Goal: Task Accomplishment & Management: Complete application form

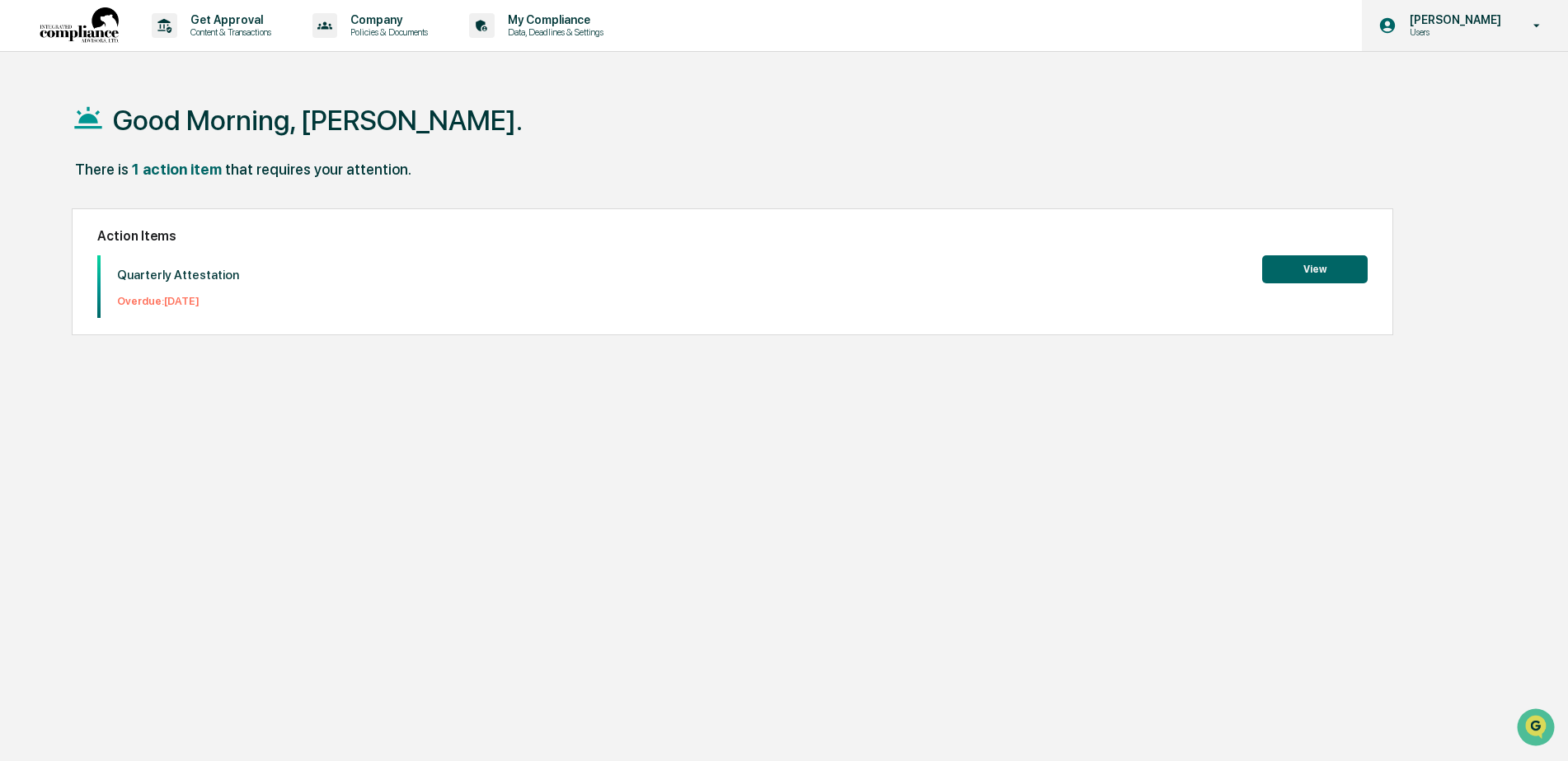
click at [1486, 17] on p "[PERSON_NAME]" at bounding box center [1453, 20] width 113 height 13
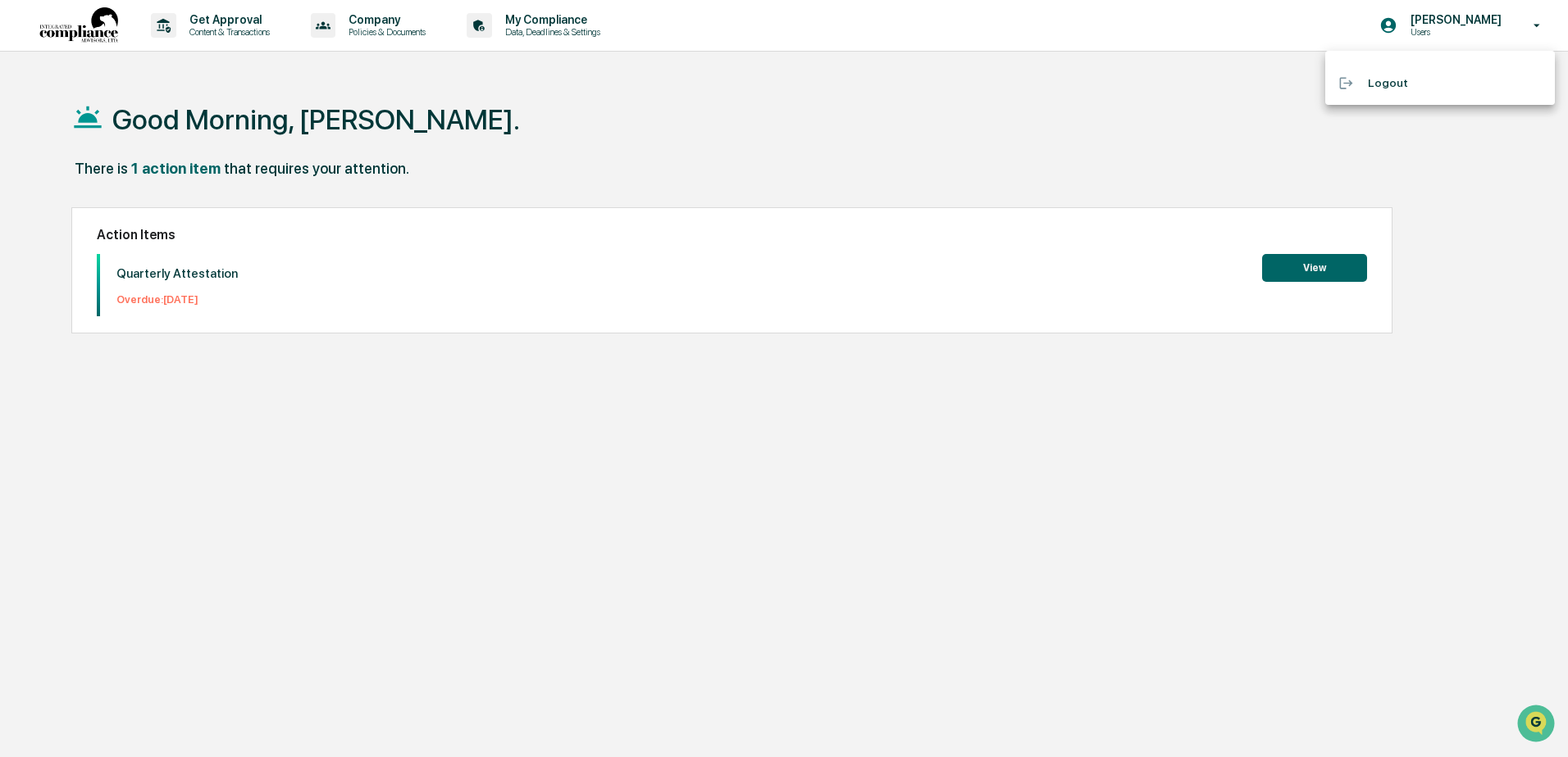
click at [1130, 146] on div at bounding box center [784, 378] width 1568 height 757
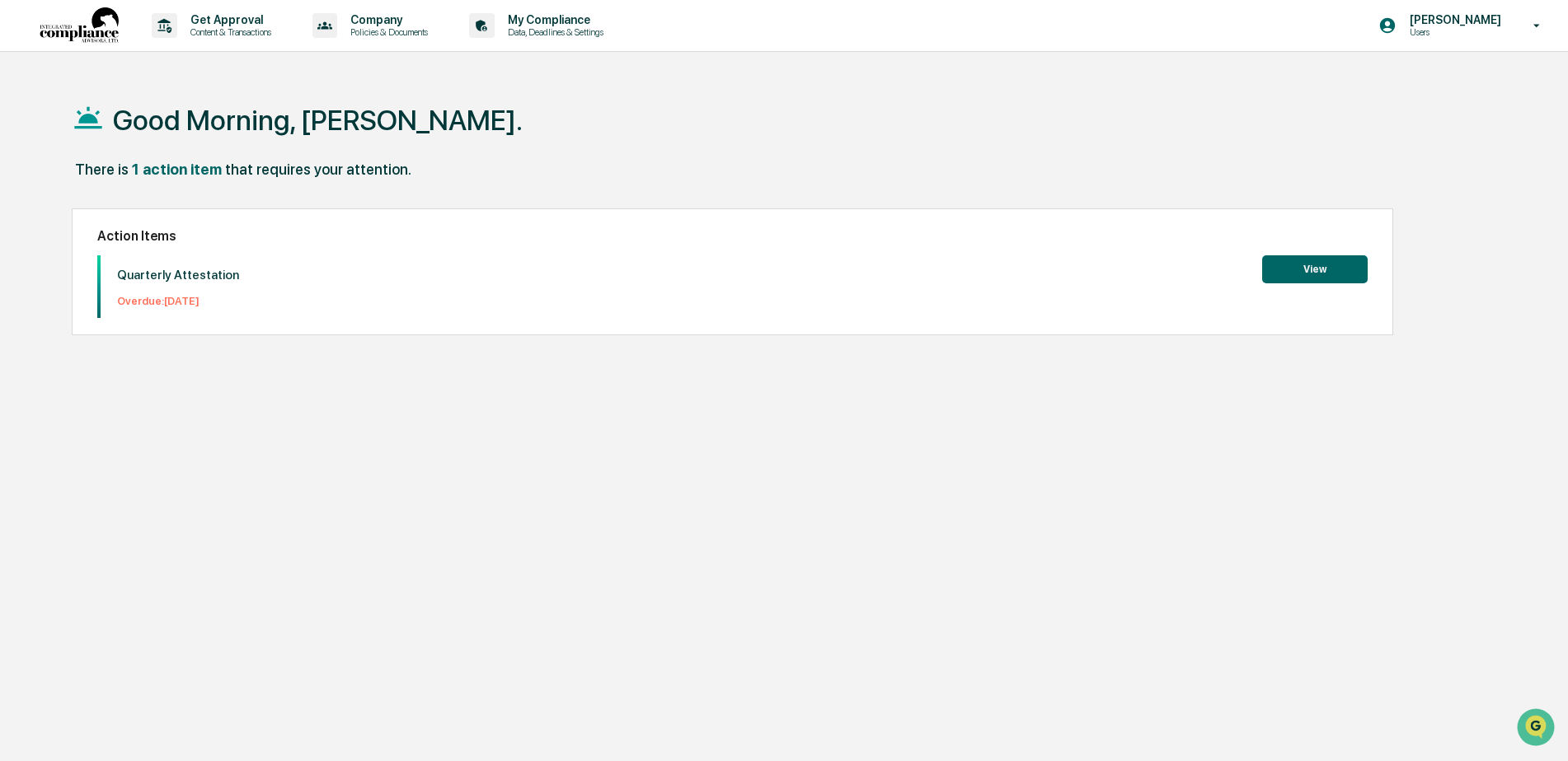
click at [1307, 272] on button "View" at bounding box center [1315, 269] width 105 height 28
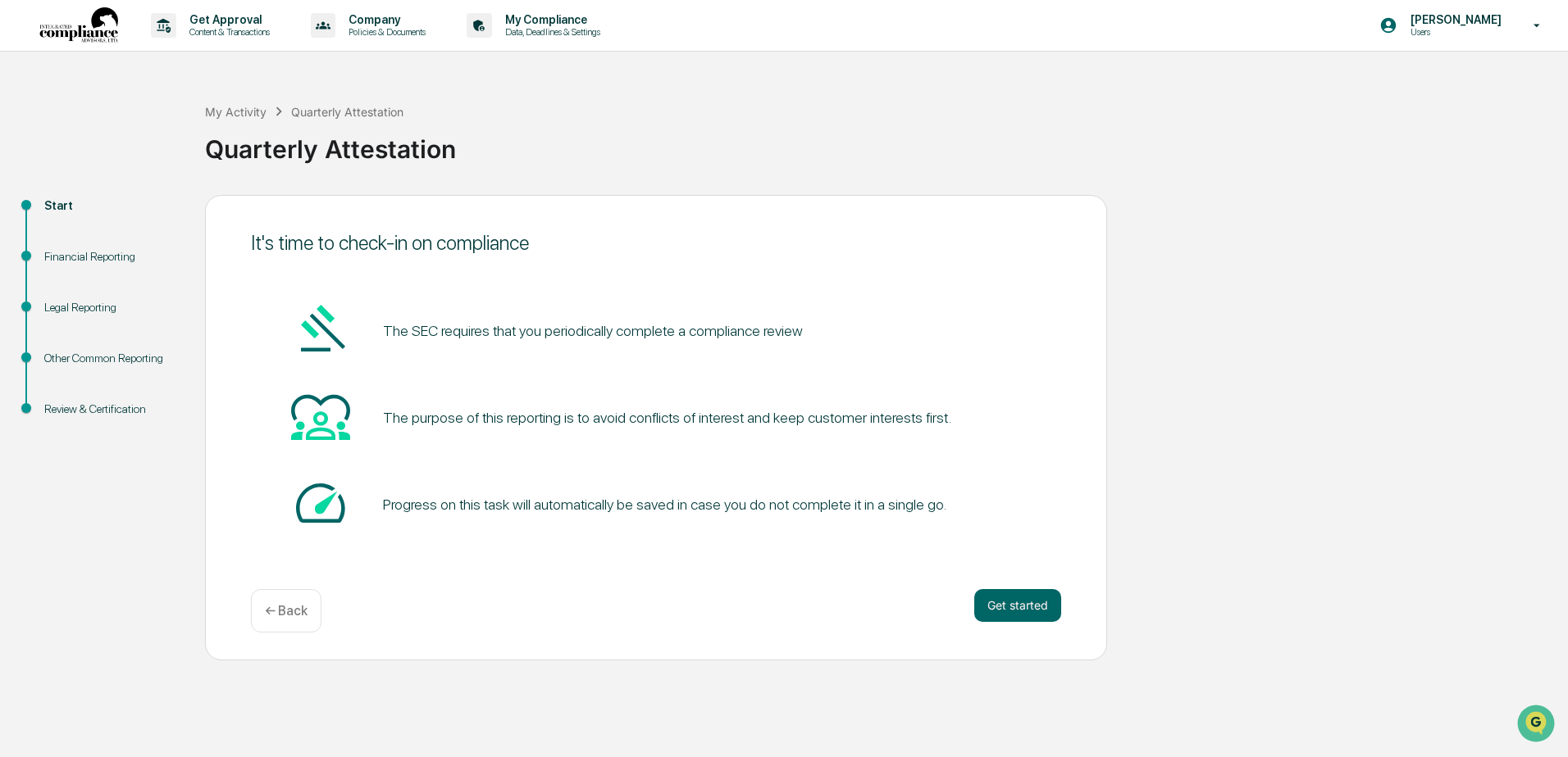
click at [1031, 587] on div "It's time to check-in on compliance The SEC requires that you periodically comp…" at bounding box center [656, 428] width 902 height 465
click at [1031, 596] on button "Get started" at bounding box center [1017, 605] width 87 height 32
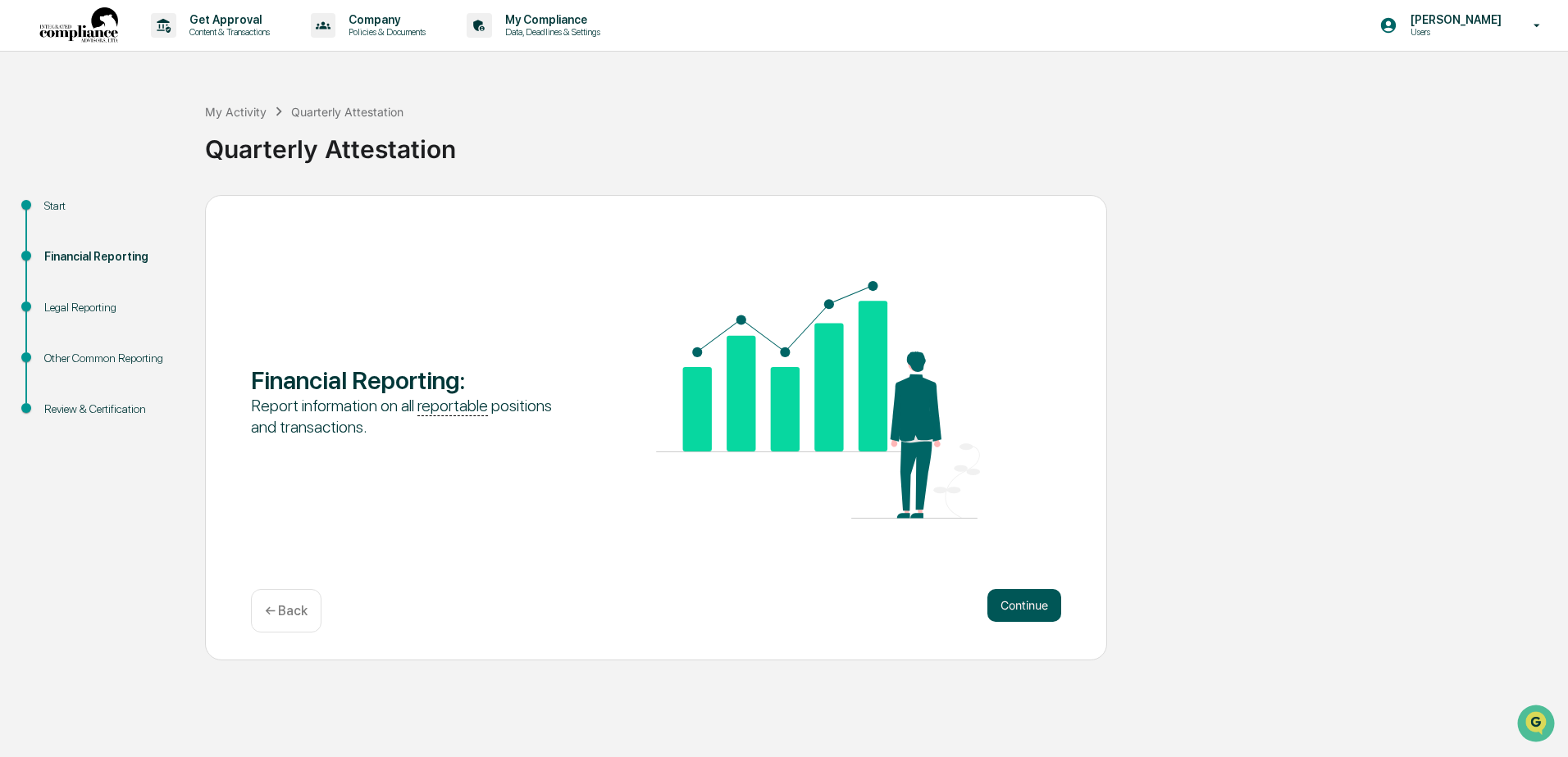
click at [1011, 612] on button "Continue" at bounding box center [1023, 605] width 73 height 32
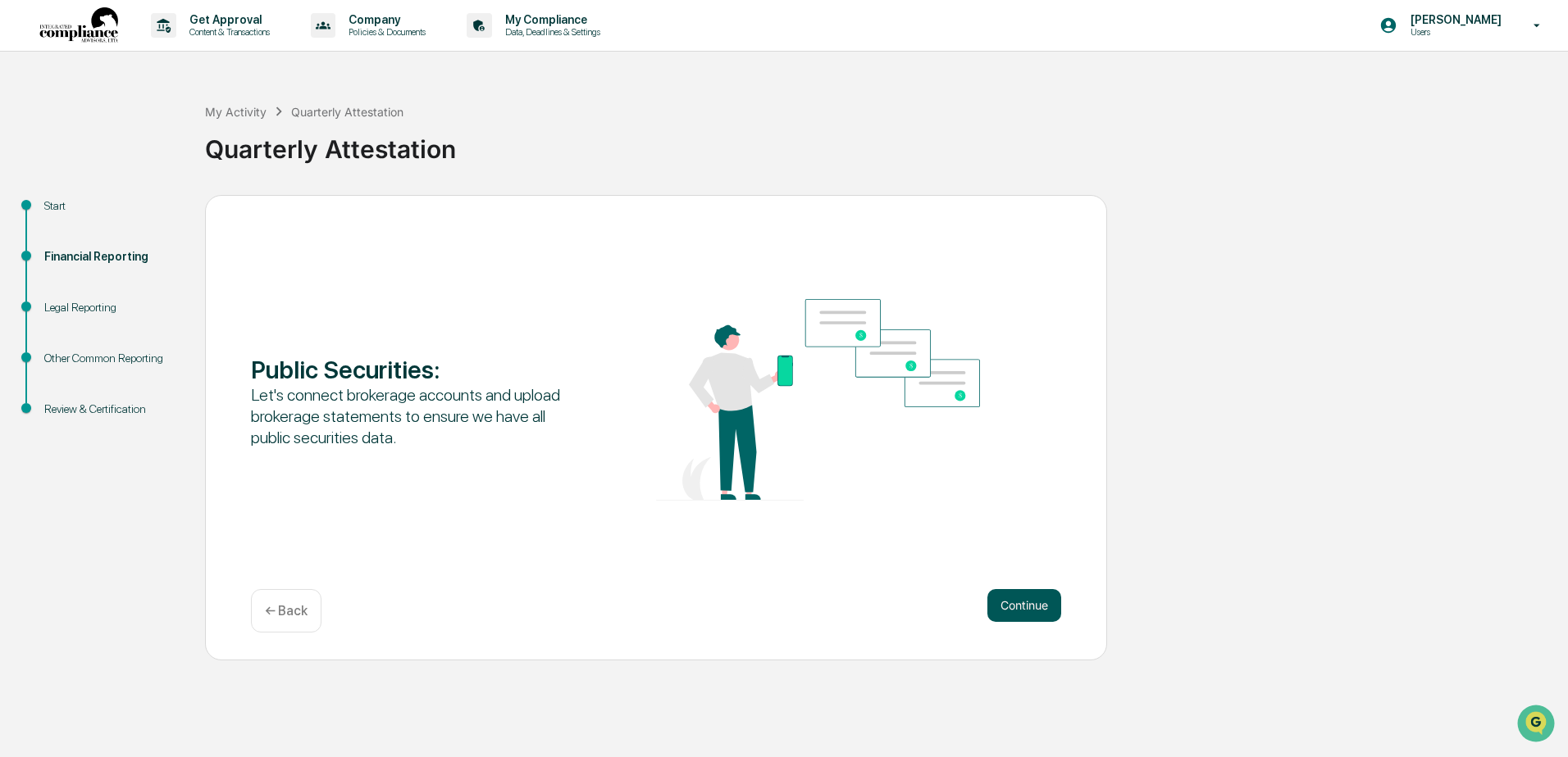
click at [1020, 606] on button "Continue" at bounding box center [1023, 605] width 73 height 32
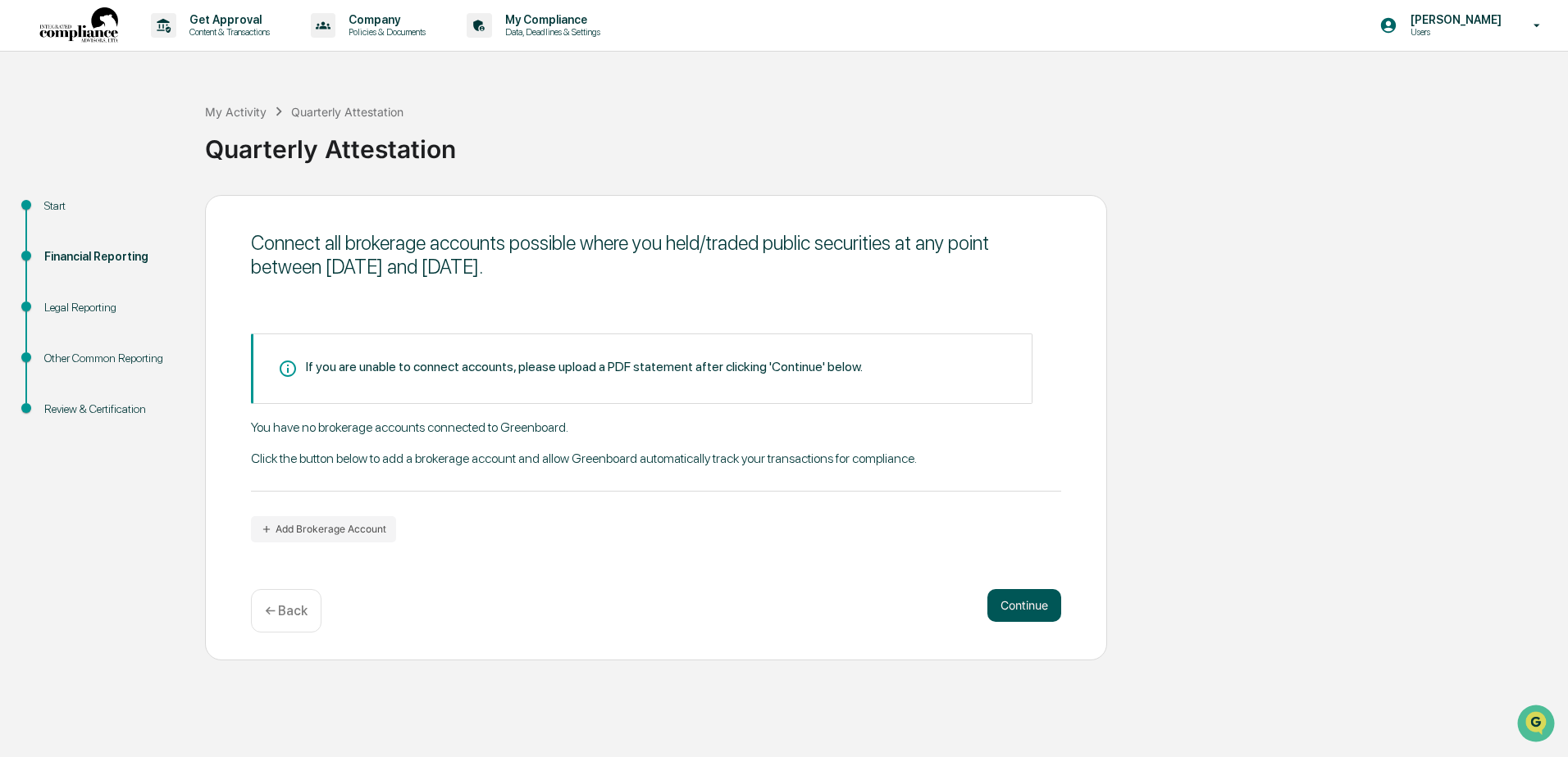
click at [1025, 617] on button "Continue" at bounding box center [1023, 605] width 73 height 32
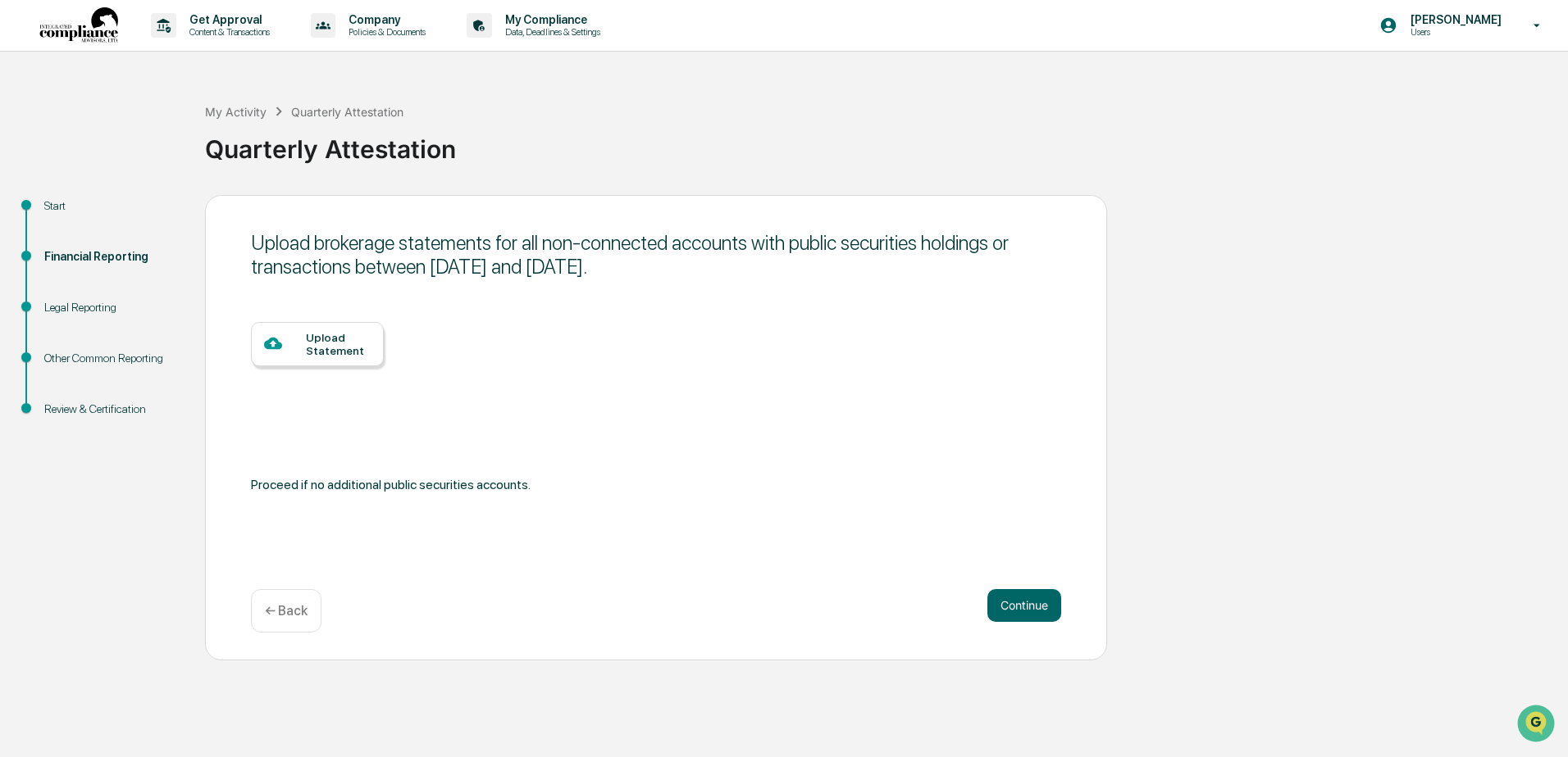
click at [319, 348] on div "Upload Statement" at bounding box center [339, 344] width 65 height 27
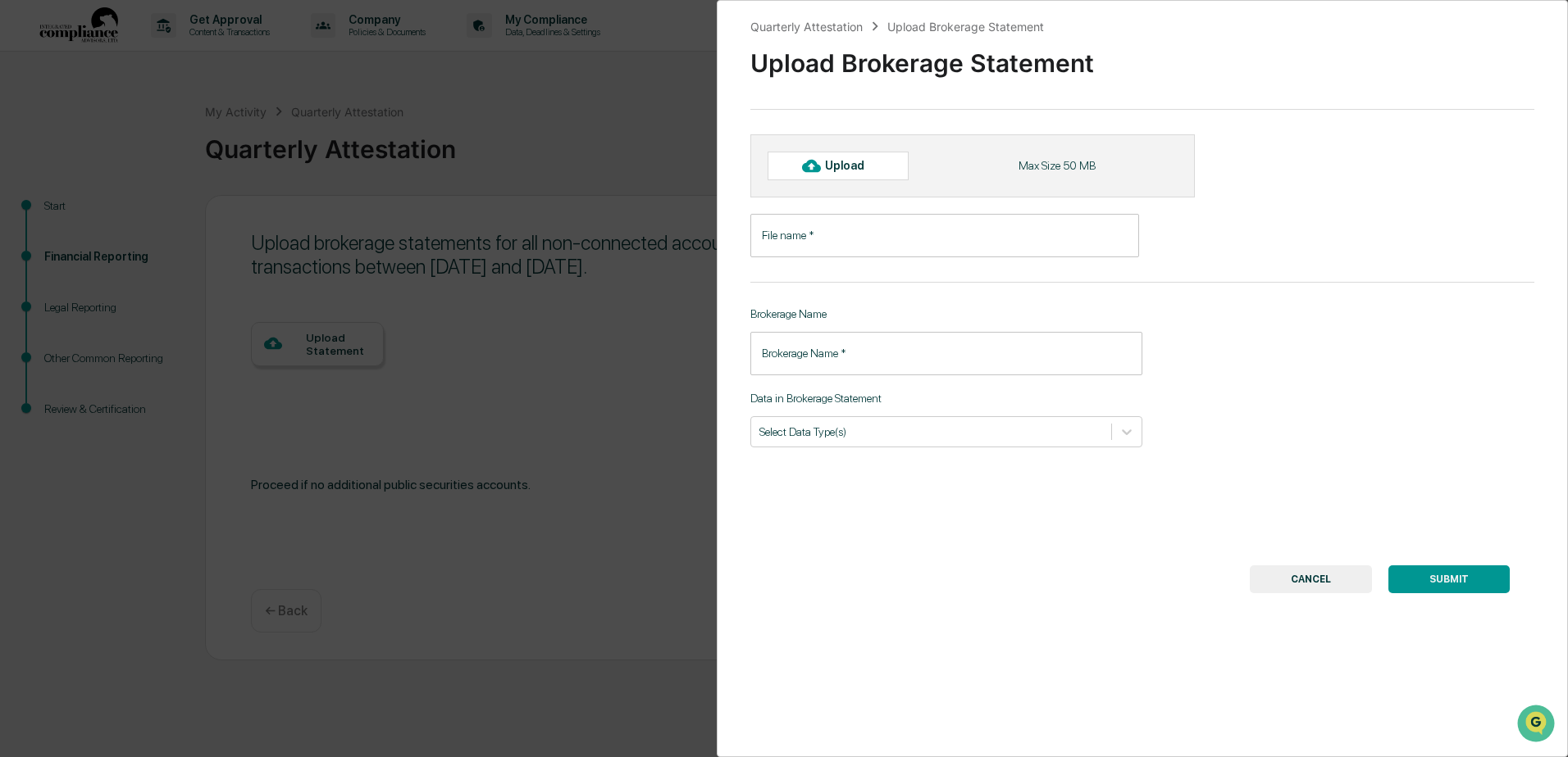
click at [846, 162] on div "Upload" at bounding box center [852, 166] width 53 height 13
type input "**********"
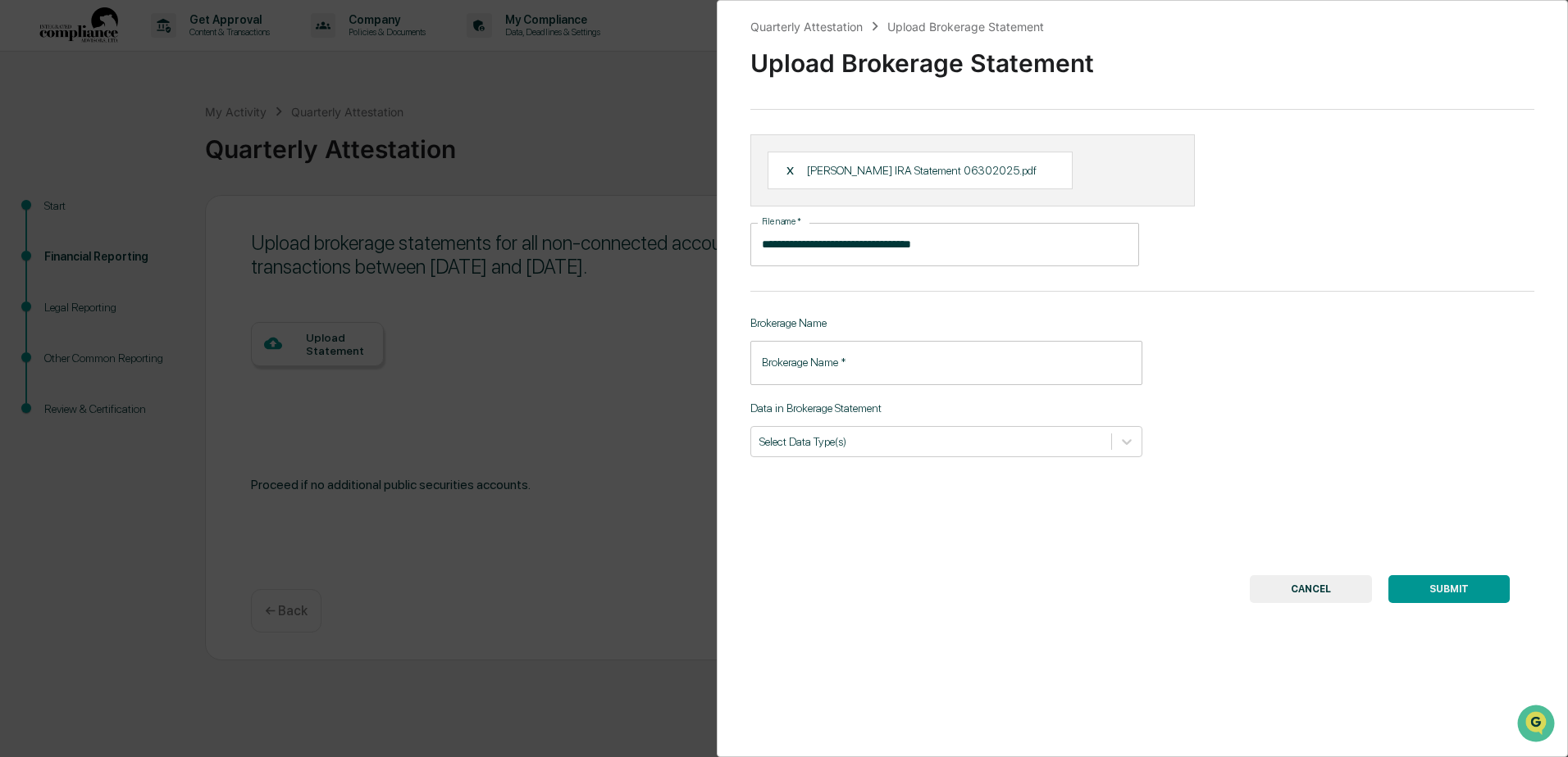
click at [914, 363] on input "Brokerage Name   *" at bounding box center [946, 363] width 392 height 44
drag, startPoint x: 853, startPoint y: 246, endPoint x: 745, endPoint y: 248, distance: 108.0
click at [745, 248] on div "**********" at bounding box center [1142, 378] width 851 height 757
click at [806, 359] on input "***" at bounding box center [946, 363] width 392 height 44
type input "*"
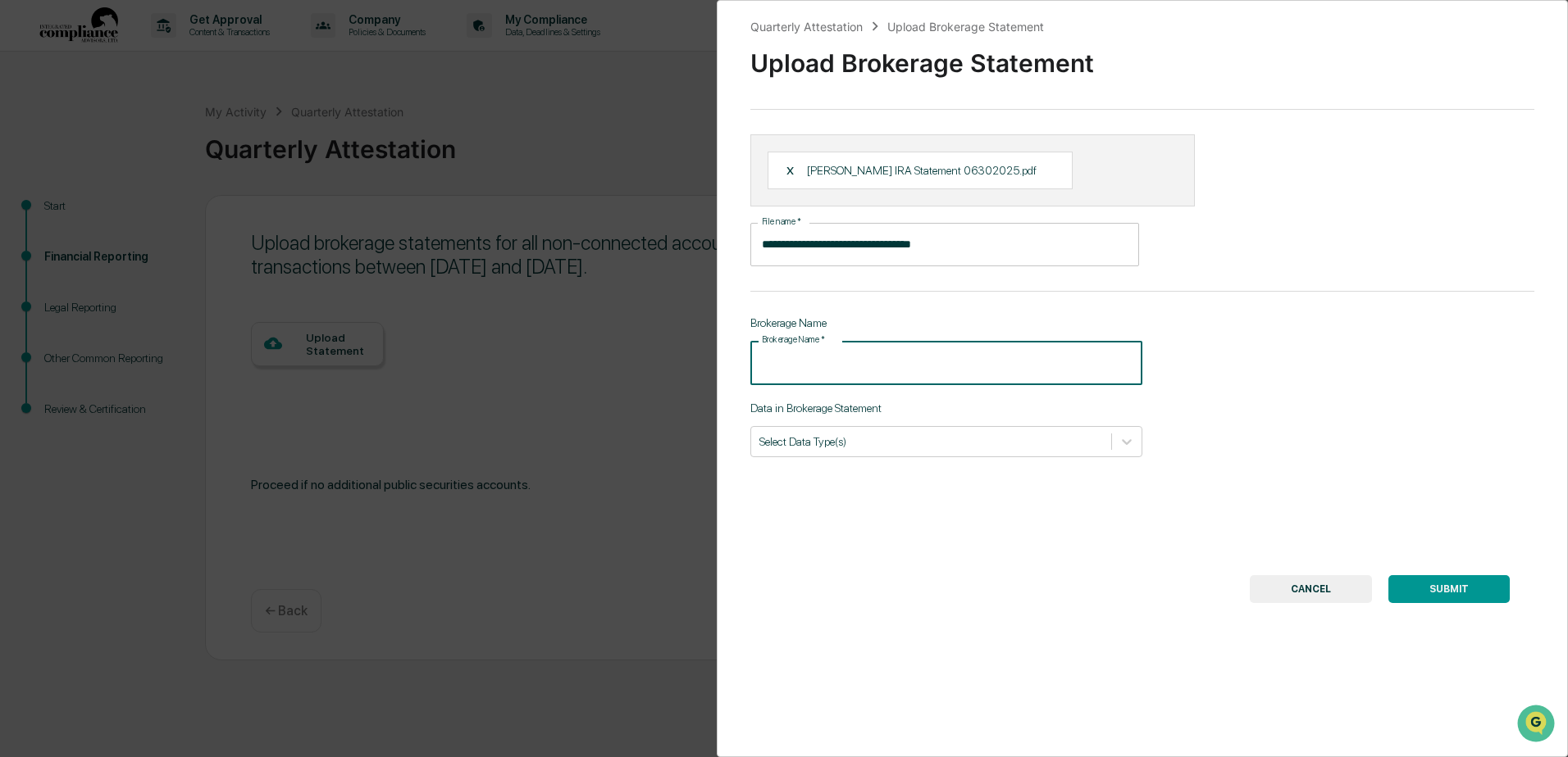
paste input "**********"
type input "**********"
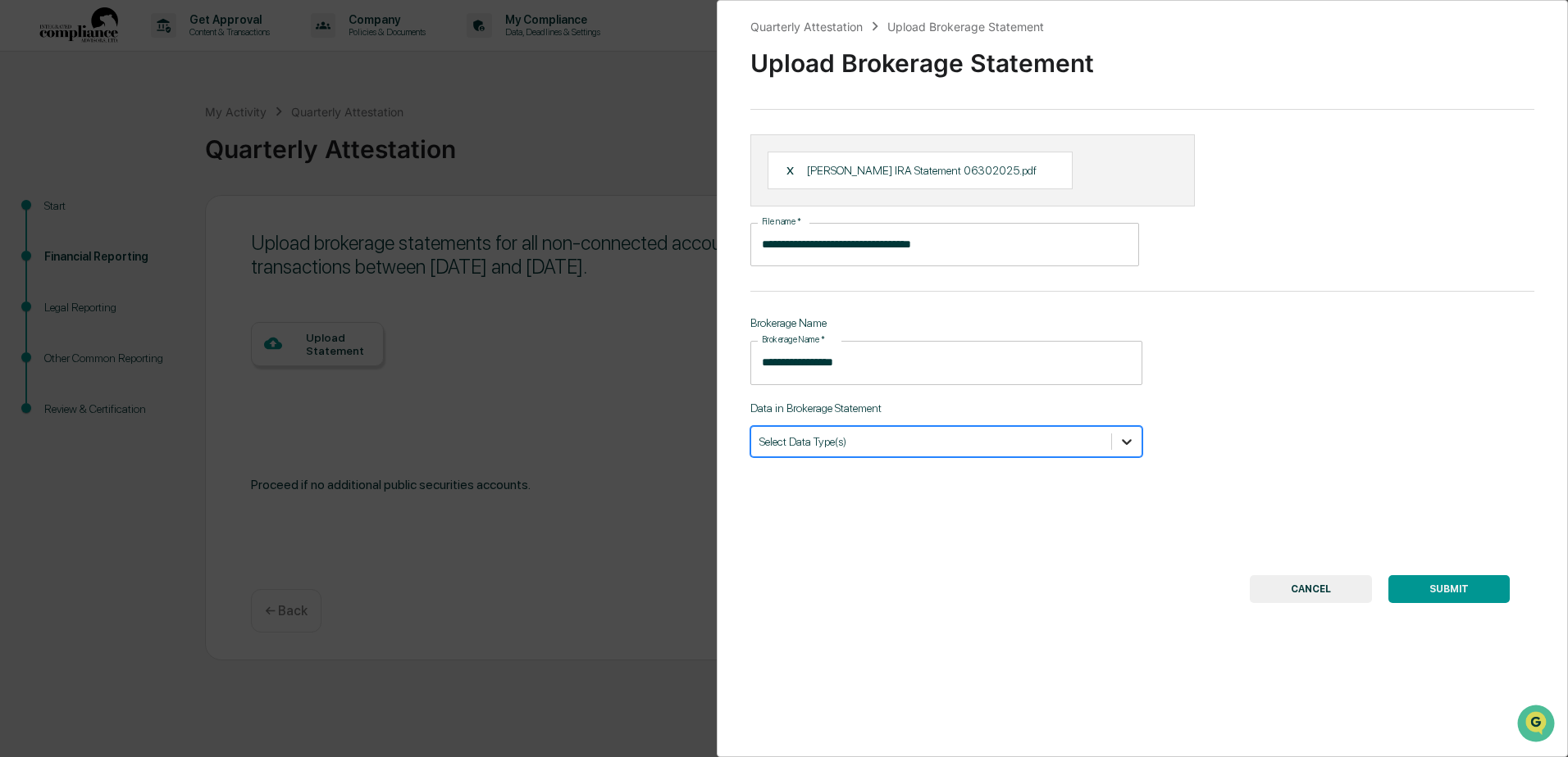
click at [1119, 437] on icon at bounding box center [1126, 441] width 16 height 16
click at [1080, 500] on div "Holdings" at bounding box center [946, 507] width 392 height 27
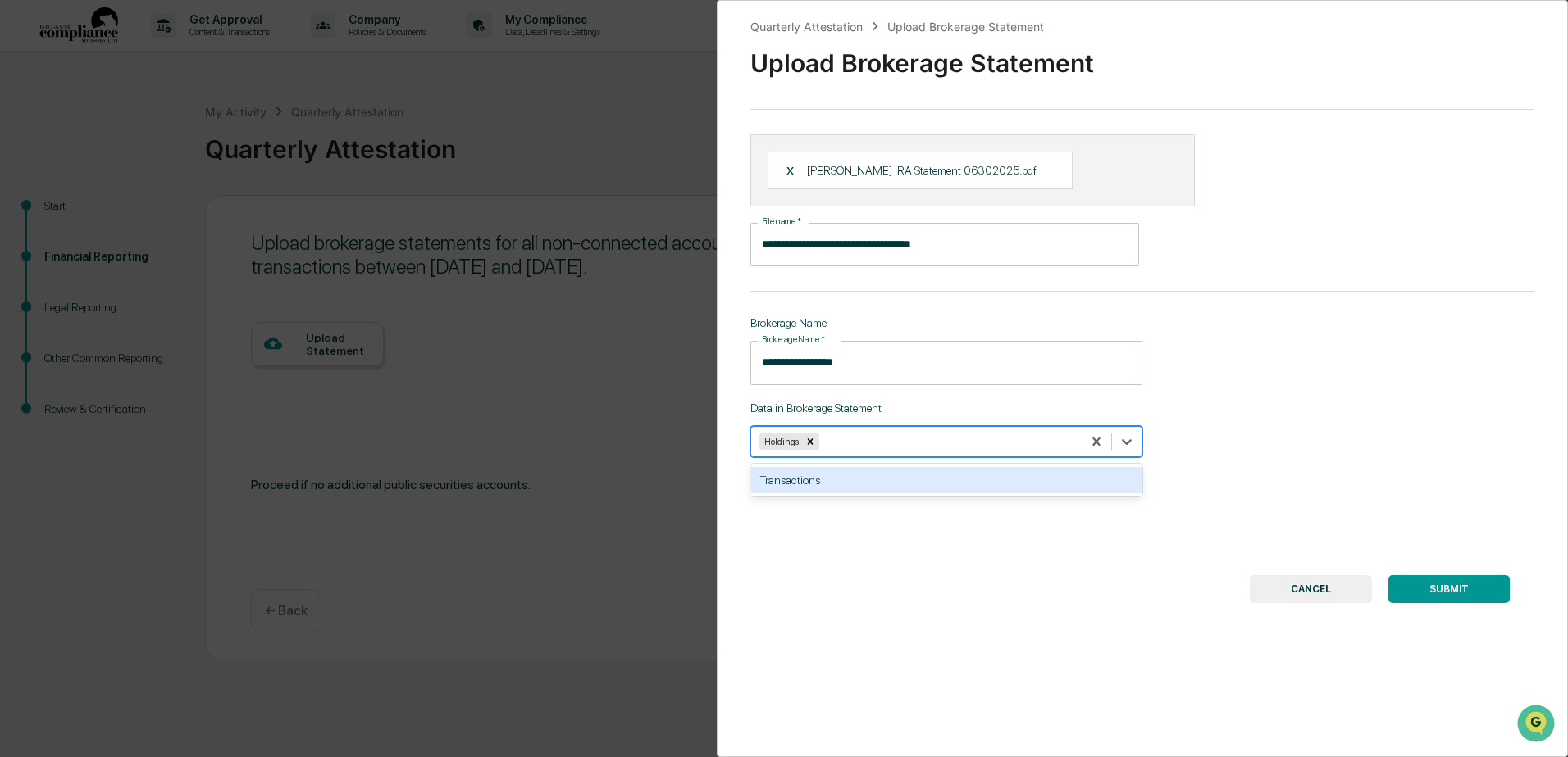
click at [1227, 494] on div "**********" at bounding box center [1142, 378] width 851 height 757
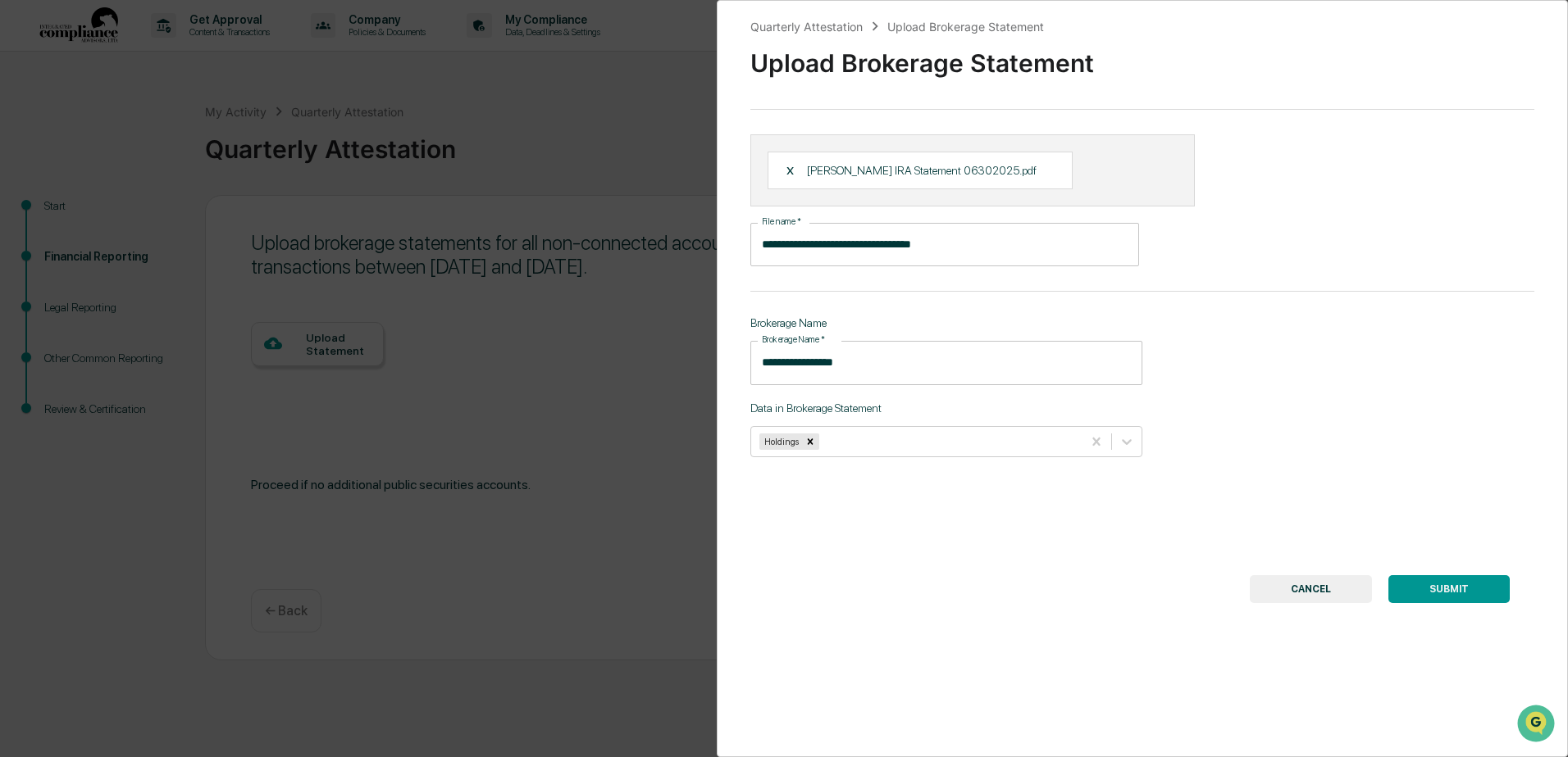
click at [1451, 589] on button "SUBMIT" at bounding box center [1448, 589] width 121 height 28
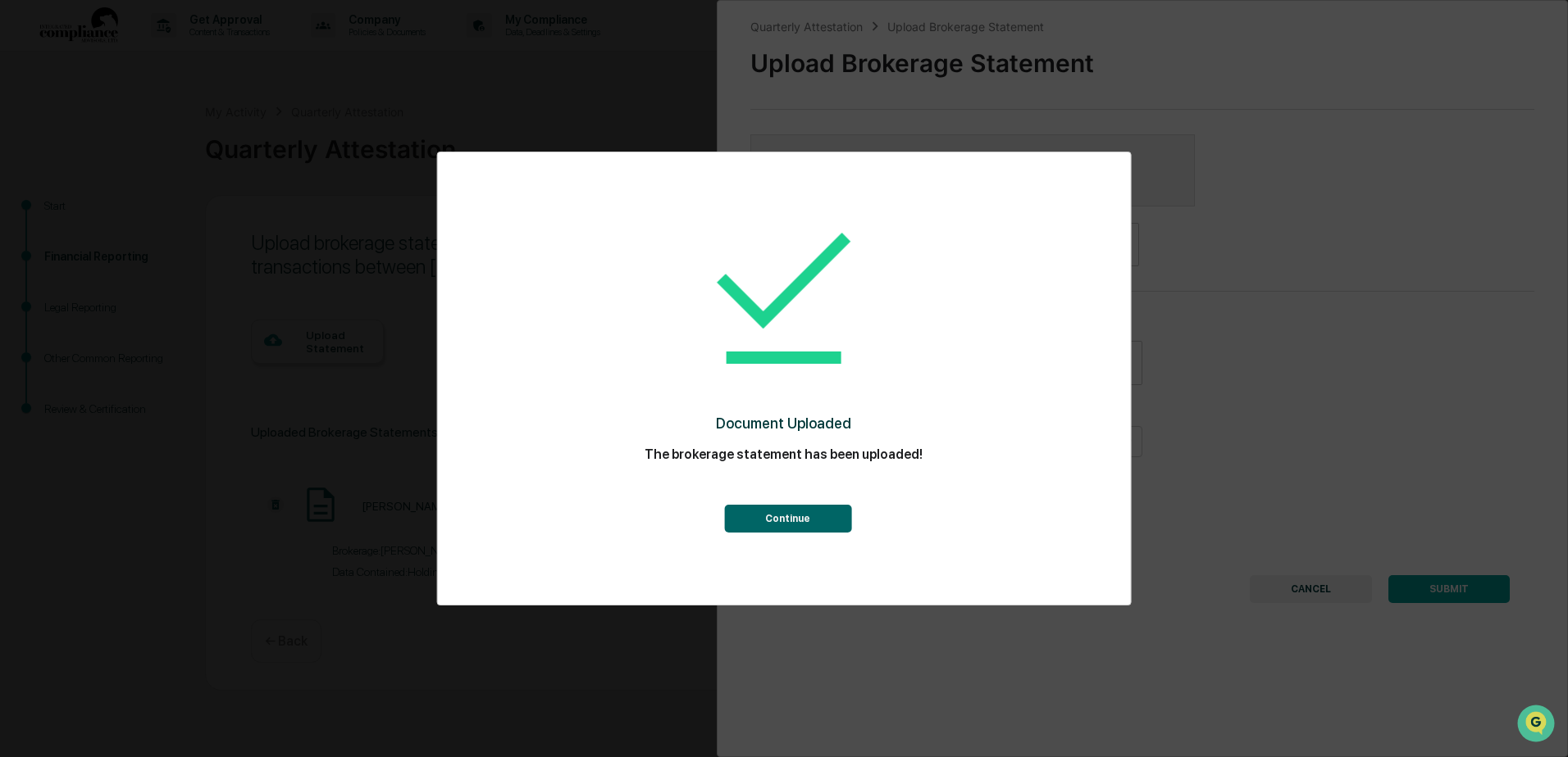
click at [794, 517] on button "Continue" at bounding box center [787, 519] width 127 height 28
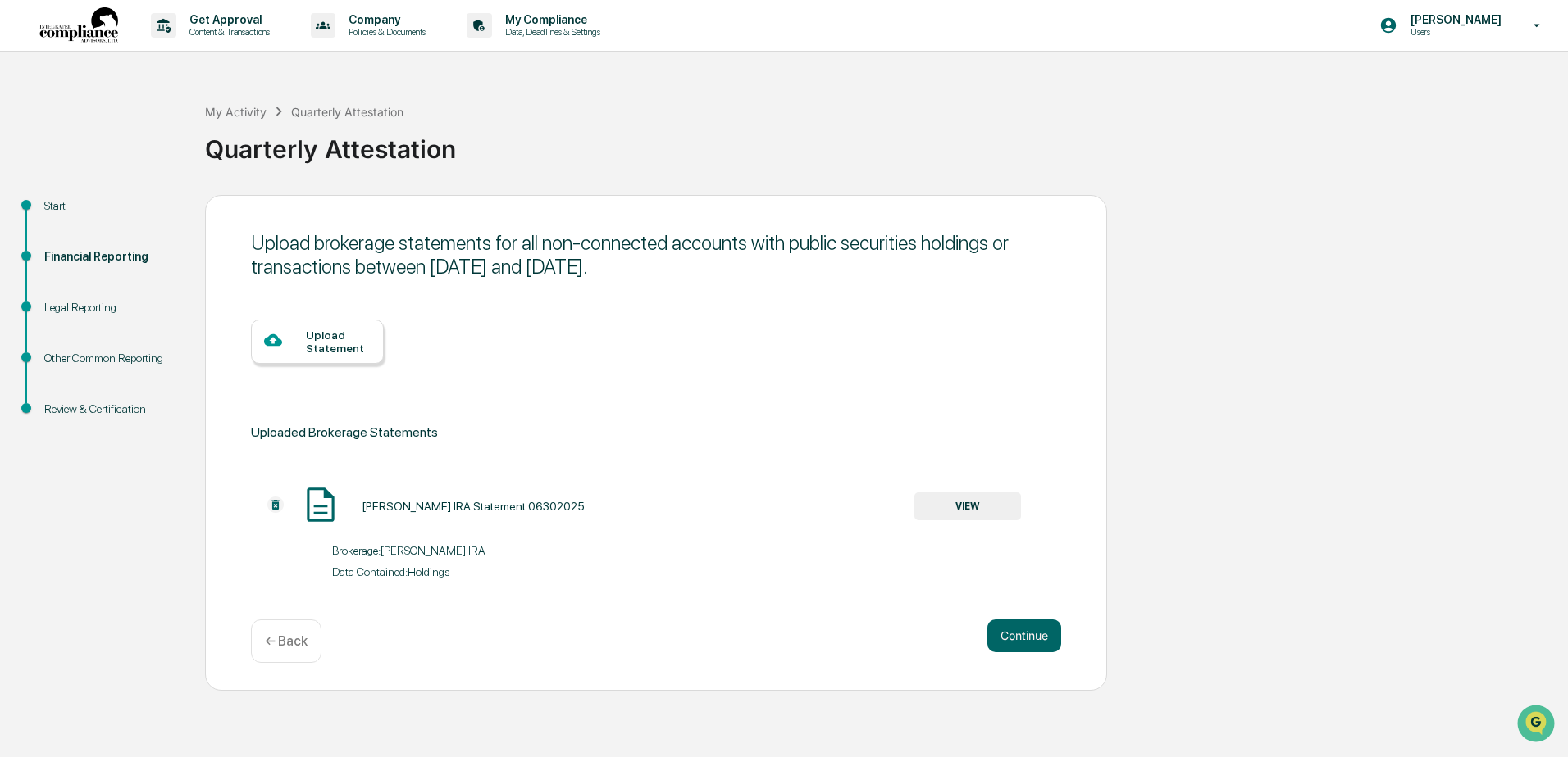
click at [347, 345] on div "Upload Statement" at bounding box center [339, 342] width 65 height 27
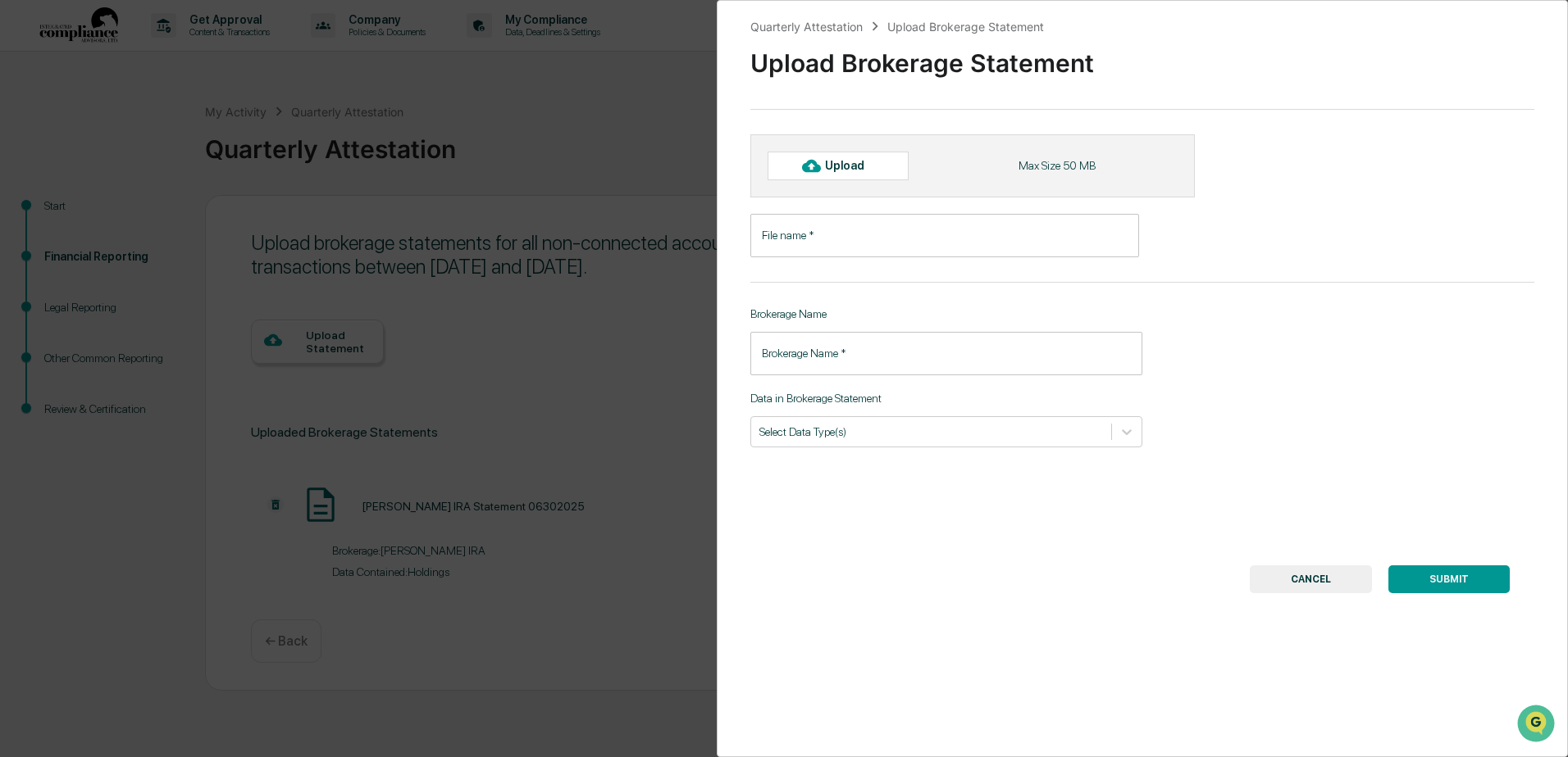
click at [846, 169] on div "Upload" at bounding box center [852, 166] width 53 height 13
type input "**********"
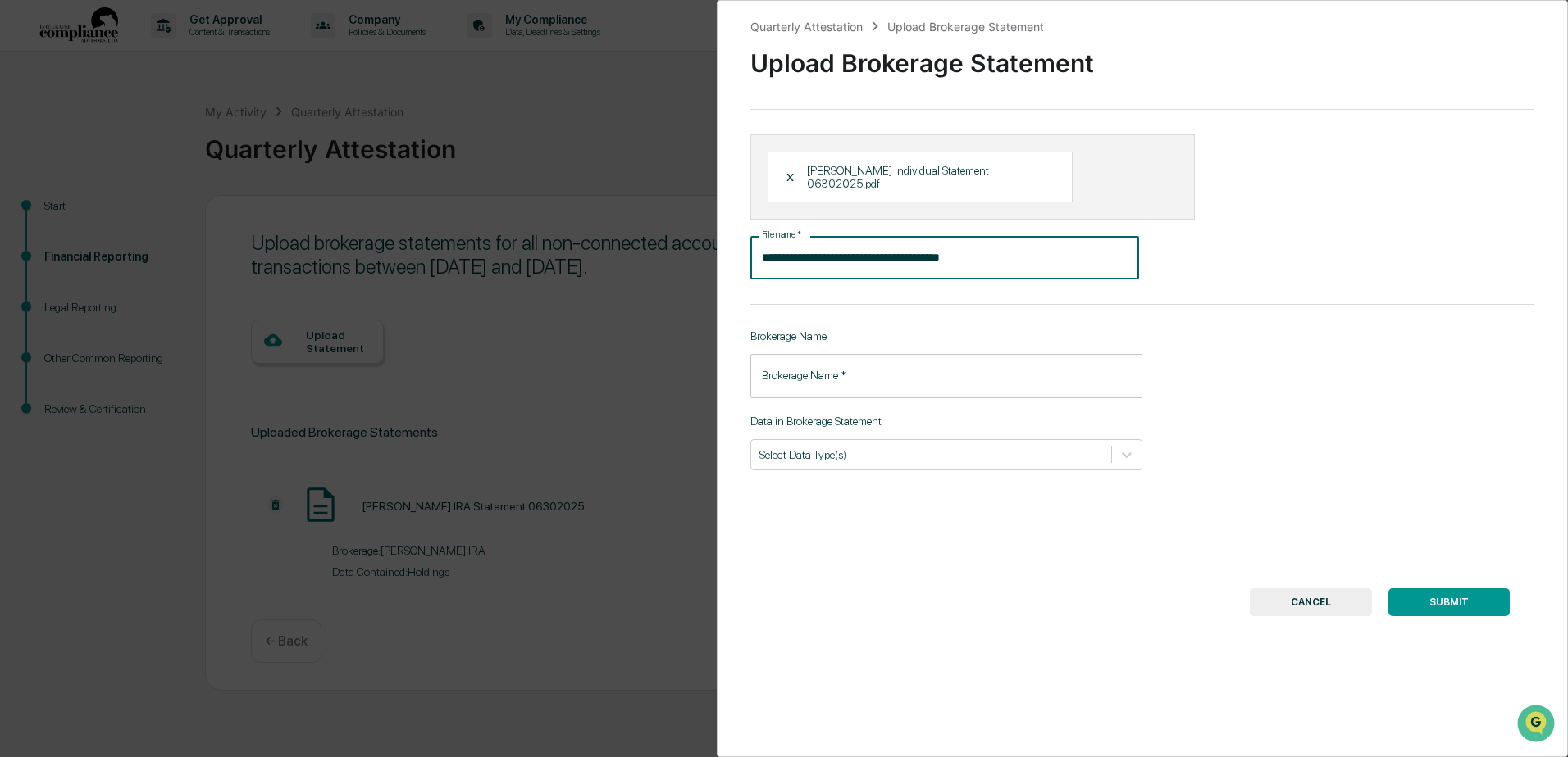
drag, startPoint x: 881, startPoint y: 242, endPoint x: 757, endPoint y: 247, distance: 124.1
click at [757, 247] on input "**********" at bounding box center [944, 258] width 388 height 44
click at [803, 359] on input "Brokerage Name   *" at bounding box center [946, 376] width 392 height 44
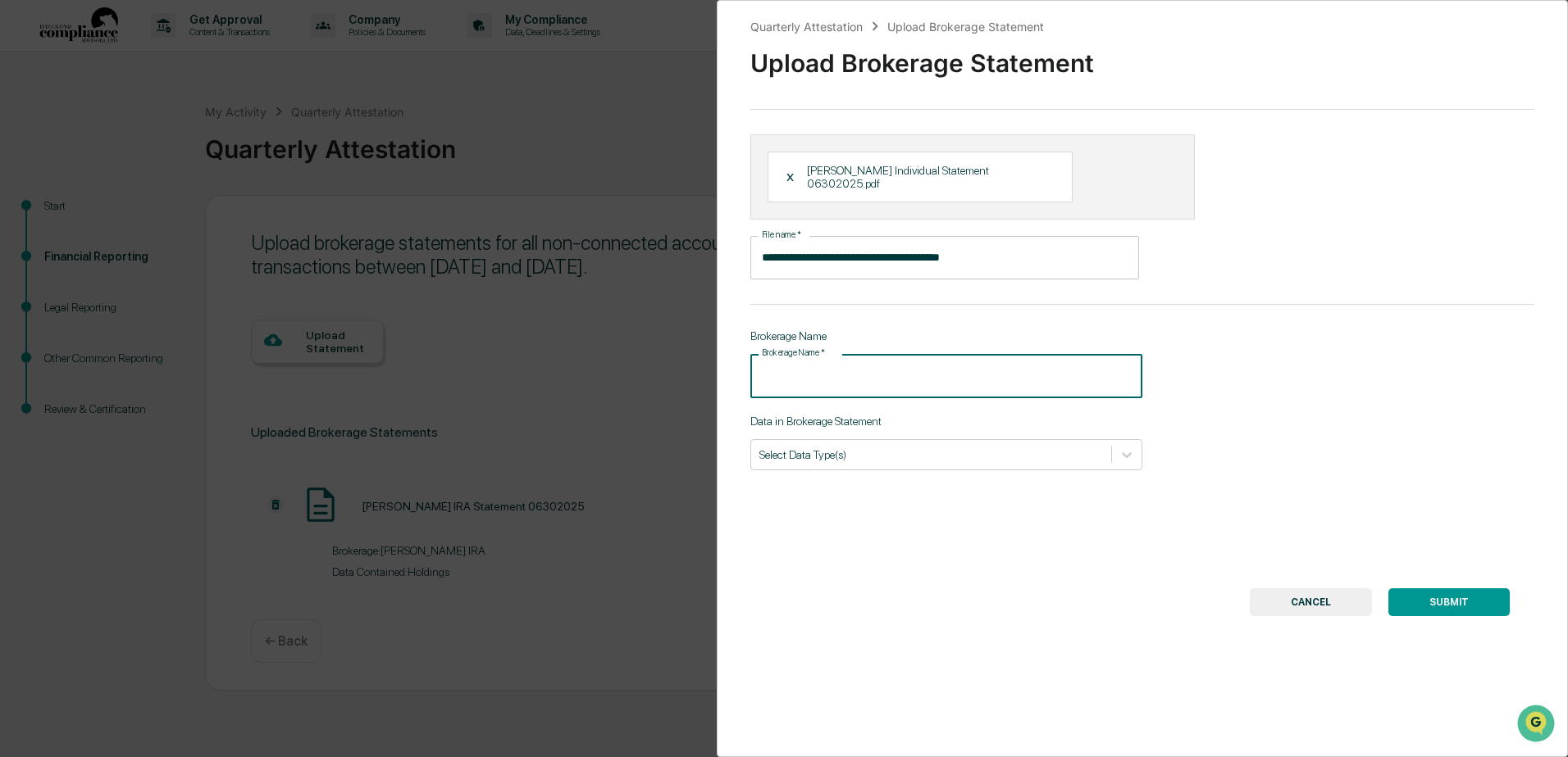
paste input "**********"
click at [915, 447] on div at bounding box center [931, 455] width 343 height 15
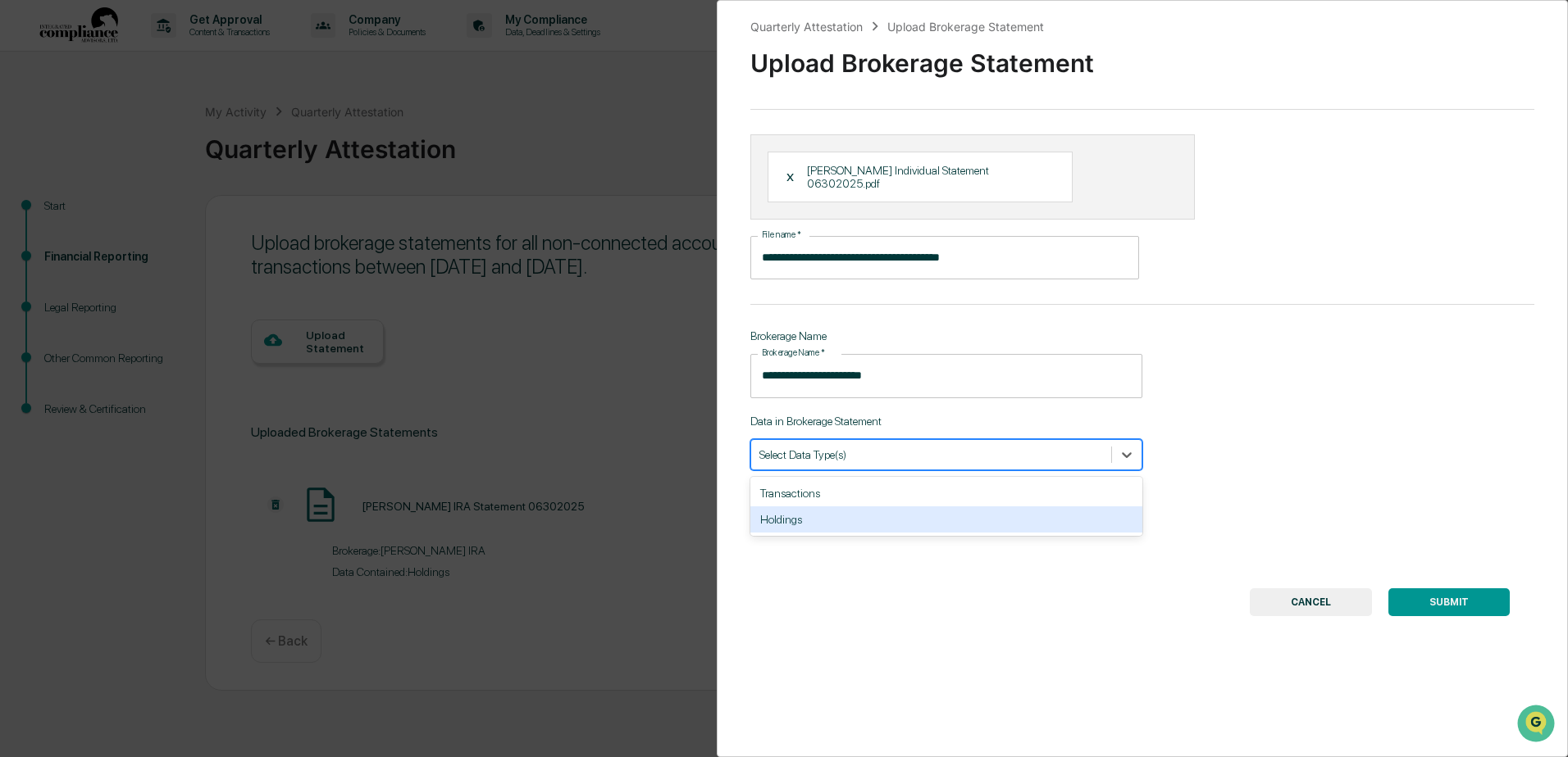
click at [911, 506] on div "Holdings" at bounding box center [946, 520] width 392 height 27
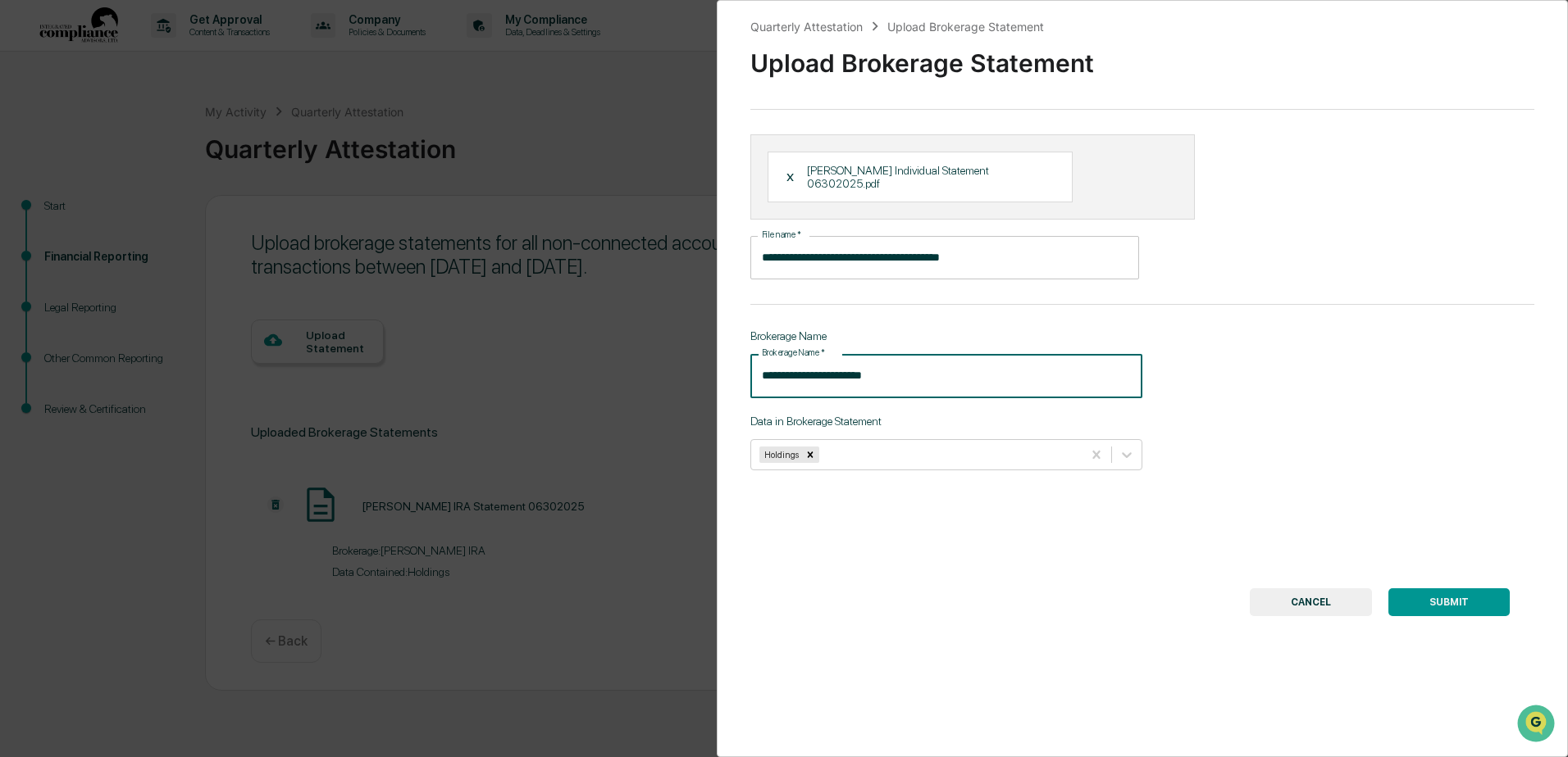
drag, startPoint x: 897, startPoint y: 359, endPoint x: 748, endPoint y: 351, distance: 149.2
click at [748, 351] on div "**********" at bounding box center [1142, 378] width 851 height 757
type input "********"
click at [1449, 588] on button "SUBMIT" at bounding box center [1448, 602] width 121 height 28
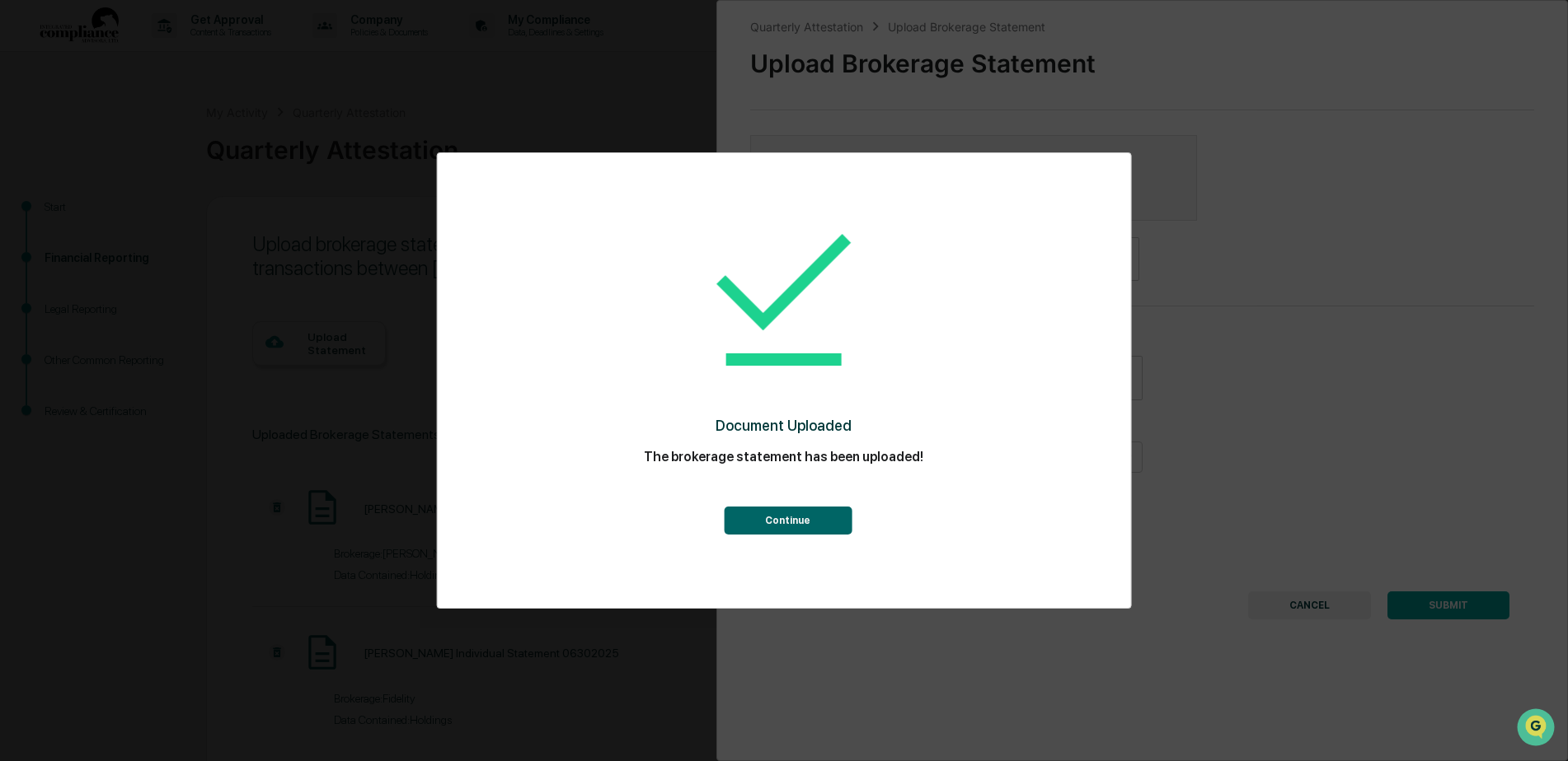
click at [788, 519] on button "Continue" at bounding box center [787, 520] width 128 height 28
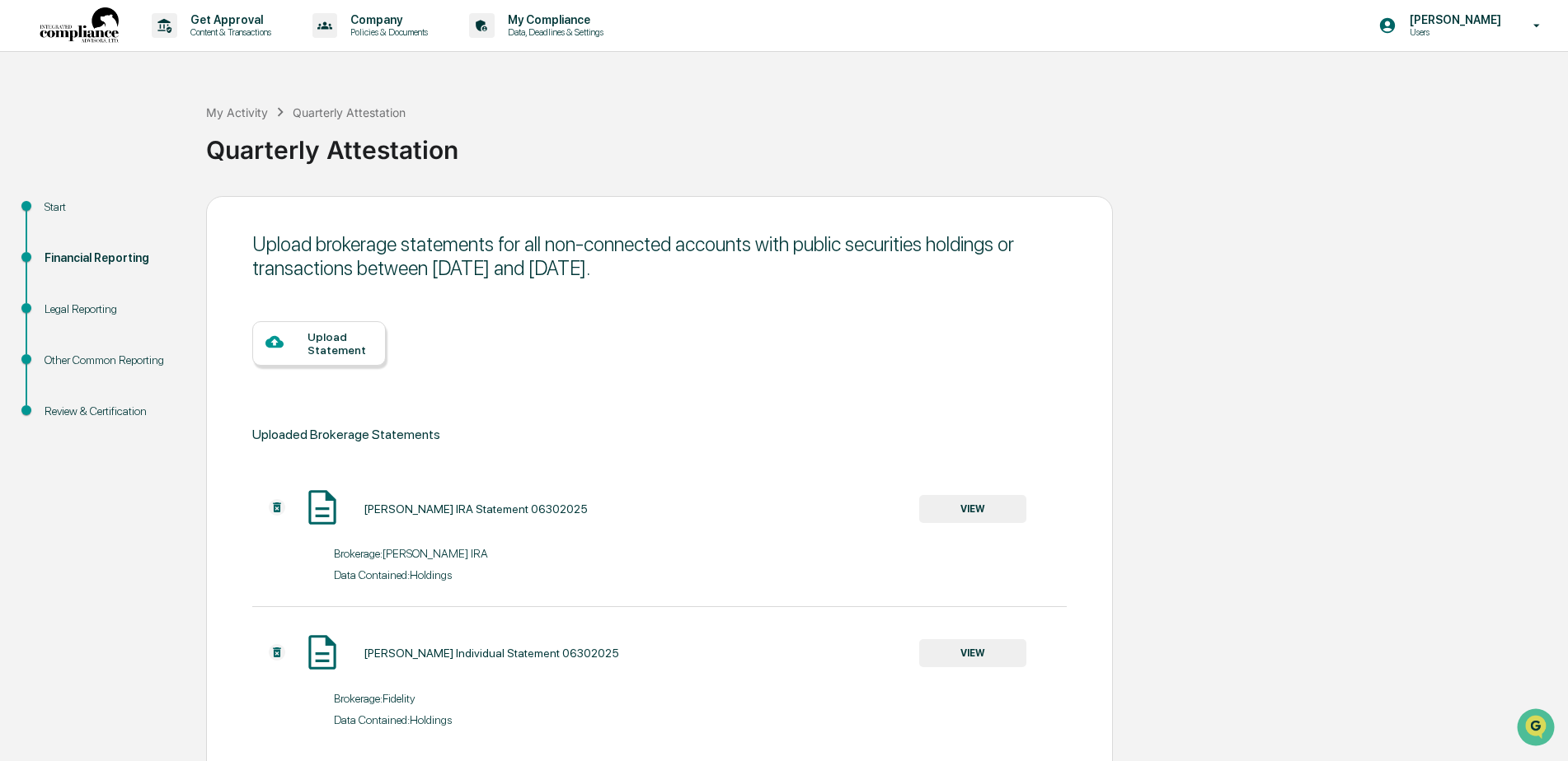
click at [960, 515] on button "VIEW" at bounding box center [973, 509] width 107 height 28
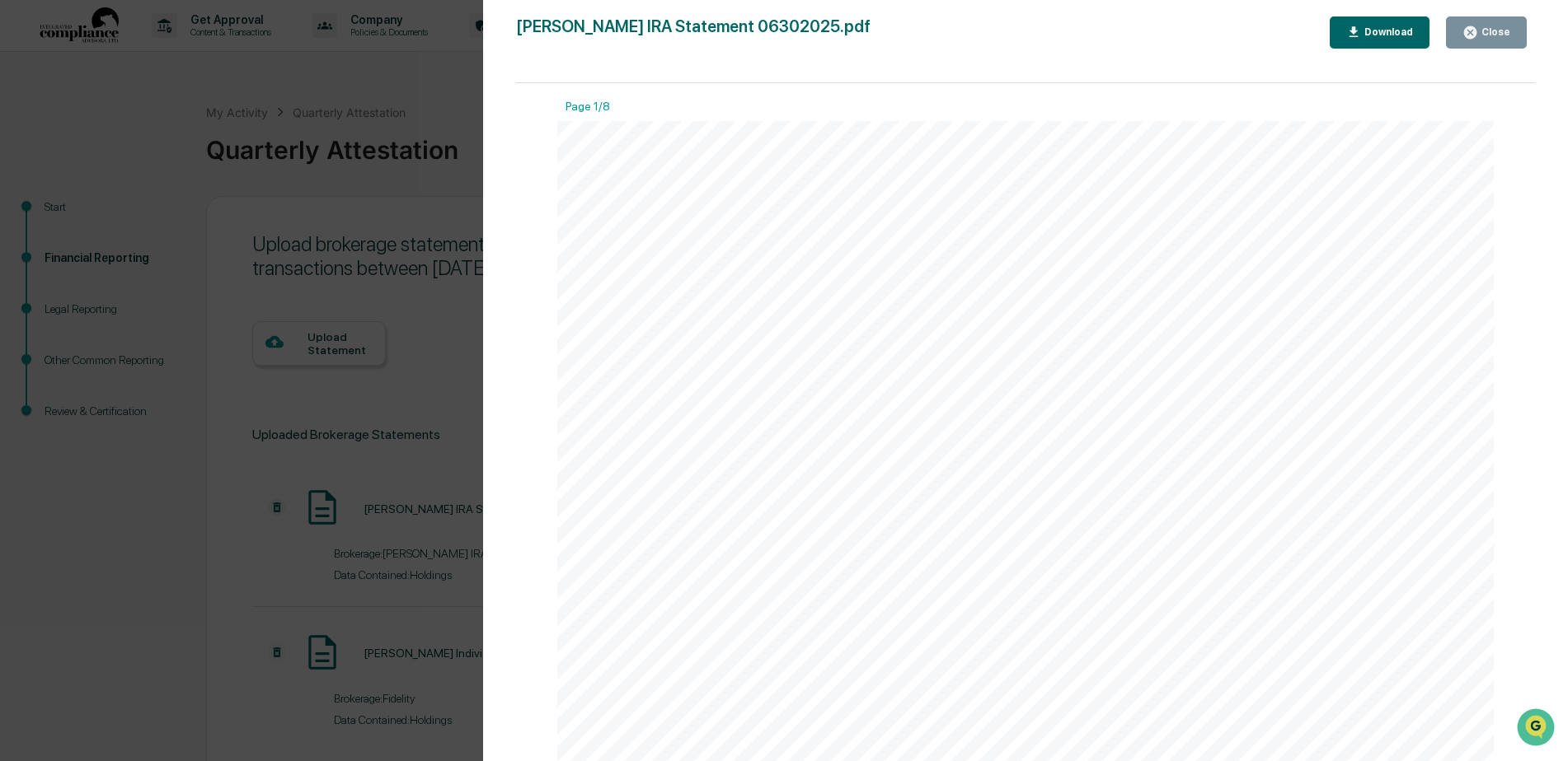
click at [1508, 27] on div "Close" at bounding box center [1494, 33] width 33 height 12
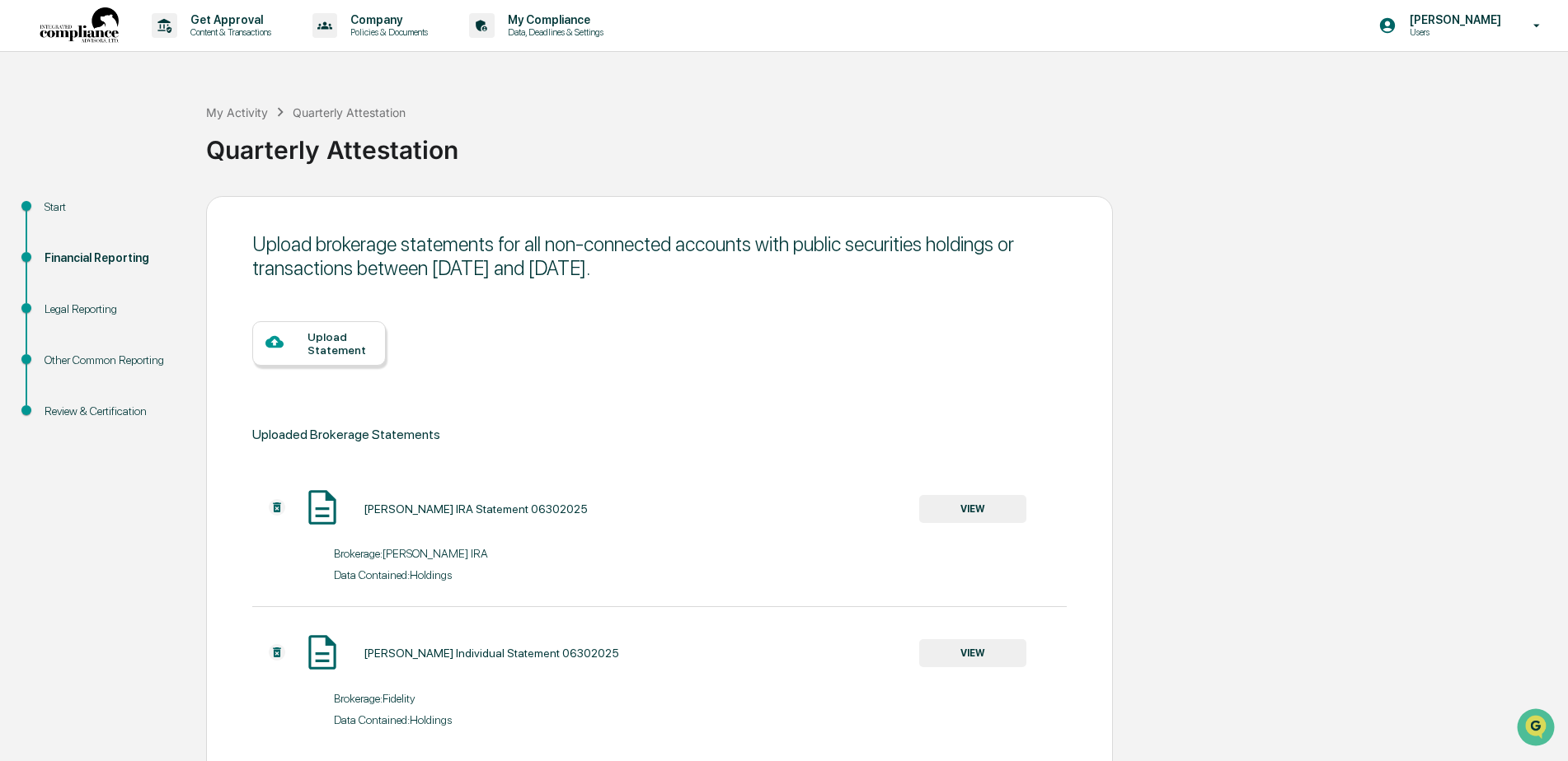
click at [279, 508] on img at bounding box center [276, 507] width 16 height 16
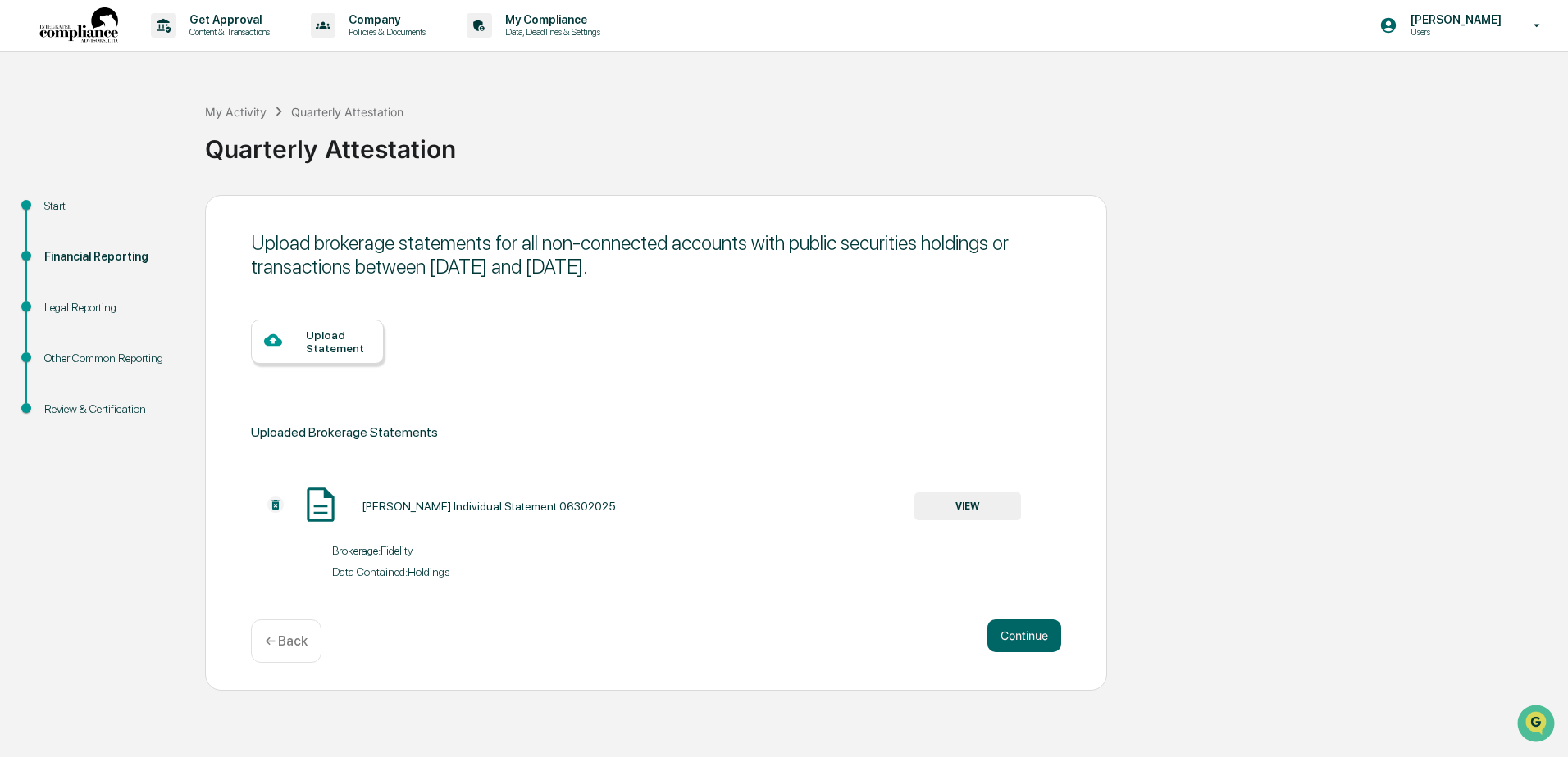
click at [336, 347] on div "Upload Statement" at bounding box center [339, 342] width 65 height 27
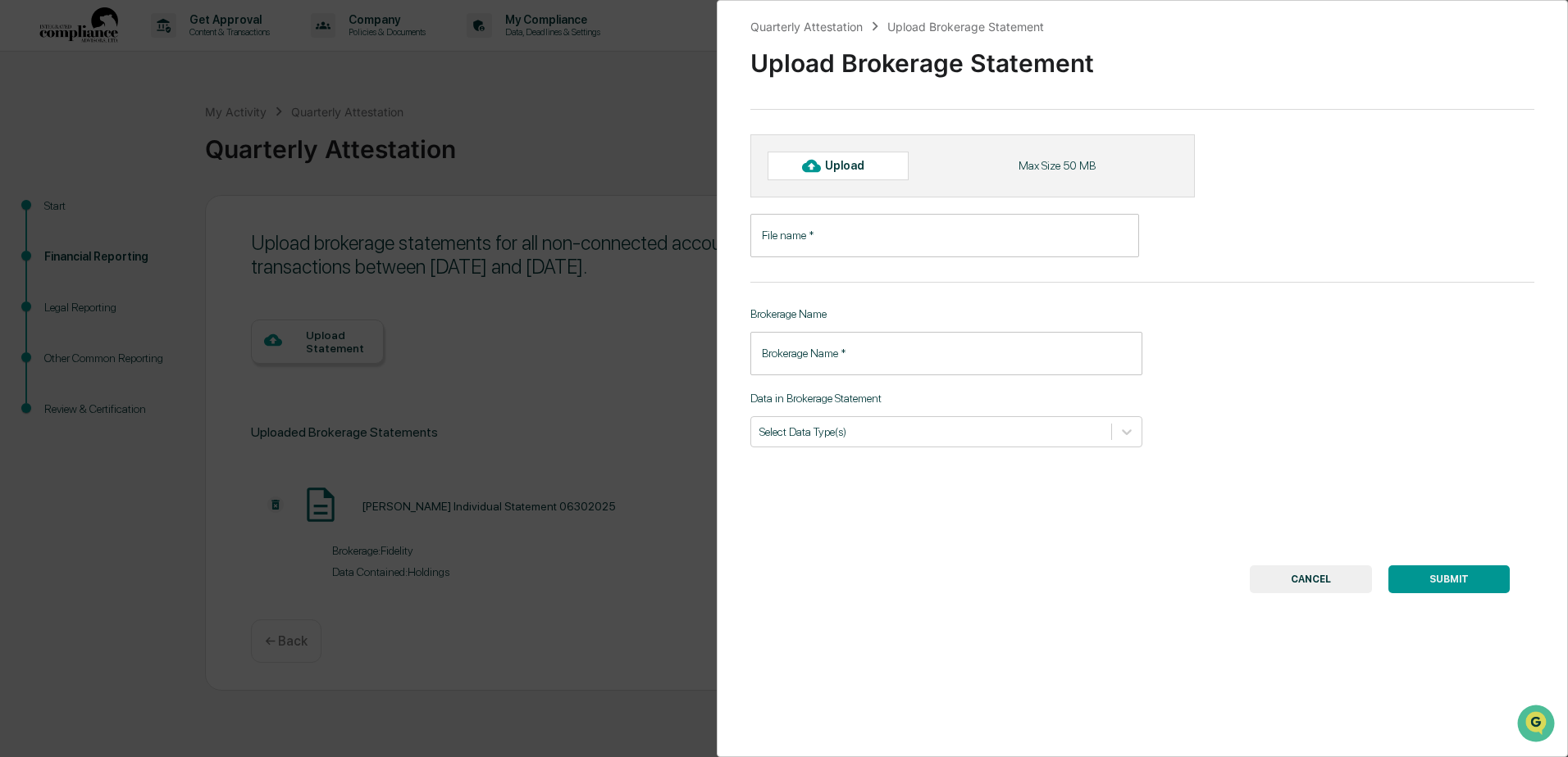
click at [861, 168] on div "Upload" at bounding box center [852, 166] width 53 height 13
type input "**********"
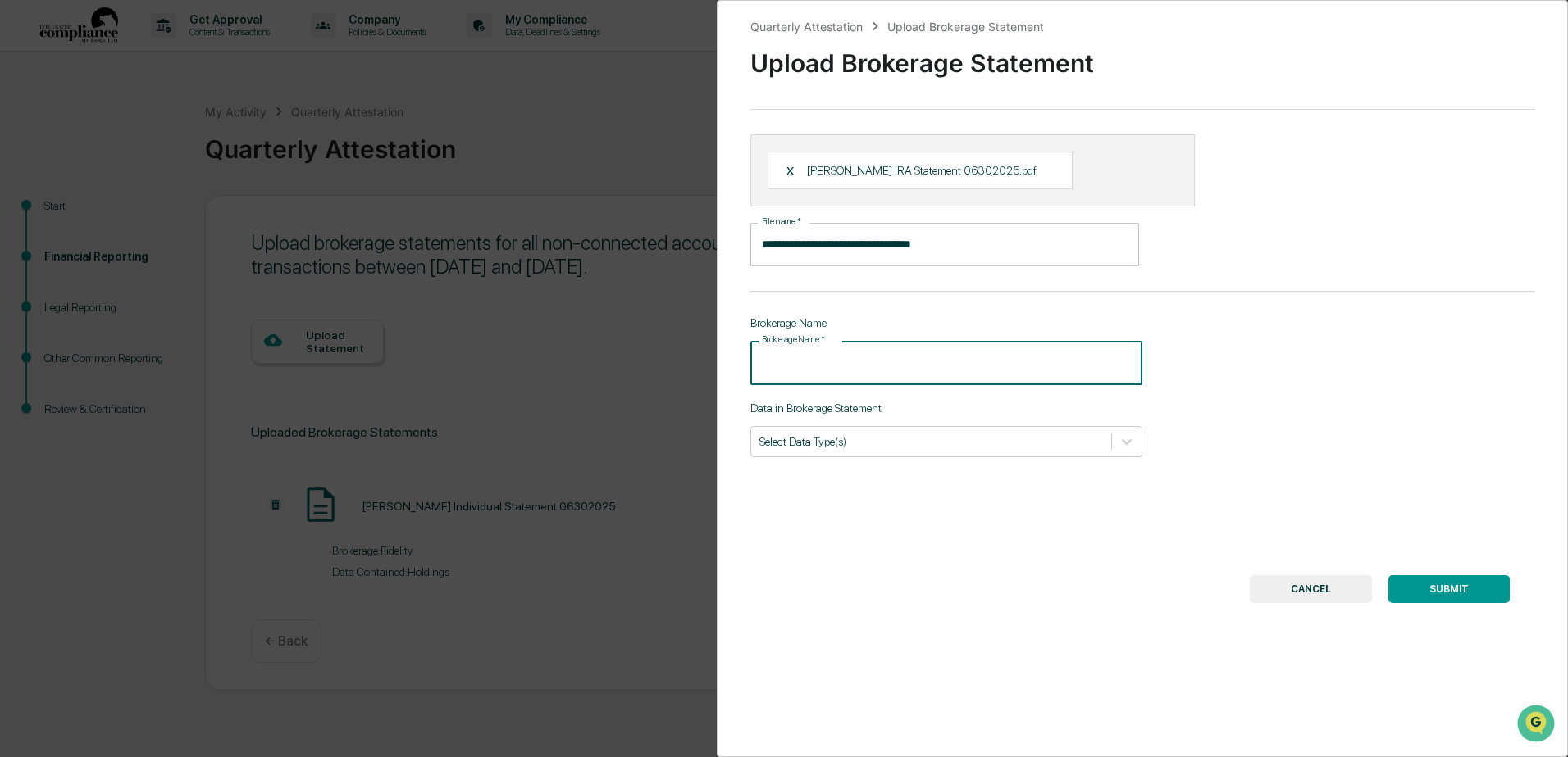
click at [815, 361] on input "Brokerage Name   *" at bounding box center [946, 363] width 392 height 44
type input "********"
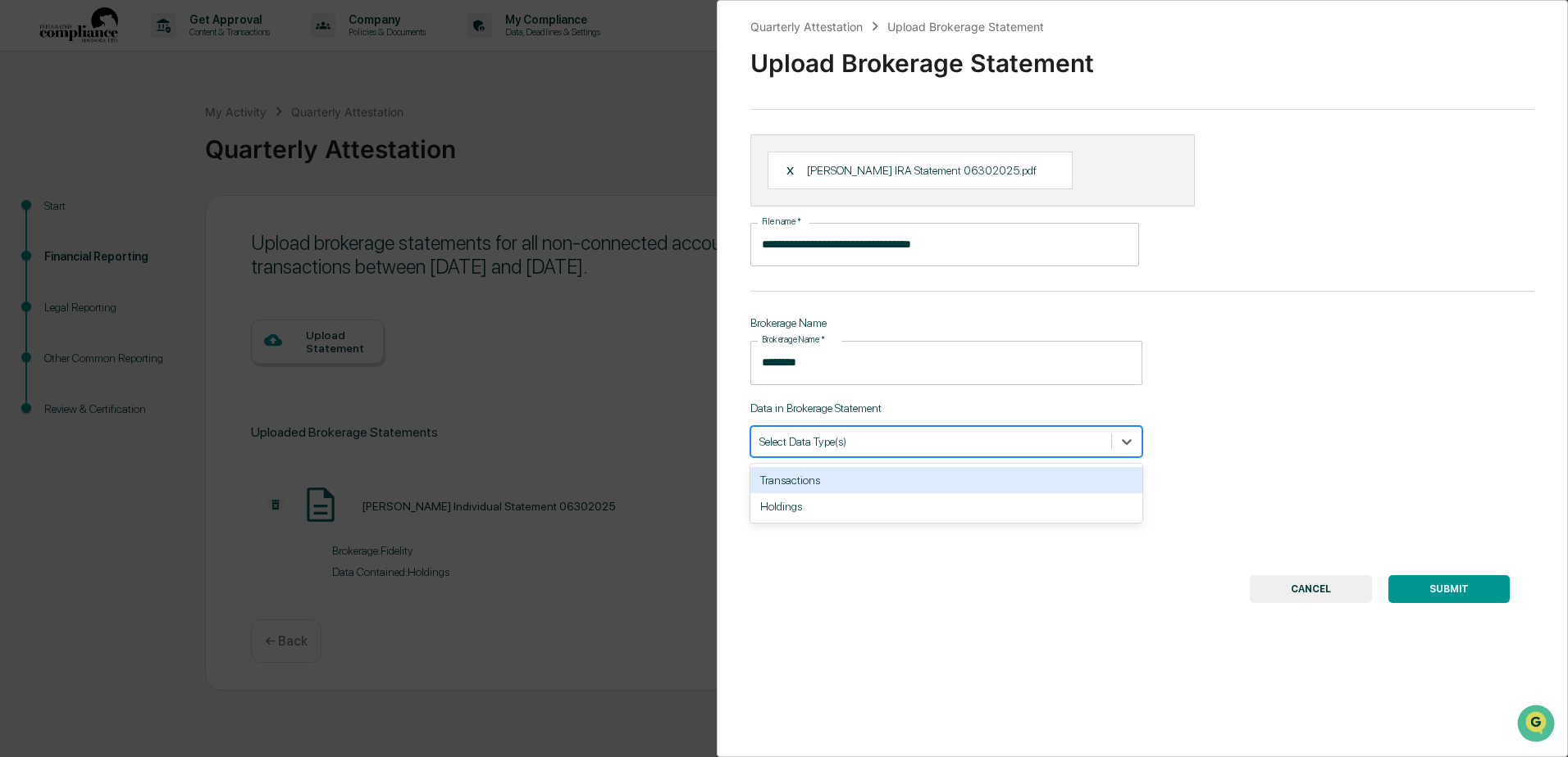
click at [837, 436] on div at bounding box center [931, 441] width 343 height 15
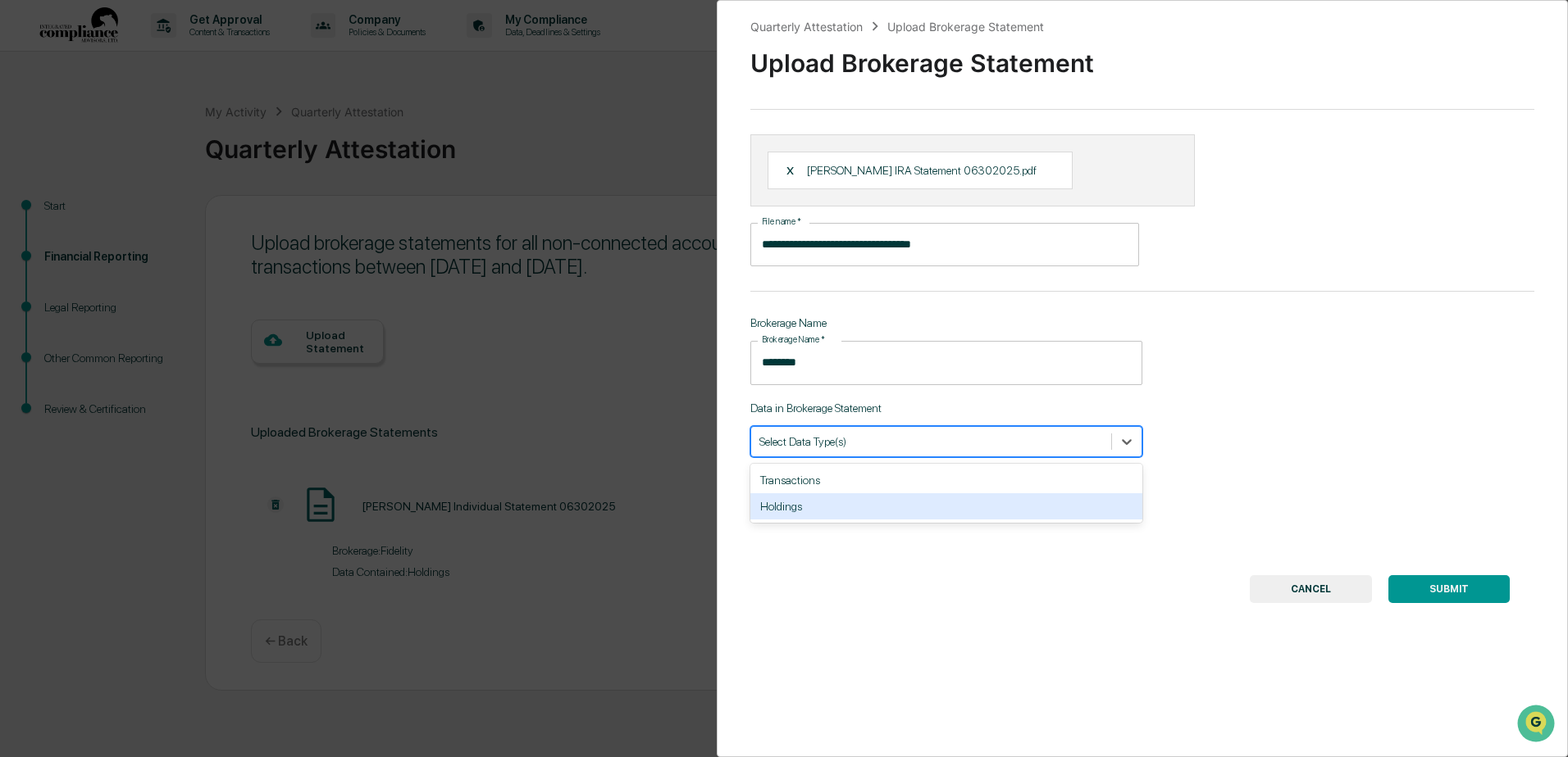
click at [830, 509] on div "Holdings" at bounding box center [946, 507] width 392 height 27
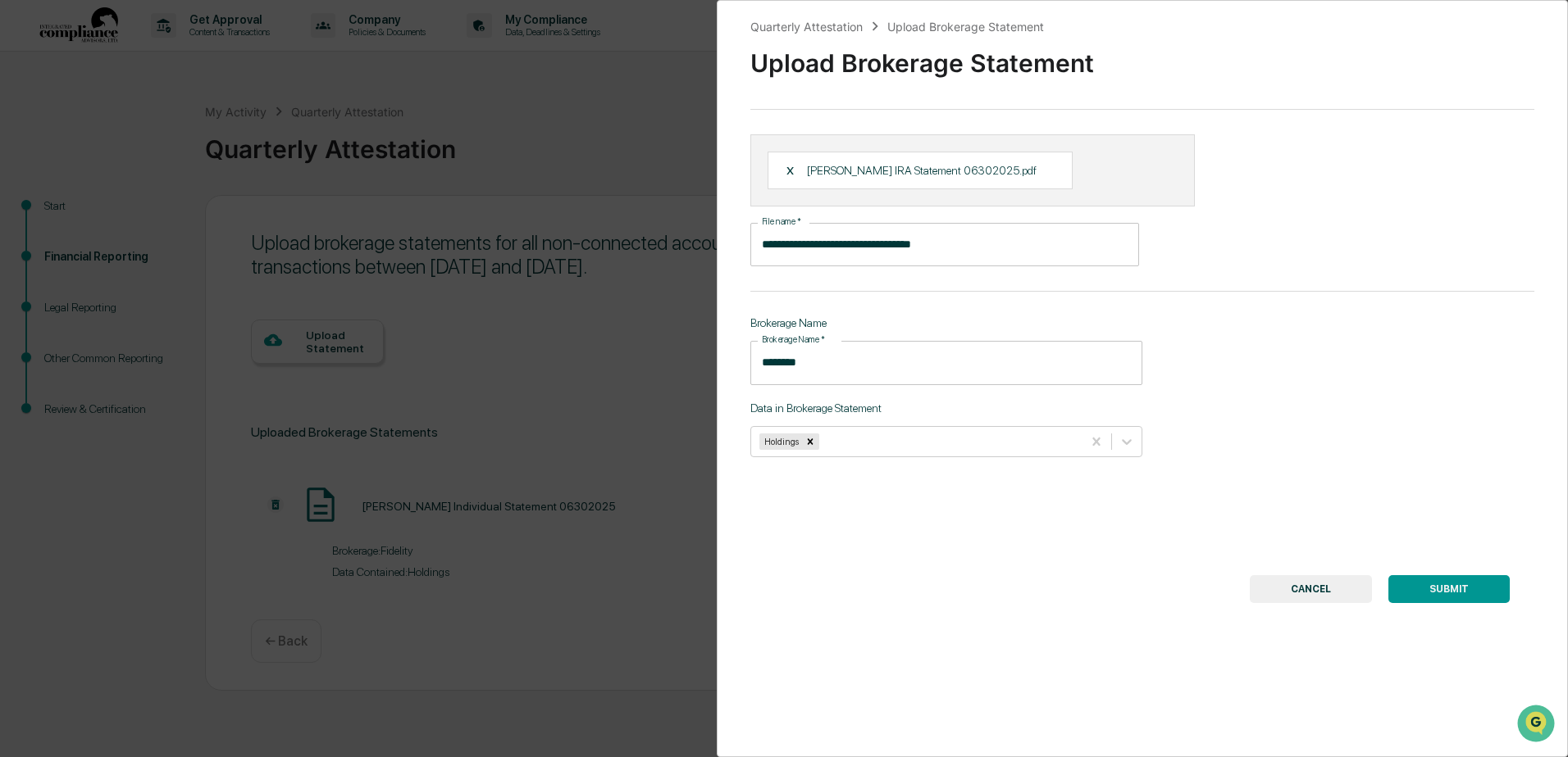
click at [1435, 588] on button "SUBMIT" at bounding box center [1448, 589] width 121 height 28
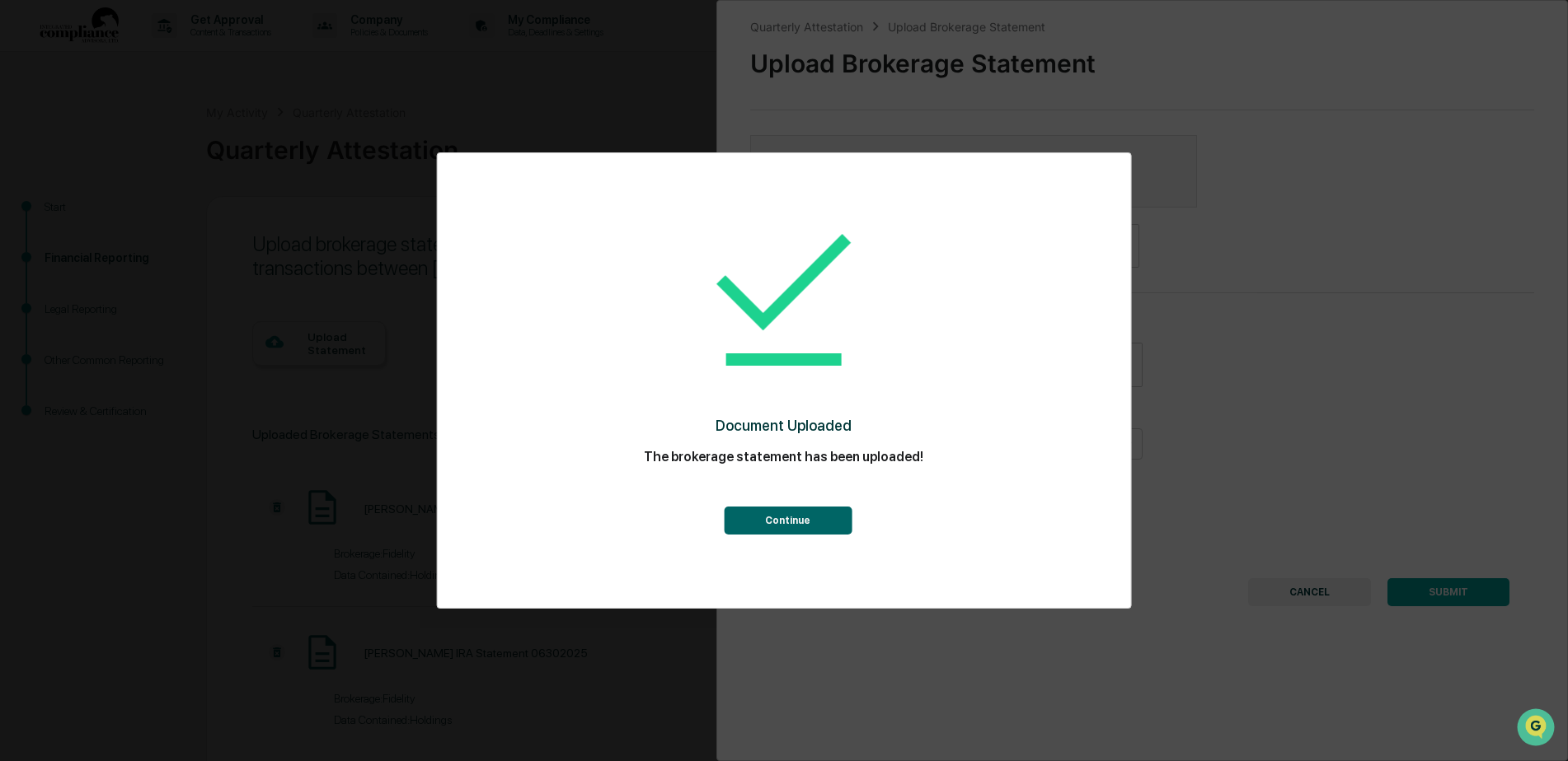
click at [820, 525] on button "Continue" at bounding box center [787, 520] width 128 height 28
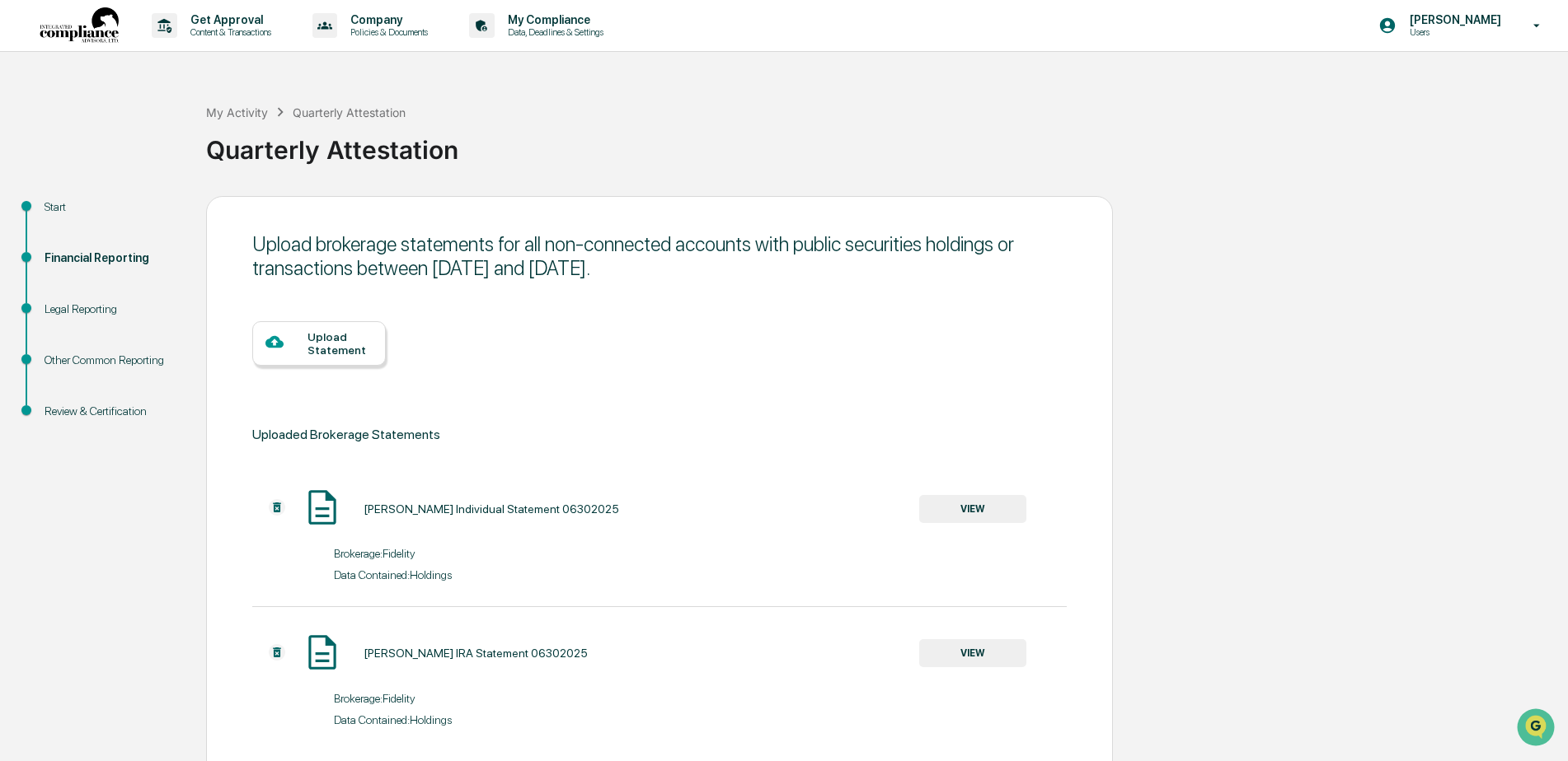
scroll to position [78, 0]
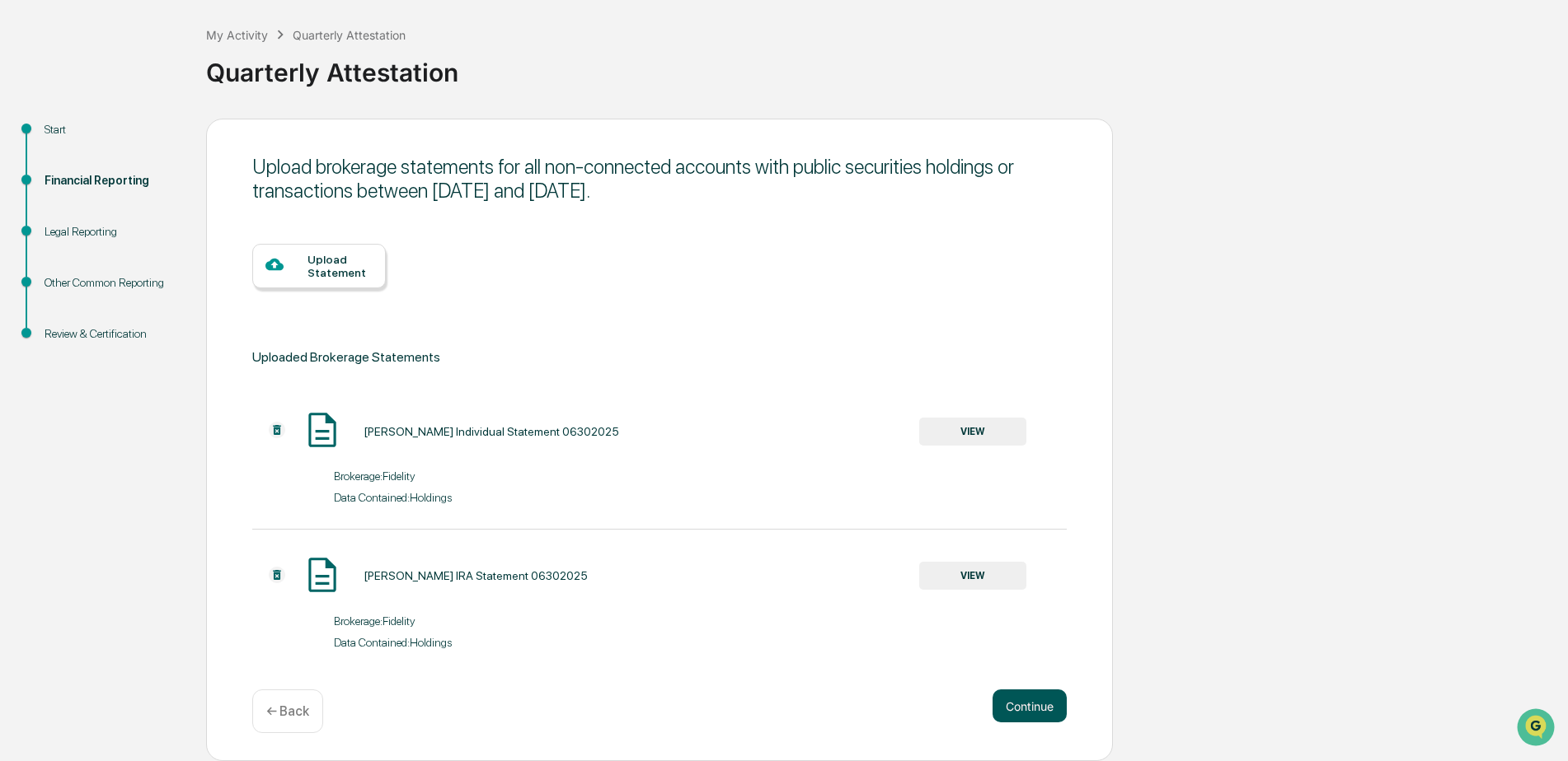
click at [1022, 706] on button "Continue" at bounding box center [1029, 706] width 74 height 33
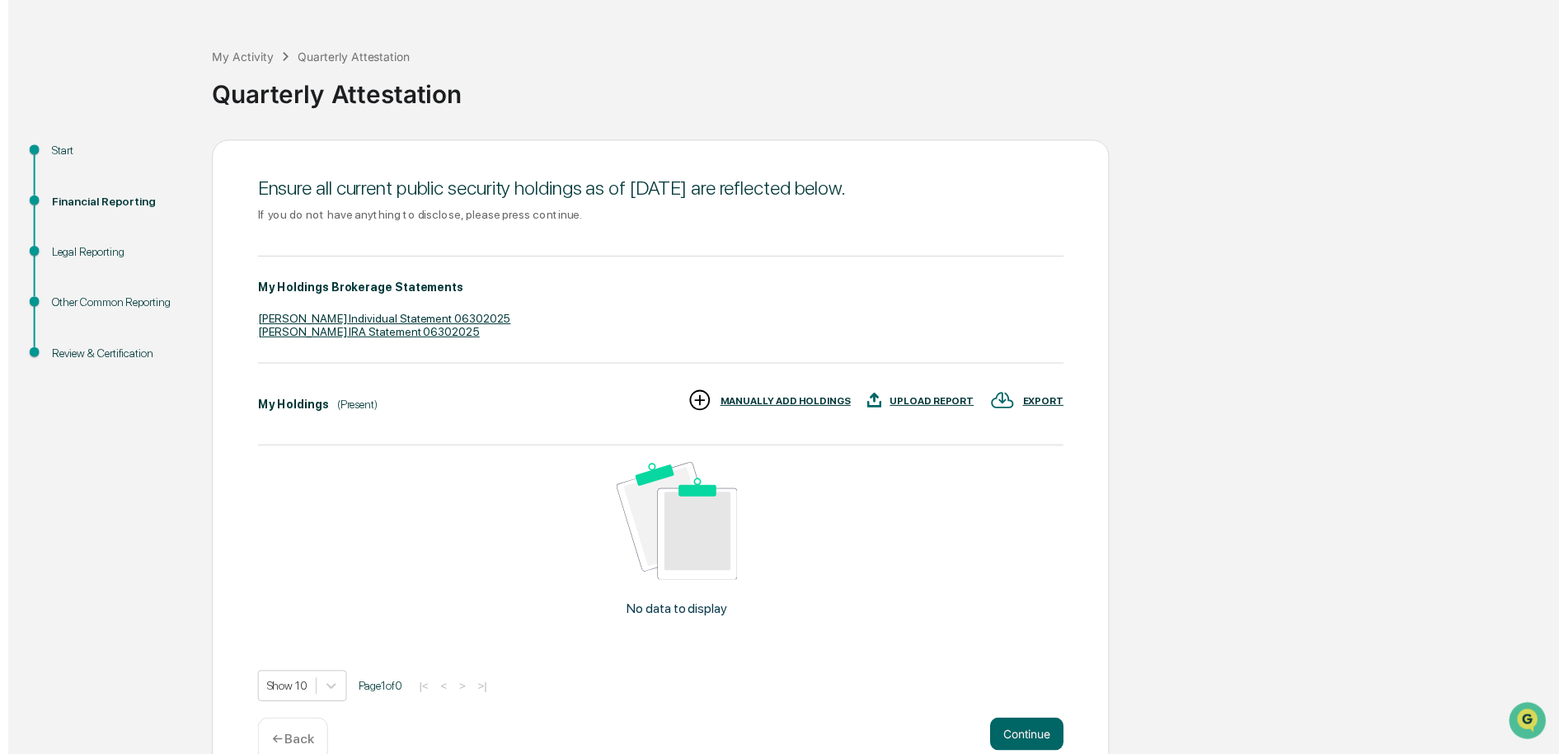
scroll to position [82, 0]
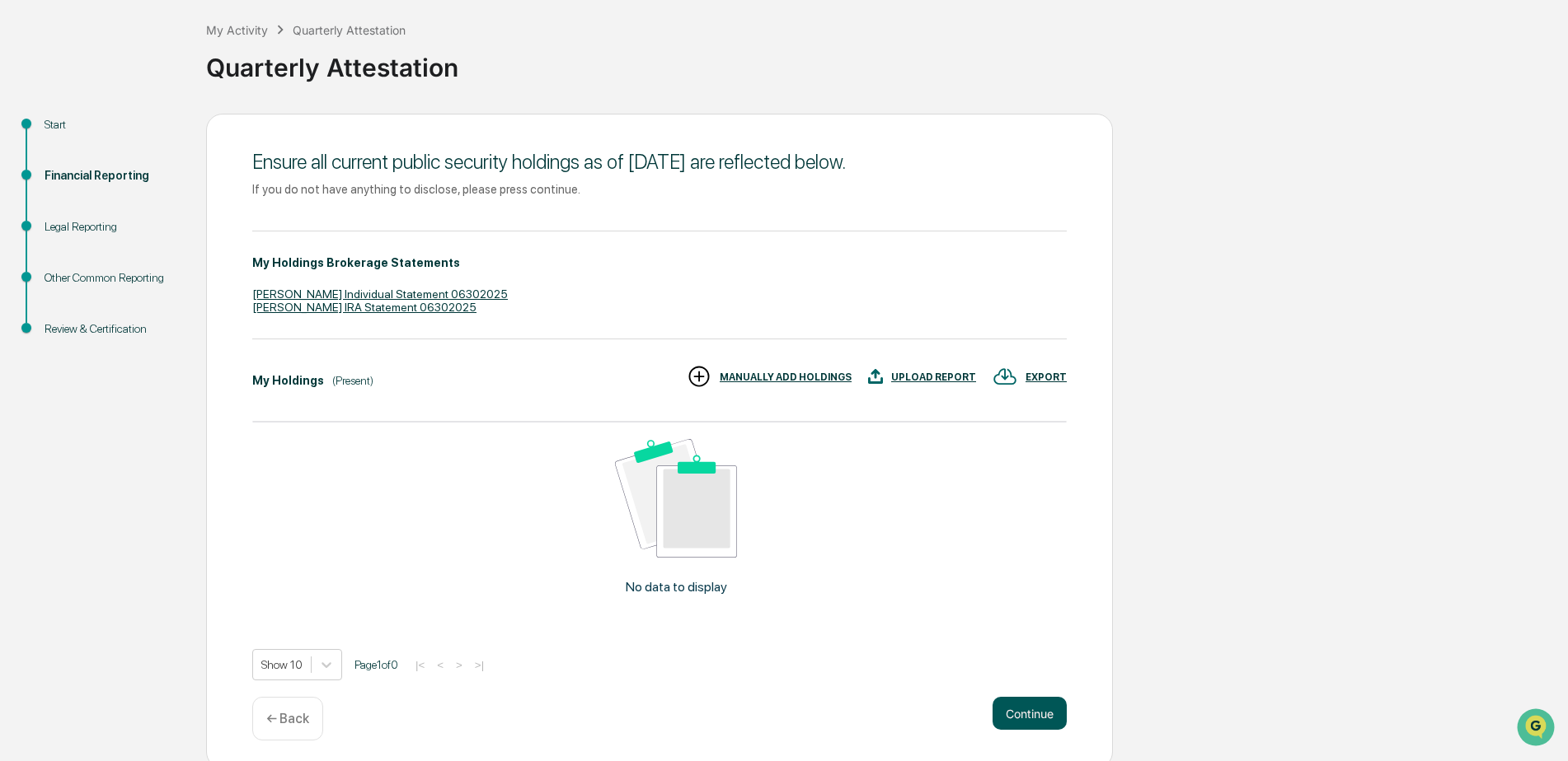
click at [1033, 720] on button "Continue" at bounding box center [1029, 713] width 74 height 33
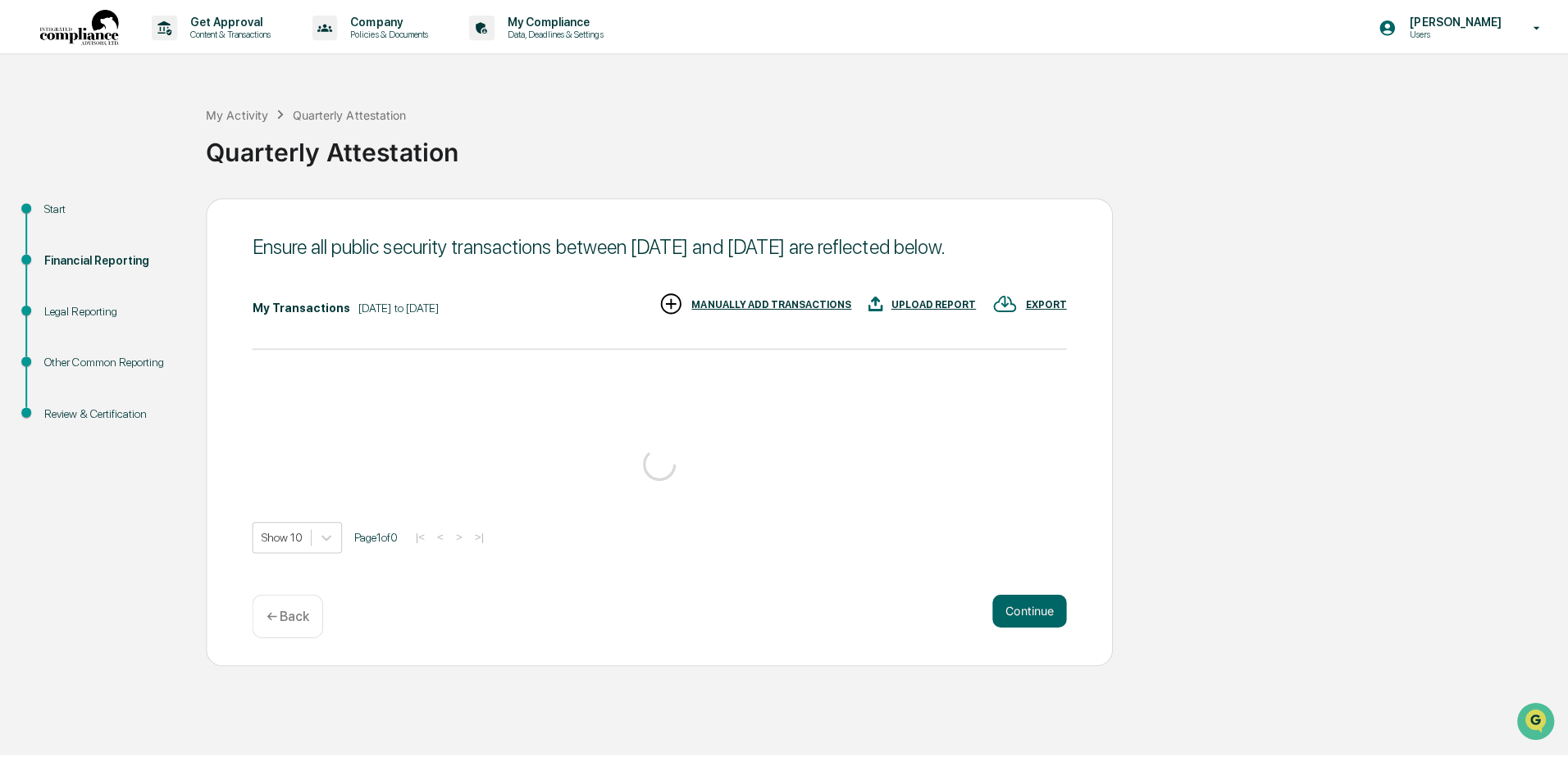
scroll to position [0, 0]
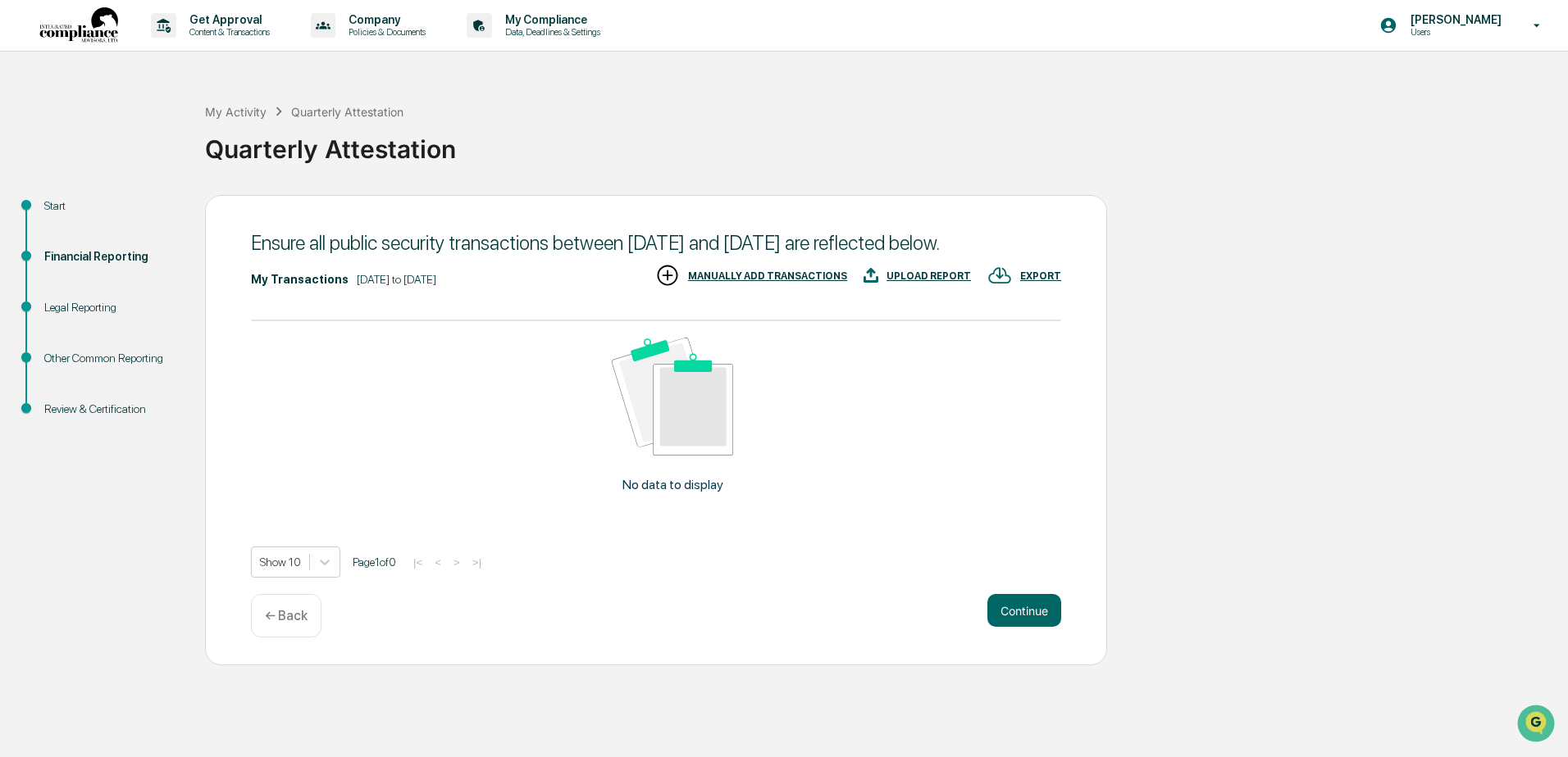
click at [937, 282] on div "UPLOAD REPORT" at bounding box center [928, 276] width 85 height 11
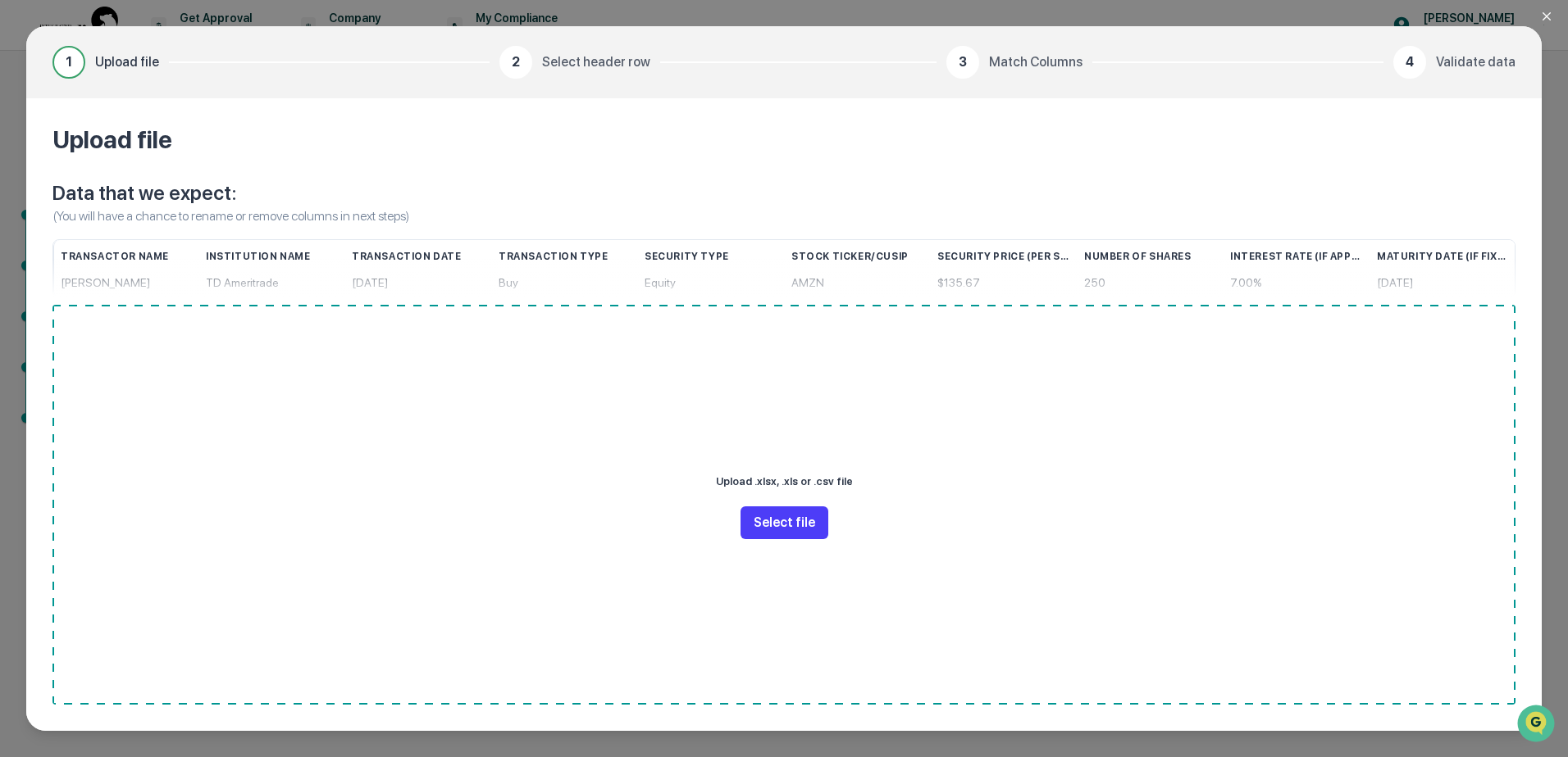
click at [803, 530] on button "Select file" at bounding box center [784, 522] width 88 height 32
click at [803, 528] on button "Select file" at bounding box center [784, 522] width 88 height 32
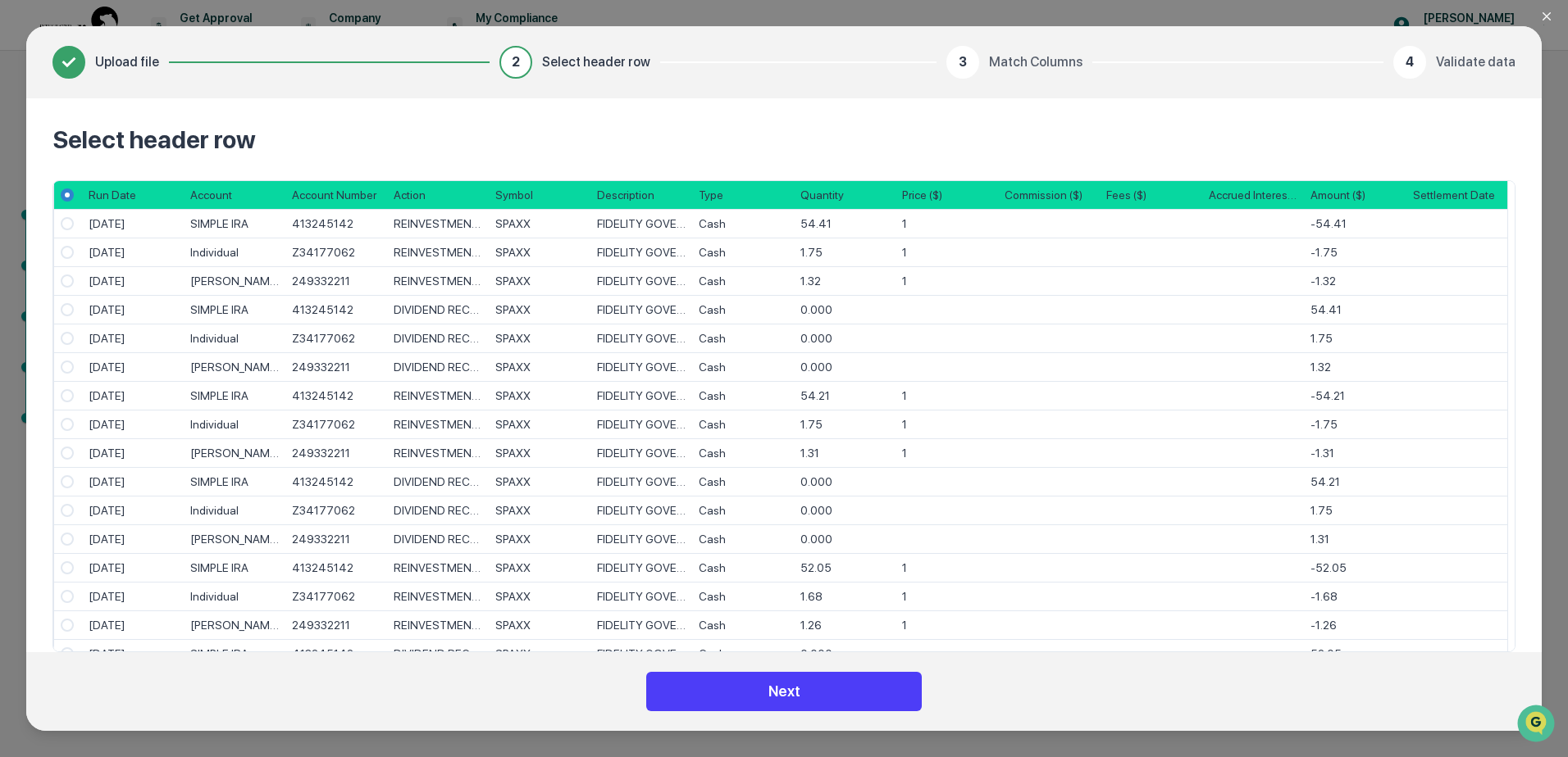
click at [795, 693] on button "Next" at bounding box center [783, 691] width 276 height 39
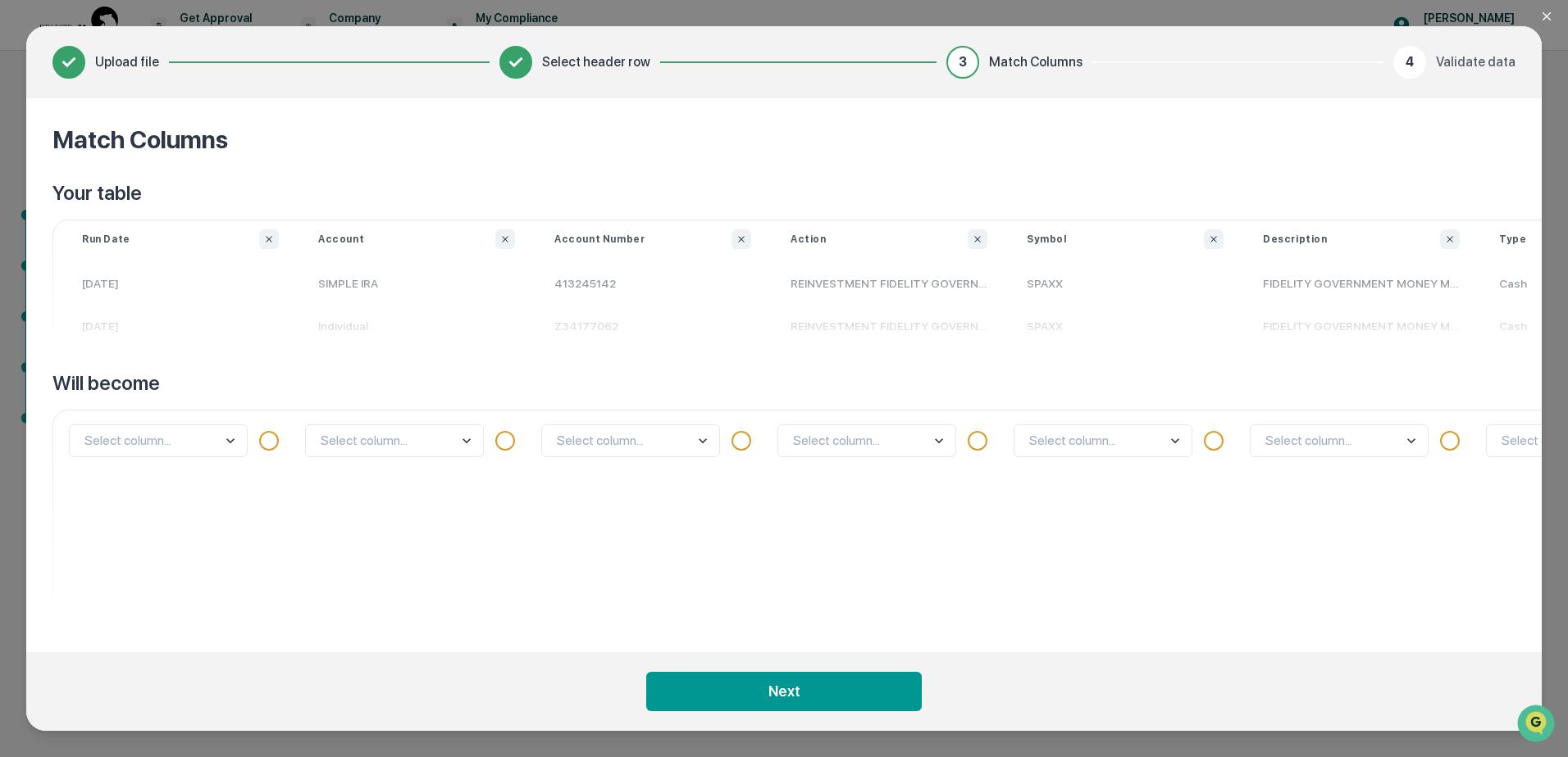
click at [795, 693] on button "Next" at bounding box center [783, 691] width 276 height 39
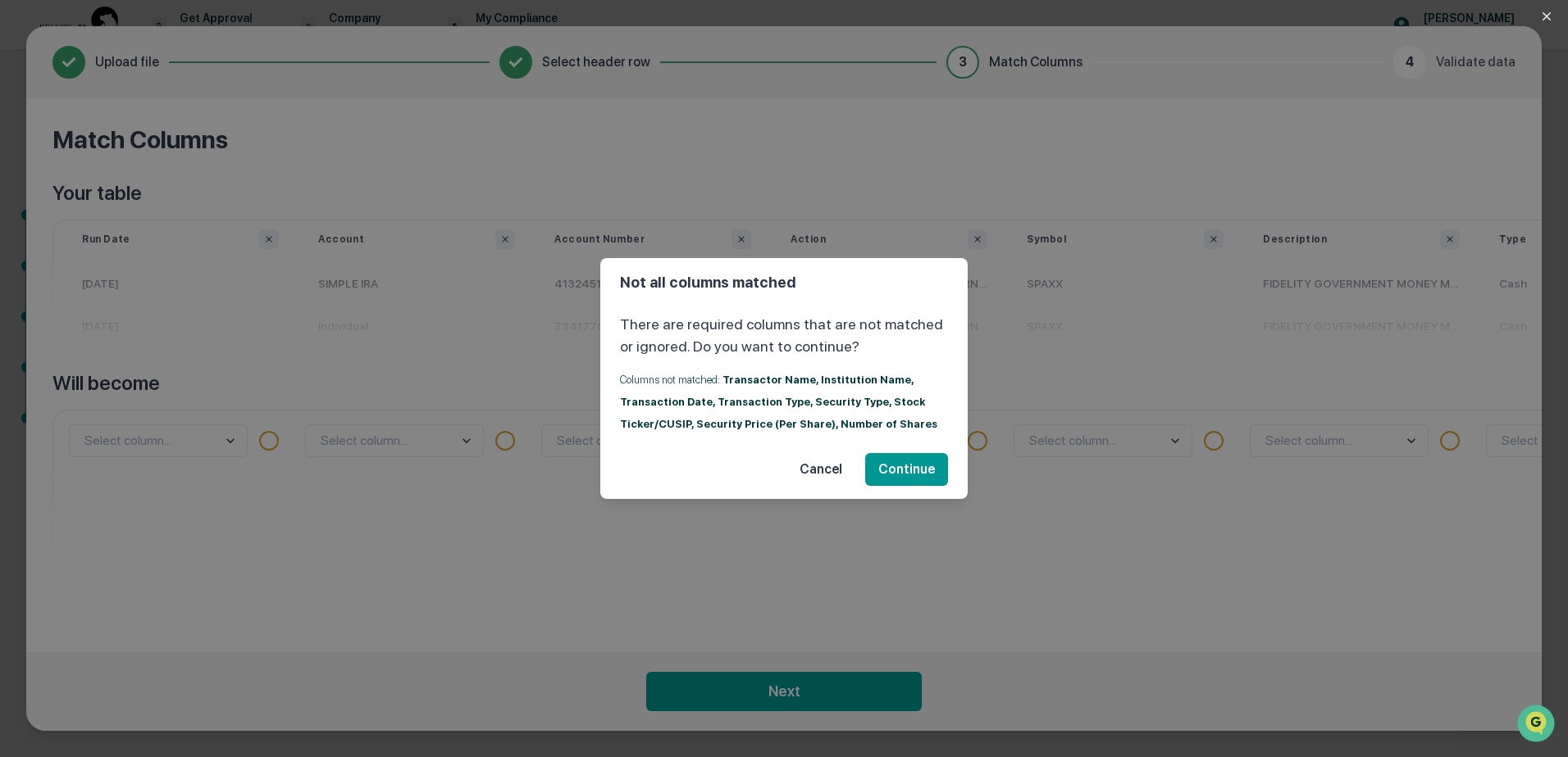
click at [821, 464] on button "Cancel" at bounding box center [820, 469] width 69 height 32
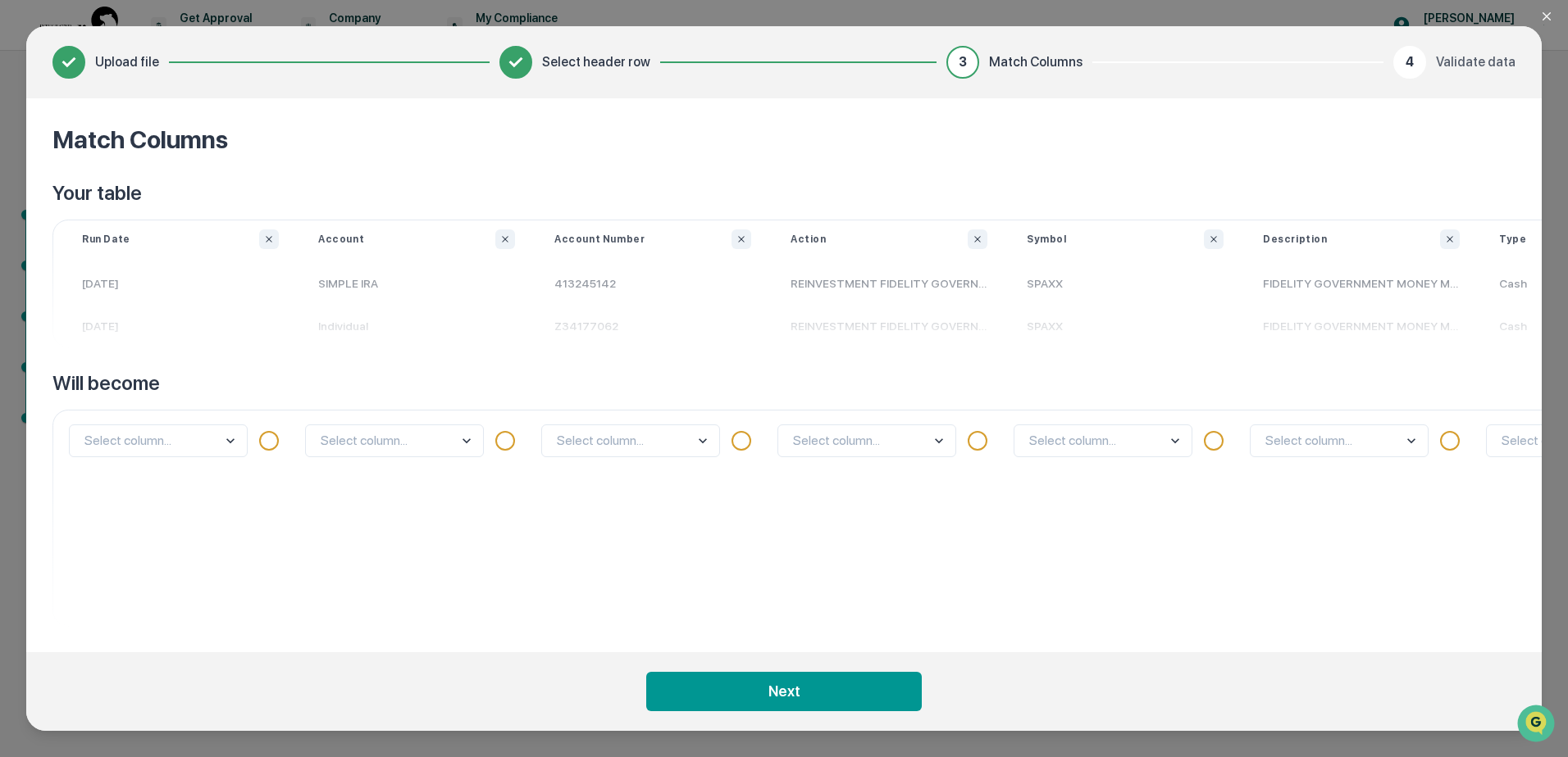
click at [230, 443] on body "Get Approval Content & Transactions Company Policies & Documents My Compliance …" at bounding box center [784, 378] width 1568 height 757
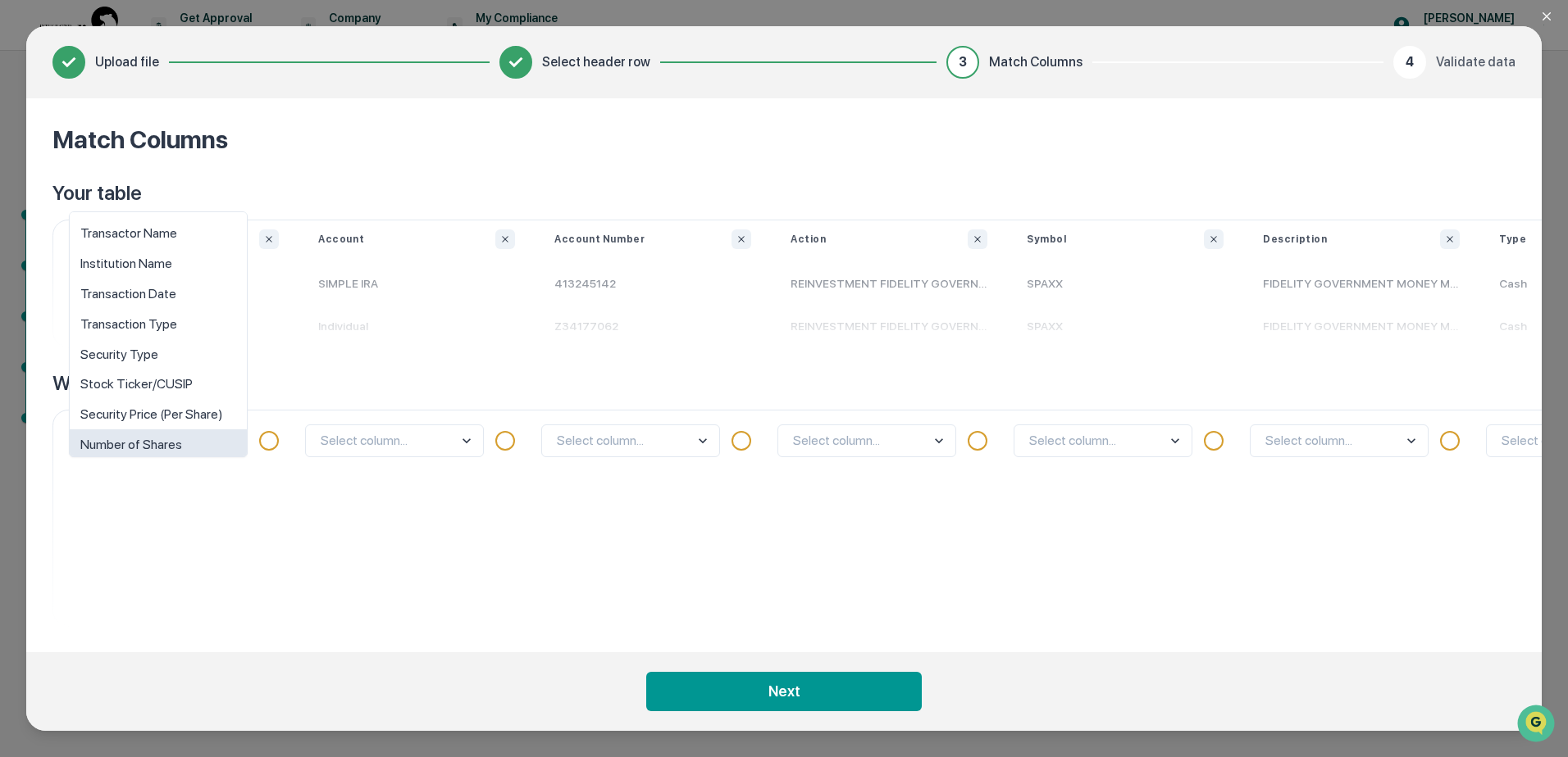
click at [213, 535] on div "option Number of Shares focused, 8 of 10. 10 results available. Use Up and Down…" at bounding box center [180, 518] width 237 height 216
click at [229, 435] on body "Get Approval Content & Transactions Company Policies & Documents My Compliance …" at bounding box center [784, 378] width 1568 height 757
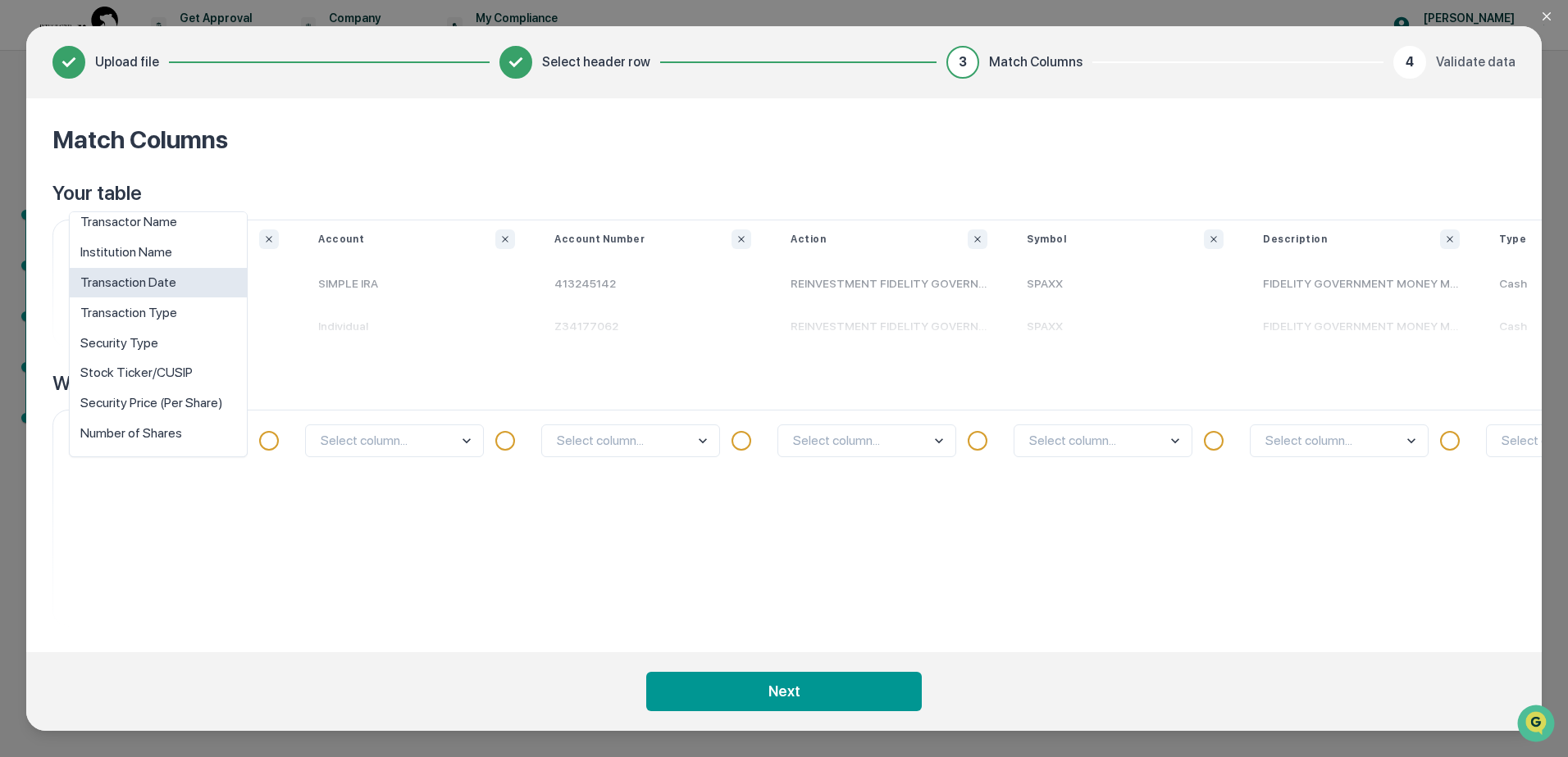
click at [162, 283] on div "Transaction Date" at bounding box center [158, 283] width 177 height 31
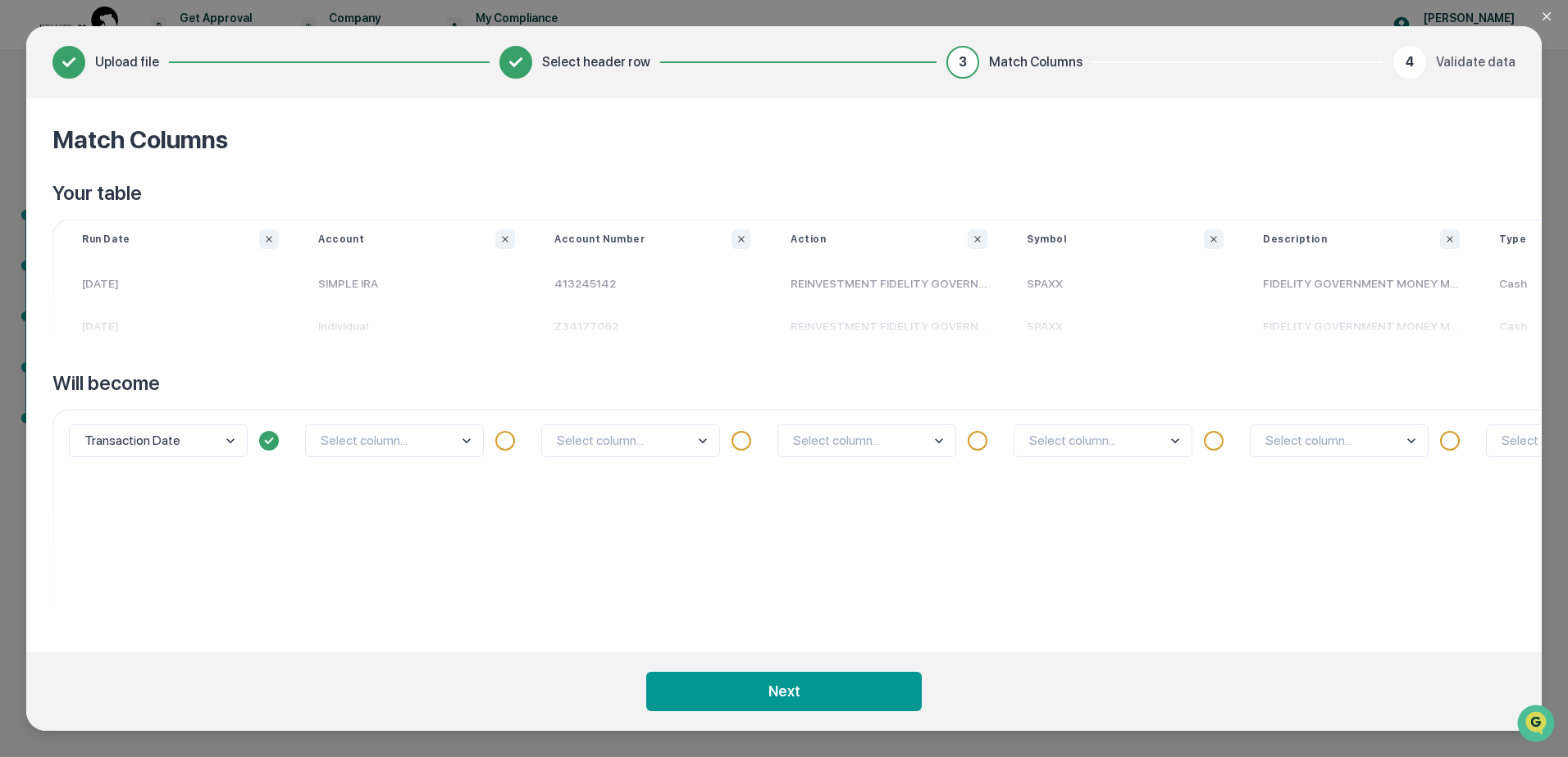
click at [469, 440] on body "Get Approval Content & Transactions Company Policies & Documents My Compliance …" at bounding box center [784, 378] width 1568 height 757
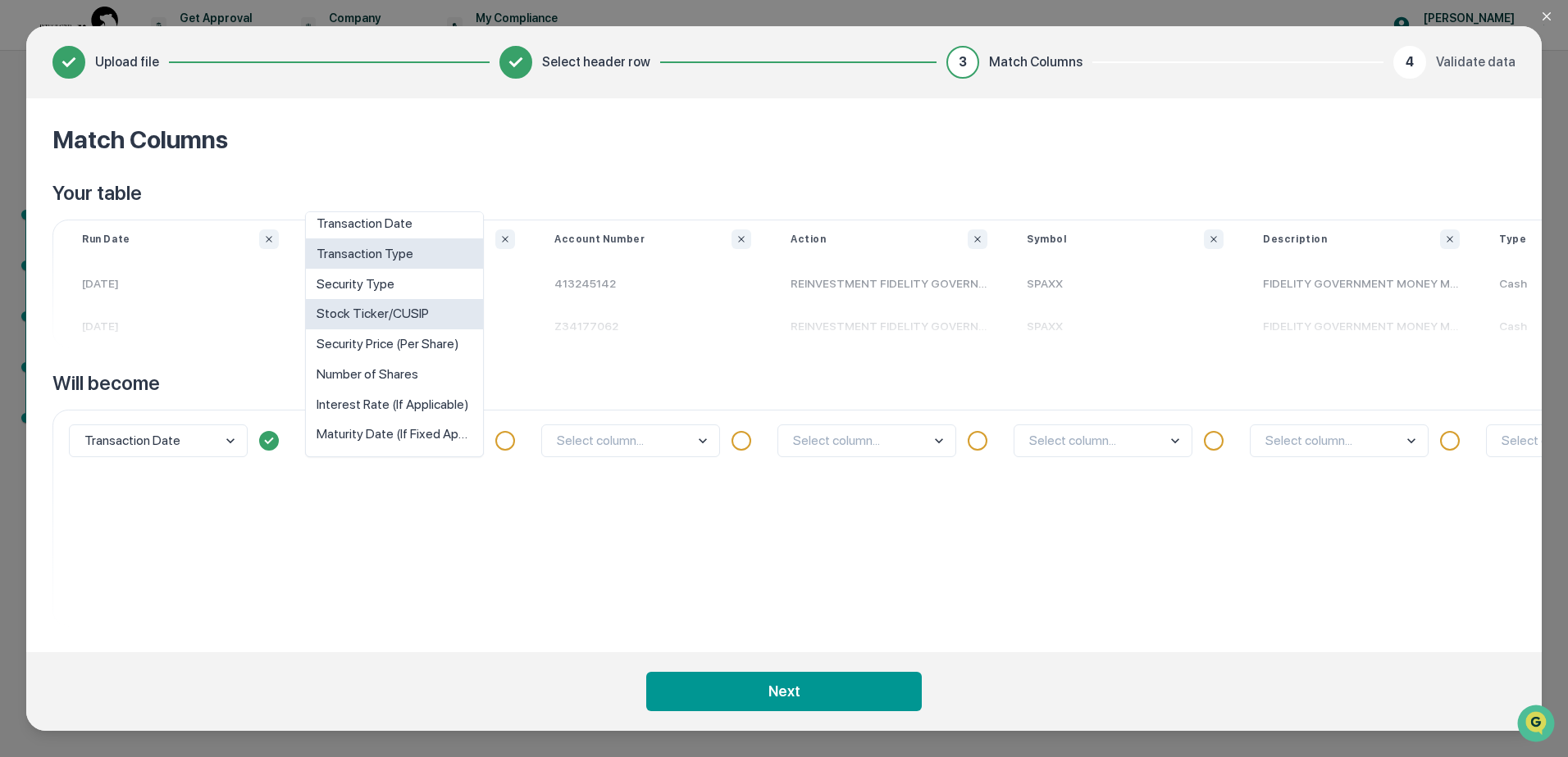
scroll to position [0, 0]
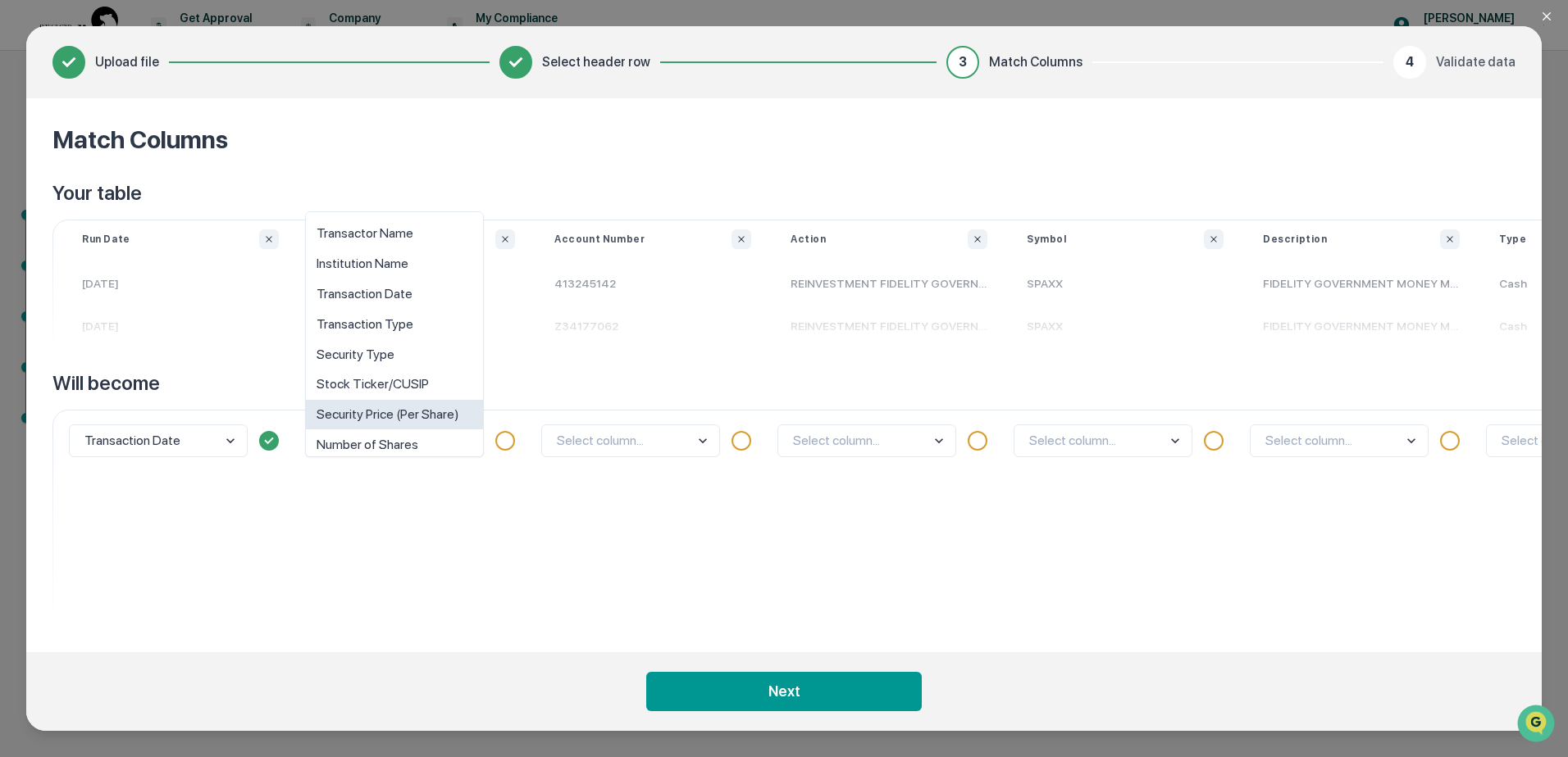
click at [505, 509] on div "option Security Price (Per Share) focused, 7 of 10. 10 results available. Use U…" at bounding box center [417, 518] width 237 height 216
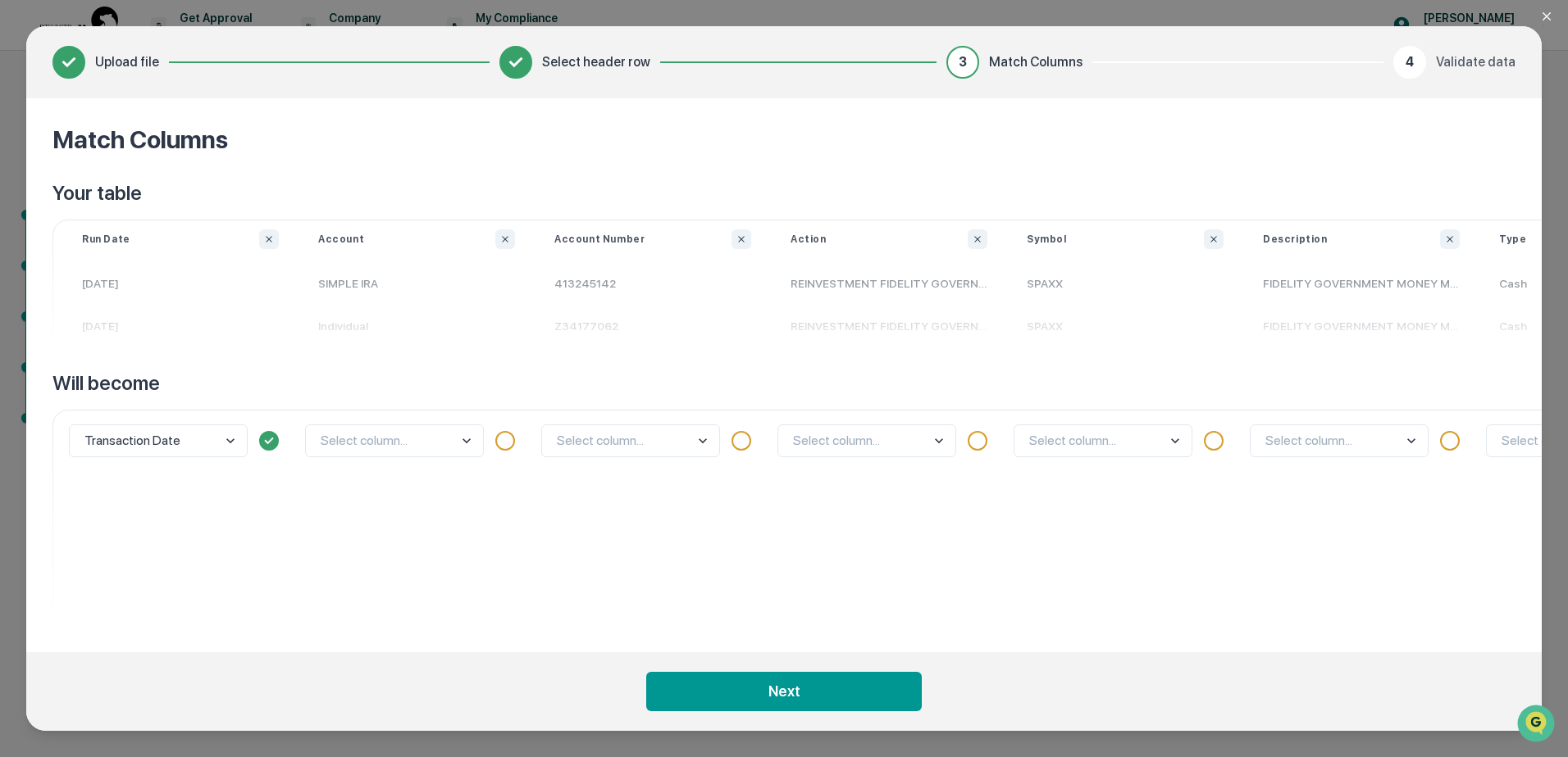
click at [704, 440] on body "Get Approval Content & Transactions Company Policies & Documents My Compliance …" at bounding box center [784, 378] width 1568 height 757
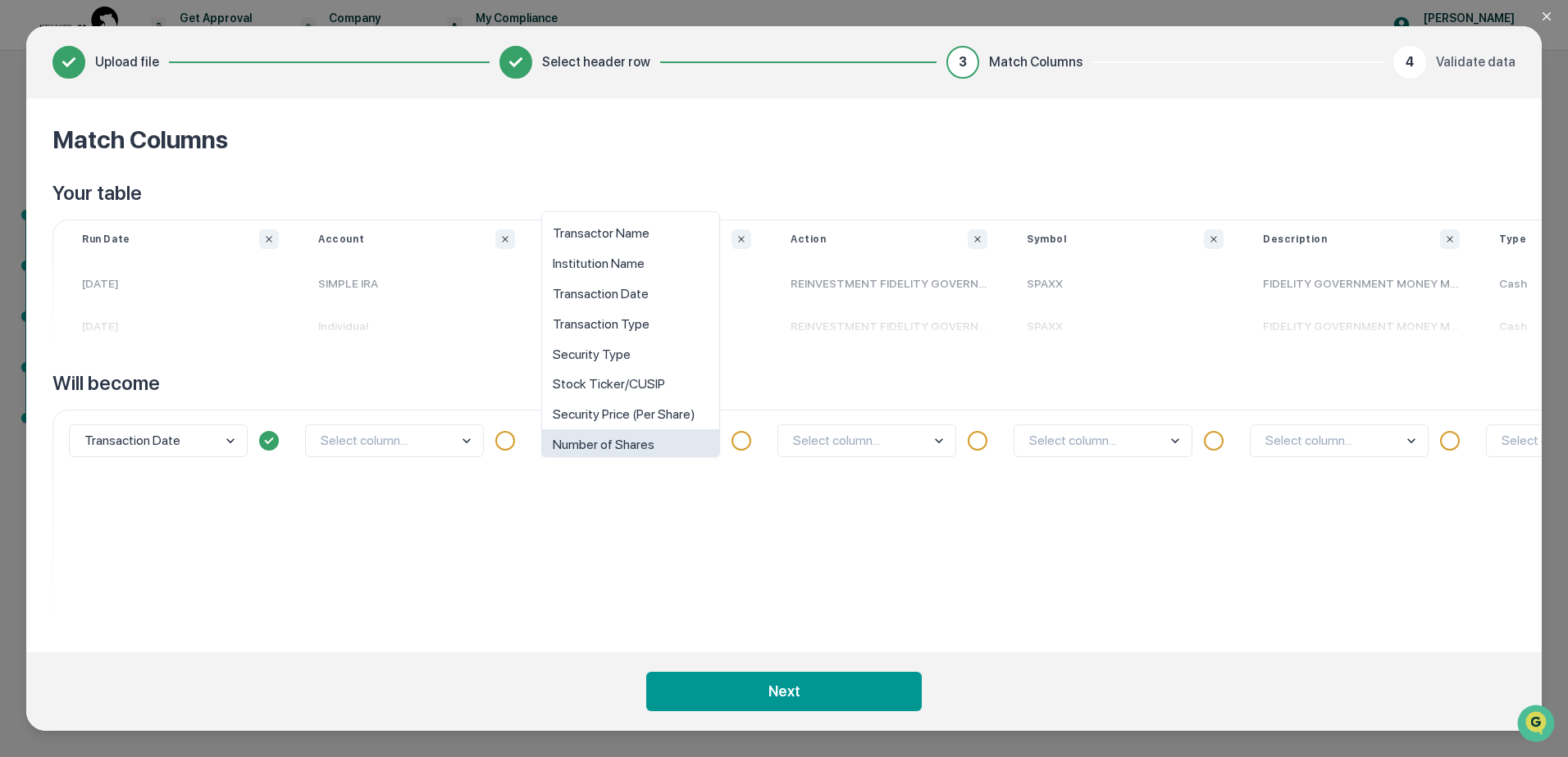
scroll to position [71, 0]
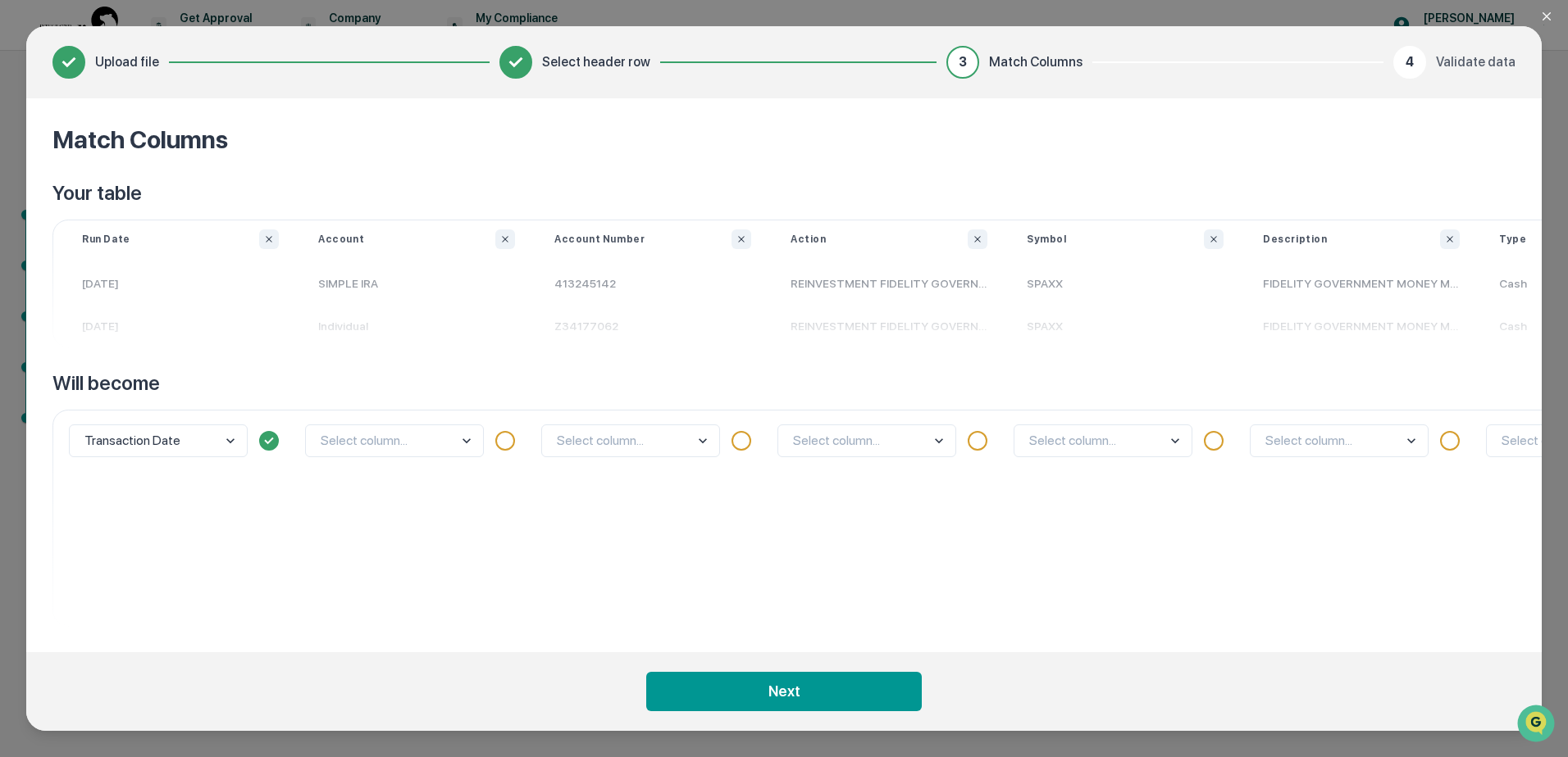
click at [926, 511] on div "Select column..." at bounding box center [889, 518] width 237 height 216
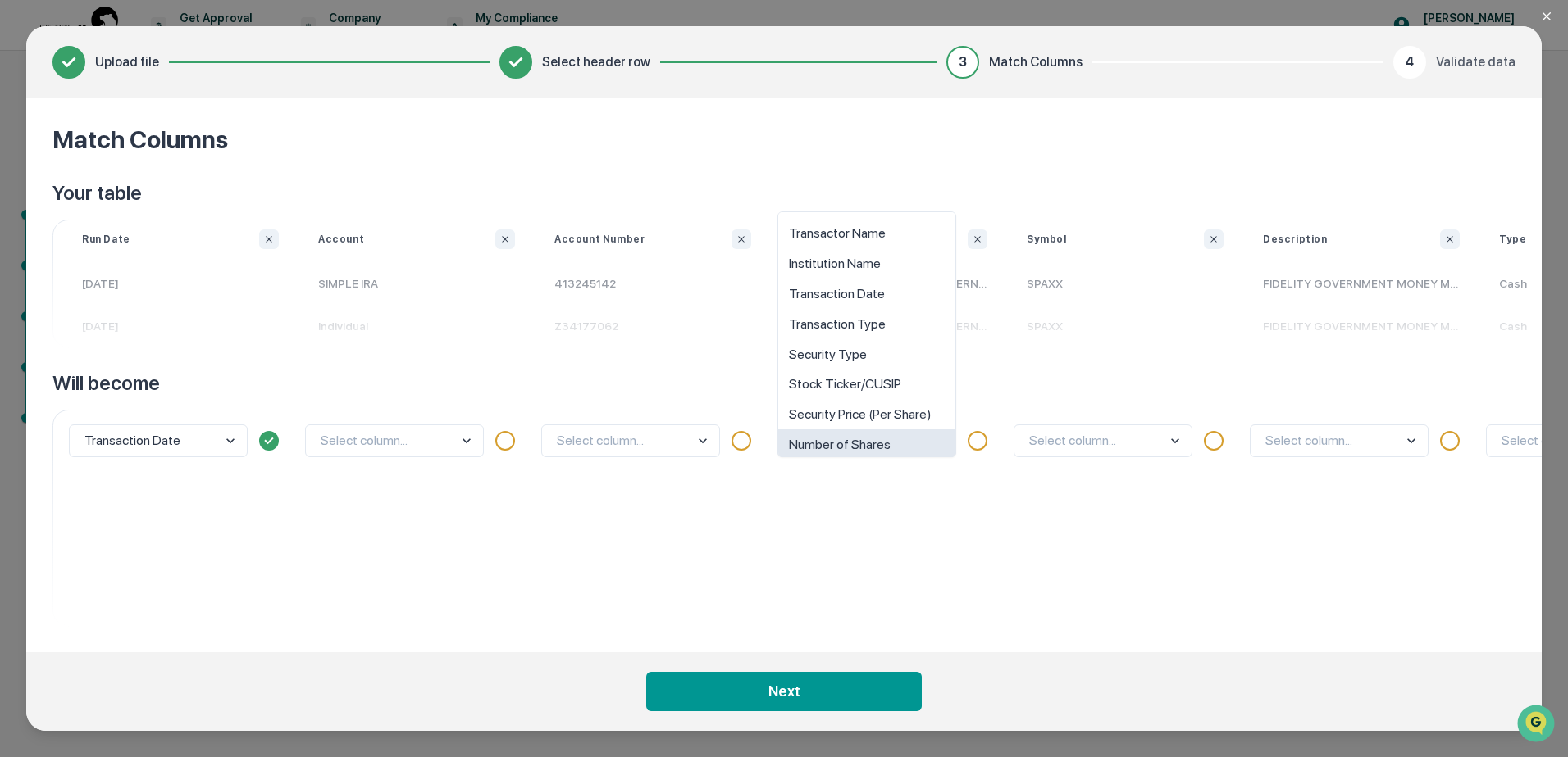
click at [939, 443] on body "Get Approval Content & Transactions Company Policies & Documents My Compliance …" at bounding box center [784, 378] width 1568 height 757
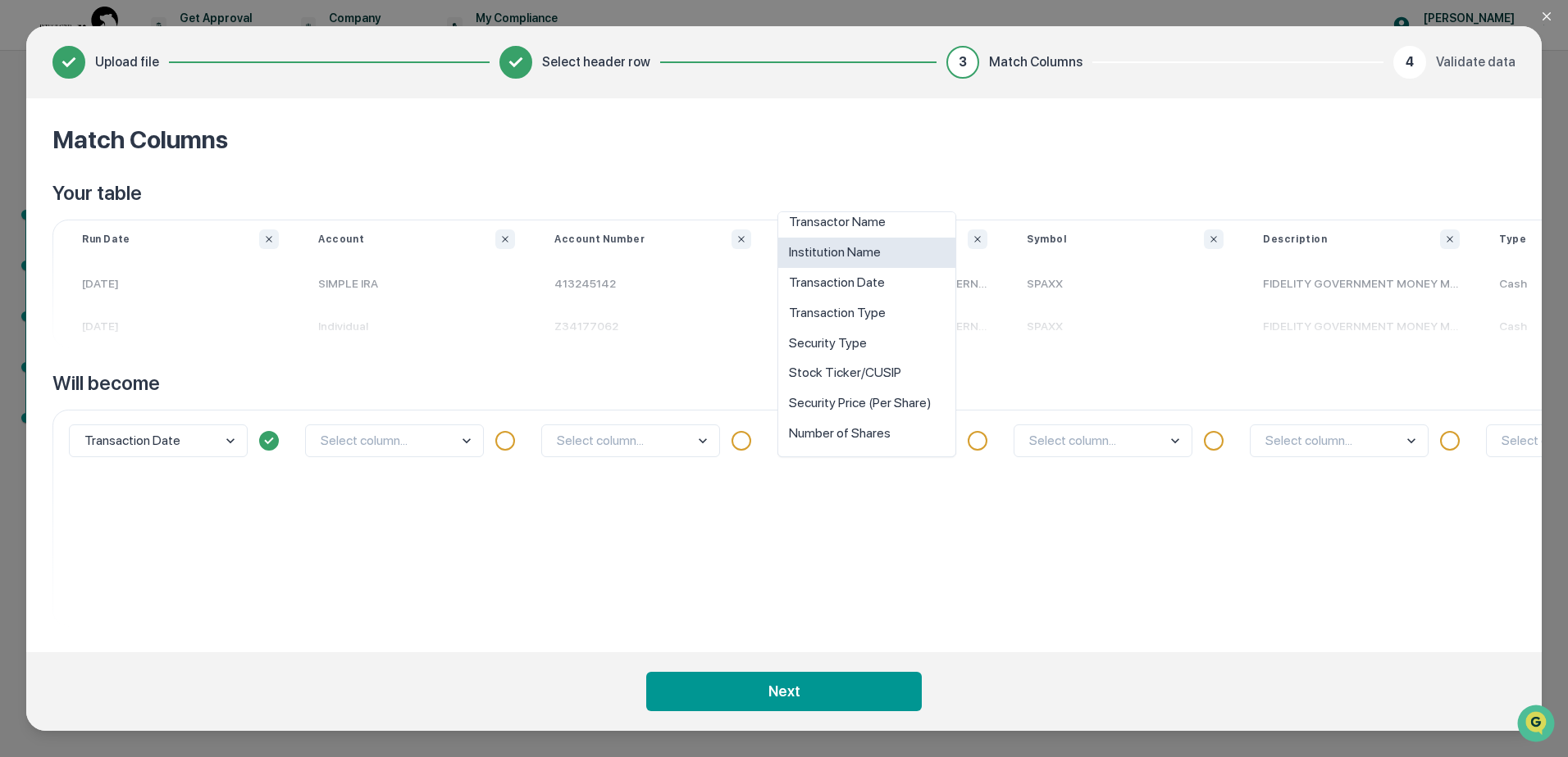
click at [881, 255] on div "Institution Name" at bounding box center [867, 253] width 177 height 31
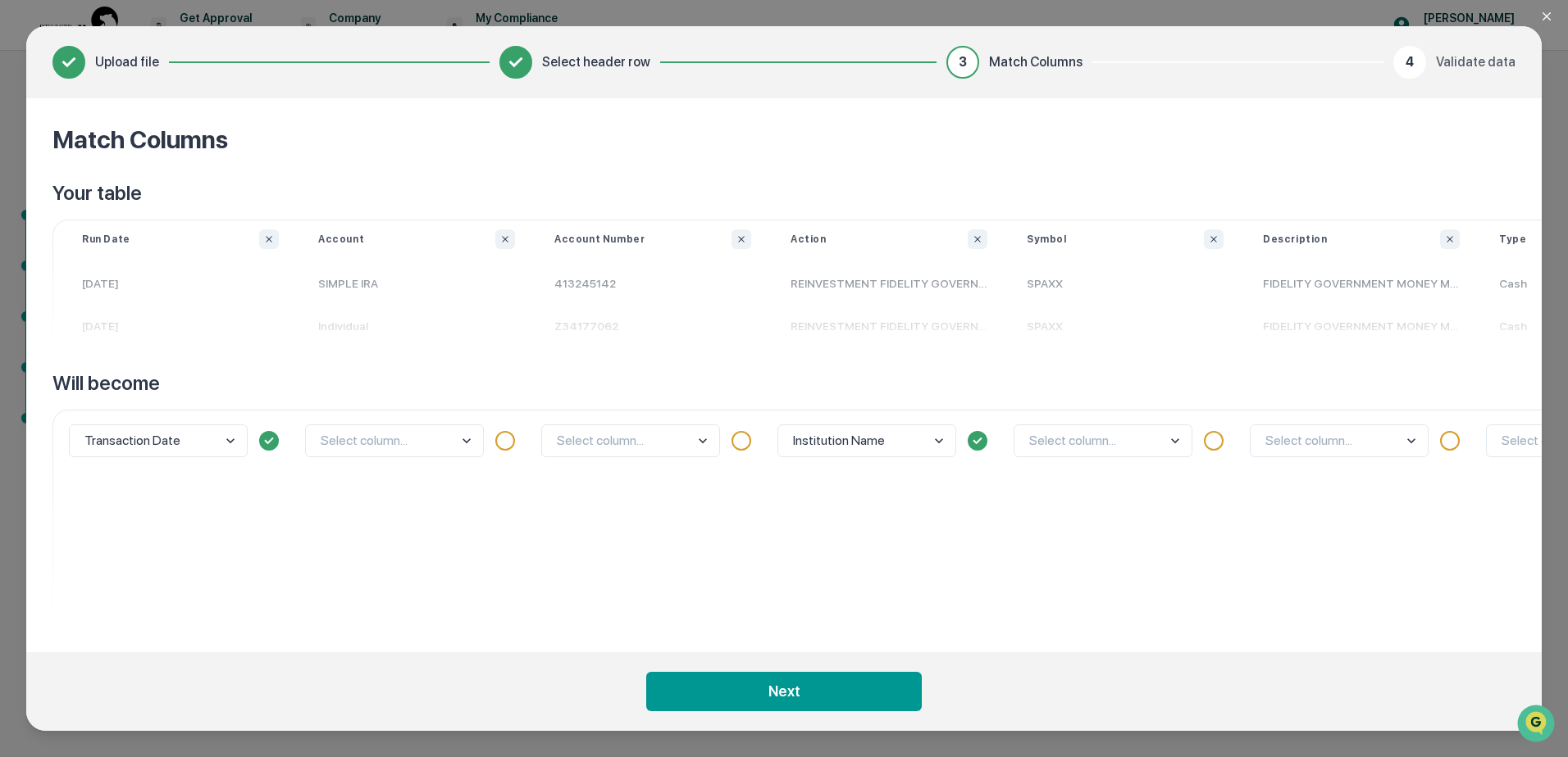
click at [1177, 446] on body "Get Approval Content & Transactions Company Policies & Documents My Compliance …" at bounding box center [784, 378] width 1568 height 757
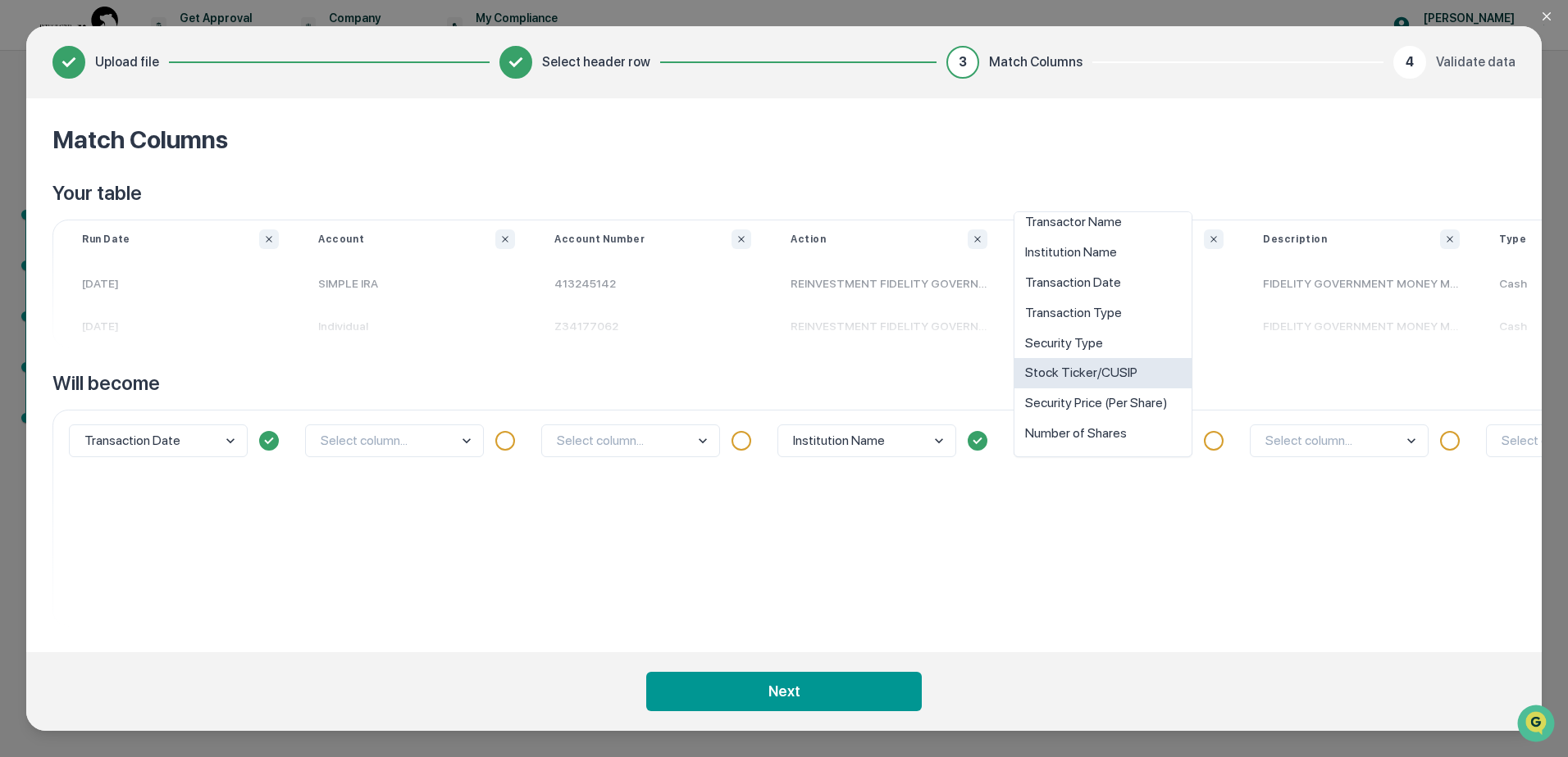
click at [1143, 374] on div "Stock Ticker/CUSIP" at bounding box center [1103, 374] width 177 height 31
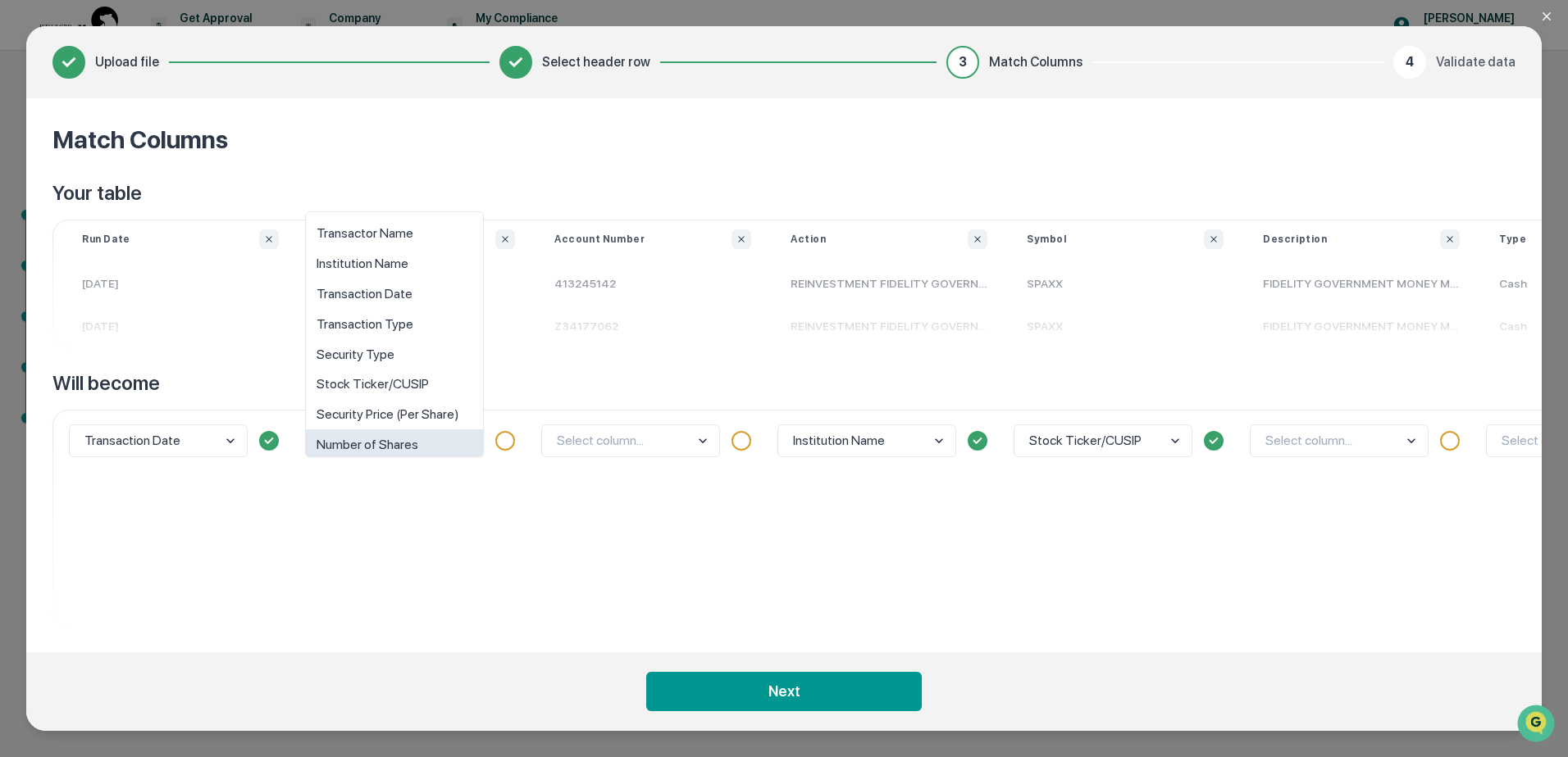
click at [468, 436] on body "Get Approval Content & Transactions Company Policies & Documents My Compliance …" at bounding box center [784, 378] width 1568 height 757
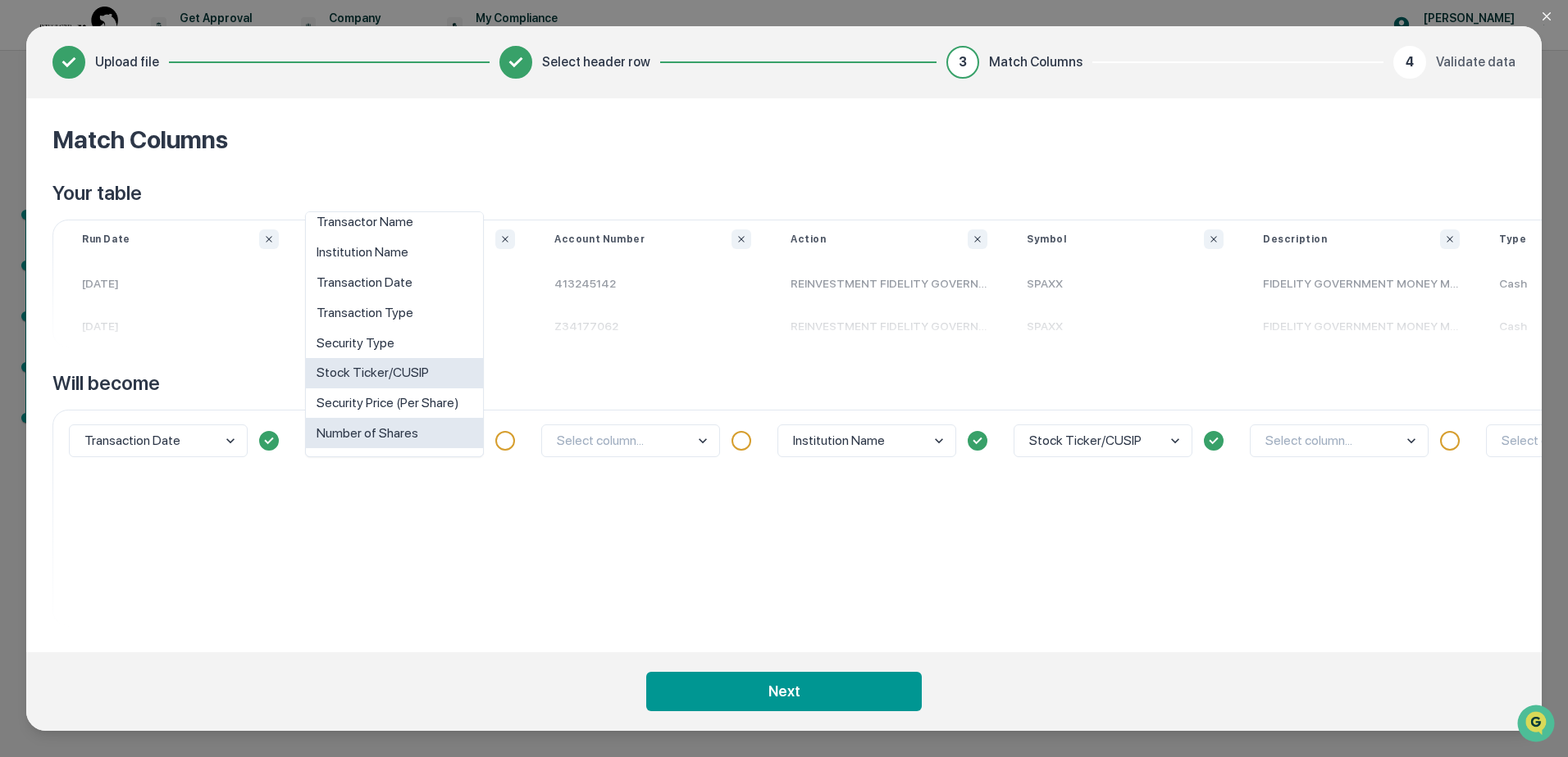
scroll to position [71, 0]
click at [426, 505] on div "option Maturity Date (If Fixed Applicable) focused, 10 of 10. 10 results availa…" at bounding box center [417, 518] width 237 height 216
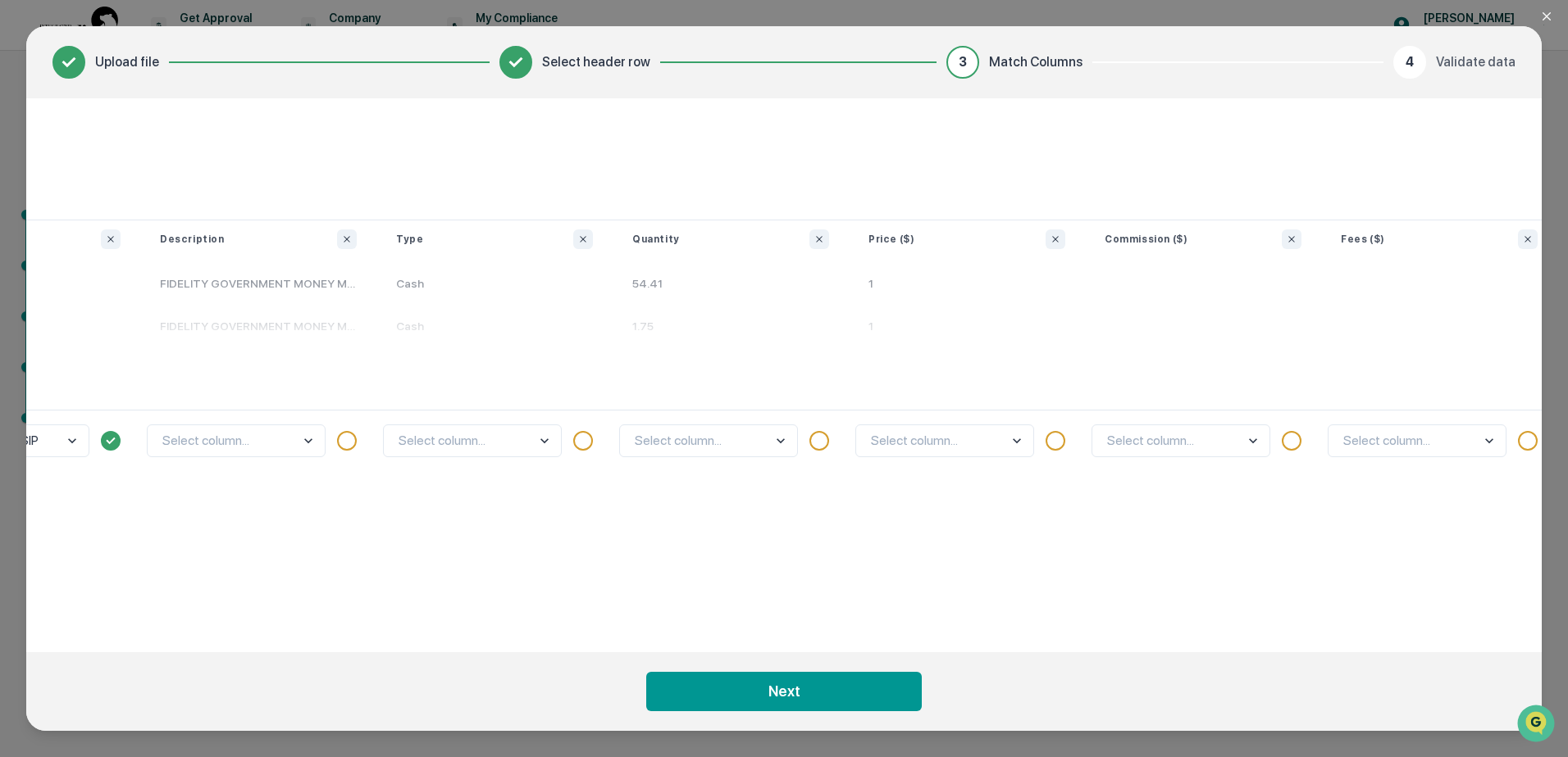
scroll to position [0, 1108]
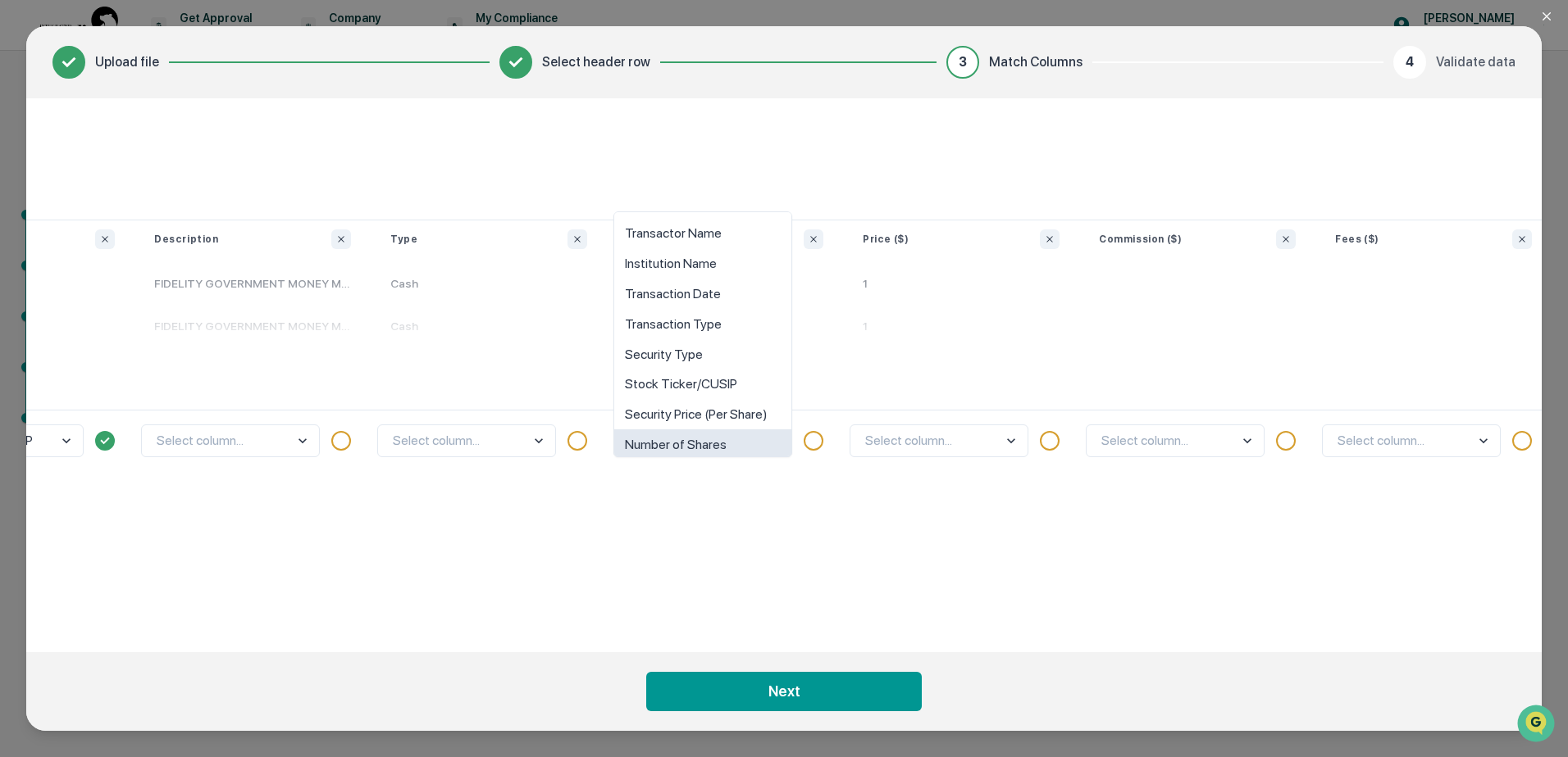
click at [774, 442] on body "Get Approval Content & Transactions Company Policies & Documents My Compliance …" at bounding box center [784, 378] width 1568 height 757
click at [737, 431] on div "Number of Shares" at bounding box center [703, 433] width 177 height 31
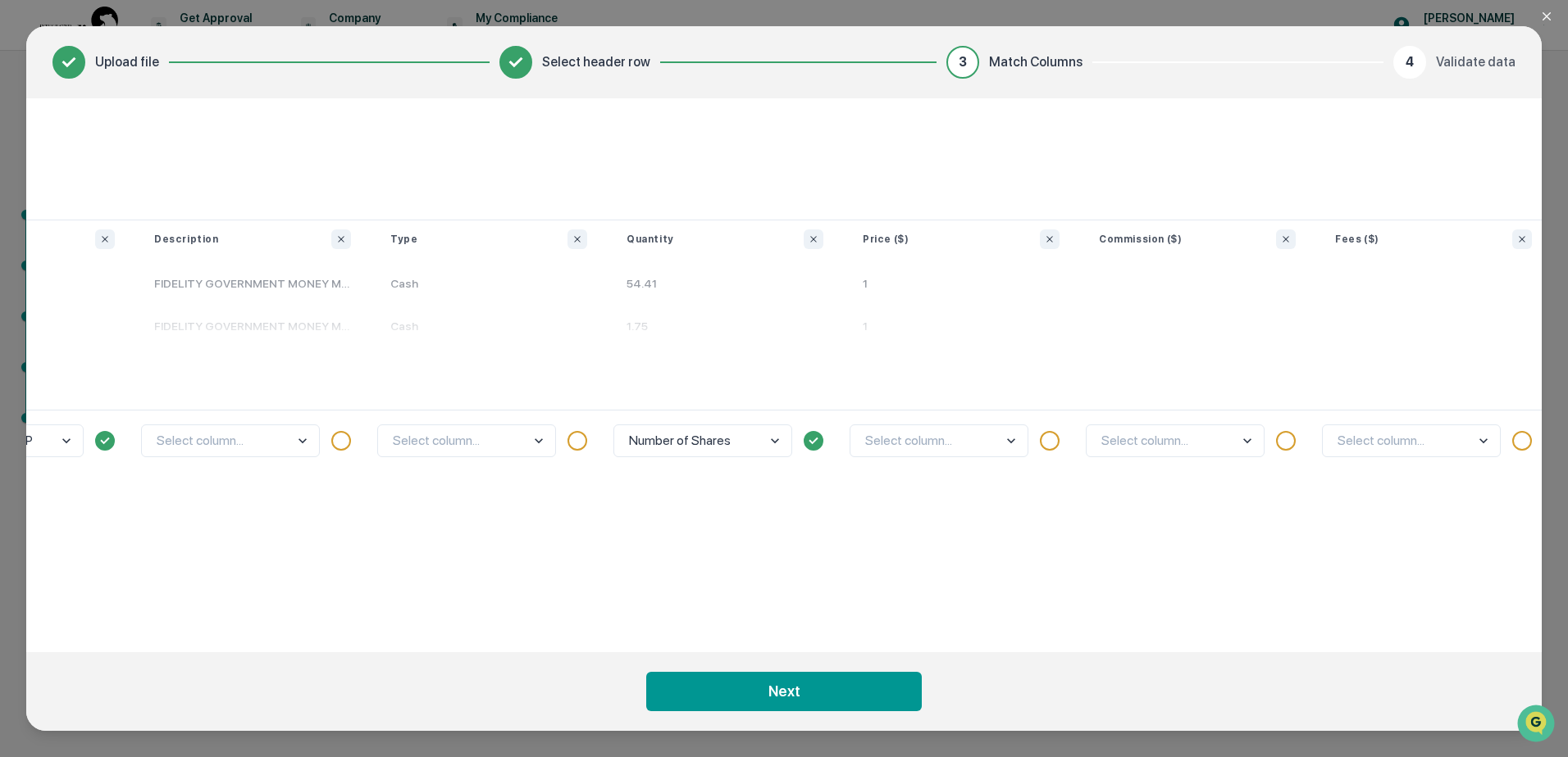
click at [1008, 437] on body "Get Approval Content & Transactions Company Policies & Documents My Compliance …" at bounding box center [784, 378] width 1568 height 757
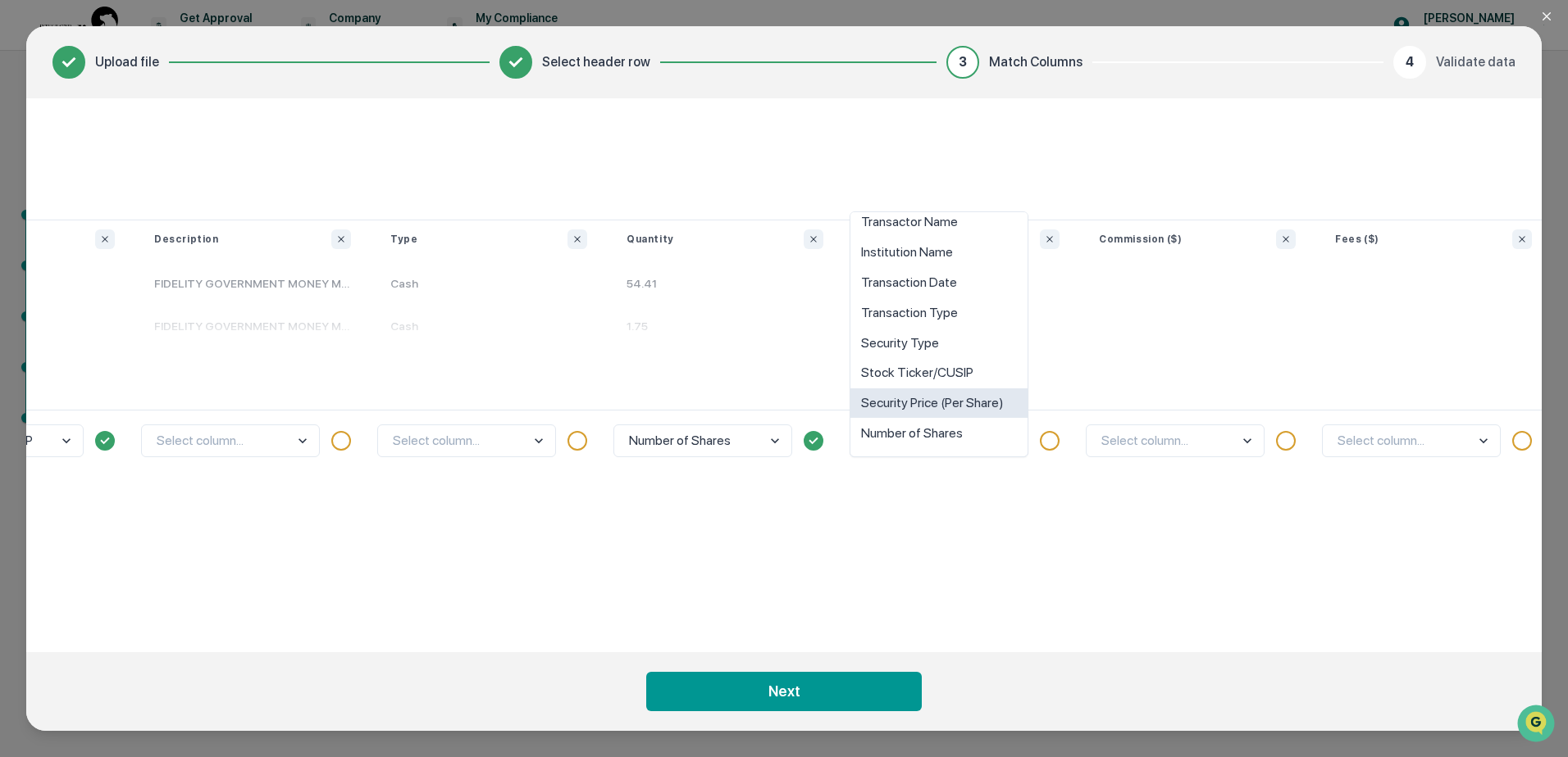
click at [987, 394] on div "Security Price (Per Share)" at bounding box center [939, 403] width 177 height 31
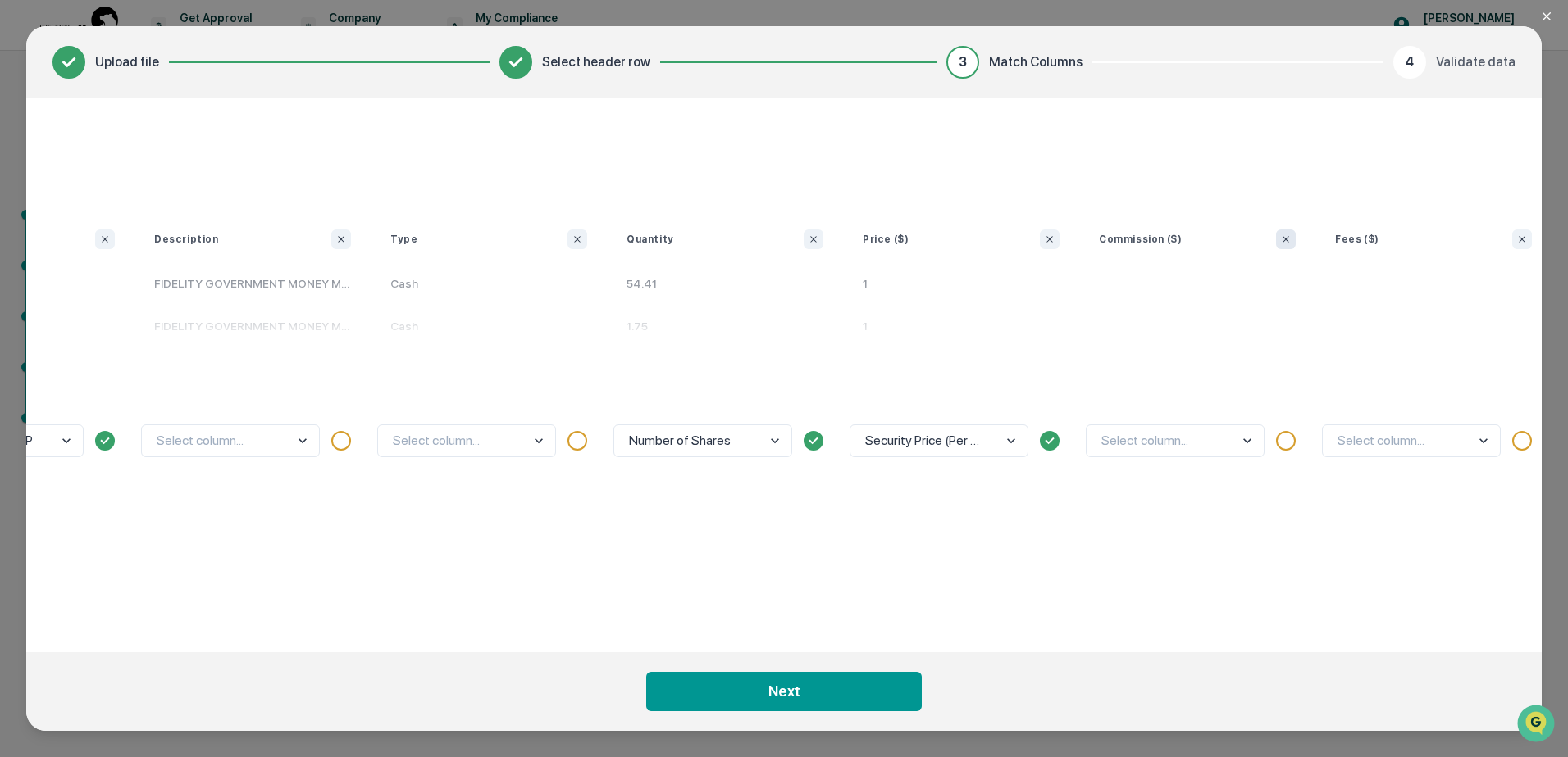
click at [1283, 235] on icon "Ignore column" at bounding box center [1286, 239] width 10 height 10
drag, startPoint x: 1148, startPoint y: 654, endPoint x: 1363, endPoint y: 623, distance: 217.2
click at [1363, 623] on section "Upload file Select header row 3 Match Columns 4 Validate data Match Columns You…" at bounding box center [784, 378] width 1516 height 705
drag, startPoint x: 1363, startPoint y: 623, endPoint x: 1194, endPoint y: 623, distance: 169.0
click at [1194, 623] on div "Match Columns Your table Run Date [DATE] [DATE] Account SIMPLE IRA Individual A…" at bounding box center [784, 375] width 1516 height 554
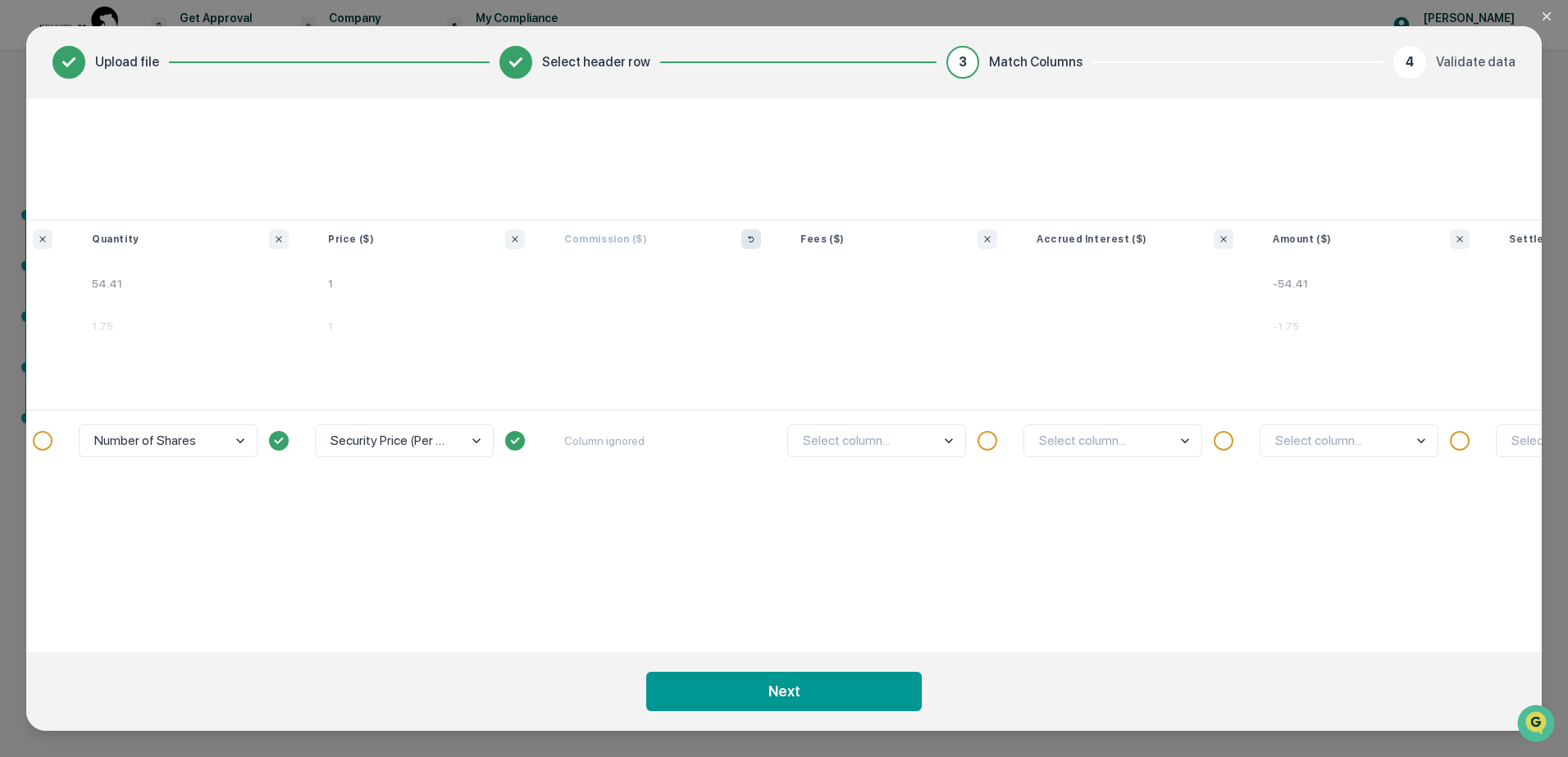
scroll to position [0, 1646]
click at [988, 239] on icon "Ignore column" at bounding box center [983, 239] width 10 height 10
click at [1228, 243] on button "Ignore column" at bounding box center [1220, 239] width 20 height 20
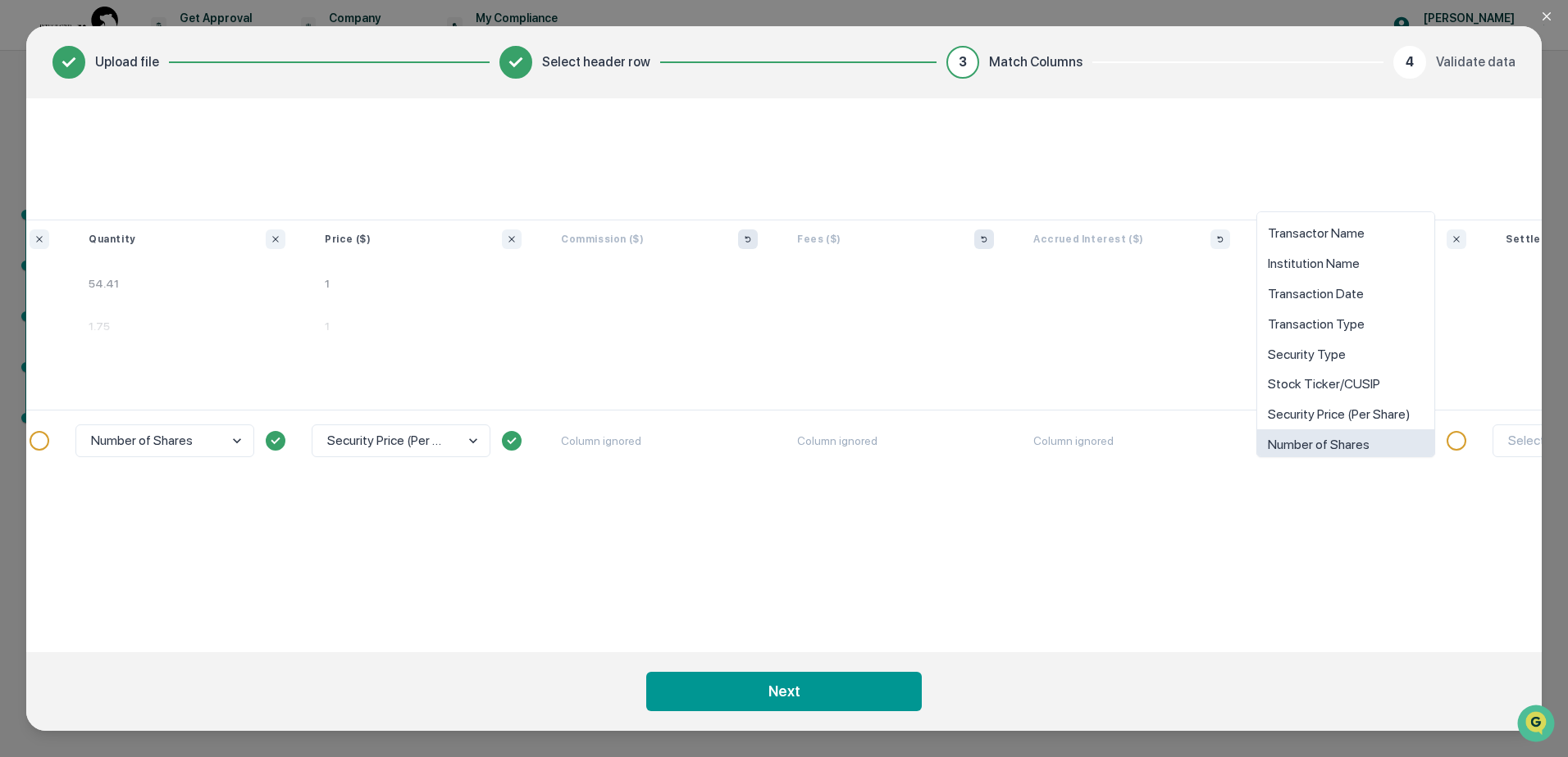
click at [1418, 436] on body "Get Approval Content & Transactions Company Policies & Documents My Compliance …" at bounding box center [784, 378] width 1568 height 757
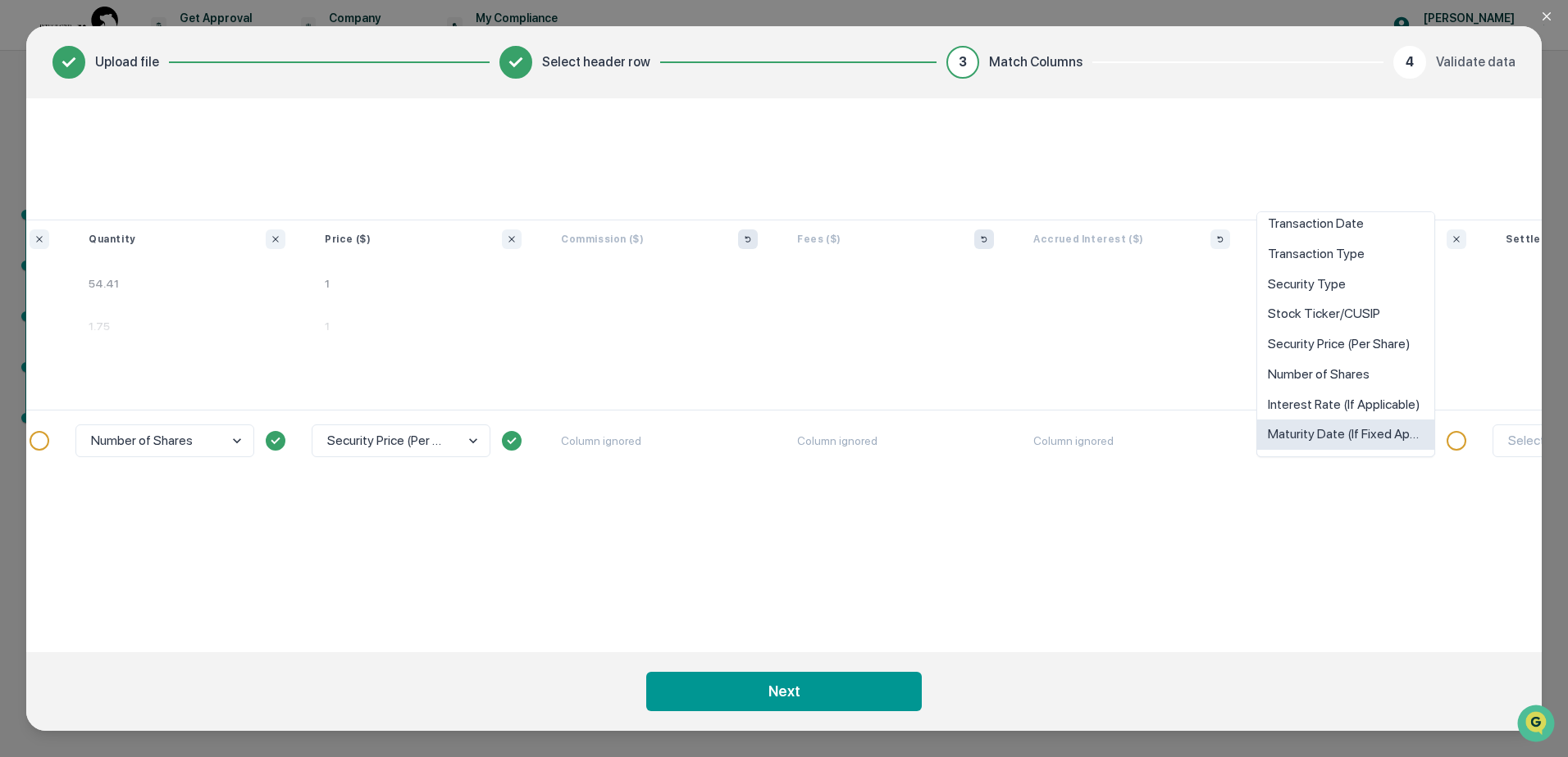
click at [1351, 528] on div "option Maturity Date (If Fixed Applicable) focused, 10 of 10. 10 results availa…" at bounding box center [1368, 518] width 237 height 216
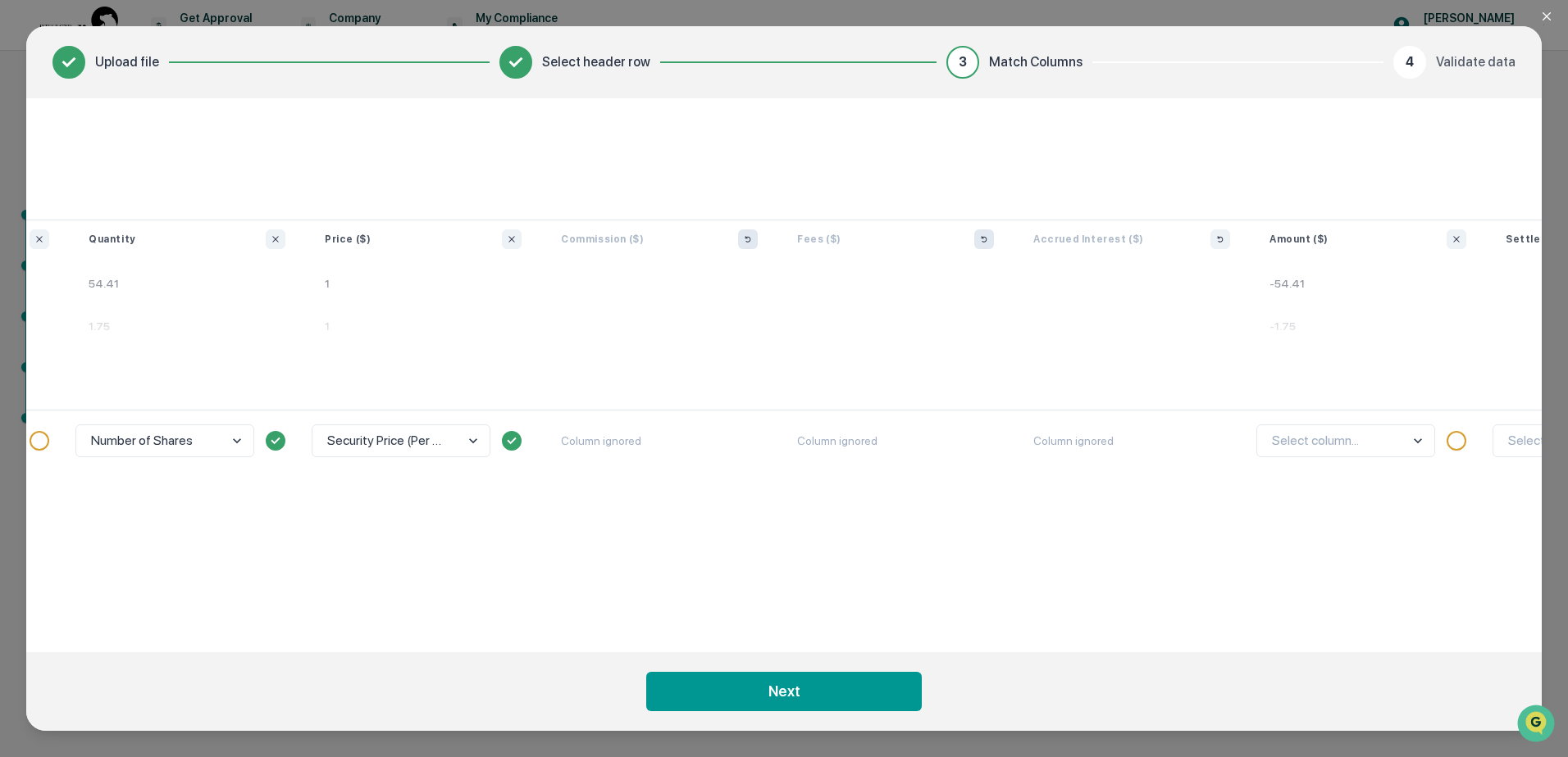
drag, startPoint x: 1368, startPoint y: 642, endPoint x: 1406, endPoint y: 642, distance: 38.0
click at [1406, 642] on div "Match Columns Your table Run Date [DATE] [DATE] Account SIMPLE IRA Individual A…" at bounding box center [784, 375] width 1516 height 554
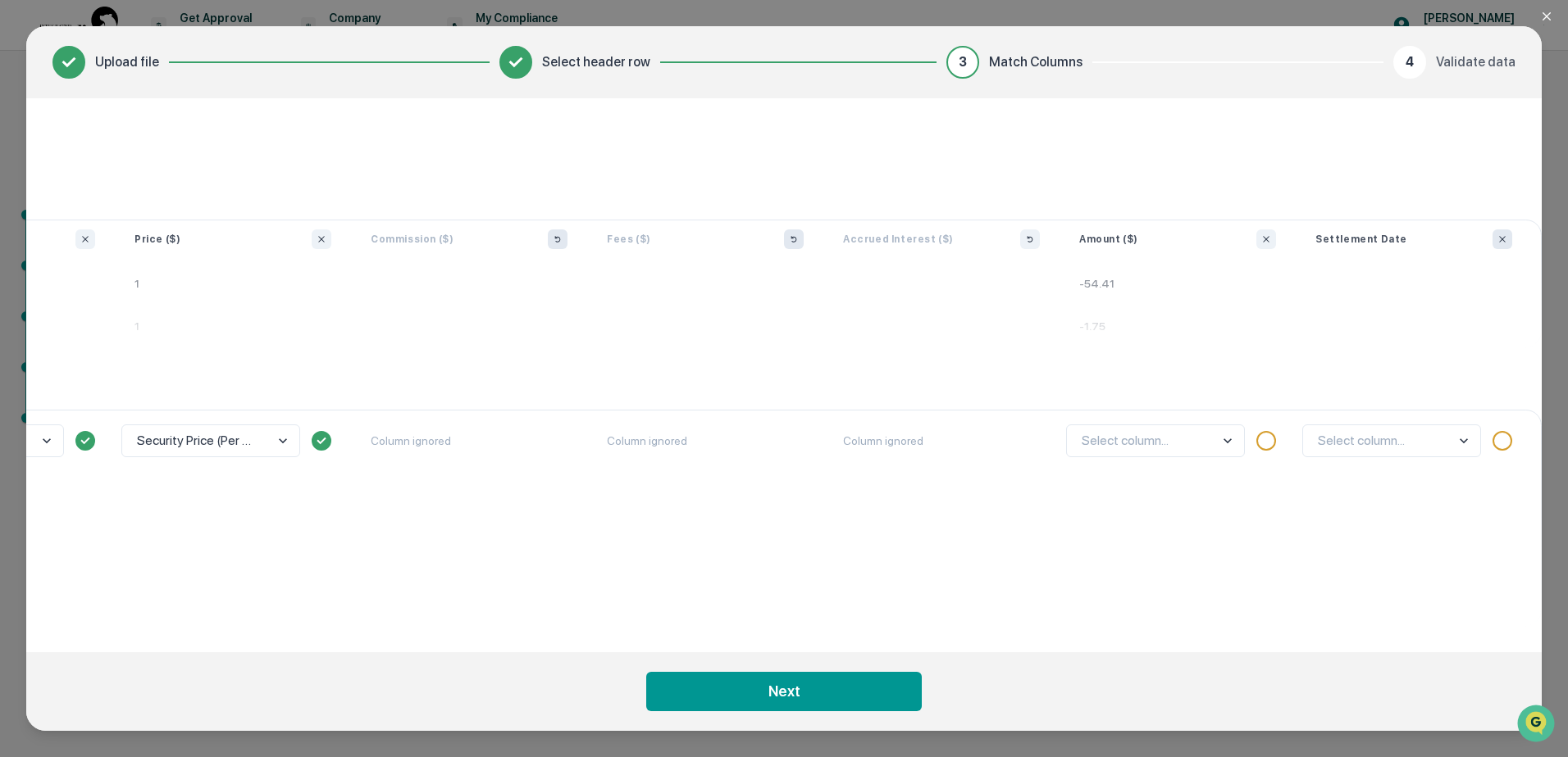
click at [1499, 237] on icon "Ignore column" at bounding box center [1502, 239] width 10 height 10
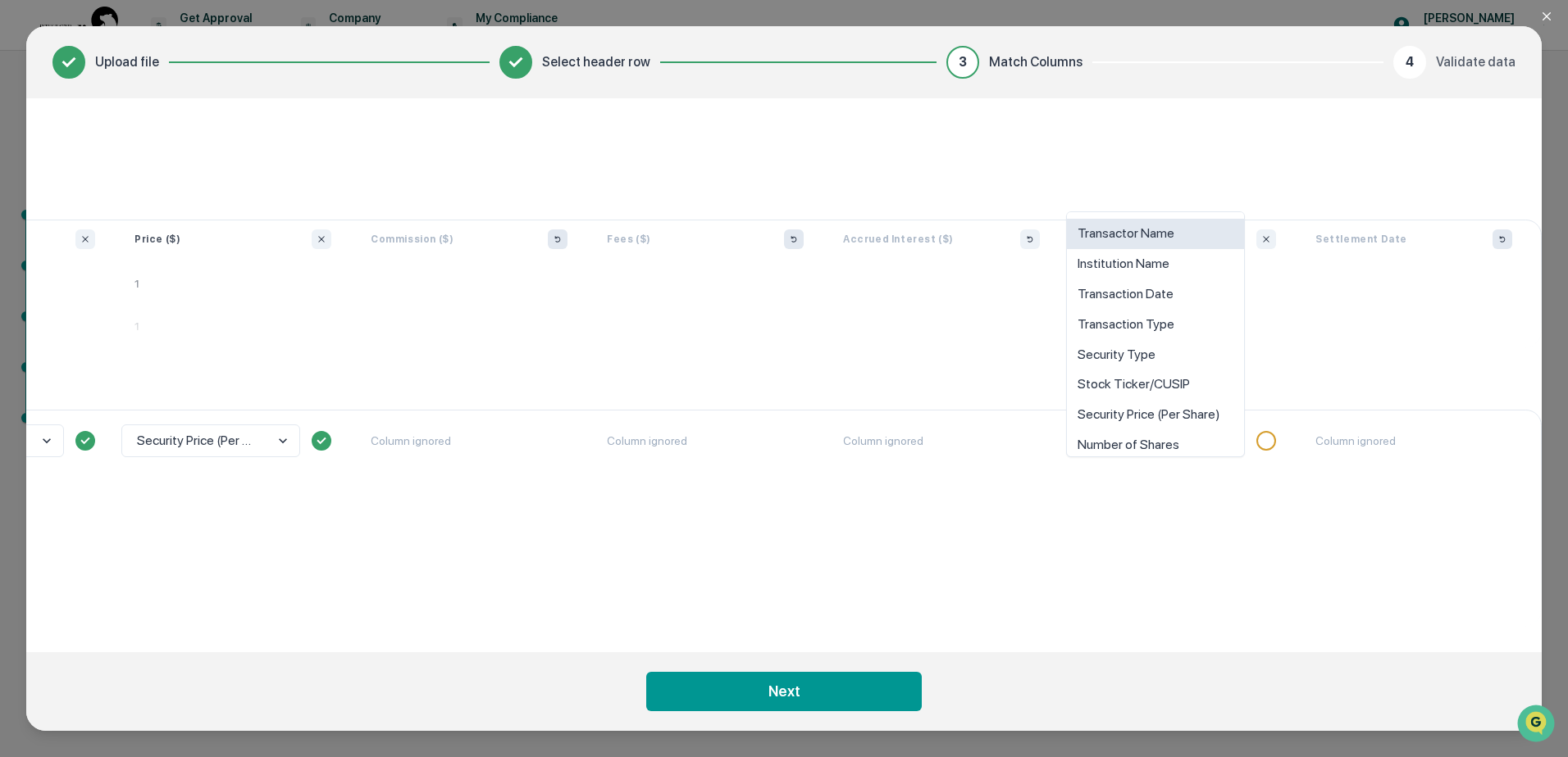
click at [1229, 440] on body "Get Approval Content & Transactions Company Policies & Documents My Compliance …" at bounding box center [784, 378] width 1568 height 757
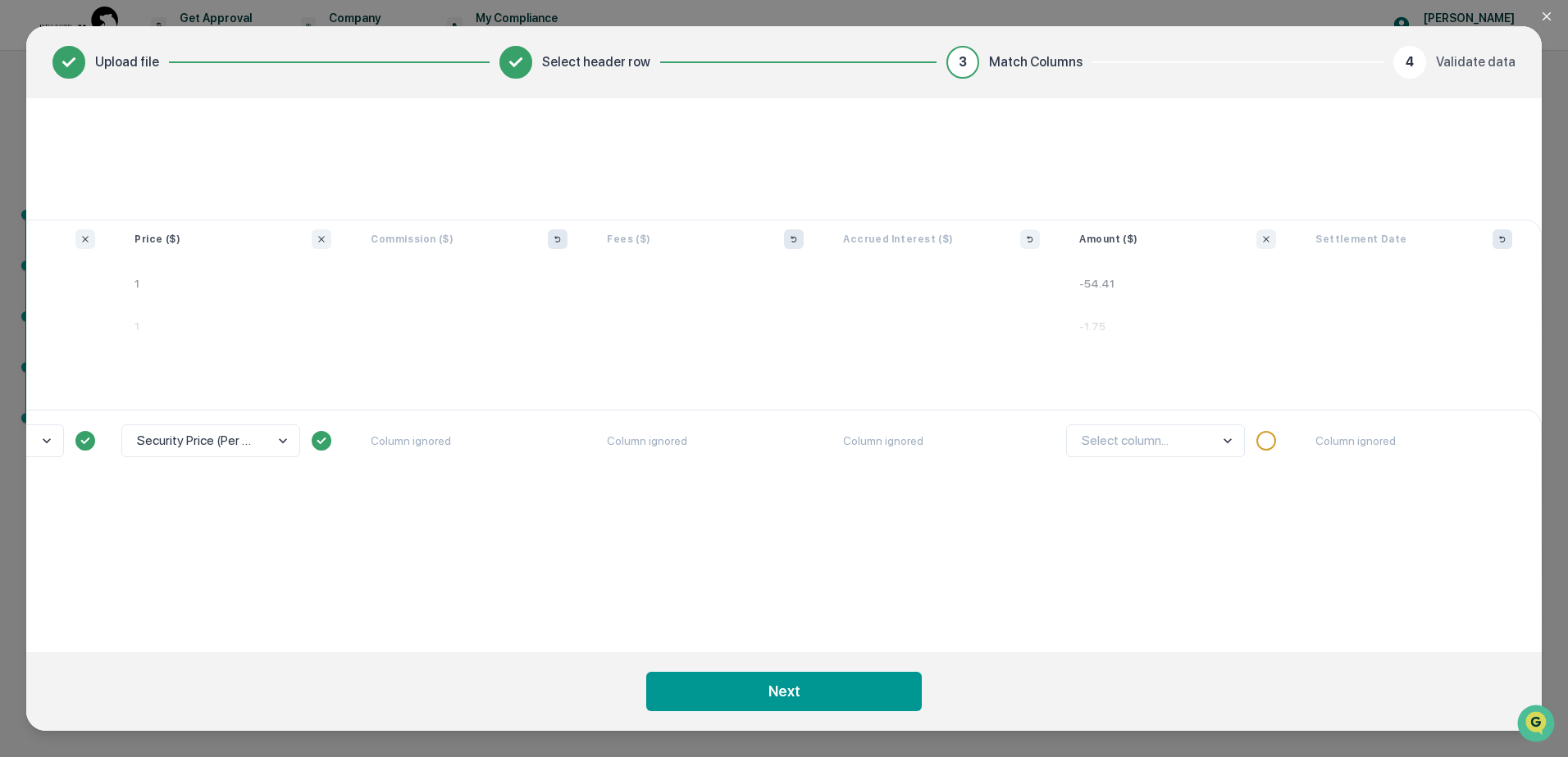
click at [1213, 544] on div "Select column..." at bounding box center [1178, 518] width 237 height 216
click at [1267, 236] on icon "Ignore column" at bounding box center [1266, 239] width 10 height 10
drag, startPoint x: 864, startPoint y: 643, endPoint x: 813, endPoint y: 641, distance: 51.0
click at [813, 641] on div "Match Columns Your table Run Date [DATE] [DATE] Account SIMPLE IRA Individual A…" at bounding box center [784, 375] width 1516 height 554
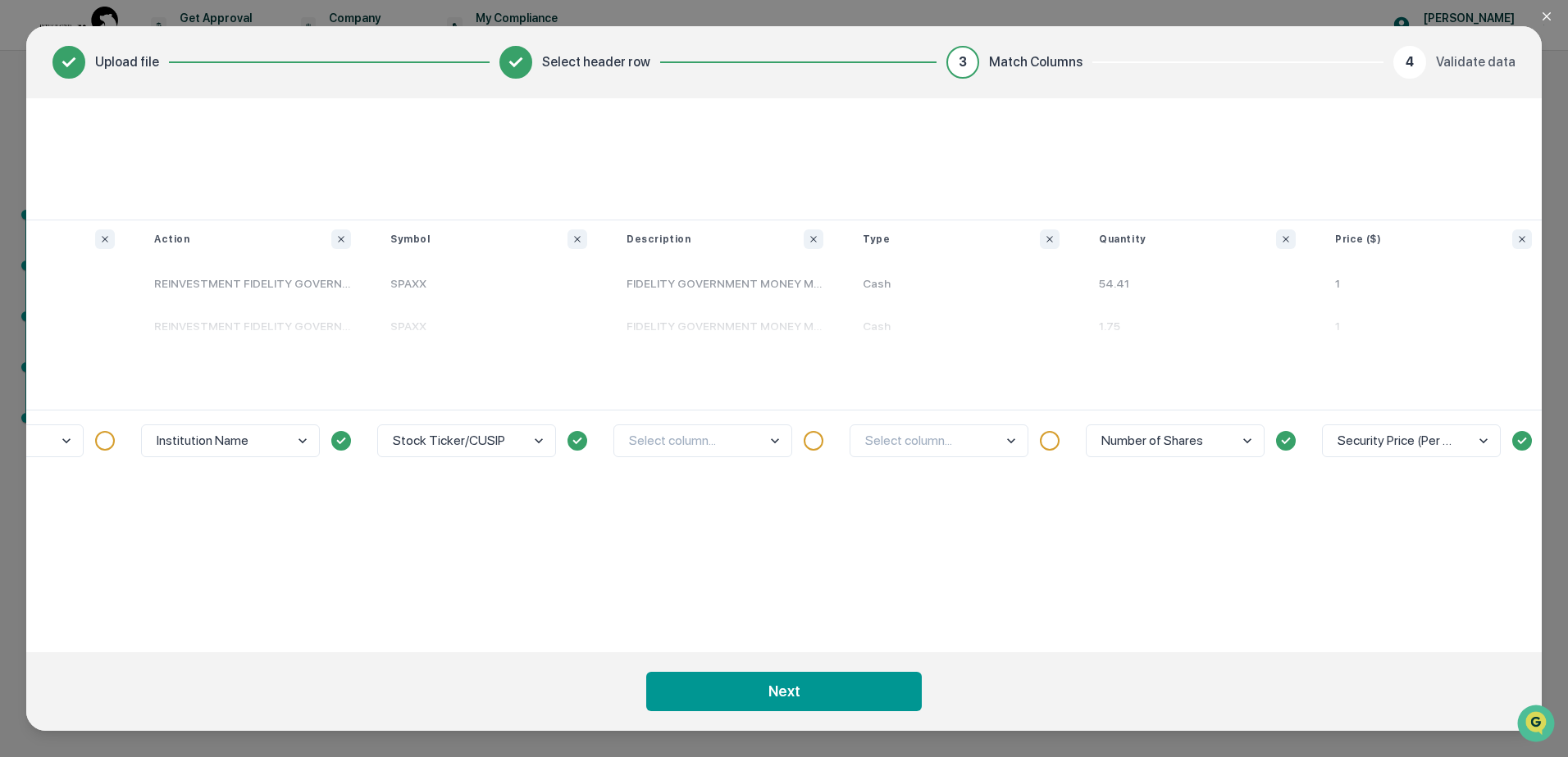
scroll to position [0, 625]
click at [827, 240] on icon "Ignore column" at bounding box center [825, 239] width 10 height 10
click at [1064, 236] on icon "Ignore column" at bounding box center [1061, 239] width 10 height 10
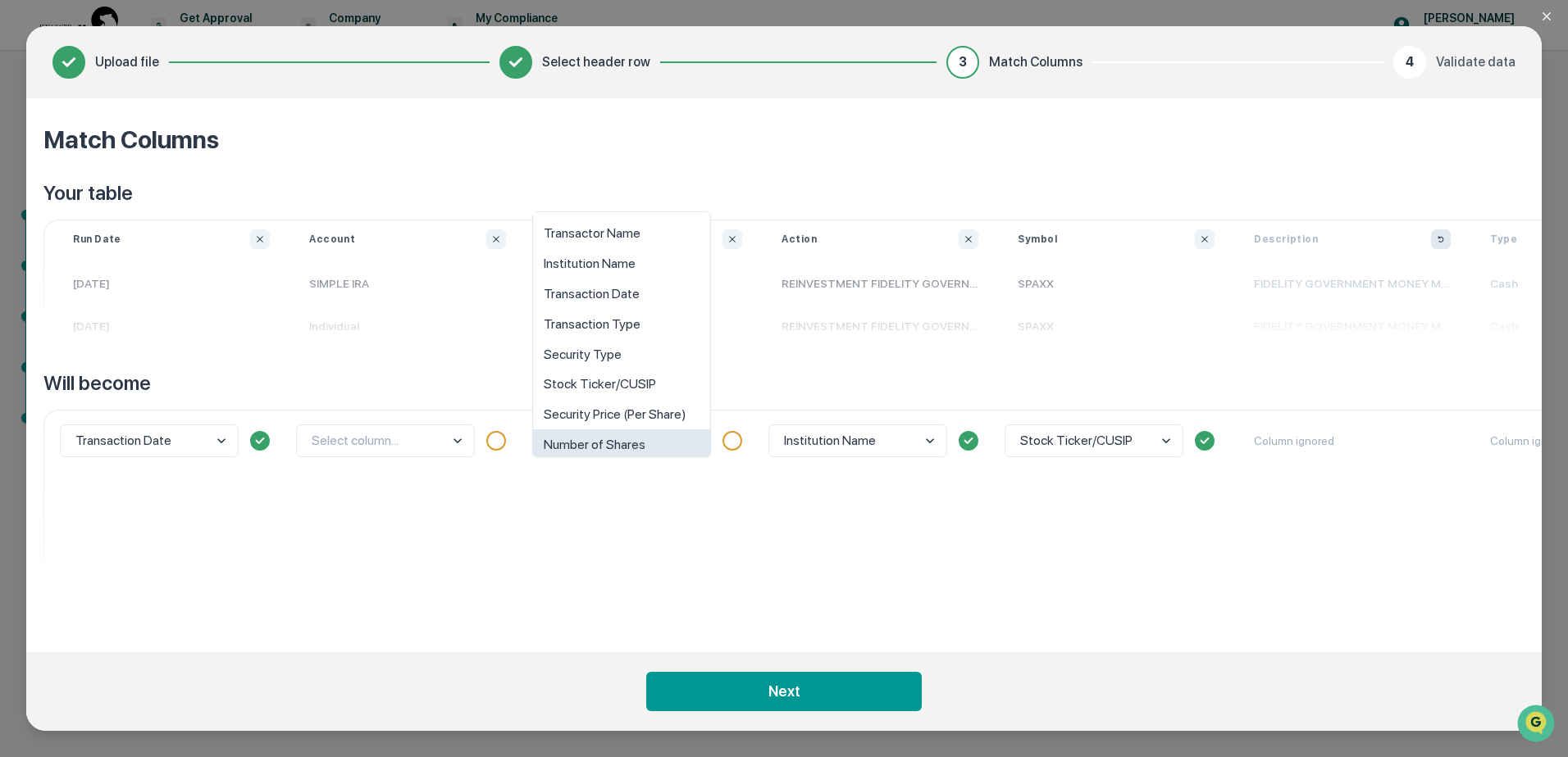
scroll to position [11, 0]
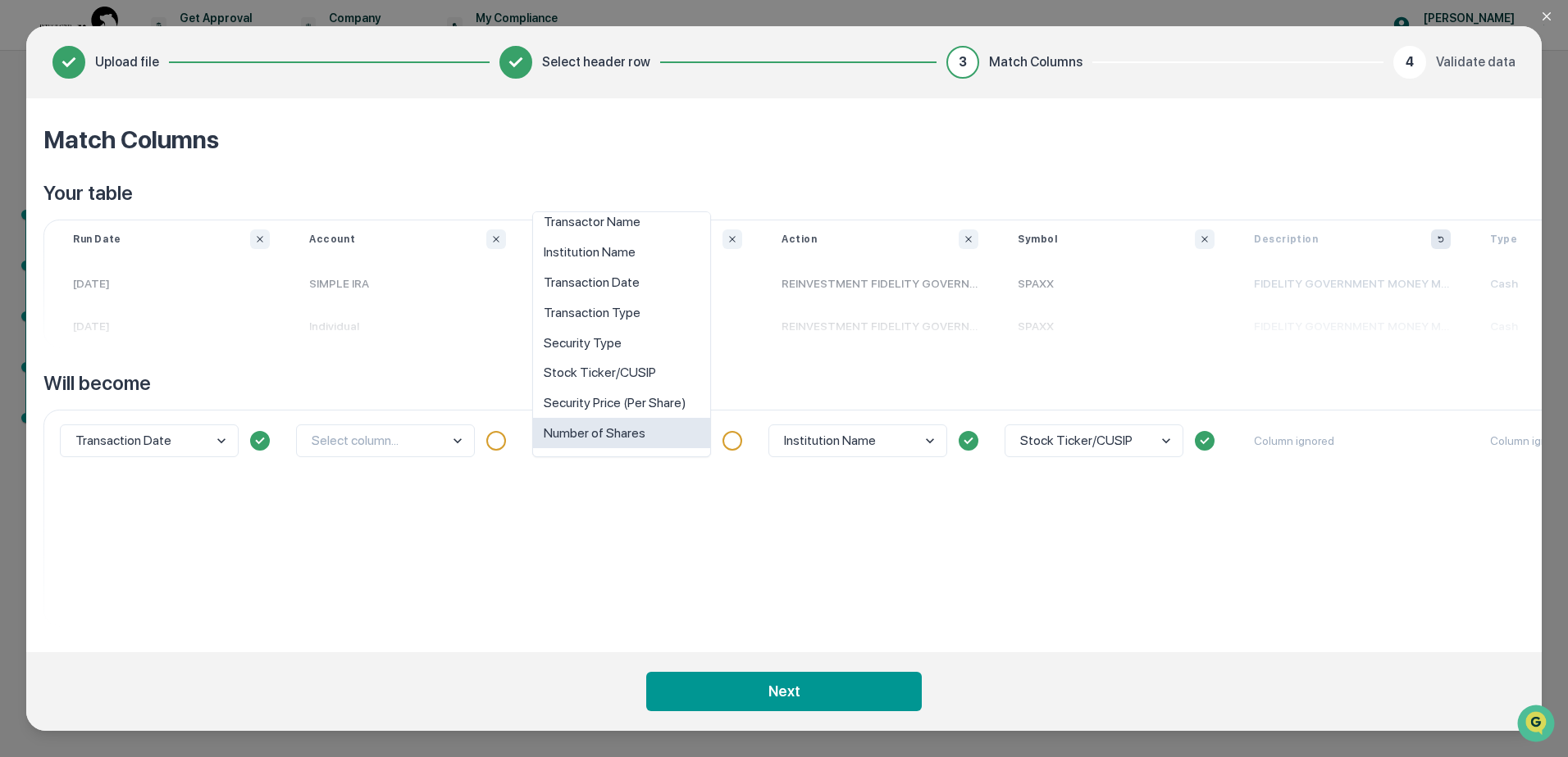
click at [695, 437] on body "Get Approval Content & Transactions Company Policies & Documents My Compliance …" at bounding box center [784, 378] width 1568 height 757
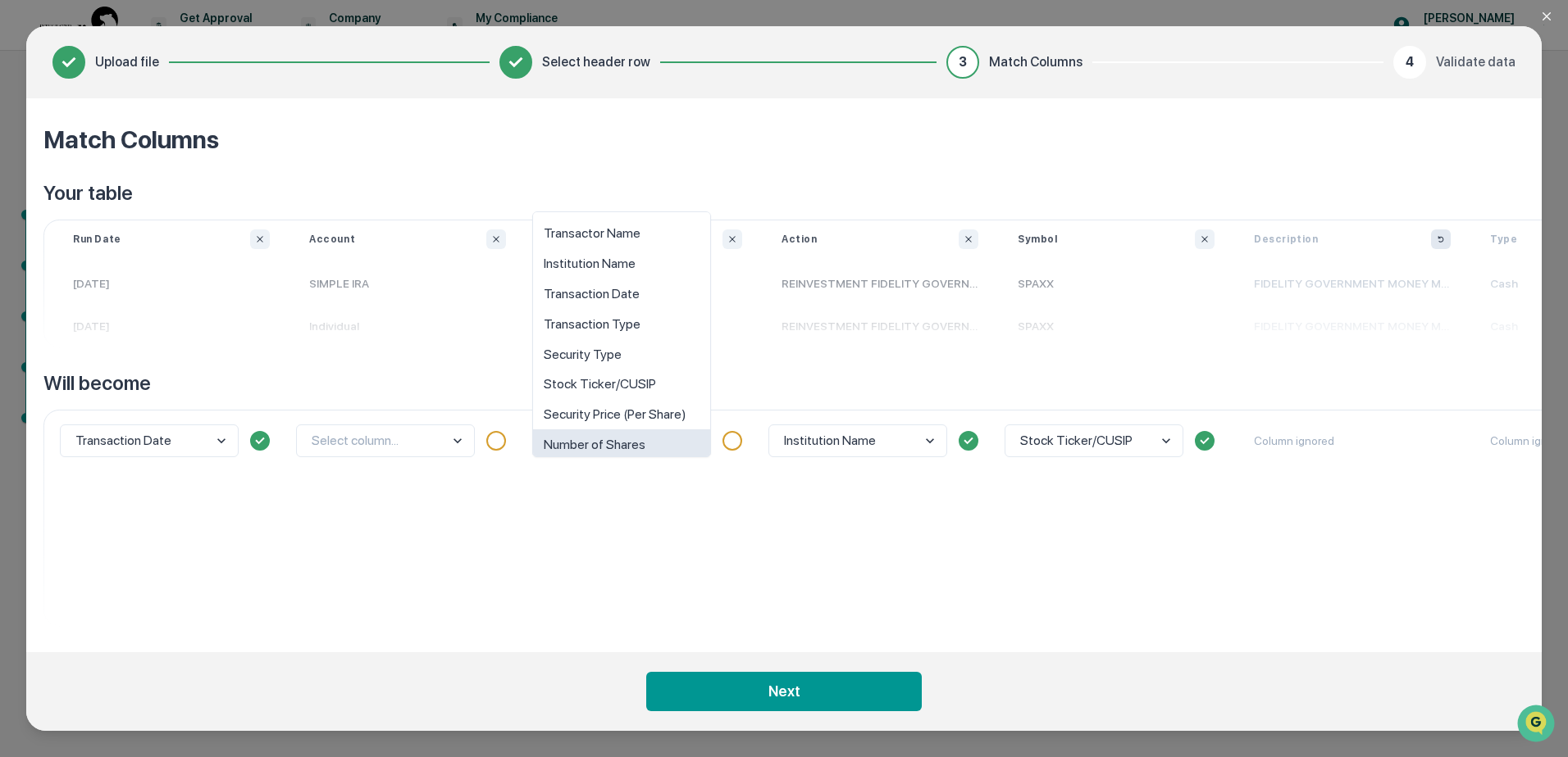
click at [507, 532] on div "Select column..." at bounding box center [407, 518] width 237 height 216
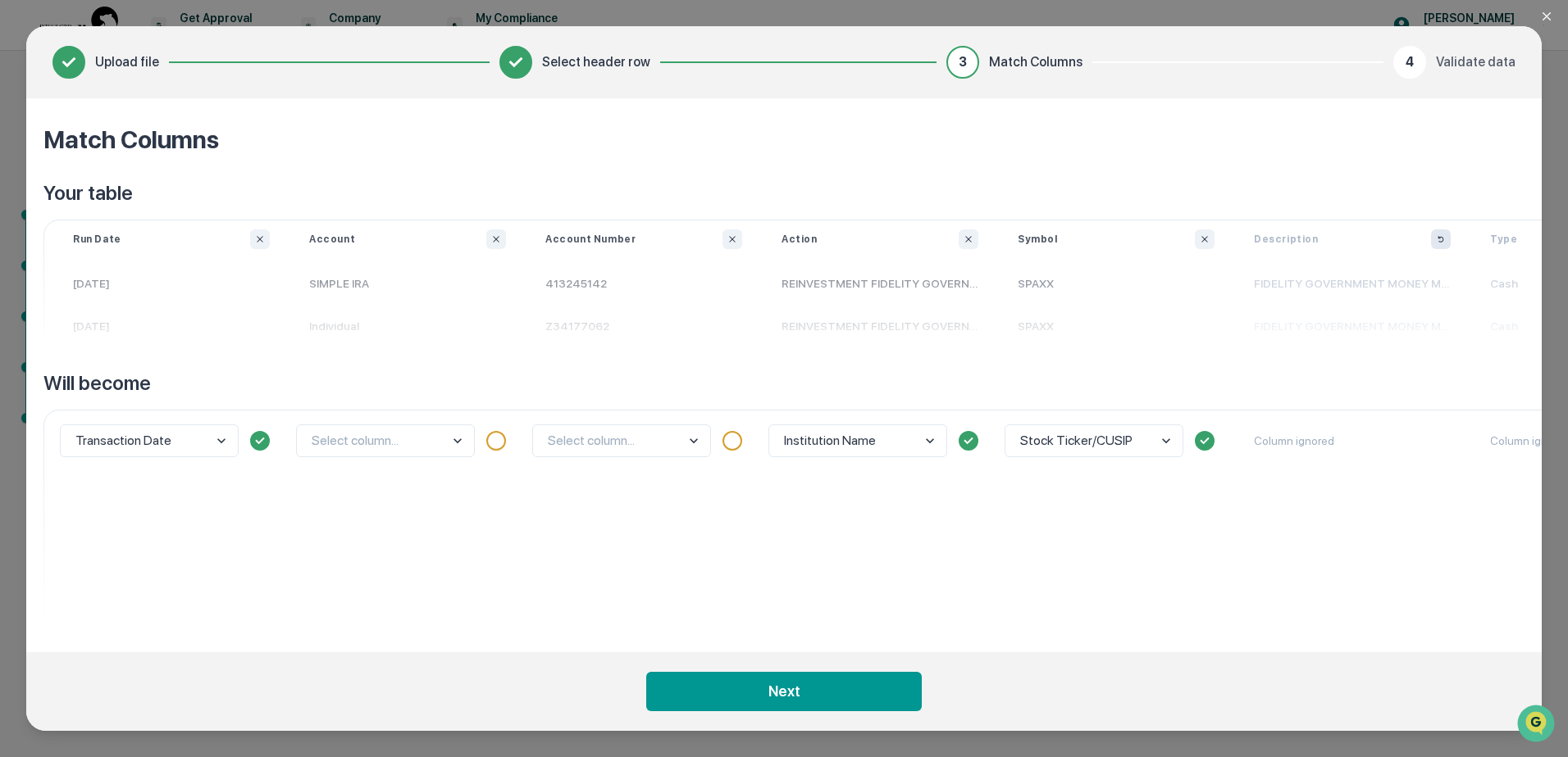
click at [457, 441] on body "Get Approval Content & Transactions Company Policies & Documents My Compliance …" at bounding box center [784, 378] width 1568 height 757
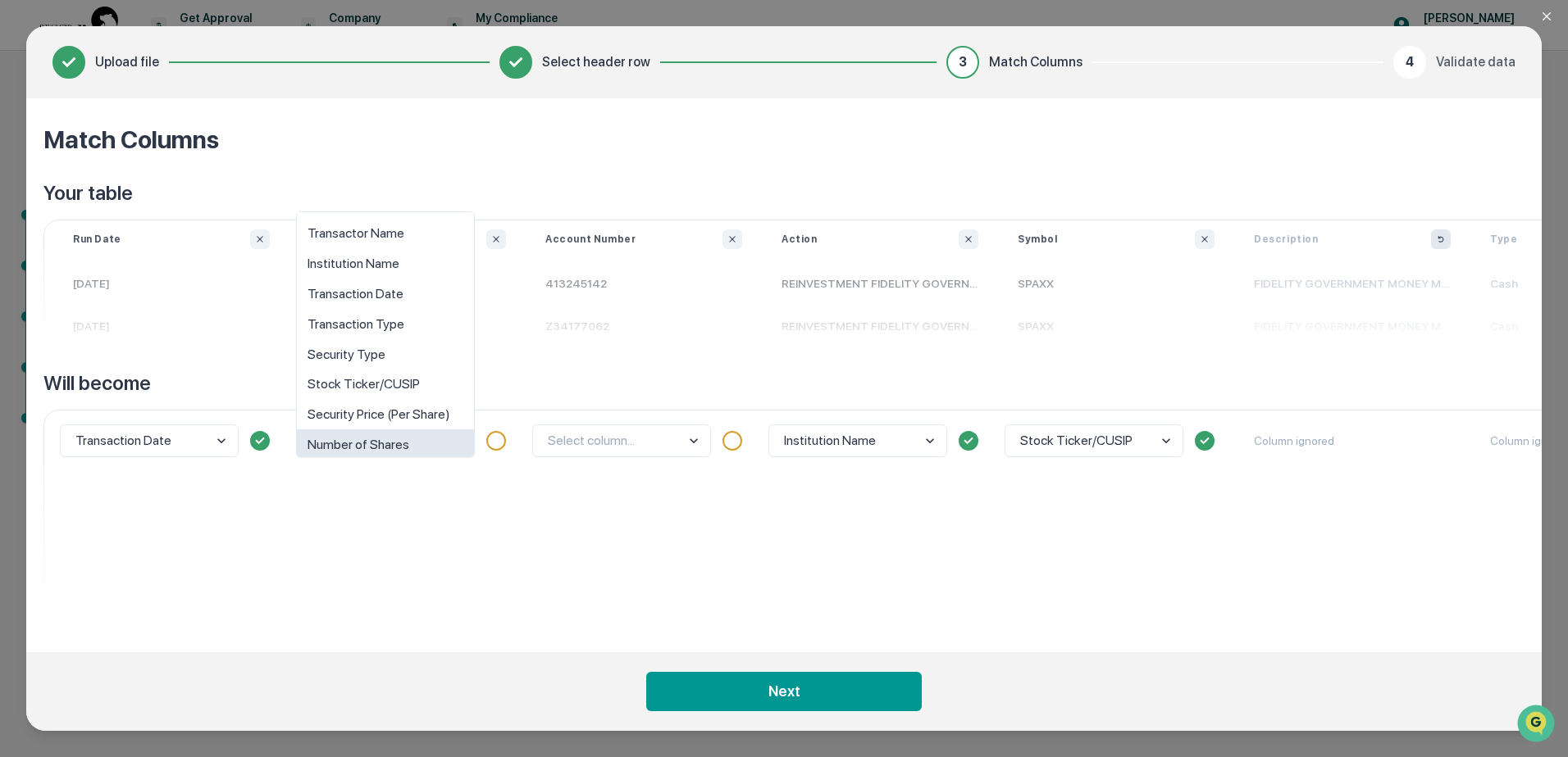
scroll to position [11, 0]
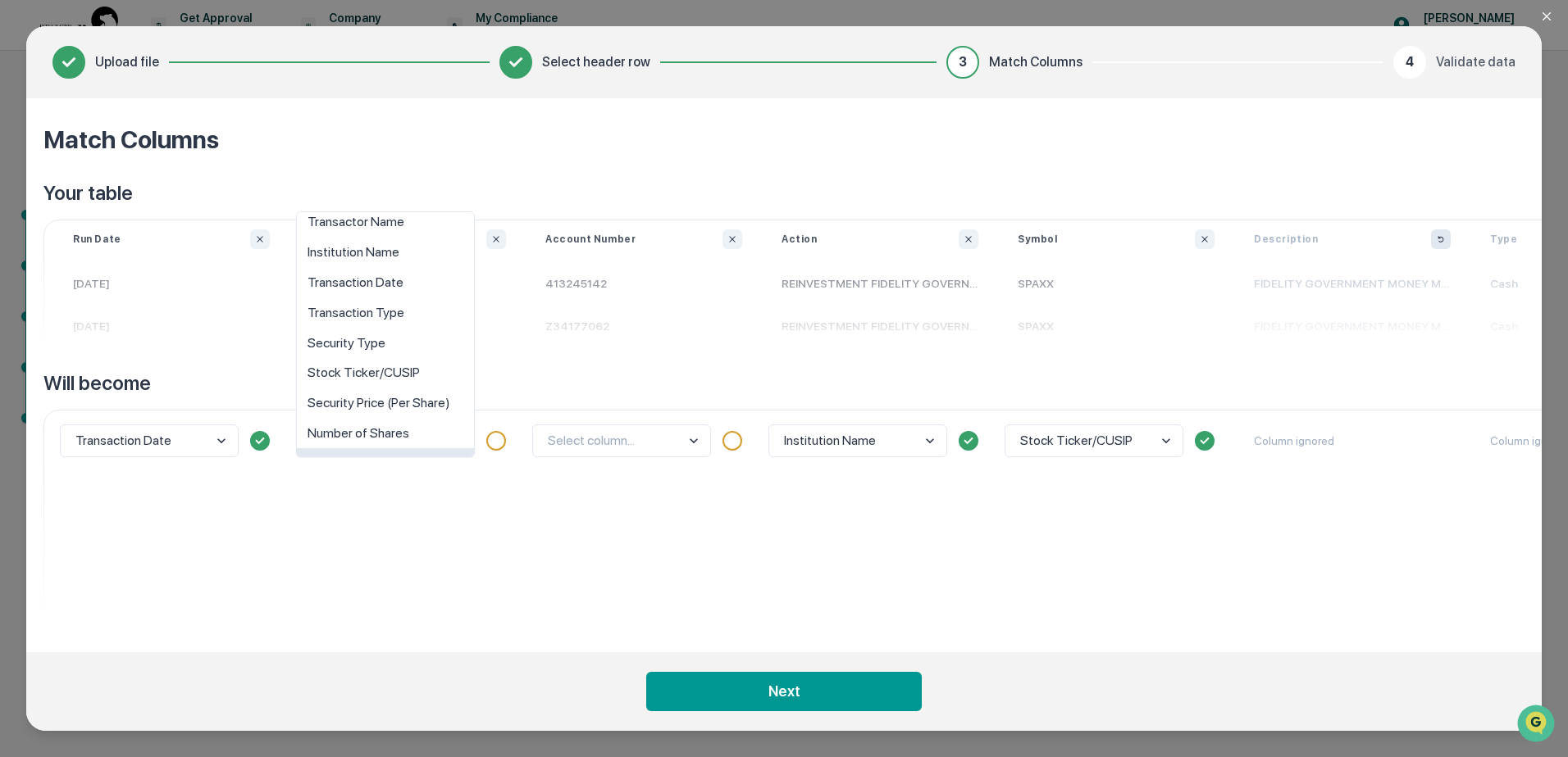
click at [457, 482] on div "option Interest Rate (If Applicable) focused, 9 of 10. 10 results available. Us…" at bounding box center [407, 518] width 237 height 216
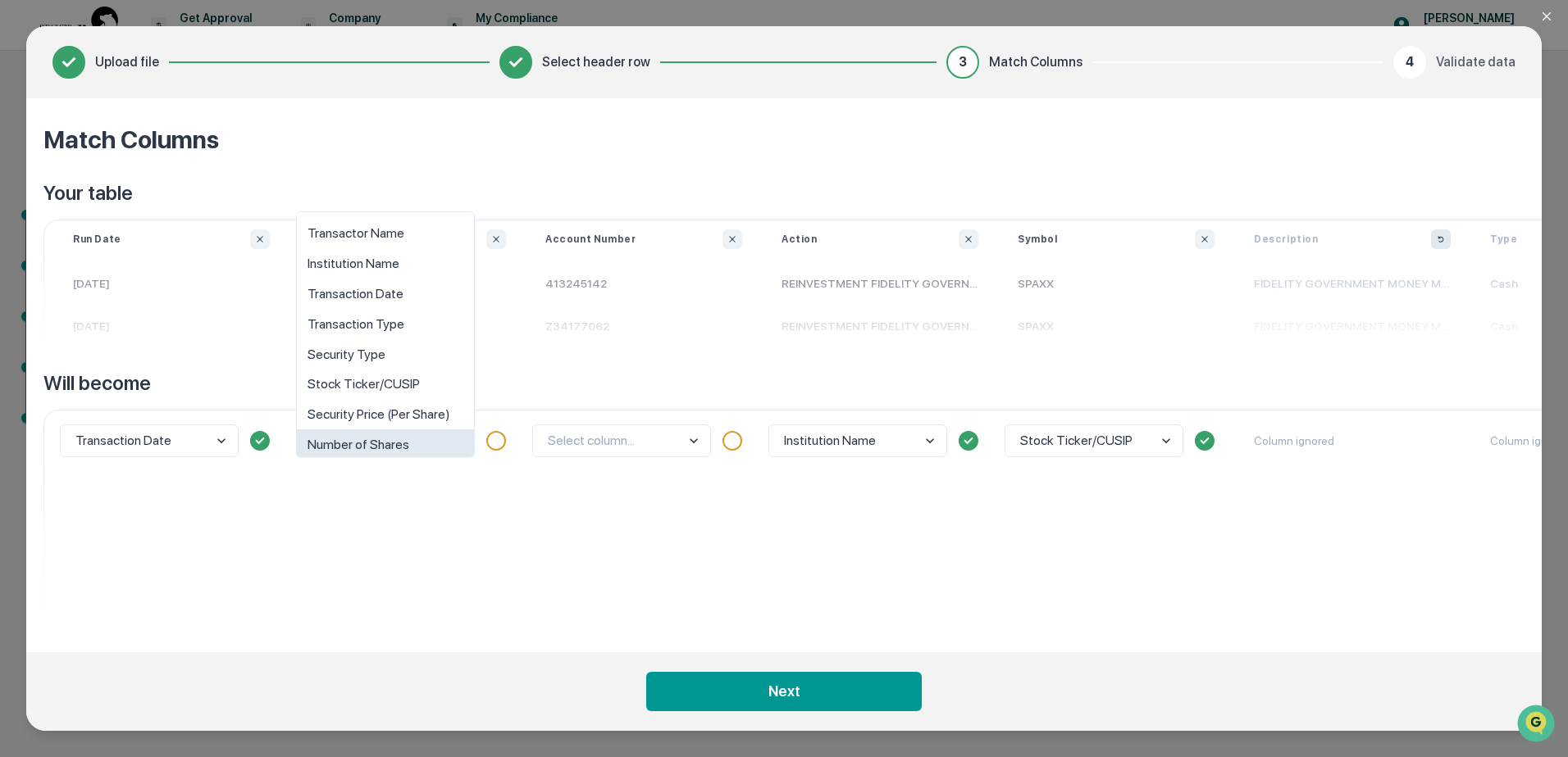
click at [459, 441] on body "Get Approval Content & Transactions Company Policies & Documents My Compliance …" at bounding box center [784, 378] width 1568 height 757
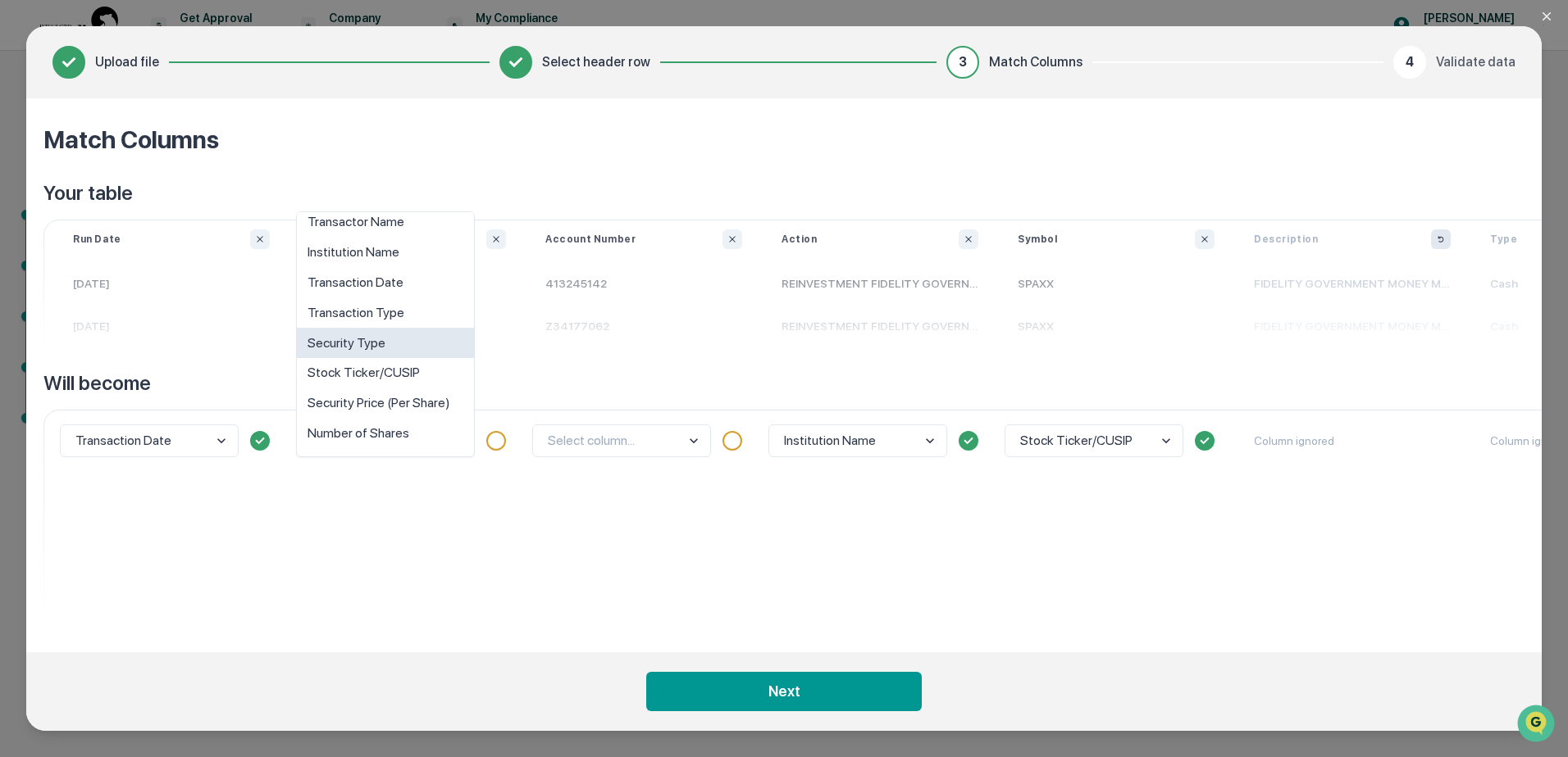
click at [418, 344] on div "Security Type" at bounding box center [385, 343] width 177 height 31
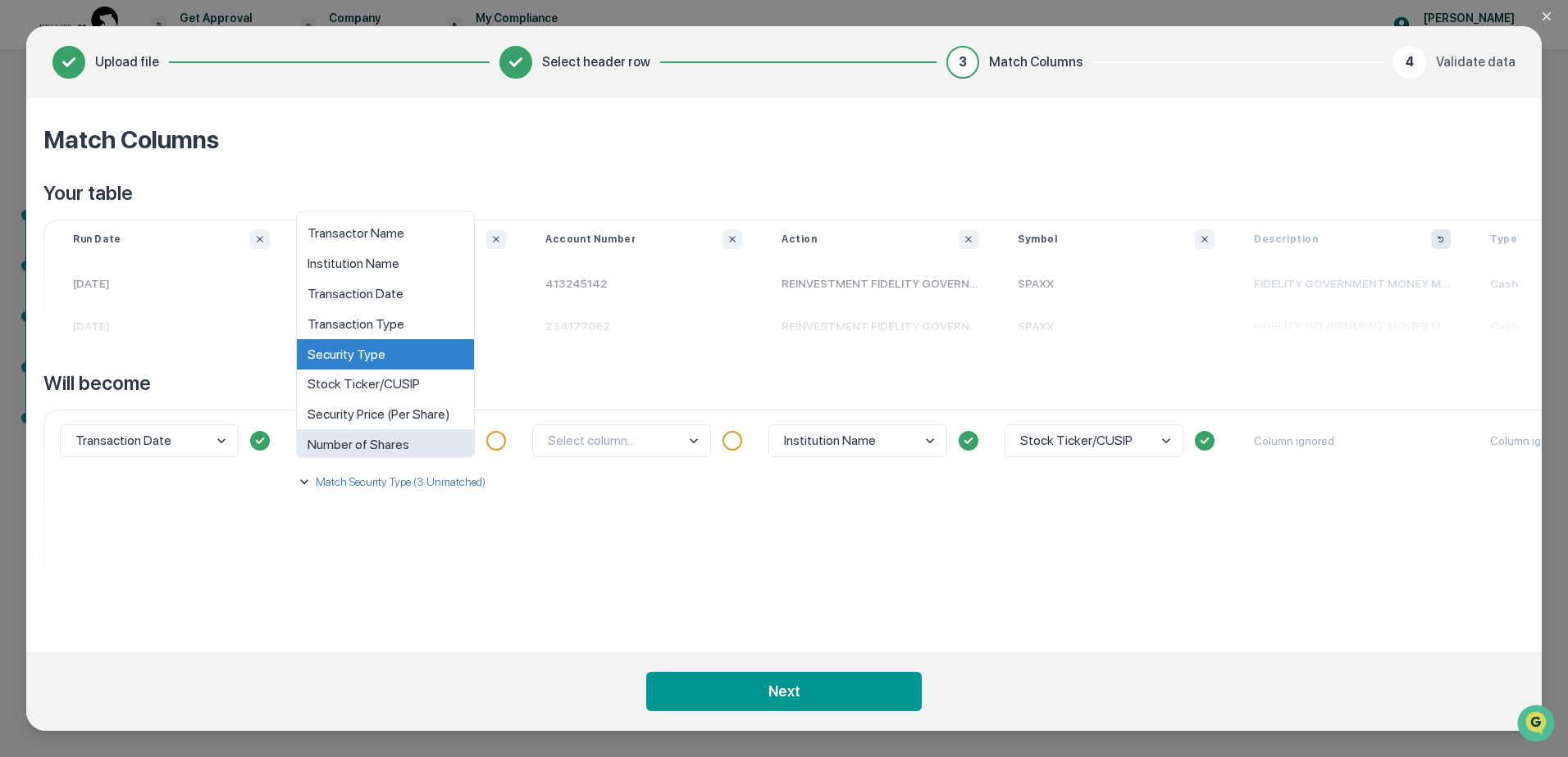
click at [455, 443] on body "Get Approval Content & Transactions Company Policies & Documents My Compliance …" at bounding box center [784, 378] width 1568 height 757
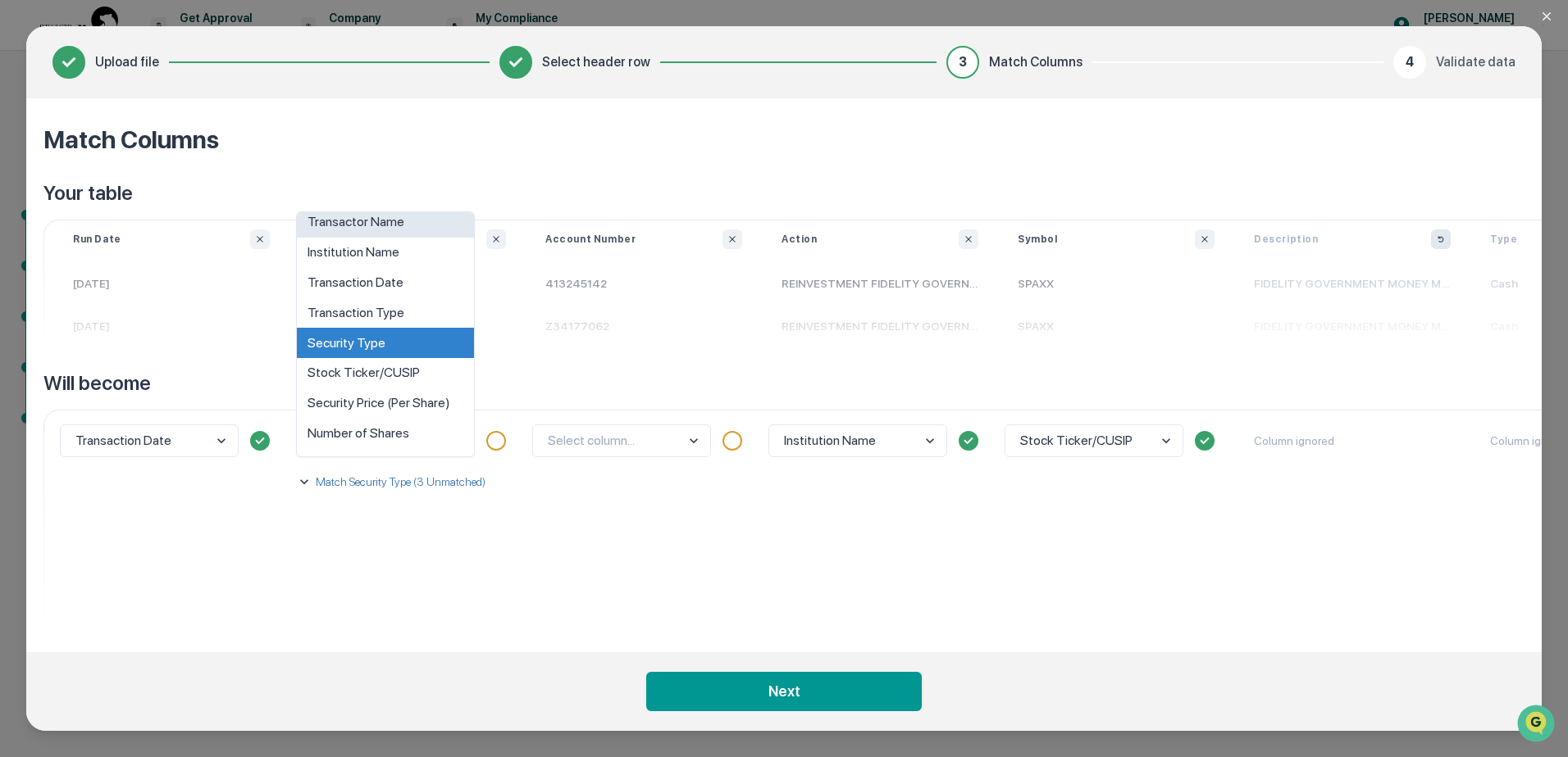
click at [418, 226] on div "Transactor Name" at bounding box center [385, 223] width 177 height 31
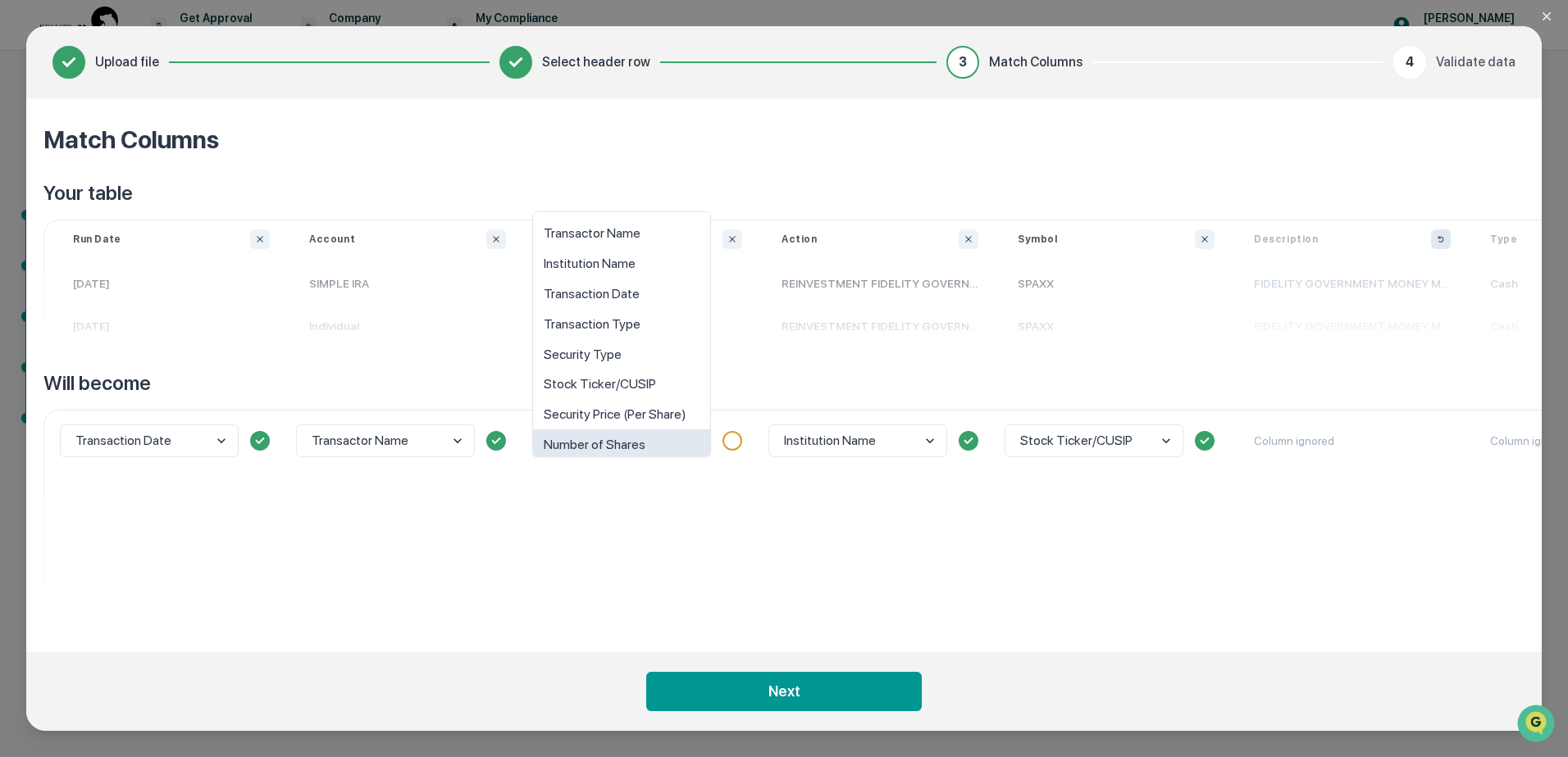
click at [698, 445] on body "Get Approval Content & Transactions Company Policies & Documents My Compliance …" at bounding box center [784, 378] width 1568 height 757
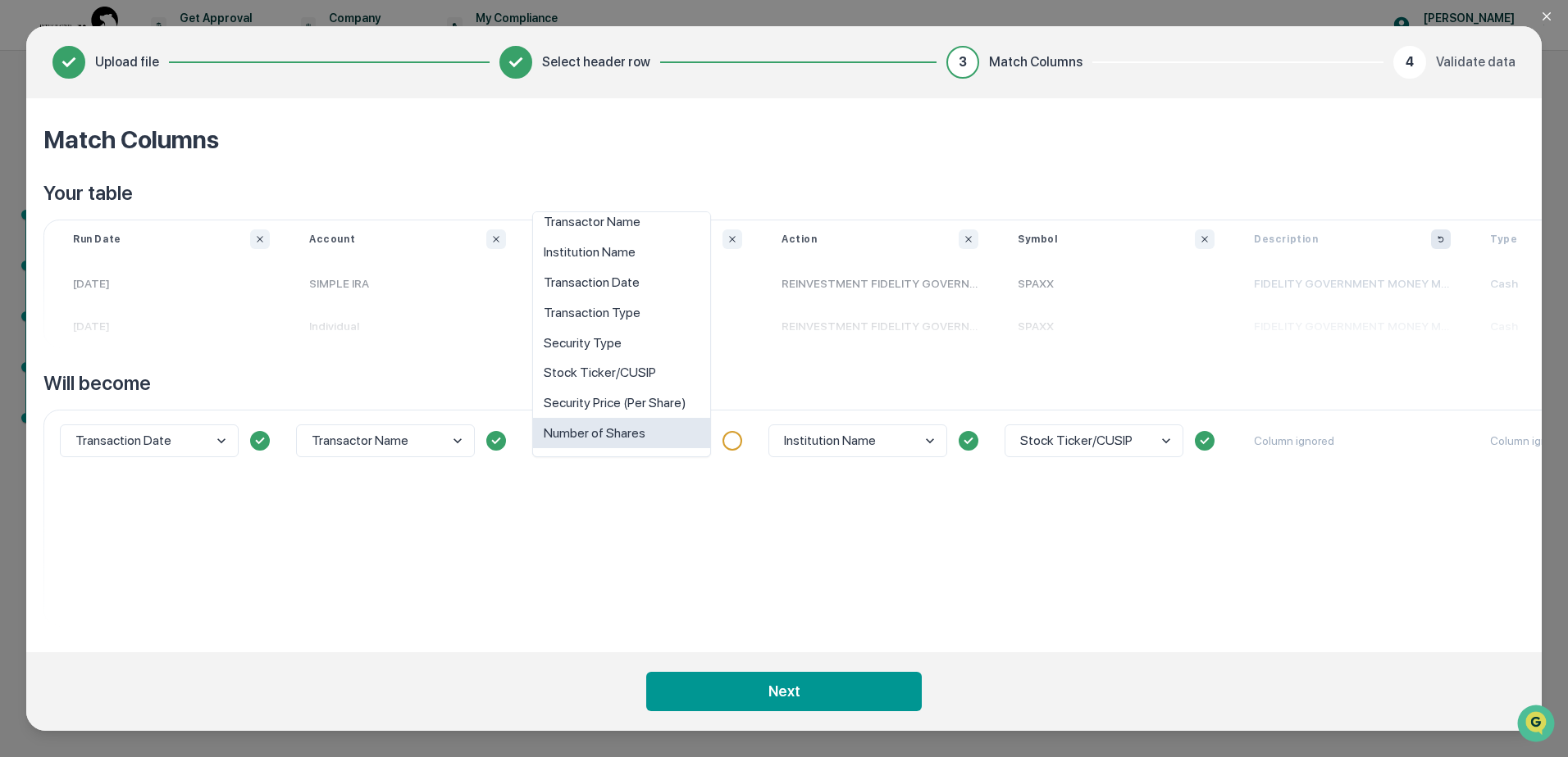
scroll to position [0, 0]
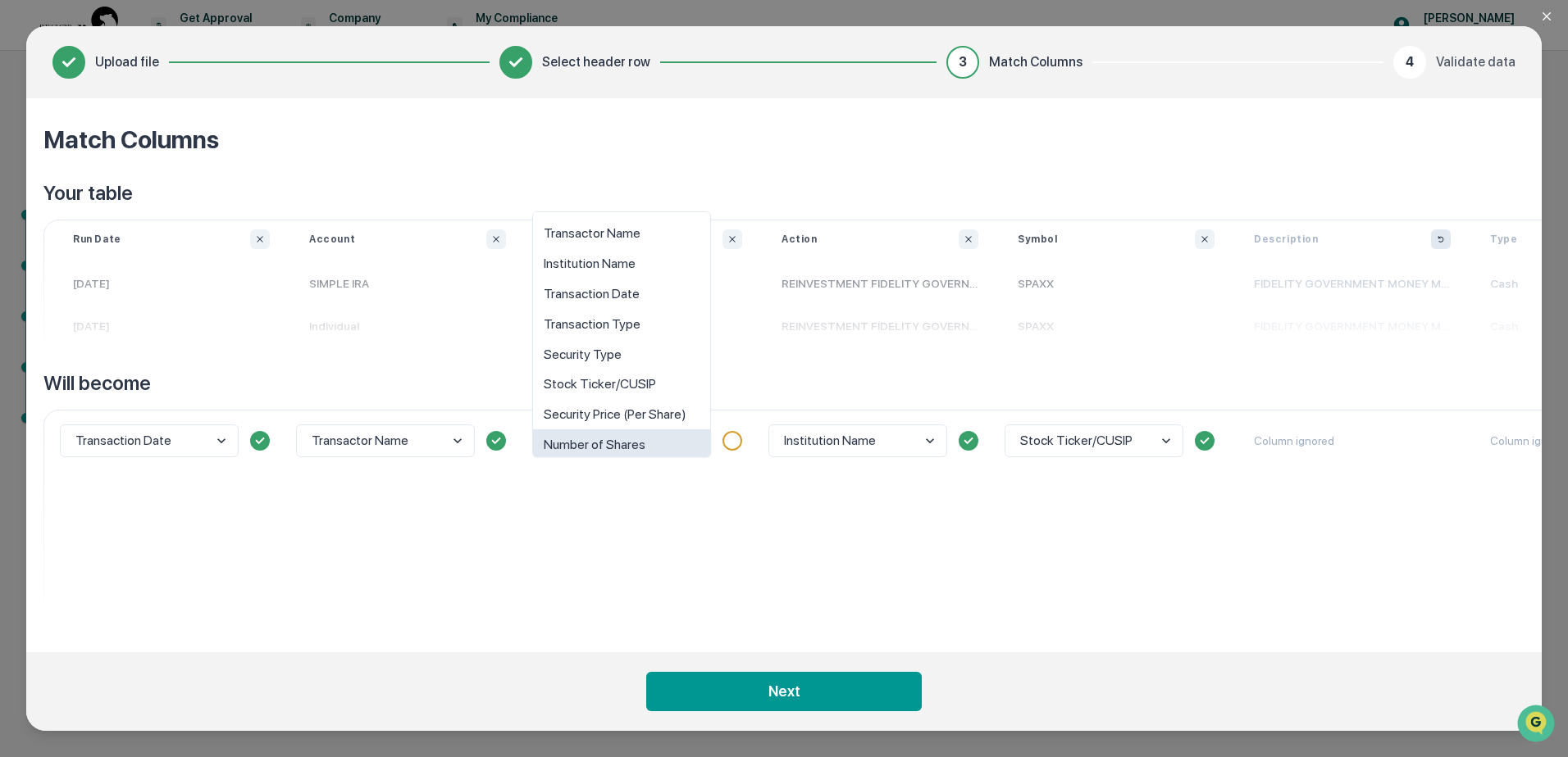
click at [698, 501] on div "option Number of Shares focused, 8 of 10. 10 results available. Use Up and Down…" at bounding box center [644, 518] width 237 height 216
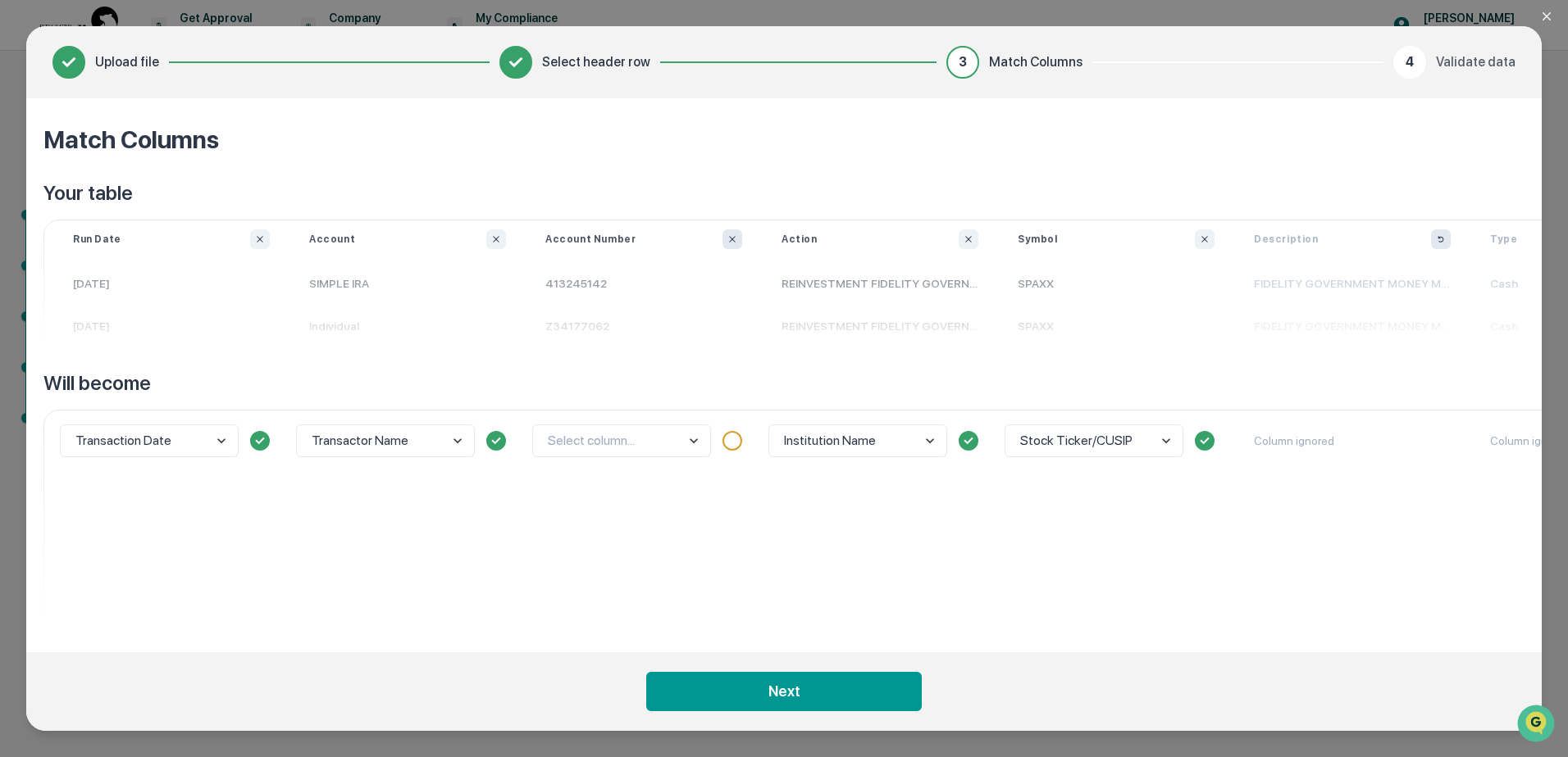
click at [732, 239] on icon "Ignore column" at bounding box center [732, 239] width 6 height 6
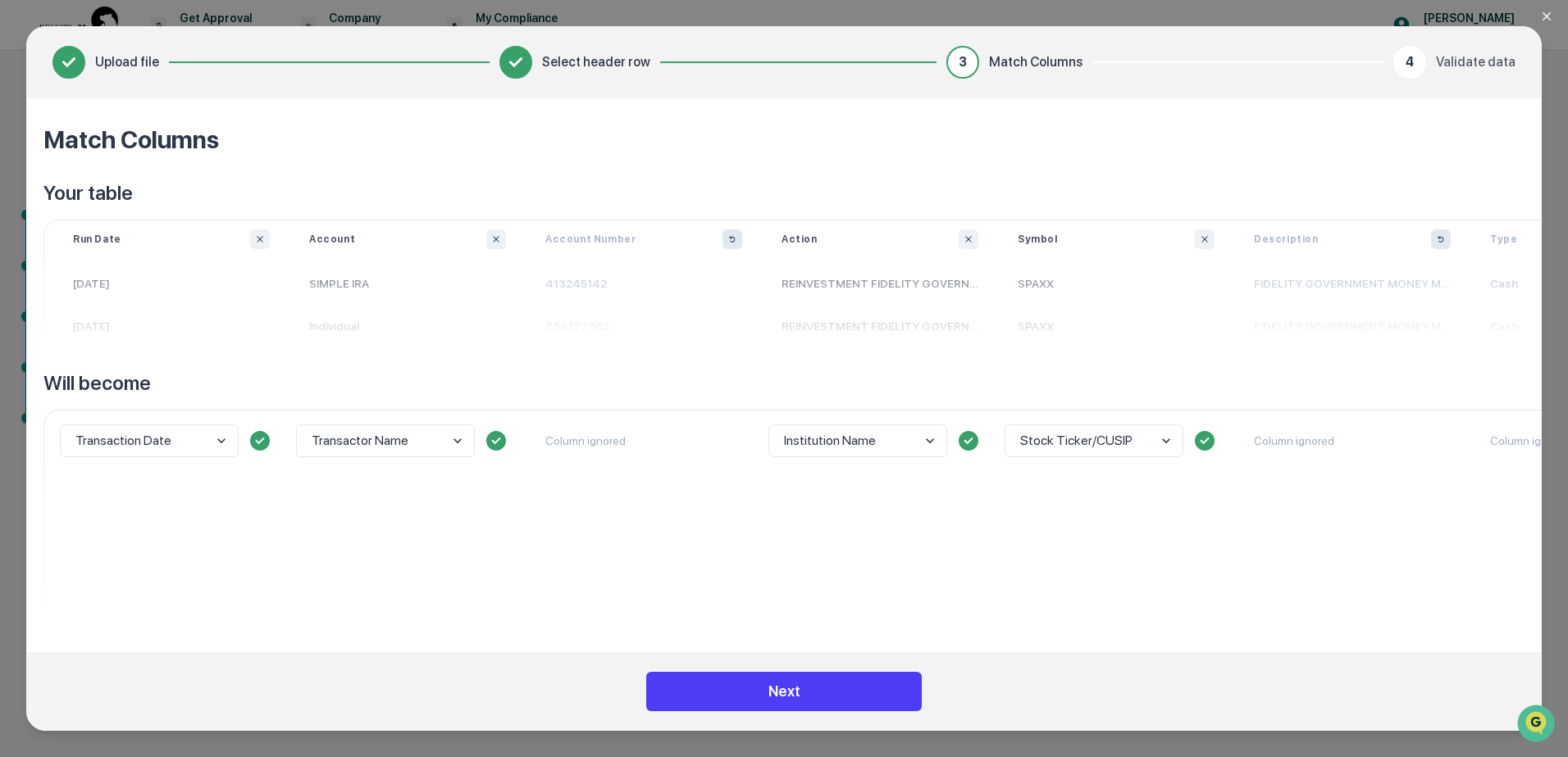
click at [803, 698] on button "Next" at bounding box center [783, 691] width 276 height 39
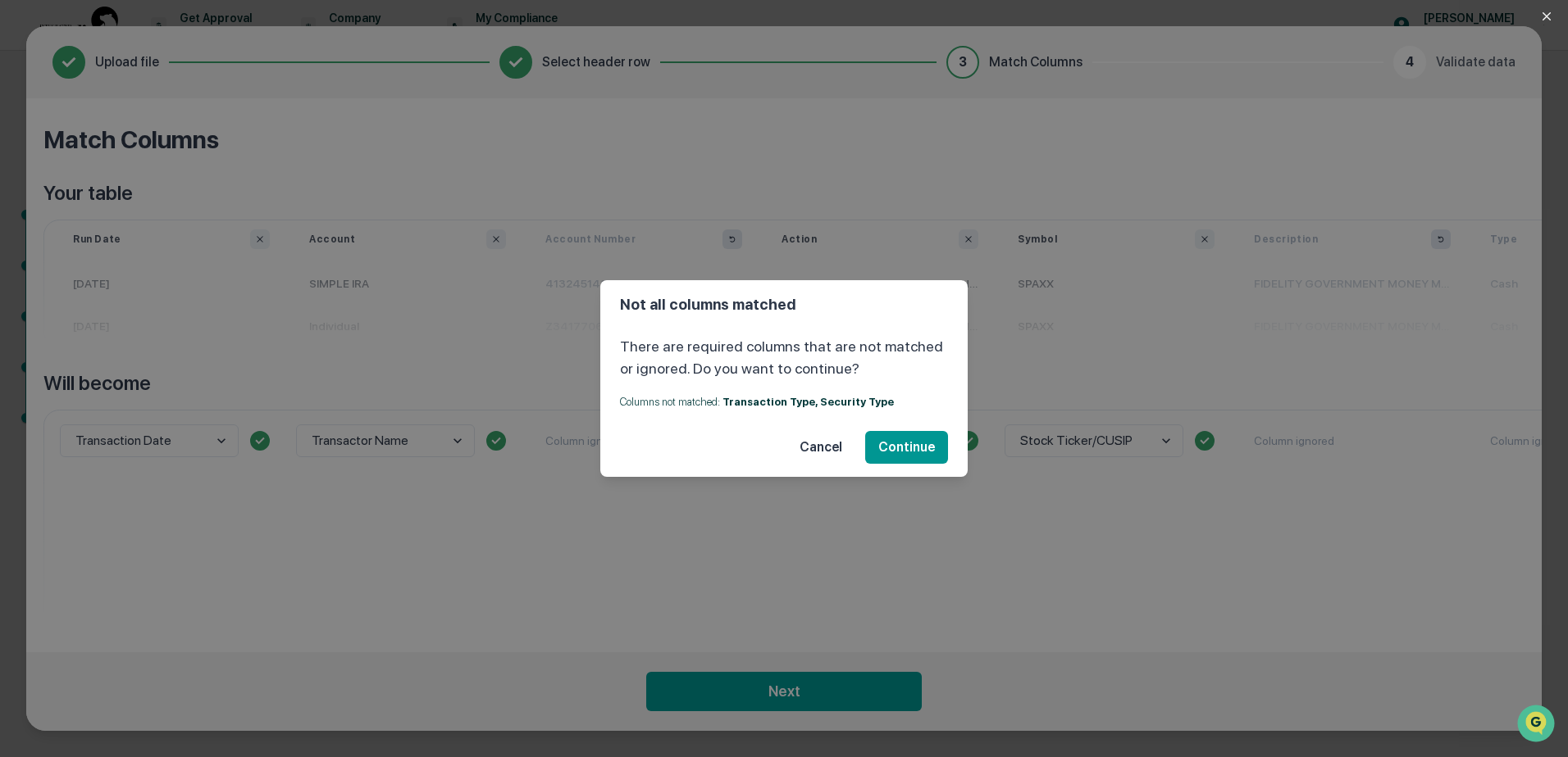
click at [833, 444] on button "Cancel" at bounding box center [820, 447] width 69 height 32
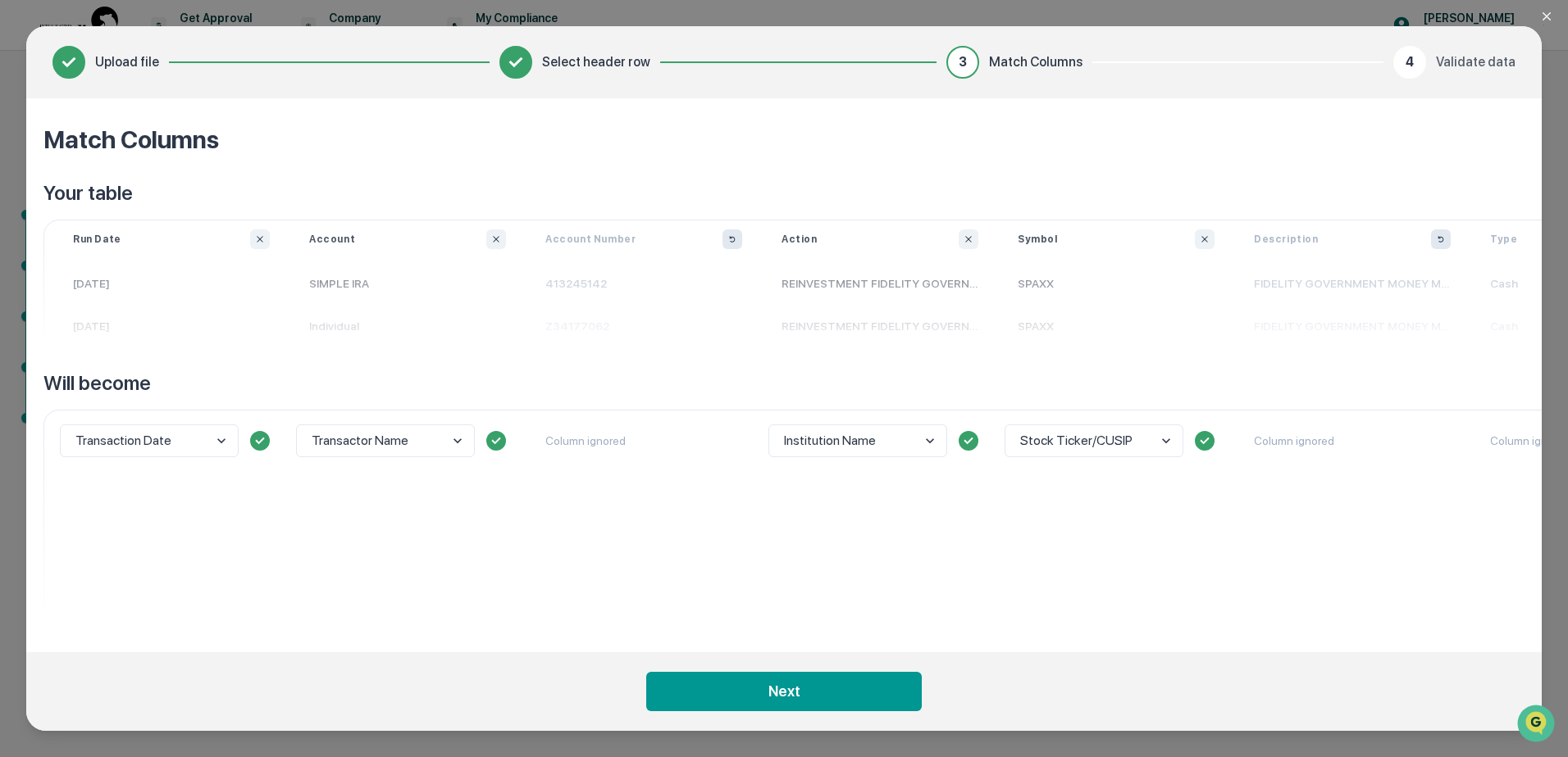
click at [223, 445] on body "Get Approval Content & Transactions Company Policies & Documents My Compliance …" at bounding box center [784, 378] width 1568 height 757
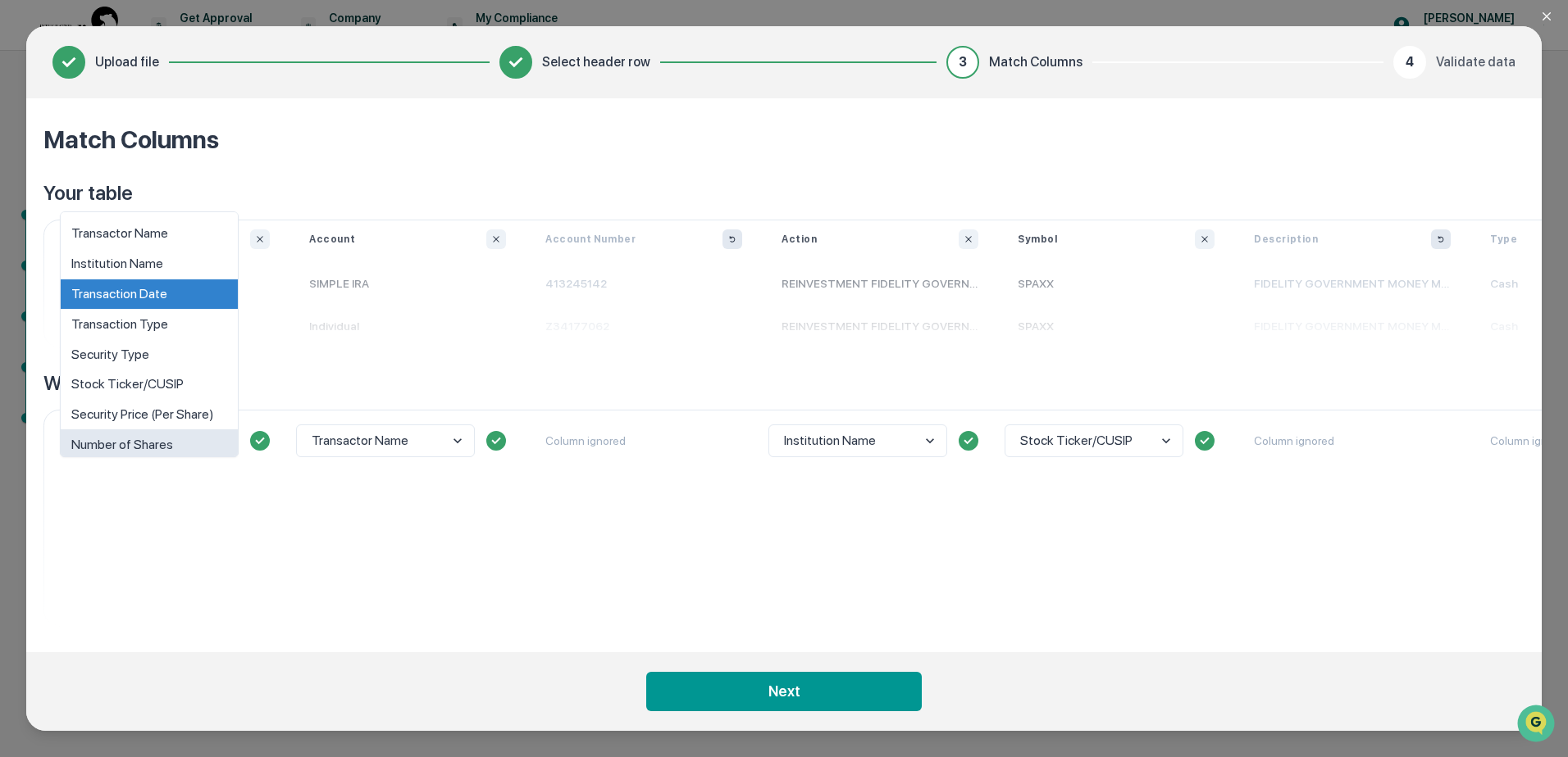
scroll to position [11, 0]
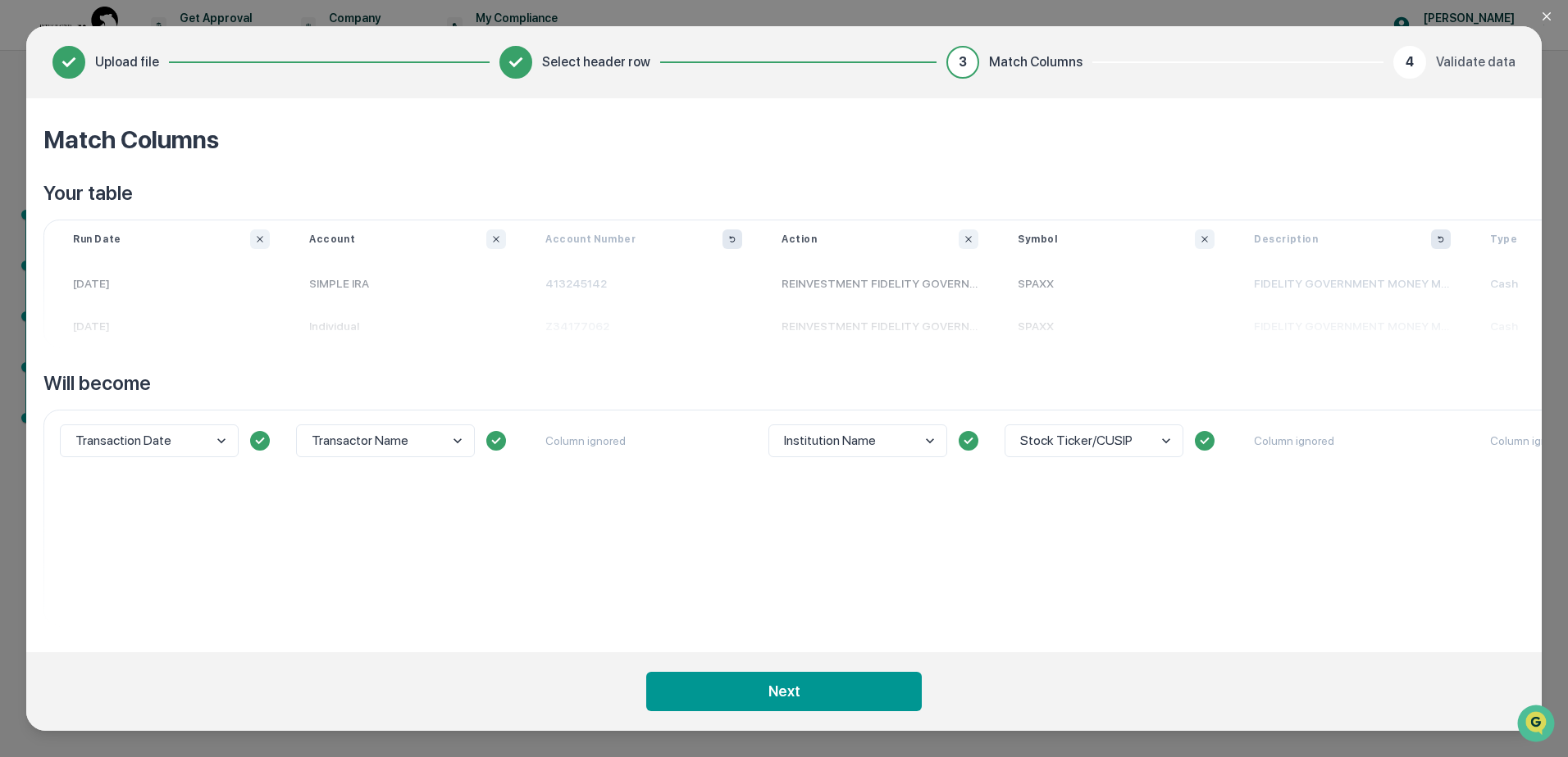
click at [190, 484] on div "Transaction Date" at bounding box center [172, 518] width 237 height 216
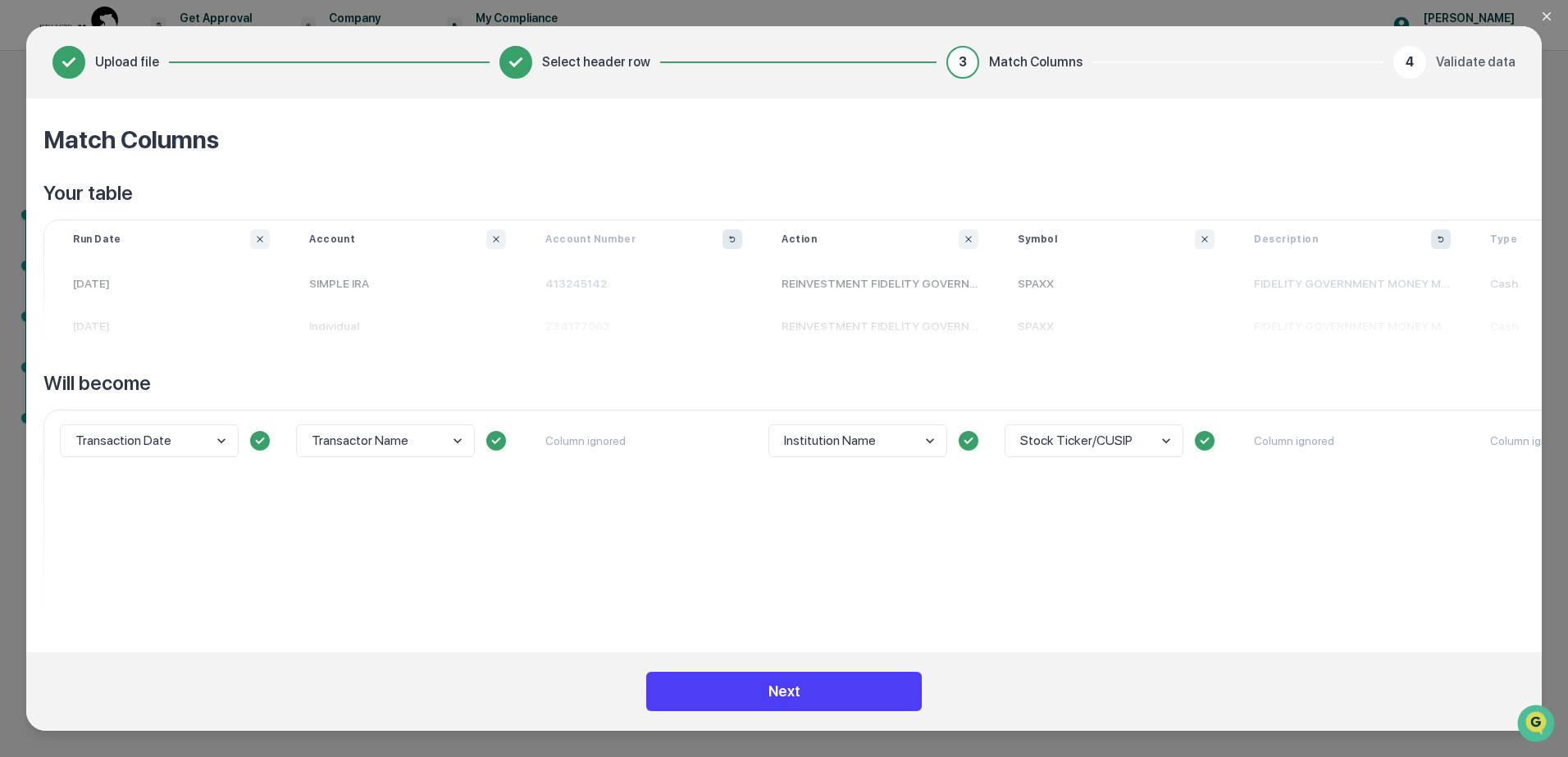
click at [836, 696] on button "Next" at bounding box center [783, 691] width 276 height 39
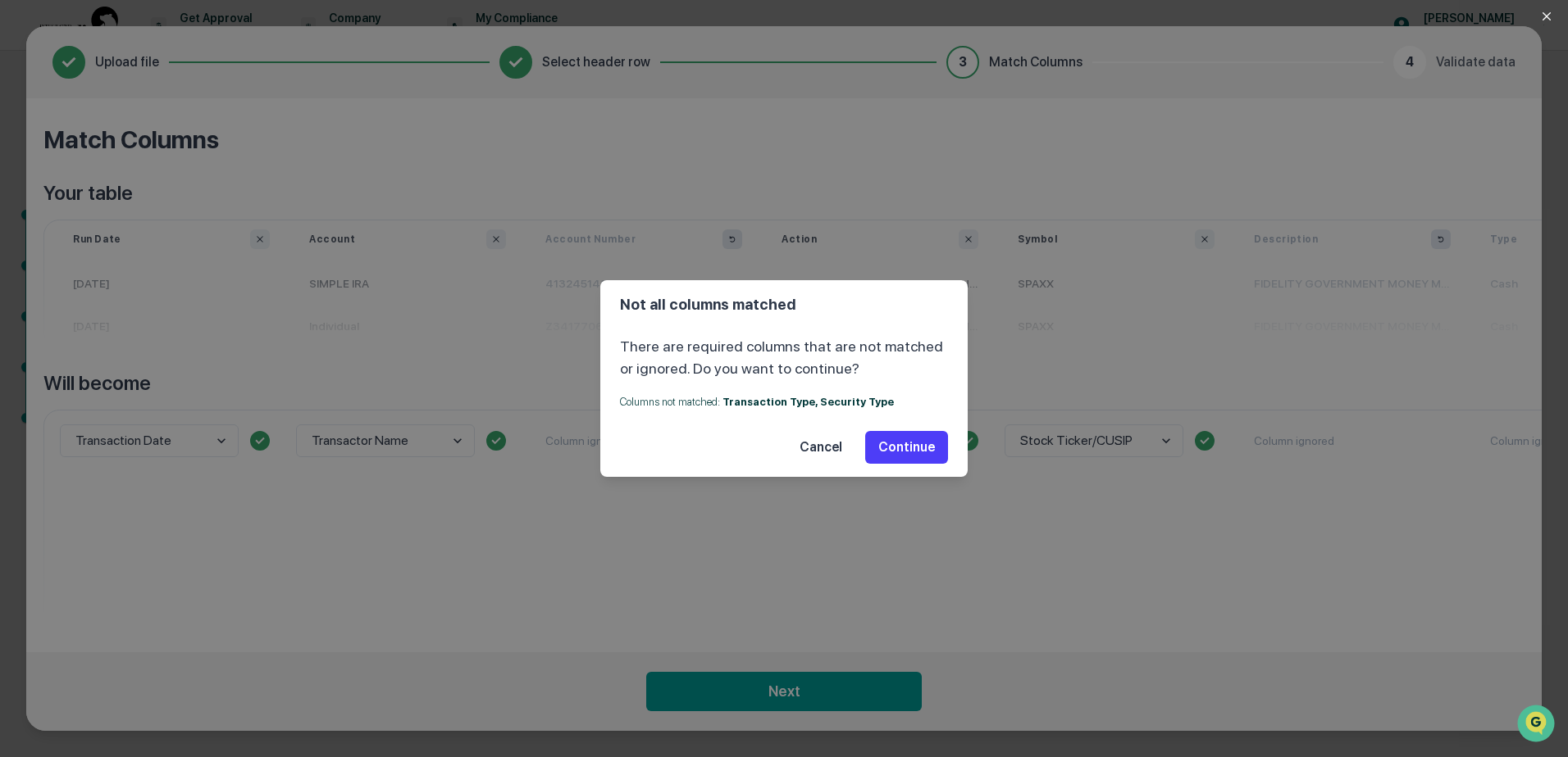
click at [908, 446] on button "Continue" at bounding box center [906, 447] width 83 height 32
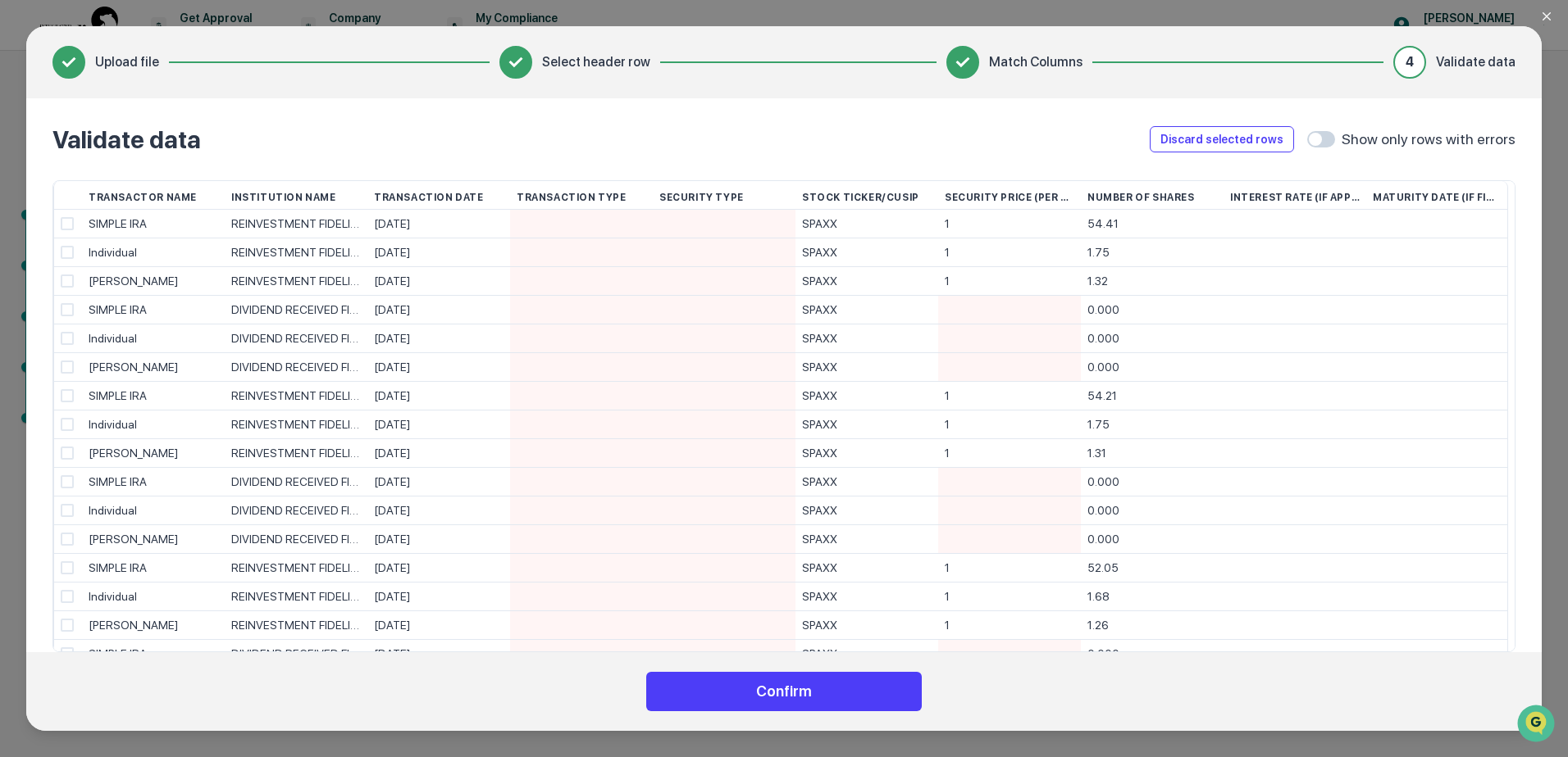
click at [815, 685] on button "Confirm" at bounding box center [783, 691] width 276 height 39
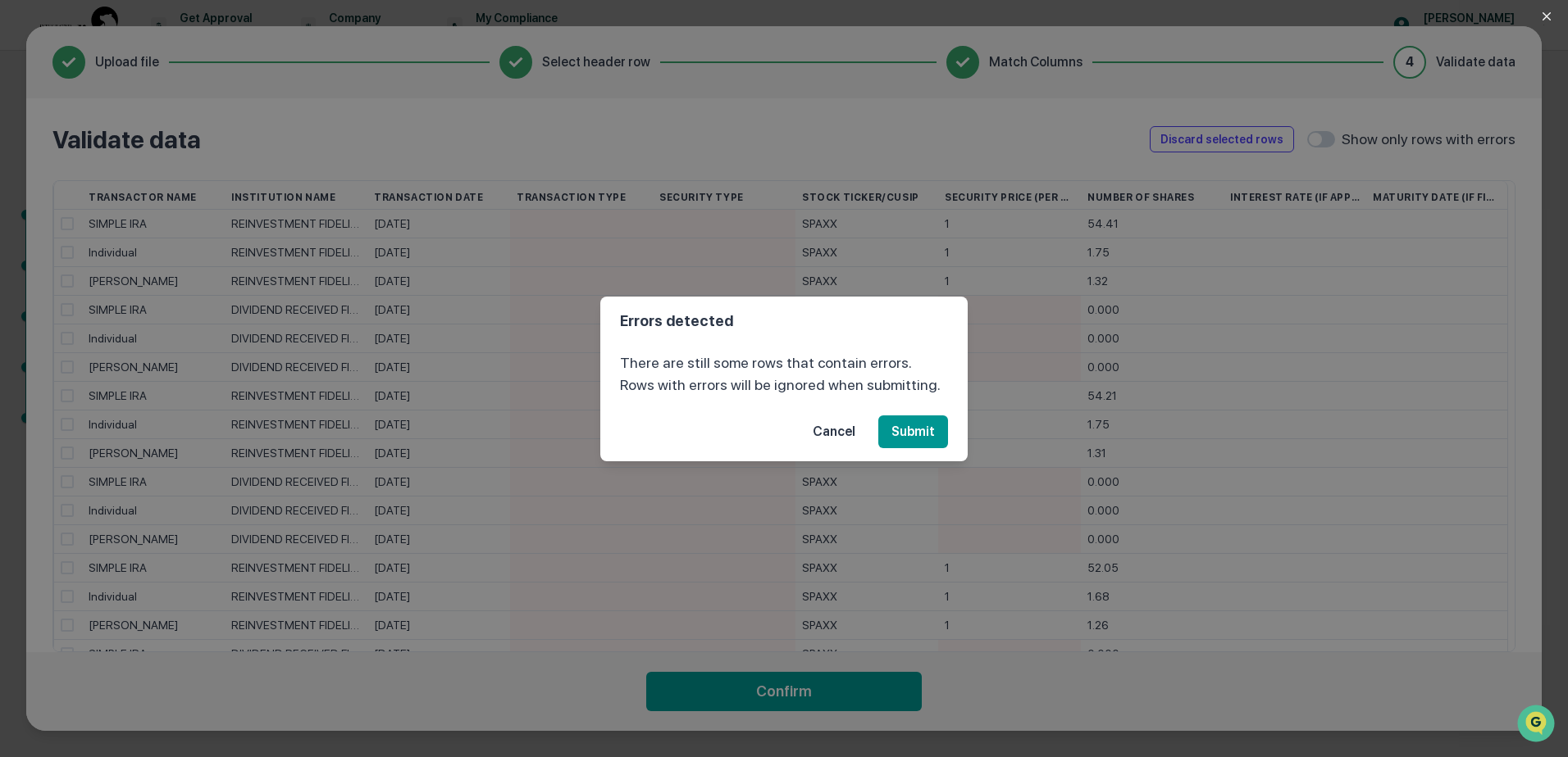
click at [827, 432] on button "Cancel" at bounding box center [834, 432] width 69 height 32
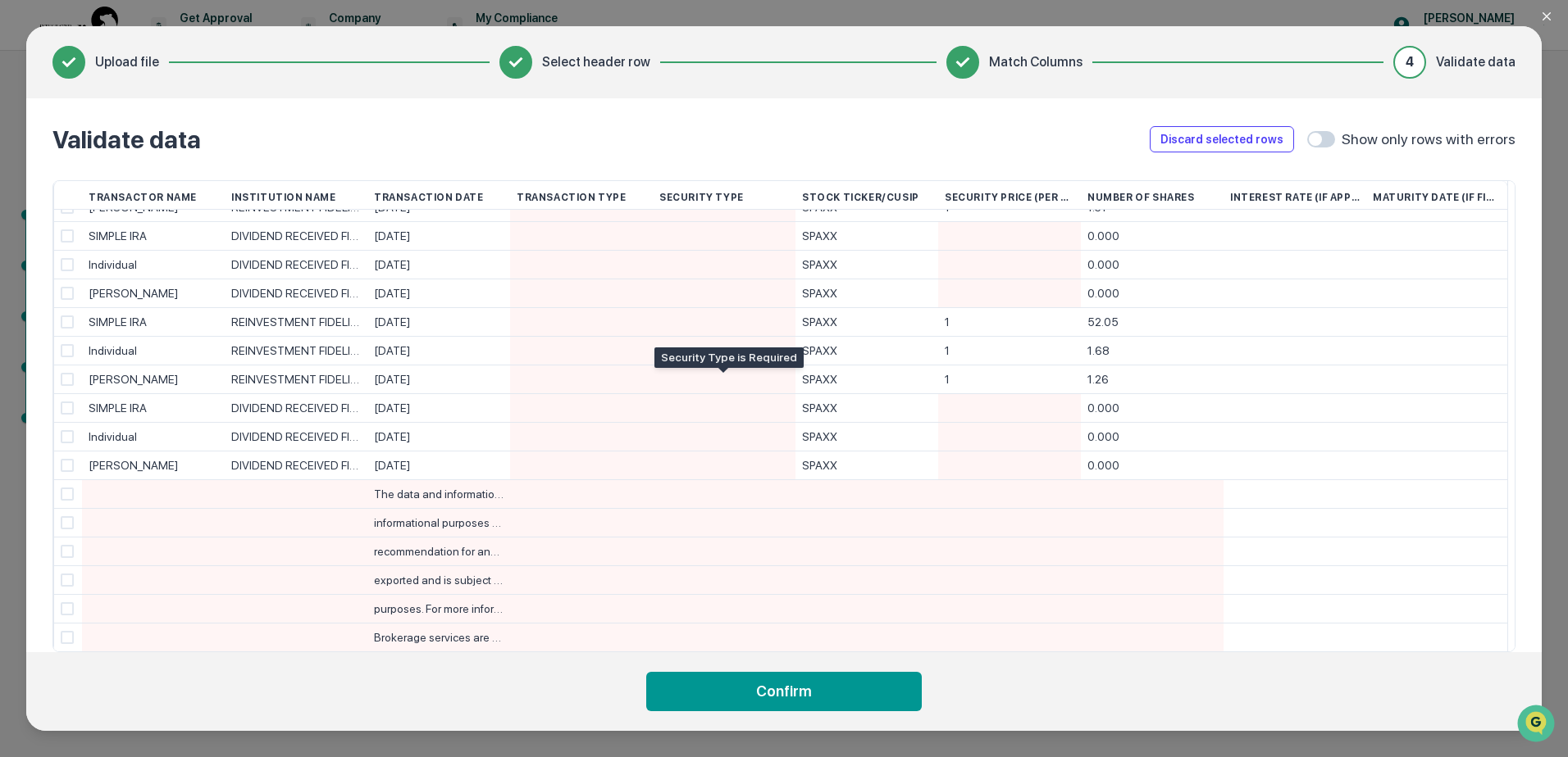
scroll to position [332, 0]
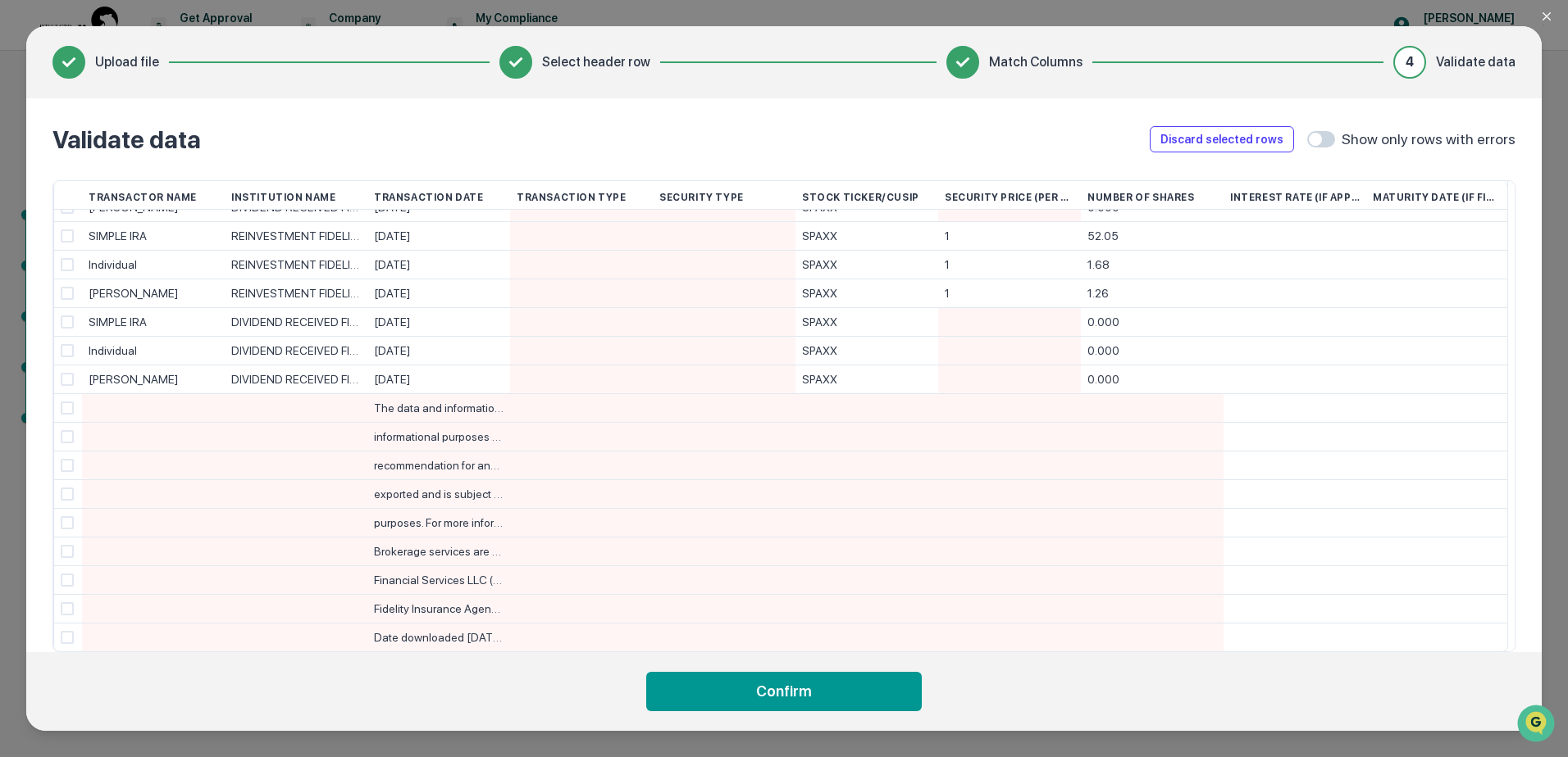
click at [67, 409] on span at bounding box center [68, 408] width 13 height 13
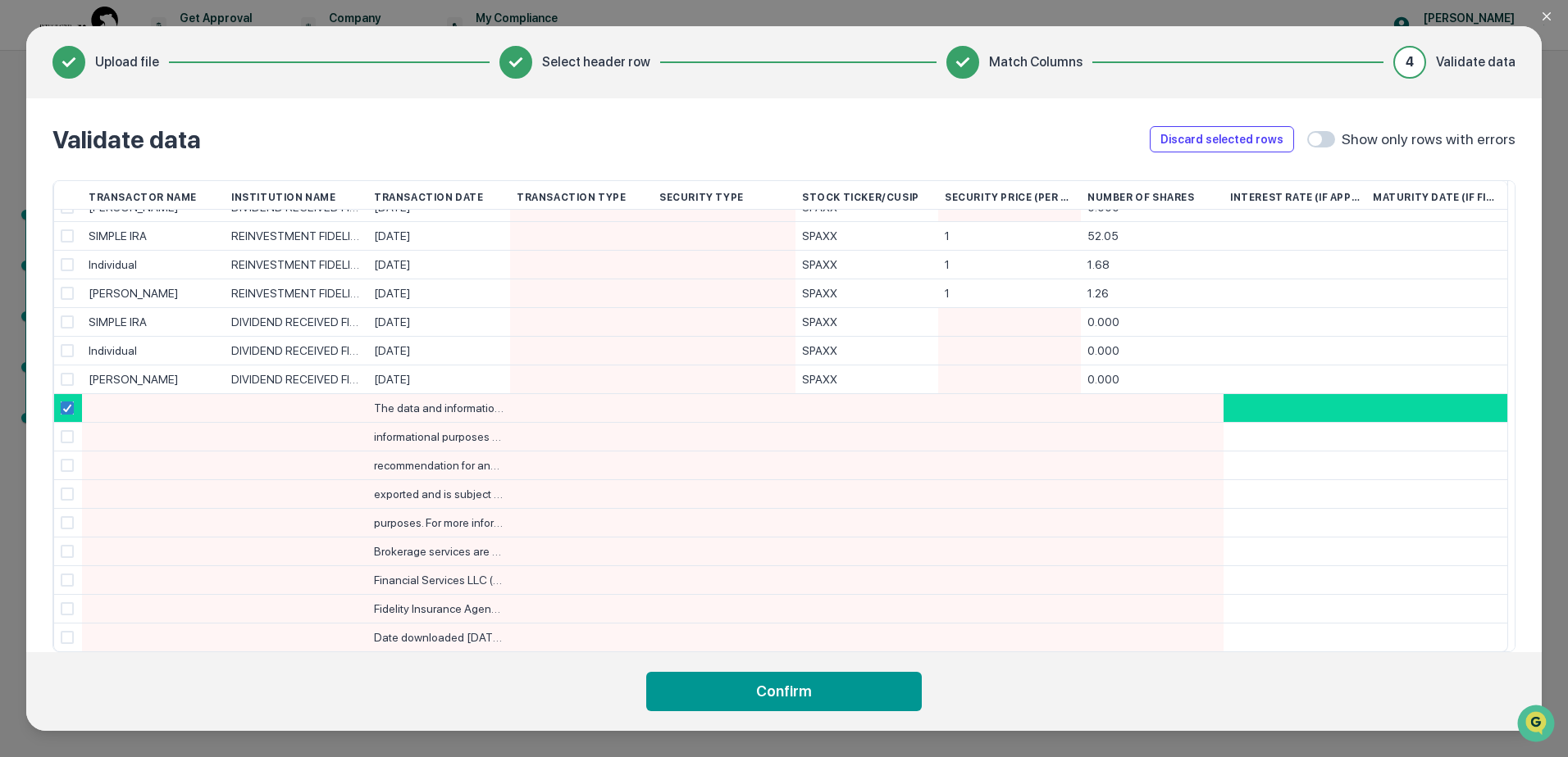
click at [67, 438] on span at bounding box center [68, 437] width 13 height 13
click at [67, 464] on span at bounding box center [68, 465] width 13 height 13
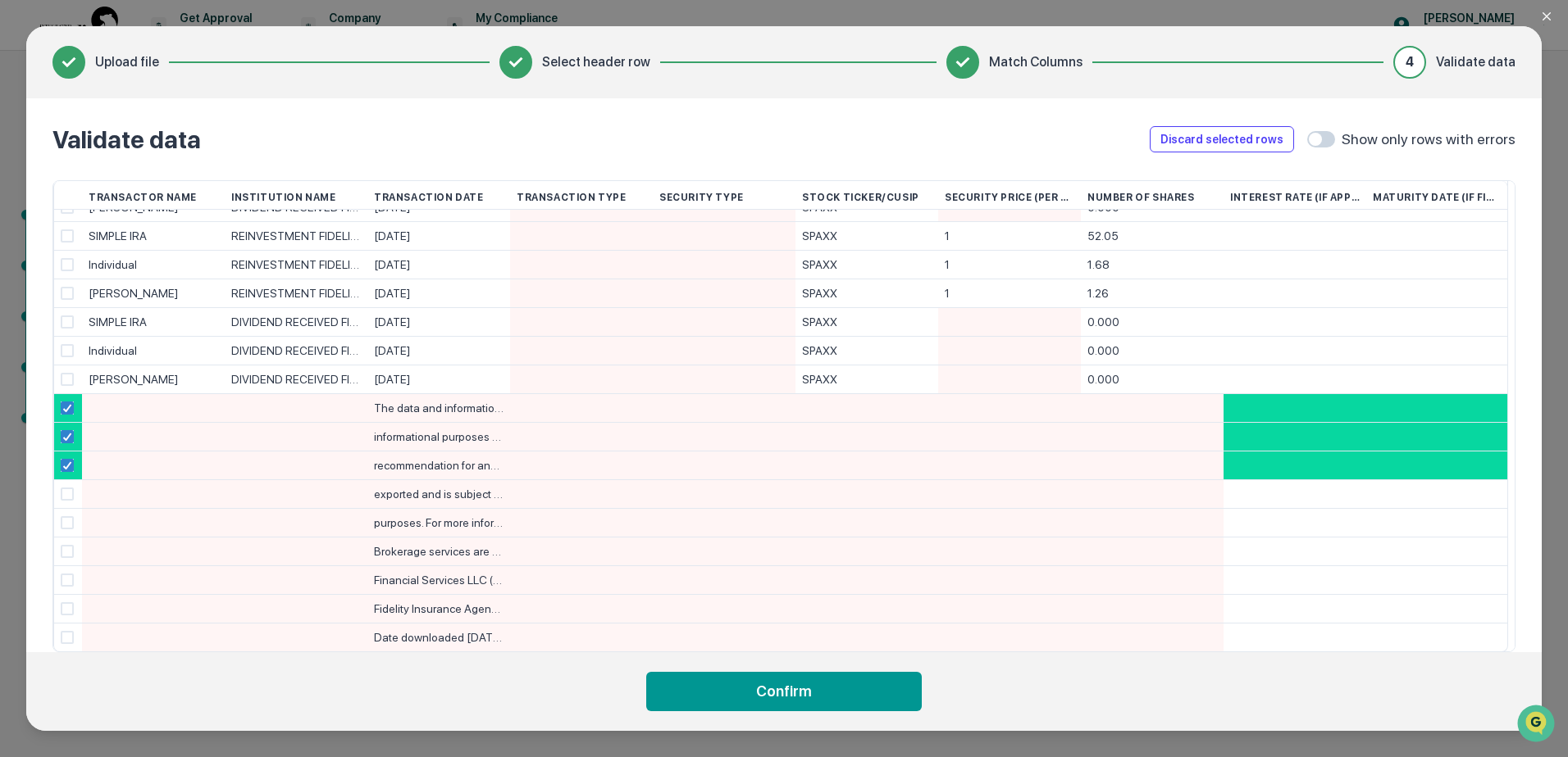
click at [72, 493] on span at bounding box center [68, 495] width 13 height 13
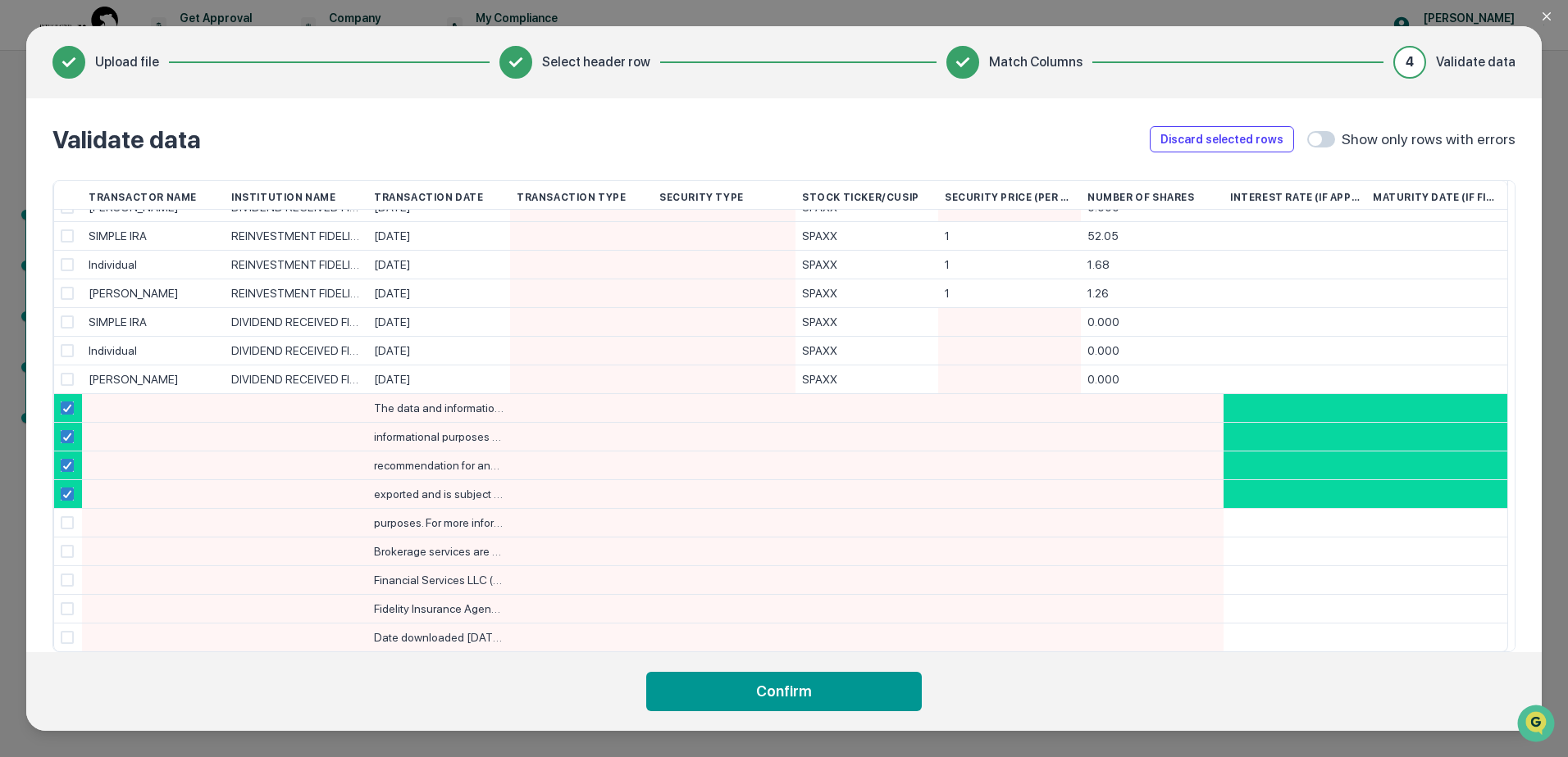
click at [62, 524] on span at bounding box center [68, 523] width 13 height 13
click at [64, 553] on span at bounding box center [68, 552] width 13 height 13
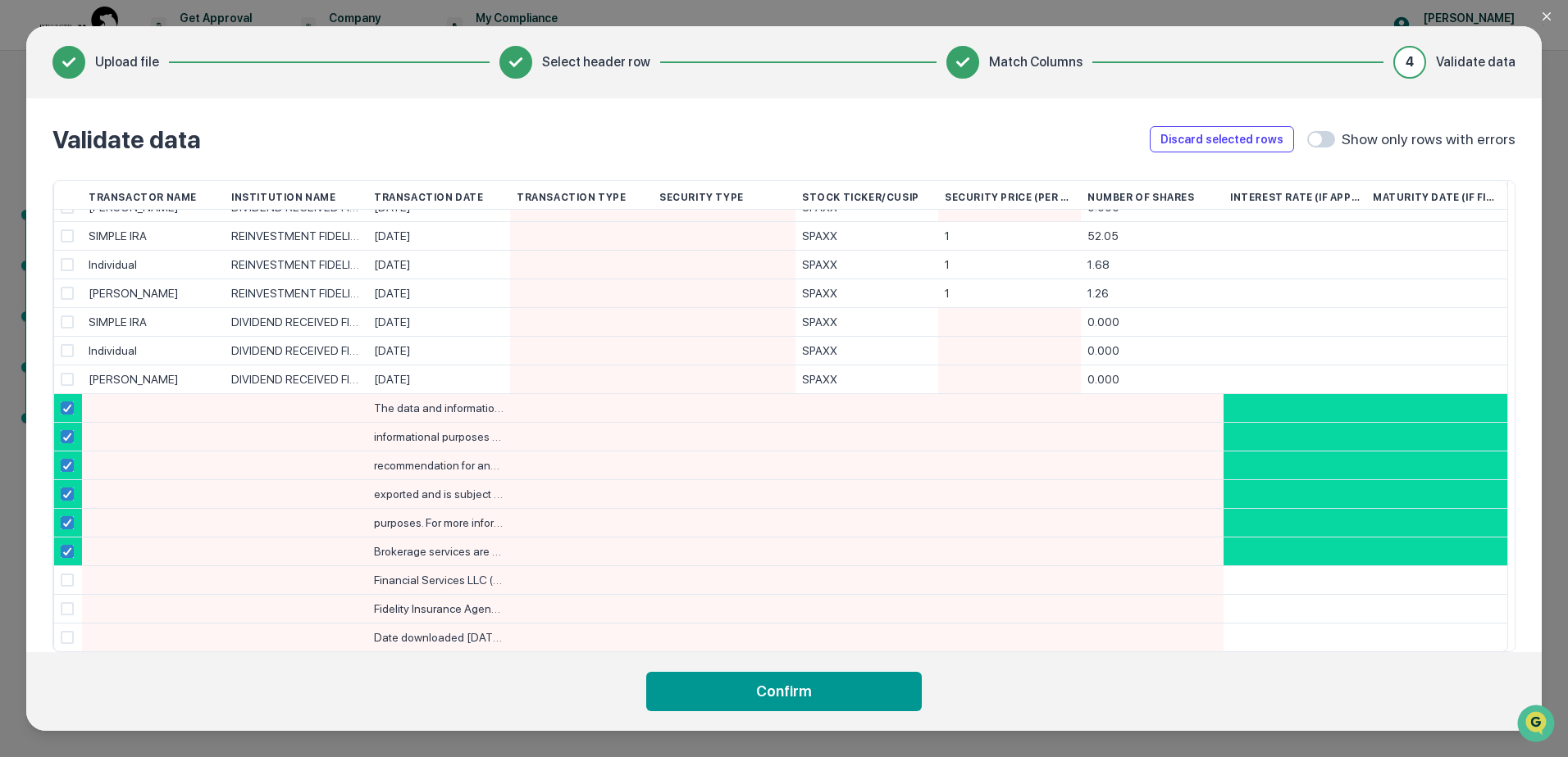
click at [70, 579] on span at bounding box center [68, 581] width 13 height 13
click at [67, 608] on span at bounding box center [68, 609] width 13 height 13
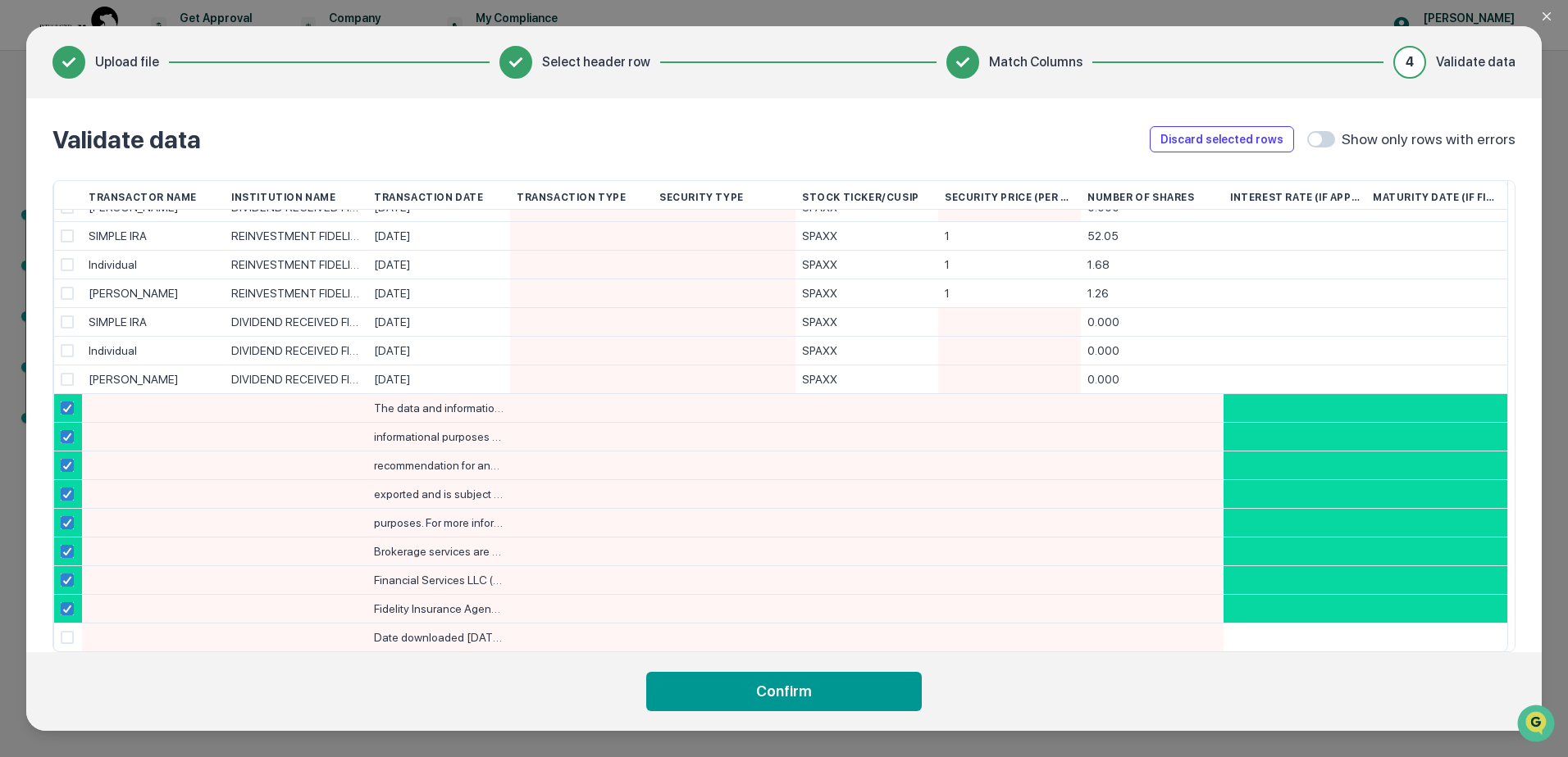
click at [68, 633] on span at bounding box center [68, 638] width 13 height 13
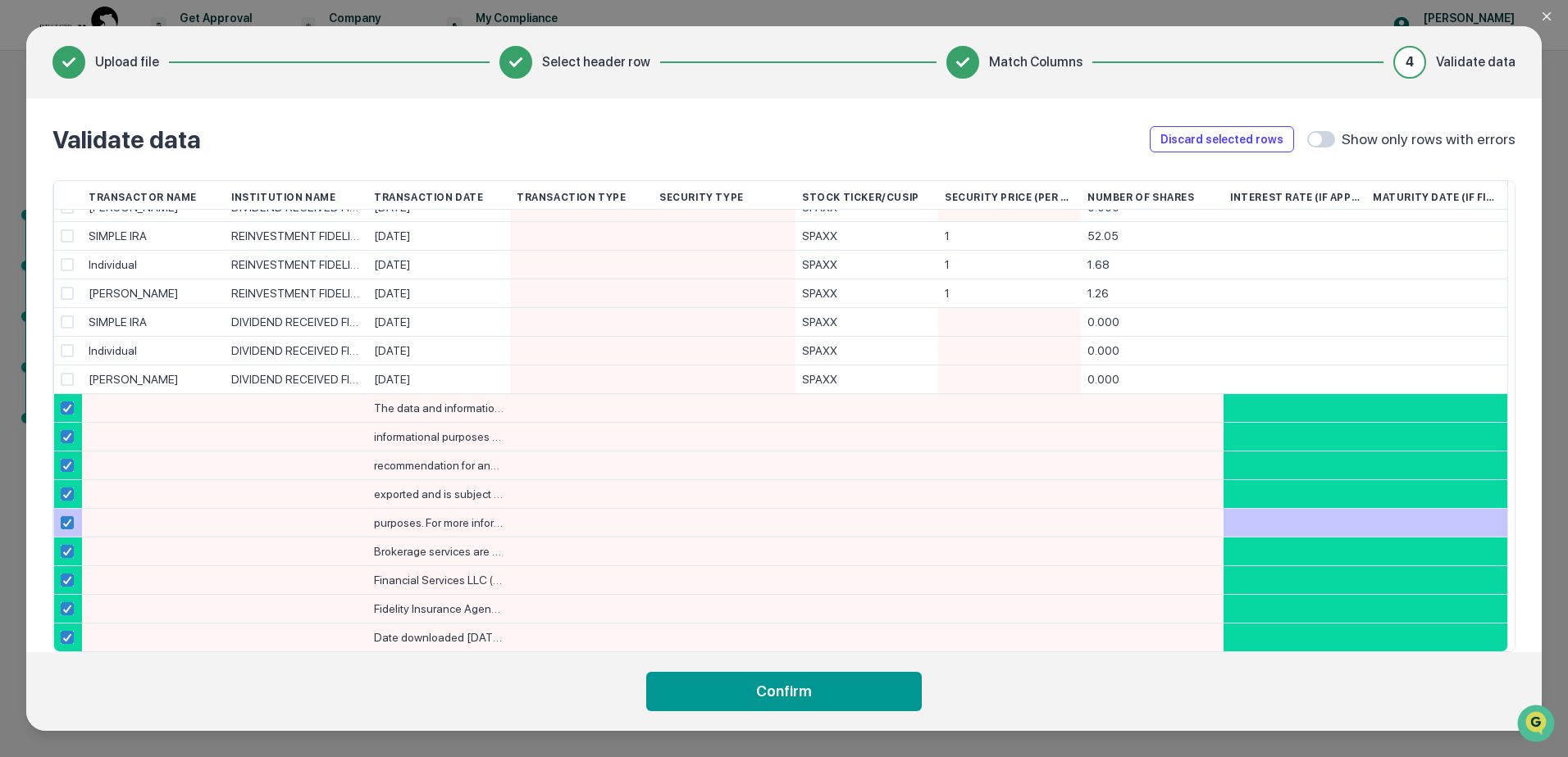
scroll to position [250, 0]
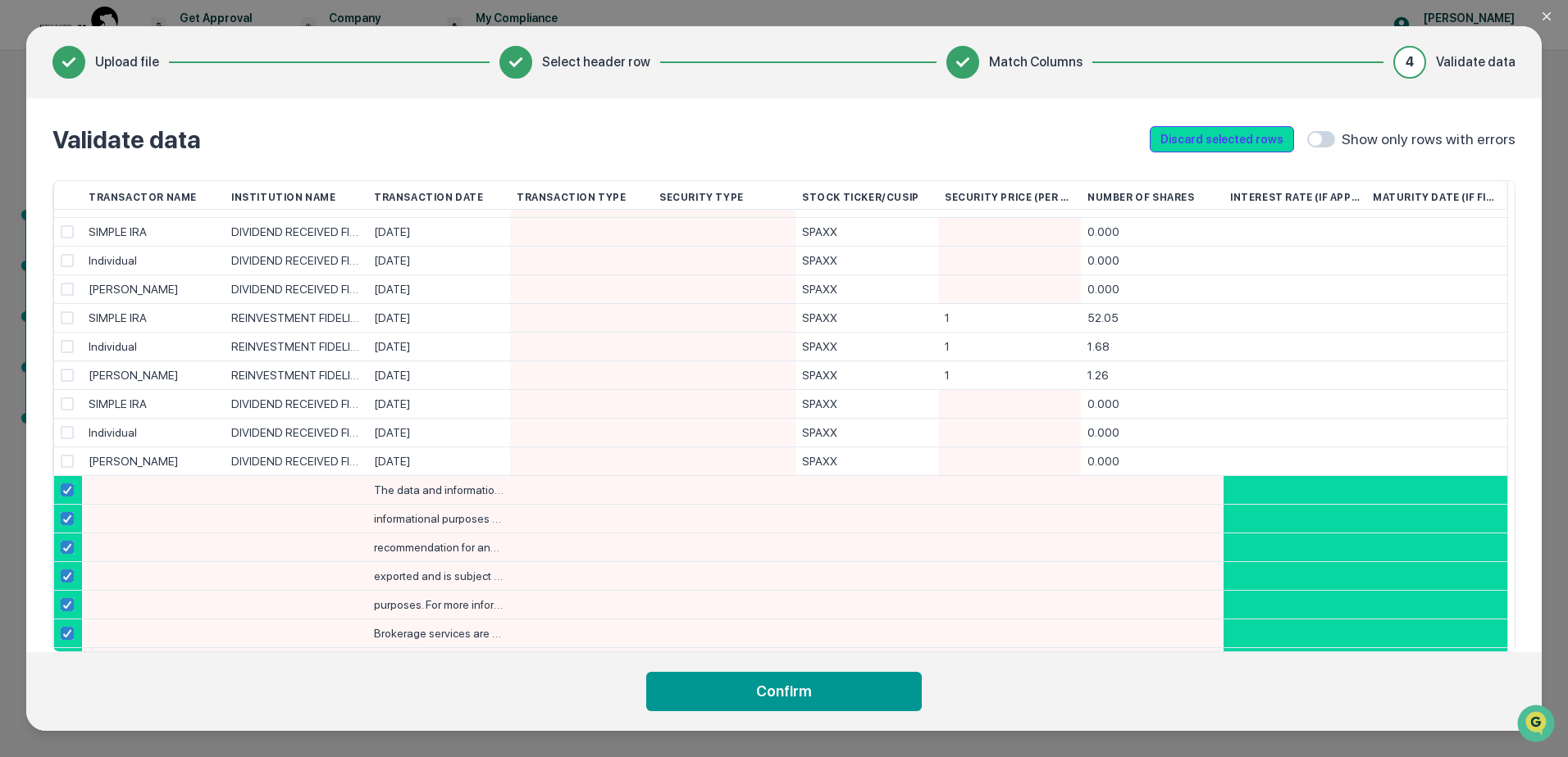
click at [1249, 138] on button "Discard selected rows" at bounding box center [1221, 139] width 144 height 27
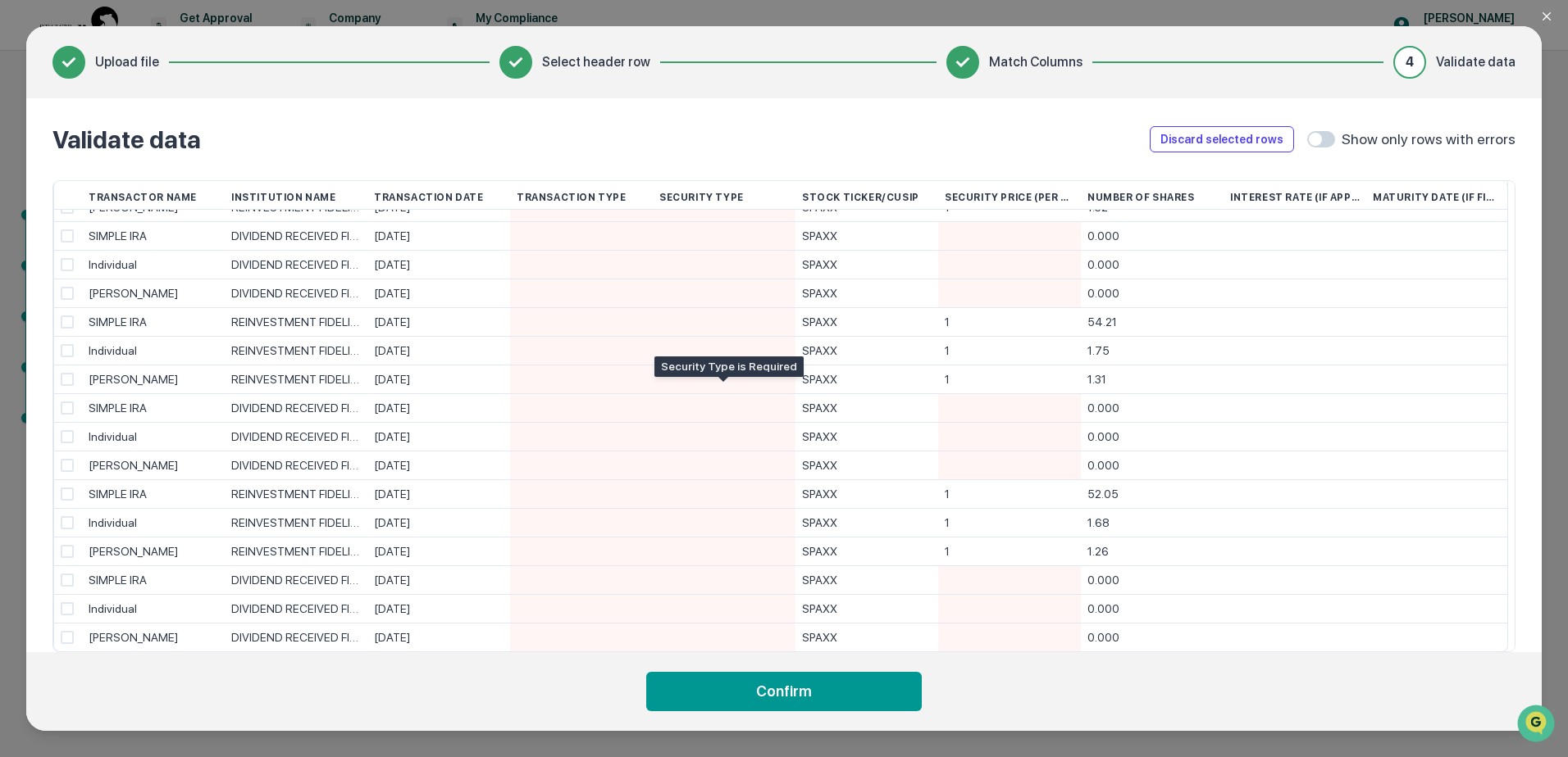
scroll to position [0, 0]
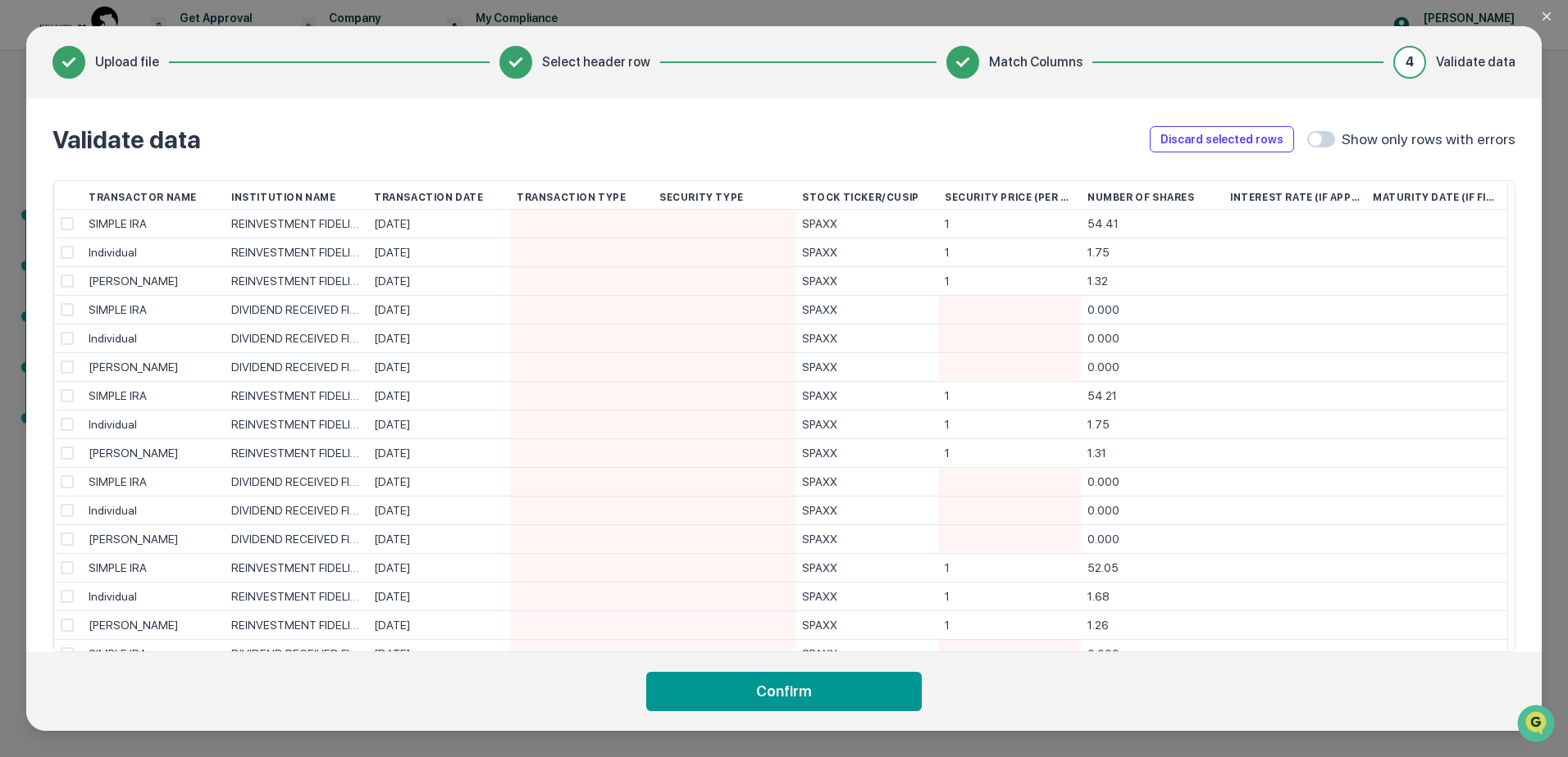
click at [1335, 140] on span at bounding box center [1320, 139] width 28 height 16
click at [991, 313] on div at bounding box center [1009, 309] width 130 height 28
type input "*"
click at [993, 330] on div at bounding box center [1009, 338] width 130 height 28
type input "*"
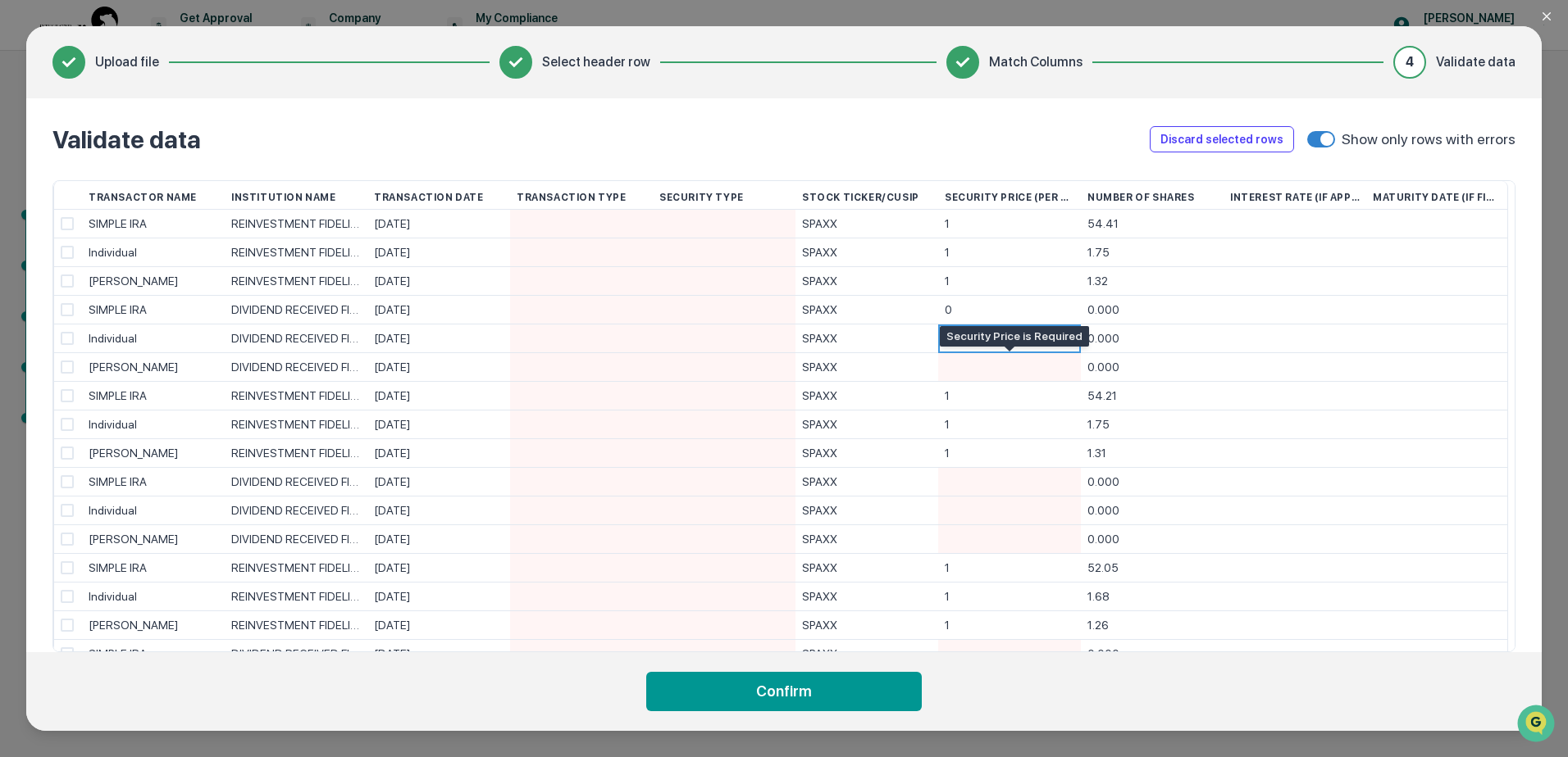
click at [993, 366] on div at bounding box center [1009, 367] width 130 height 28
click at [996, 476] on div at bounding box center [1009, 481] width 130 height 28
type input "*"
click at [996, 502] on div at bounding box center [1009, 510] width 130 height 28
type input "*"
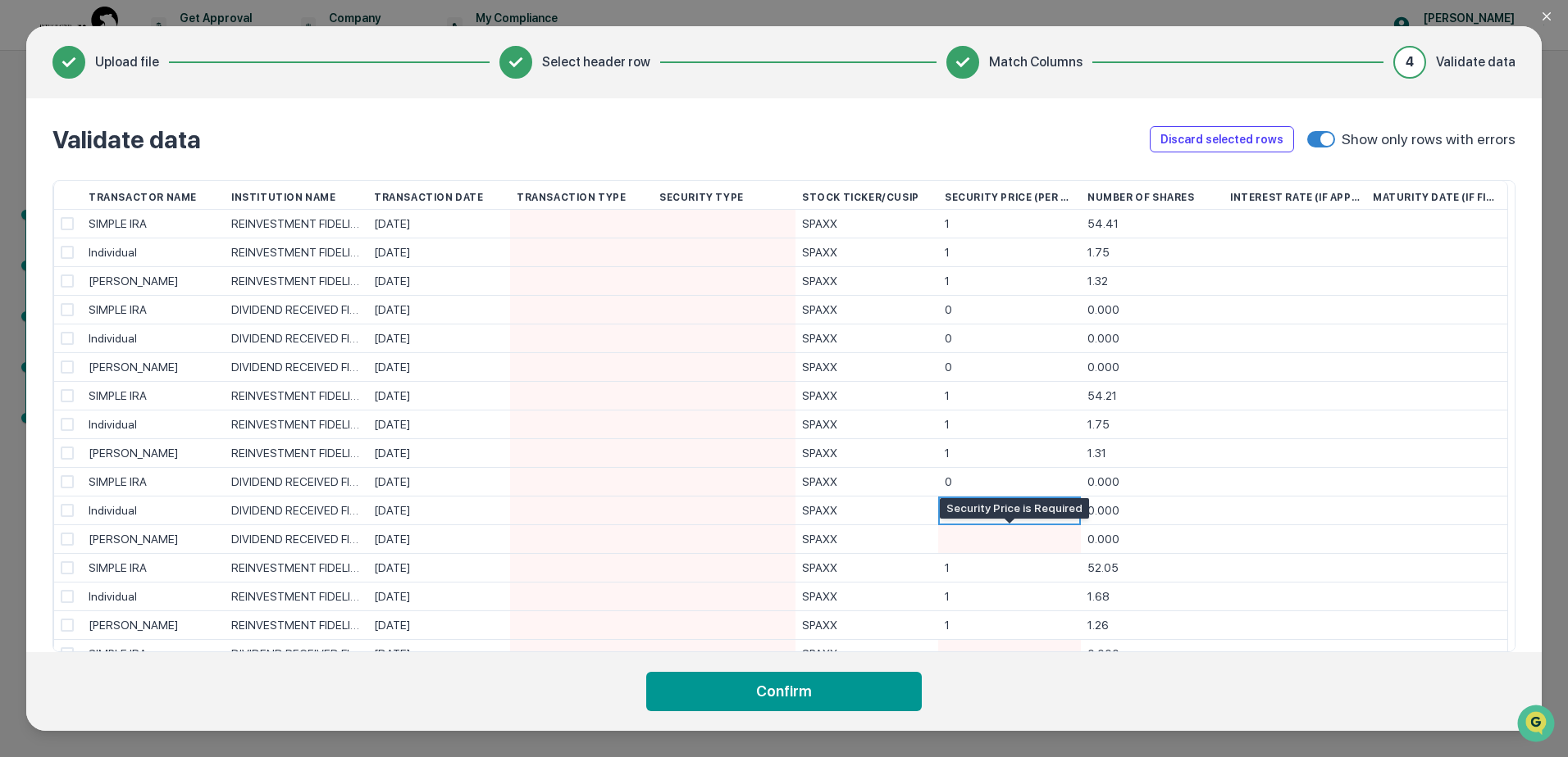
click at [997, 529] on div at bounding box center [1009, 539] width 130 height 28
type input "*"
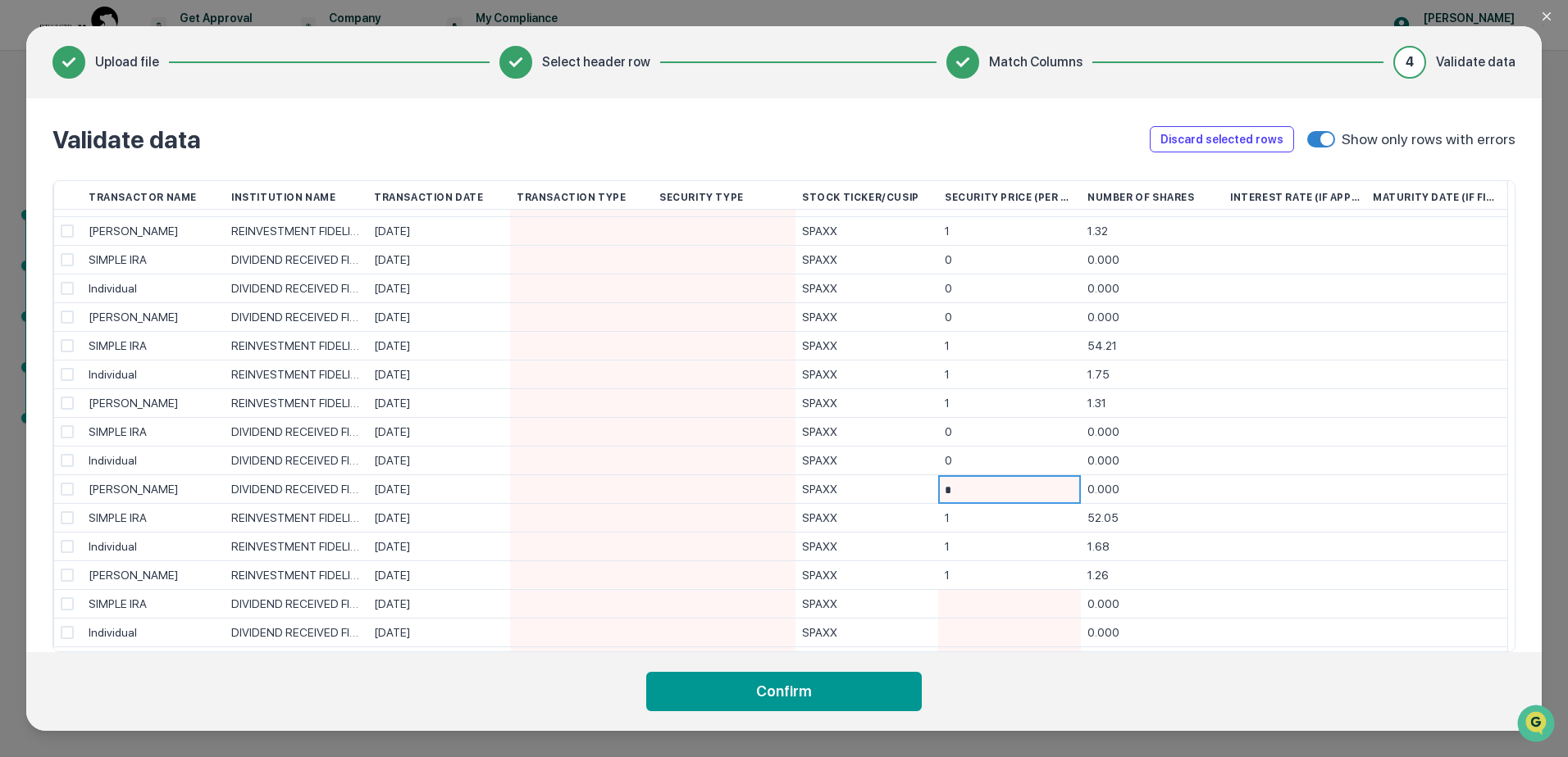
scroll to position [73, 0]
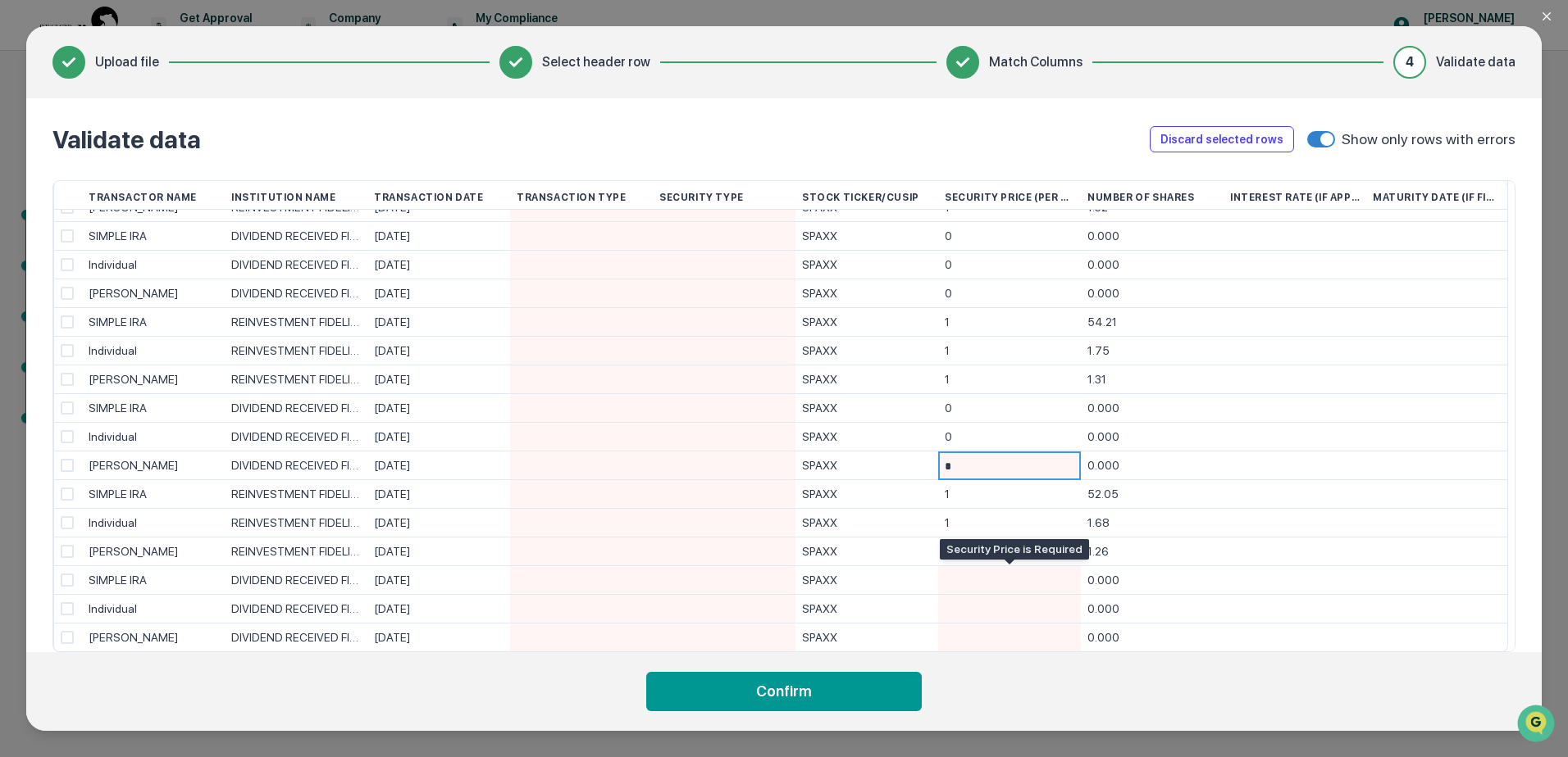
click at [1010, 570] on div at bounding box center [1009, 580] width 130 height 28
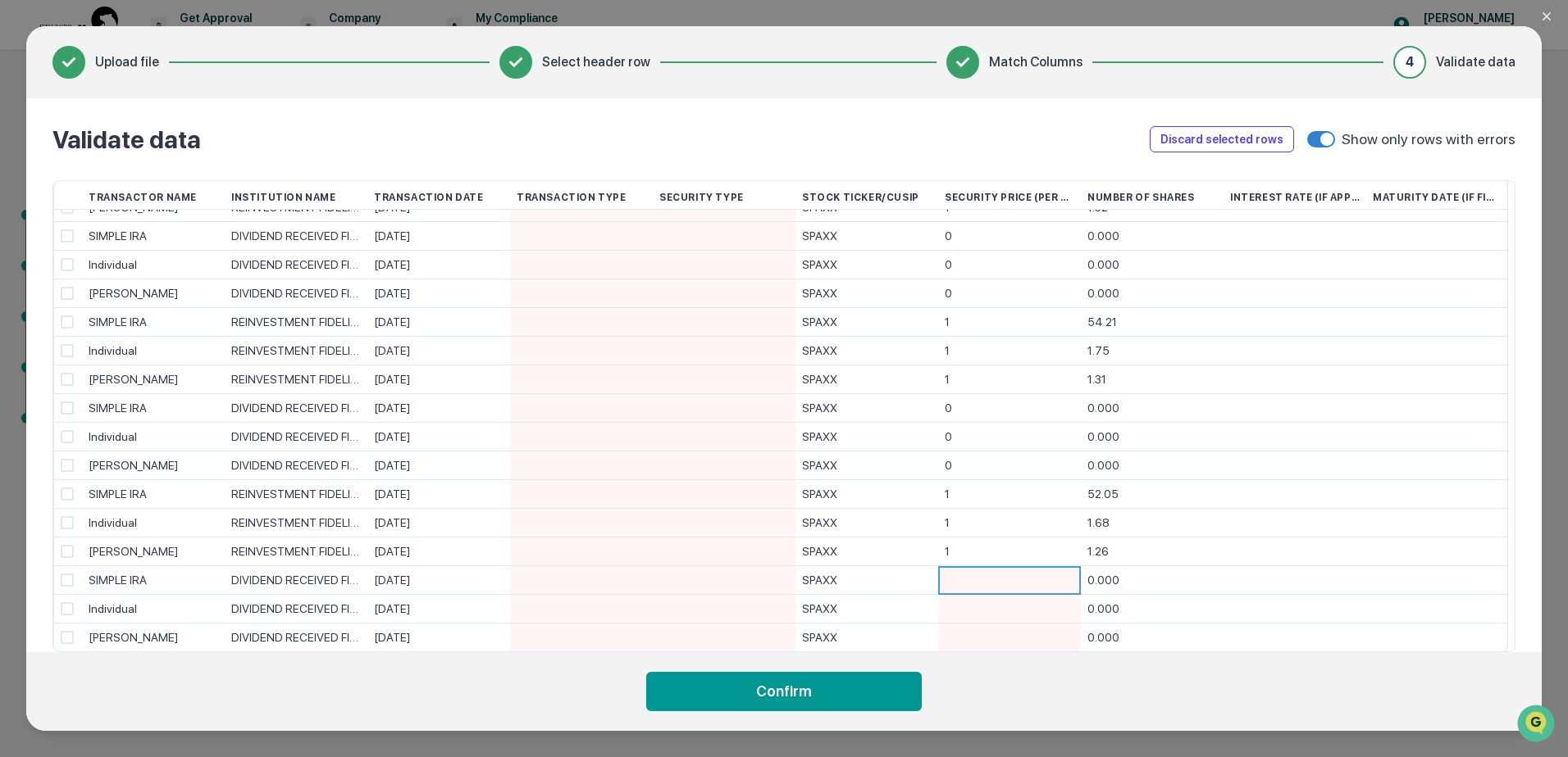
type input "*"
click at [1009, 614] on div at bounding box center [1009, 608] width 130 height 28
click at [1010, 640] on div at bounding box center [1009, 637] width 130 height 28
type input "*"
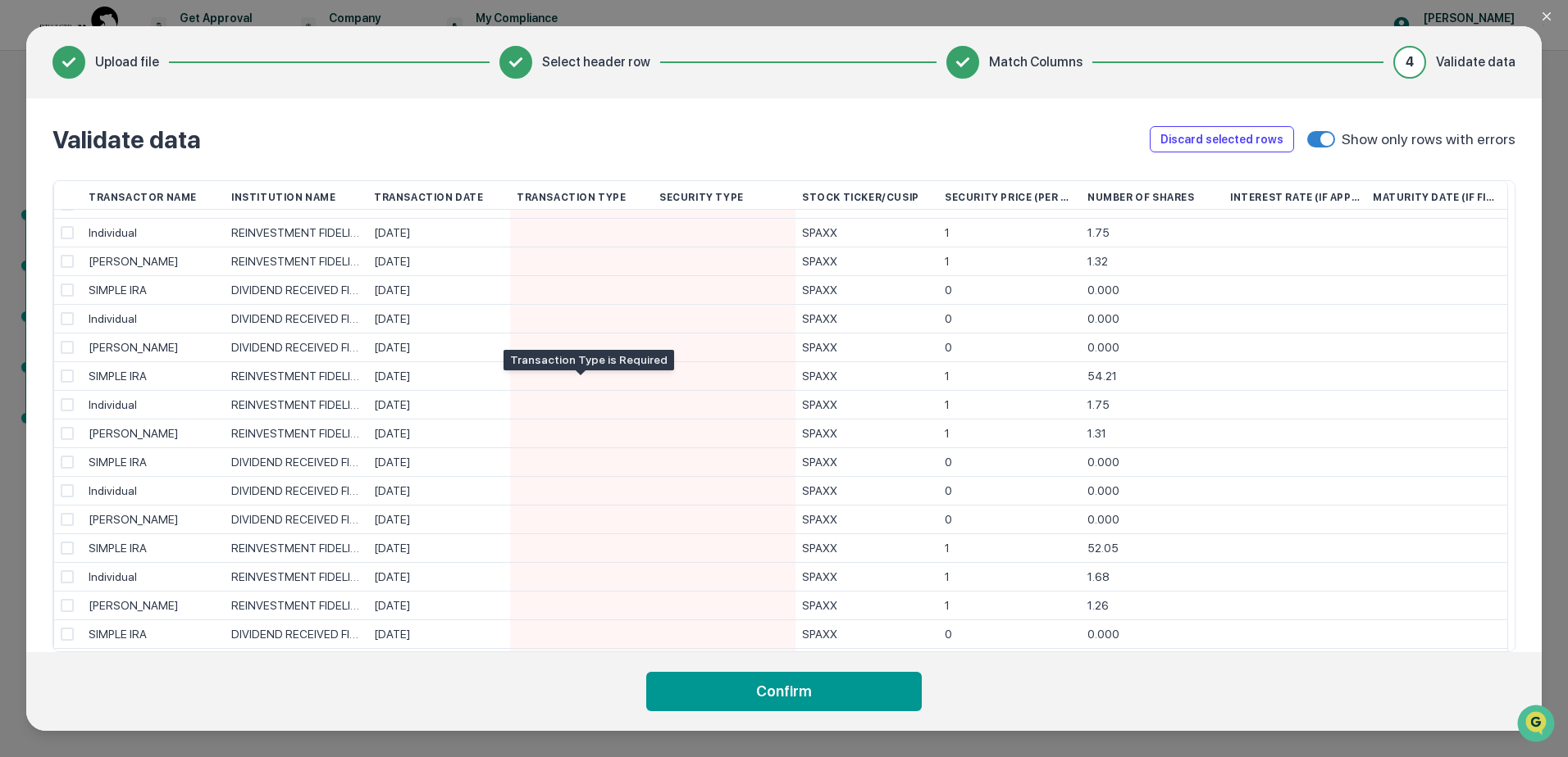
scroll to position [0, 0]
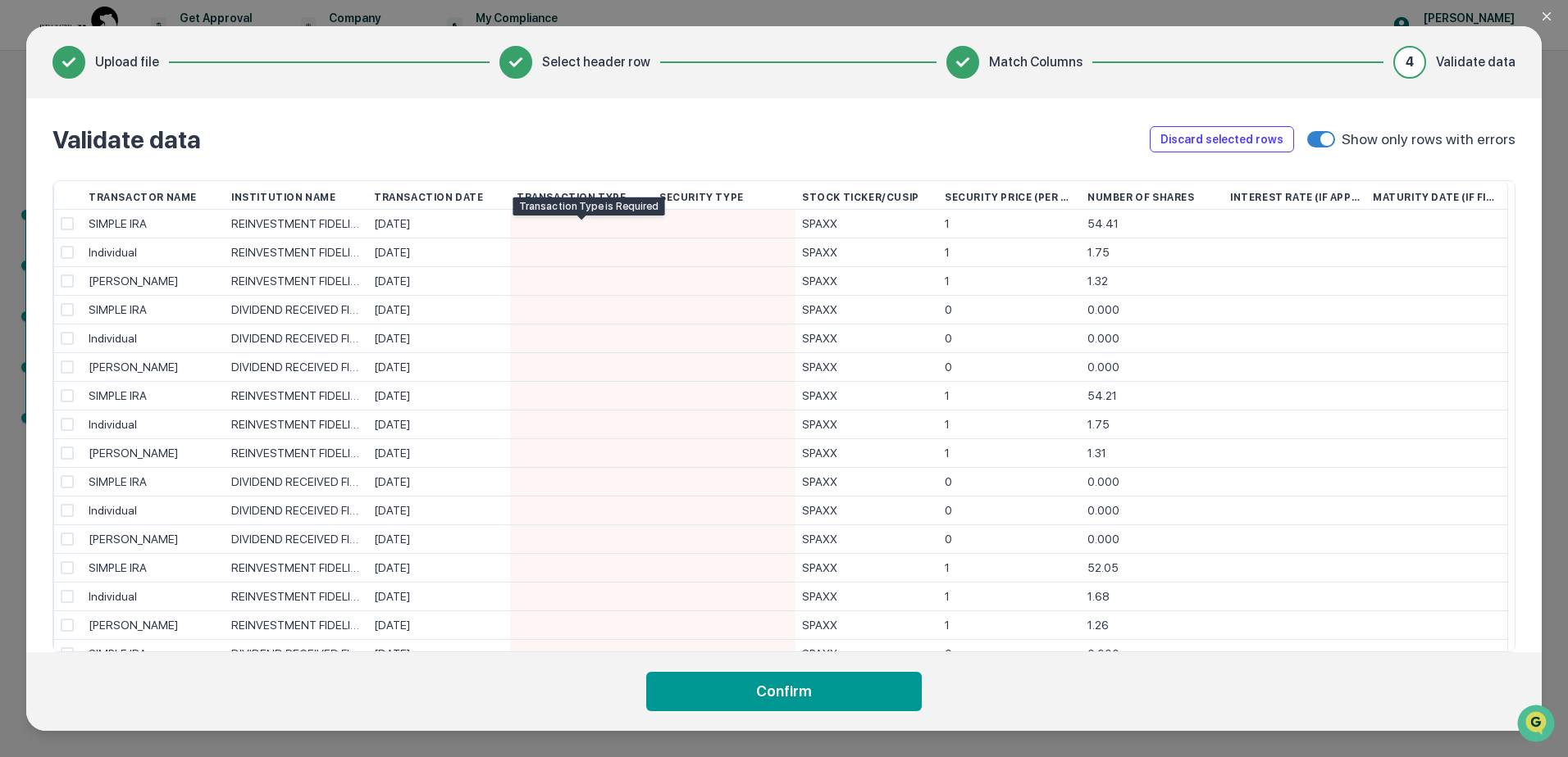
click at [605, 223] on div "Transactor Name Institution Name Transaction Date Transaction Type Security Typ…" at bounding box center [784, 416] width 1463 height 472
click at [581, 215] on div at bounding box center [582, 223] width 130 height 28
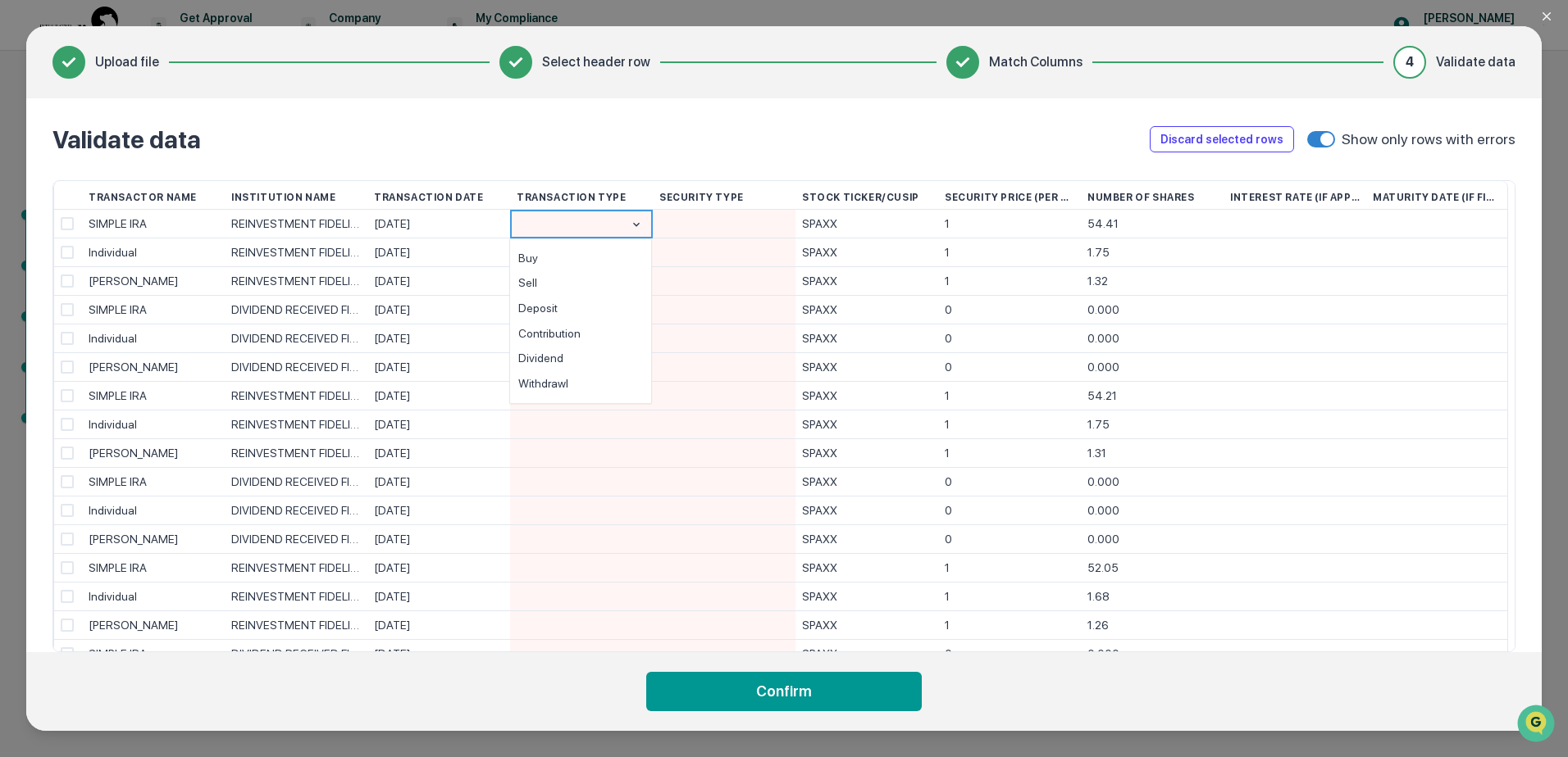
click at [721, 215] on div at bounding box center [724, 223] width 130 height 28
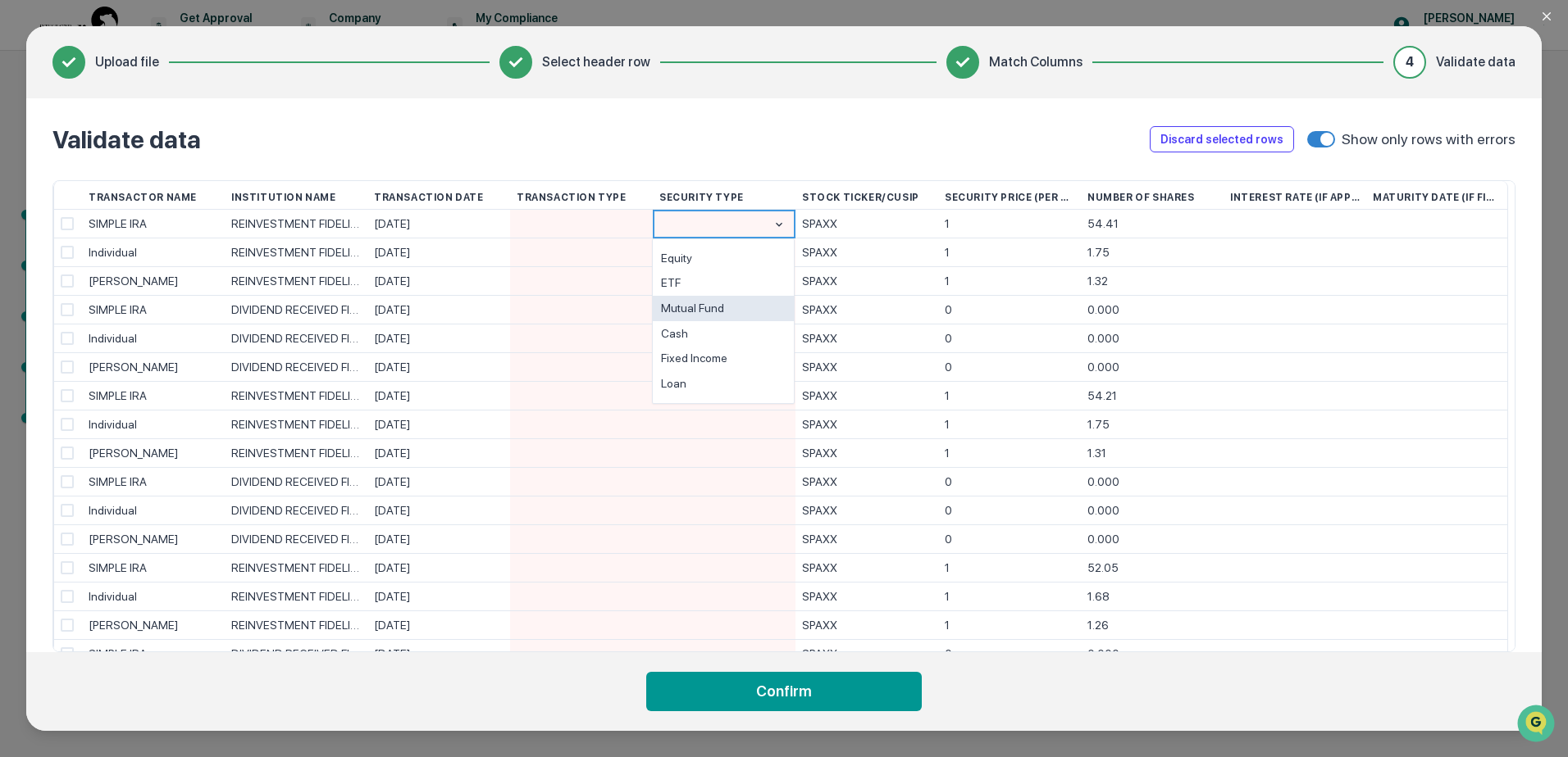
click at [709, 312] on div "Mutual Fund" at bounding box center [723, 308] width 141 height 26
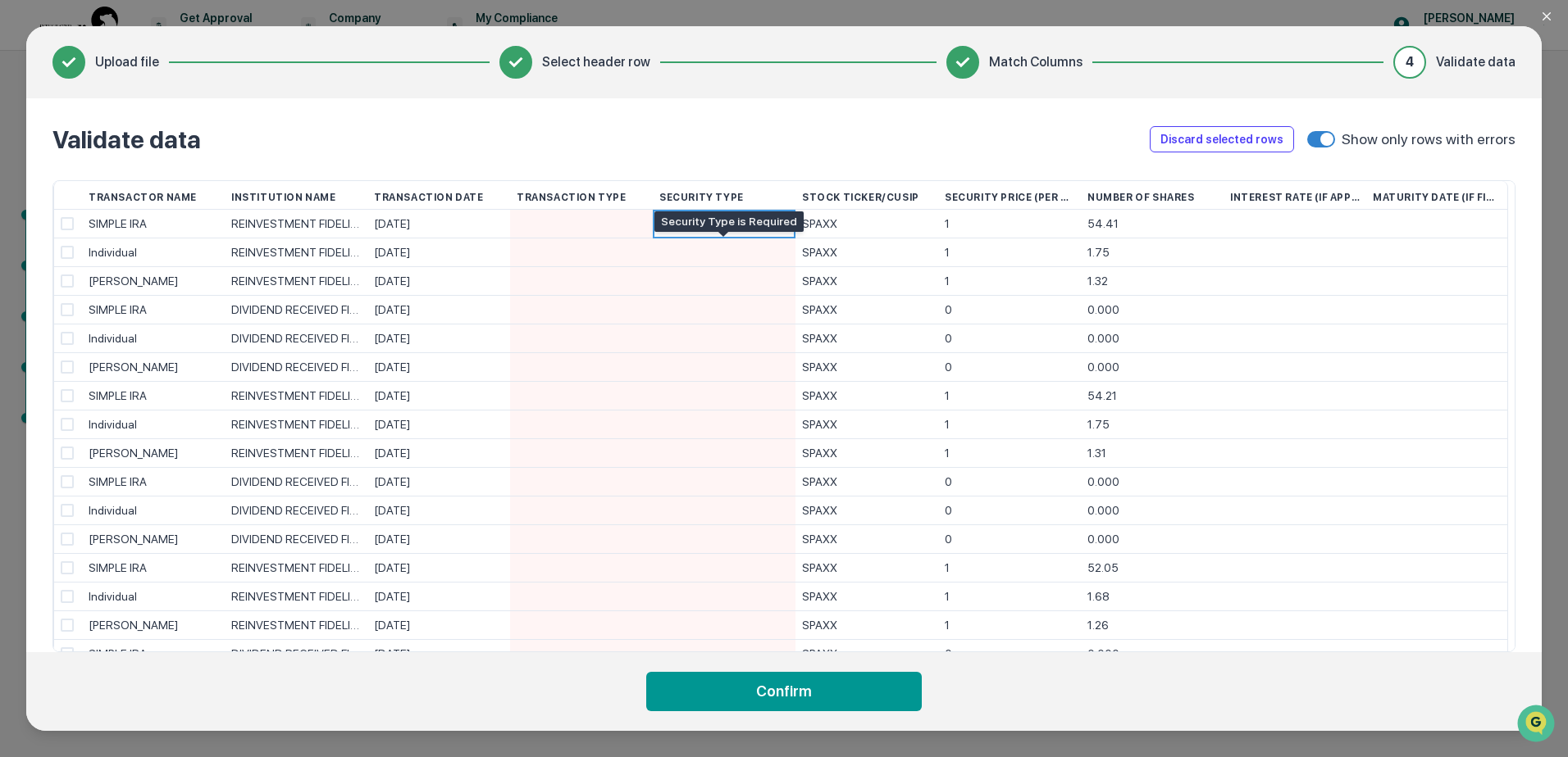
click at [745, 251] on div at bounding box center [724, 252] width 130 height 28
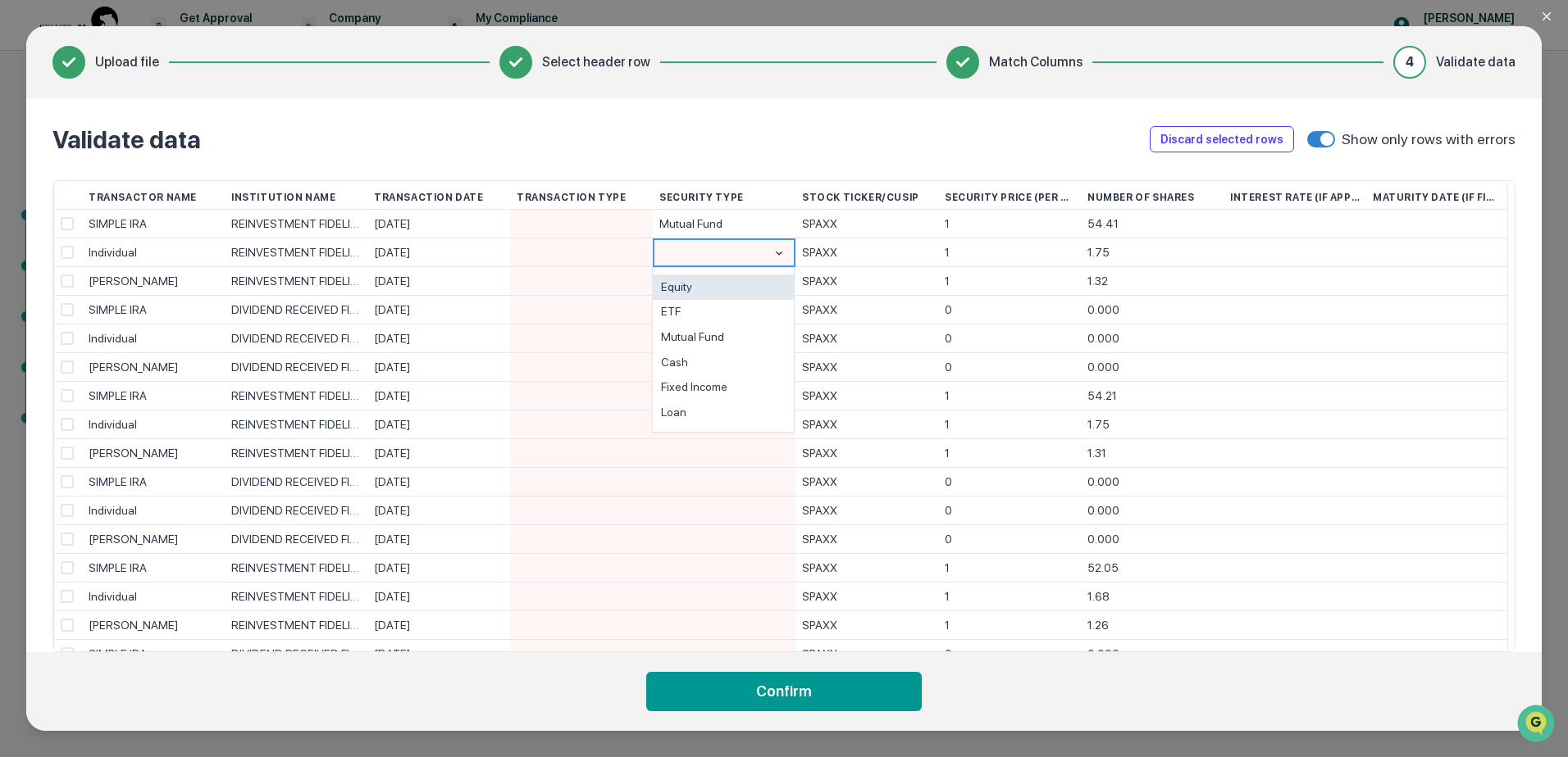
click at [736, 253] on div at bounding box center [709, 253] width 100 height 29
click at [687, 360] on div "Cash" at bounding box center [723, 362] width 141 height 26
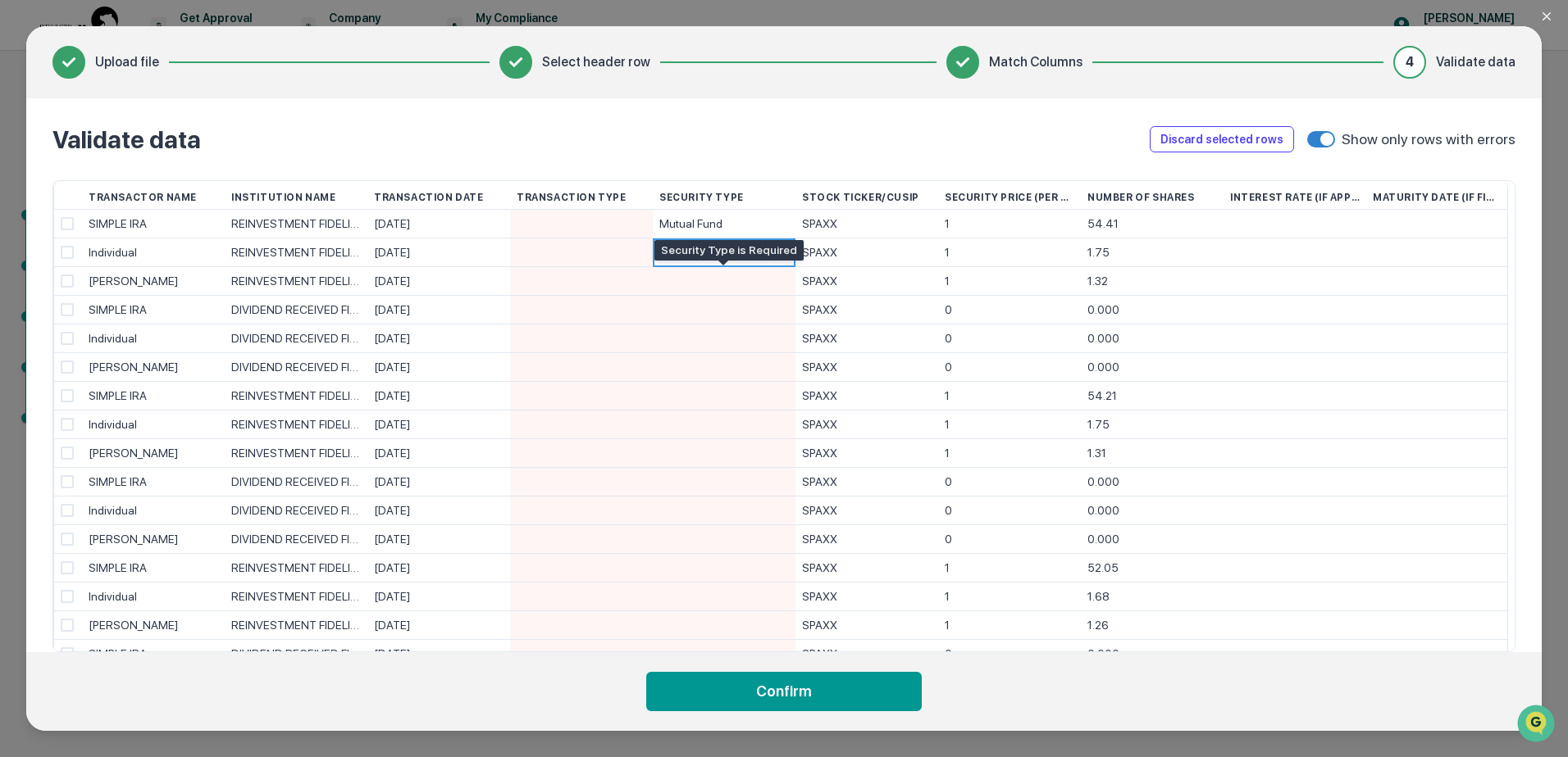
click at [740, 277] on div at bounding box center [724, 280] width 130 height 28
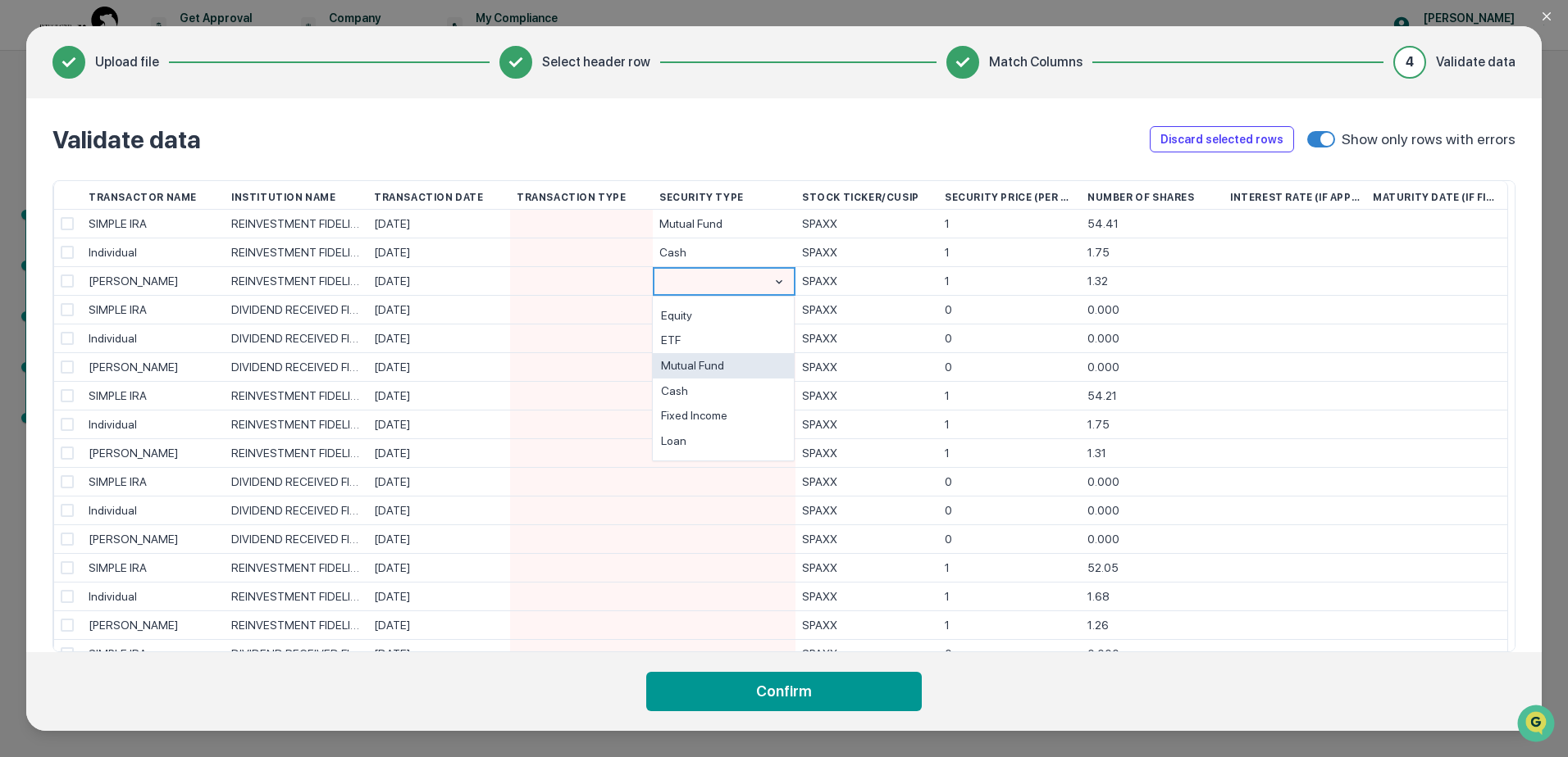
click at [710, 360] on div "Mutual Fund" at bounding box center [723, 366] width 141 height 26
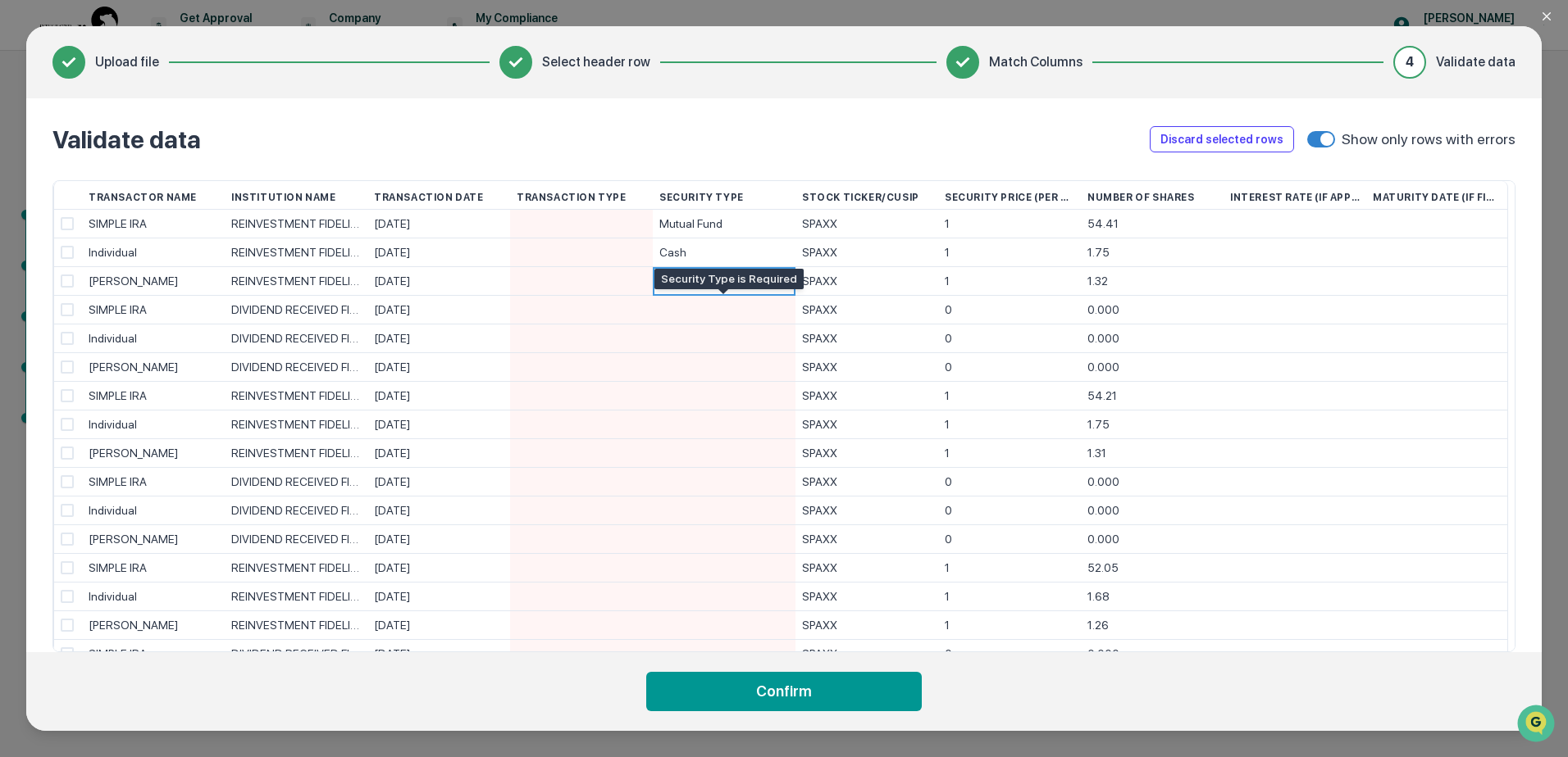
click at [712, 307] on div at bounding box center [724, 309] width 130 height 28
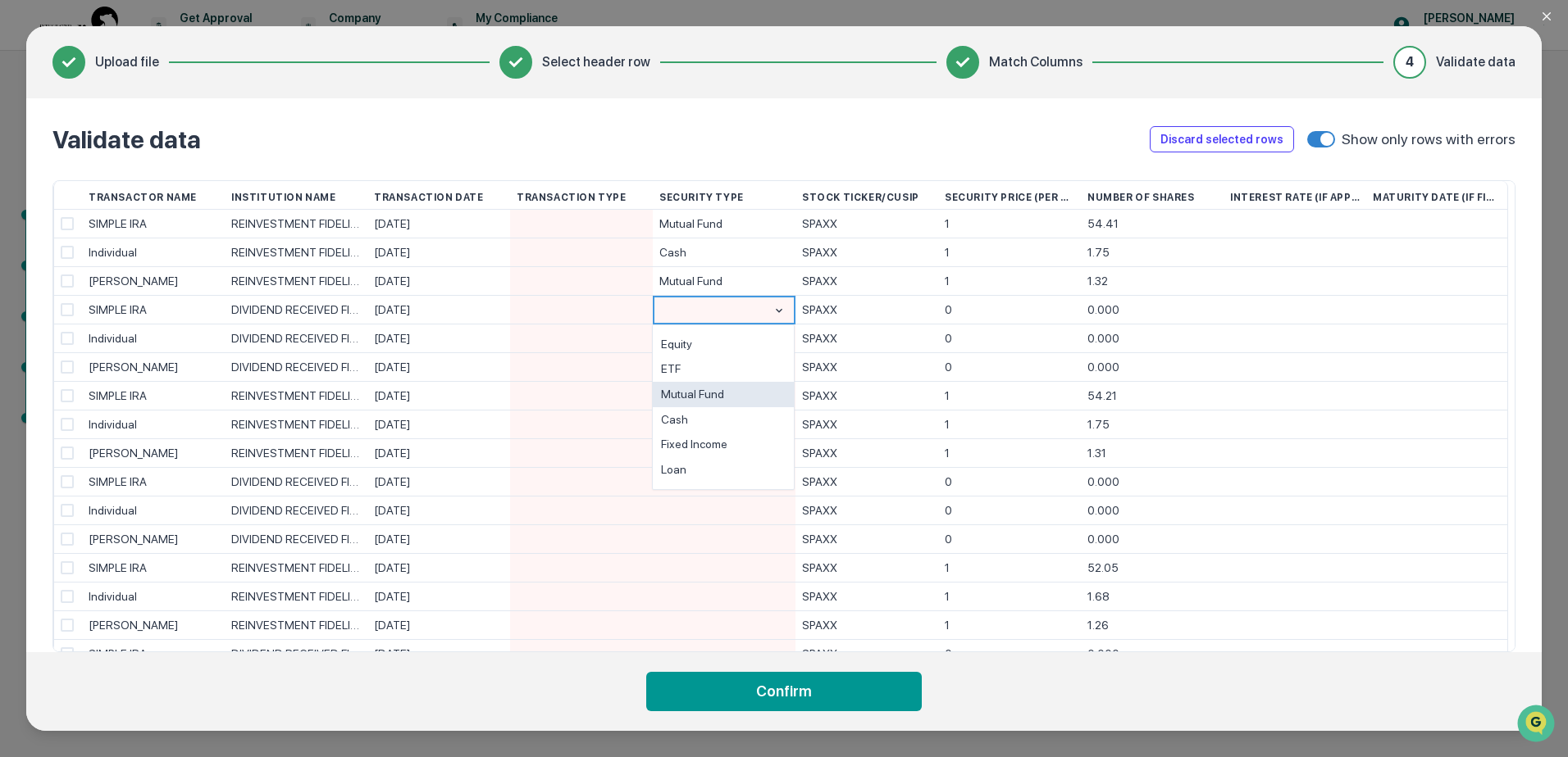
click at [713, 389] on div "Mutual Fund" at bounding box center [723, 395] width 141 height 26
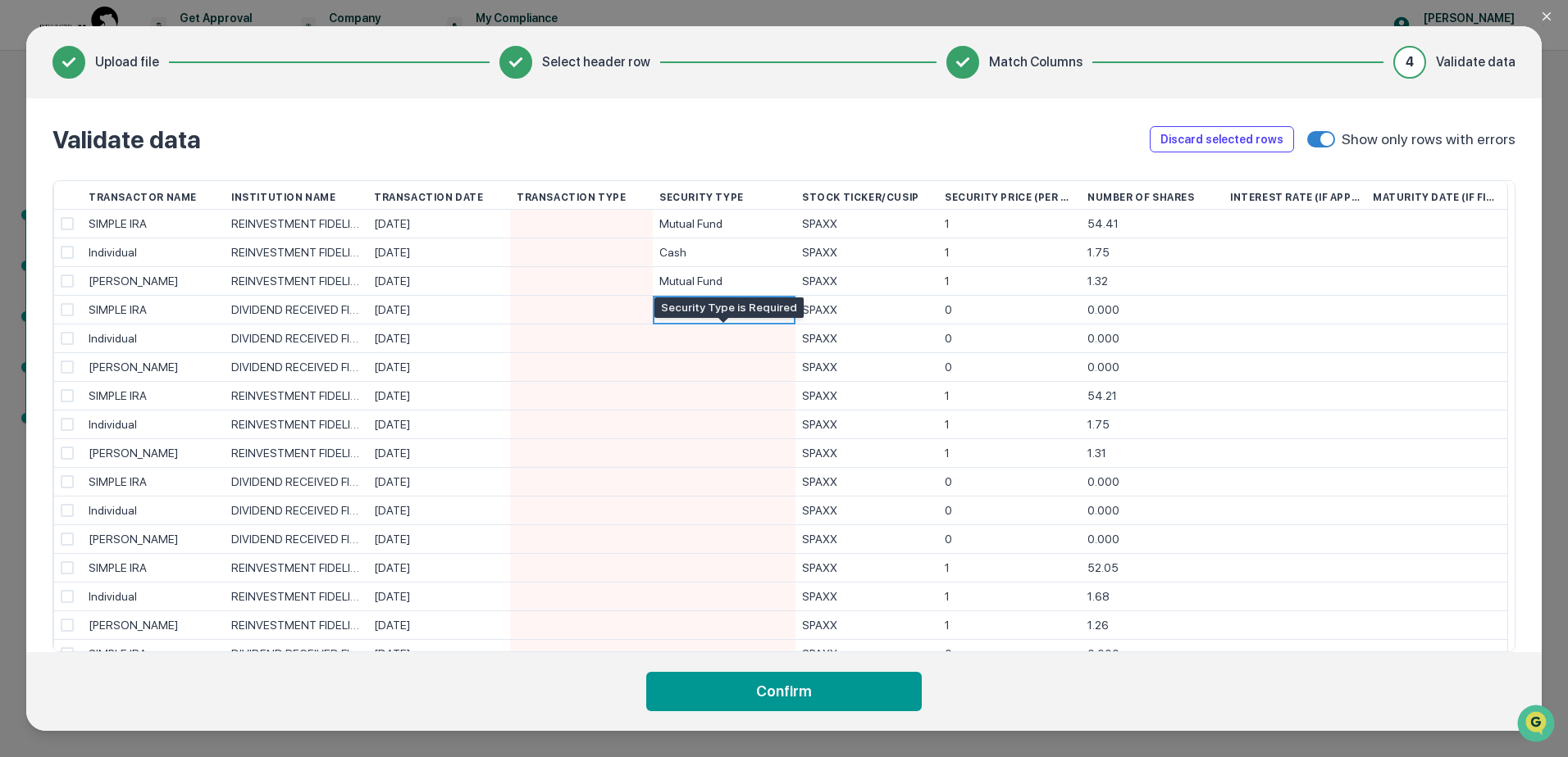
click at [713, 344] on div at bounding box center [724, 338] width 130 height 28
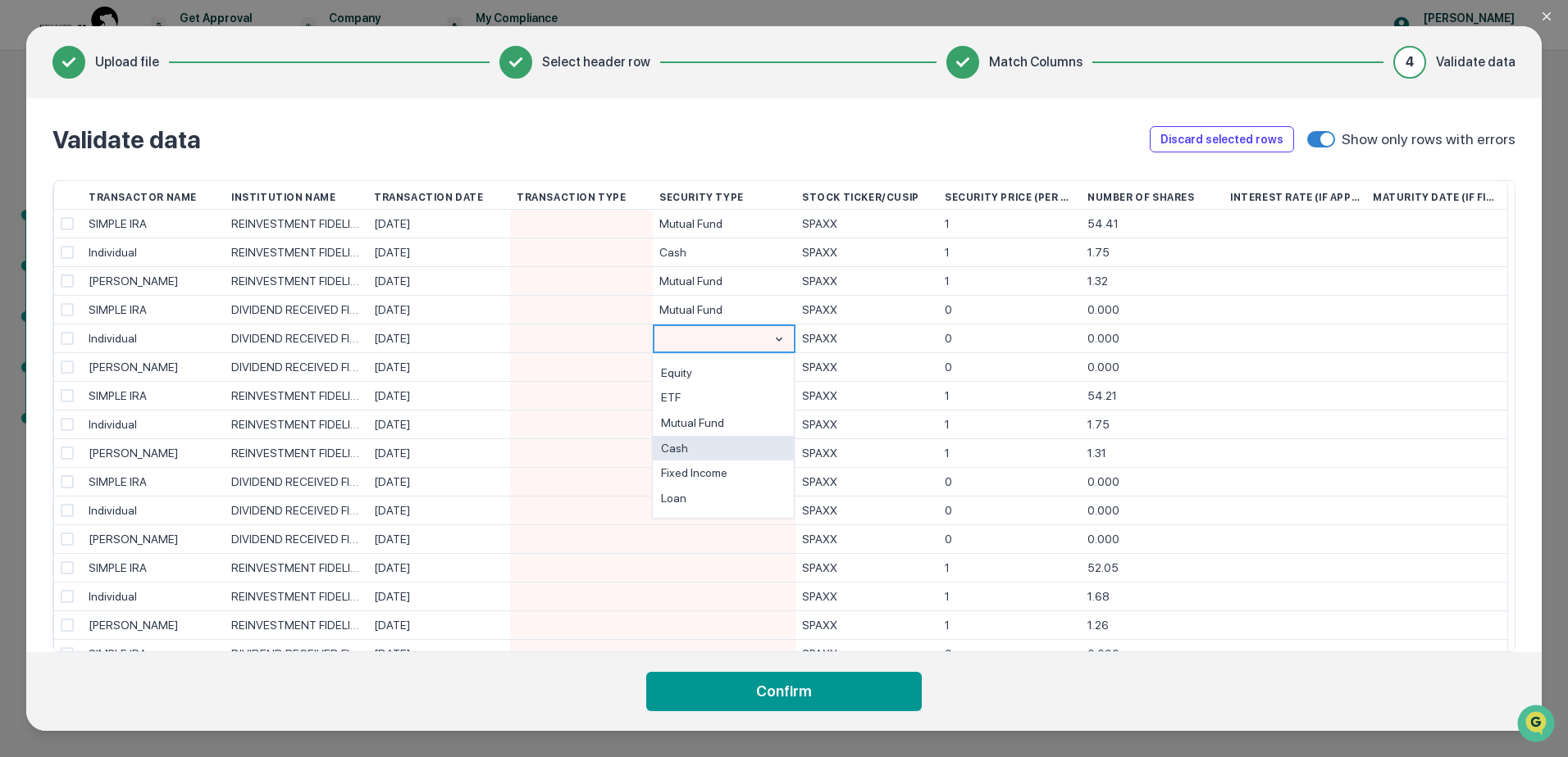
click at [705, 440] on div "Cash" at bounding box center [723, 448] width 141 height 26
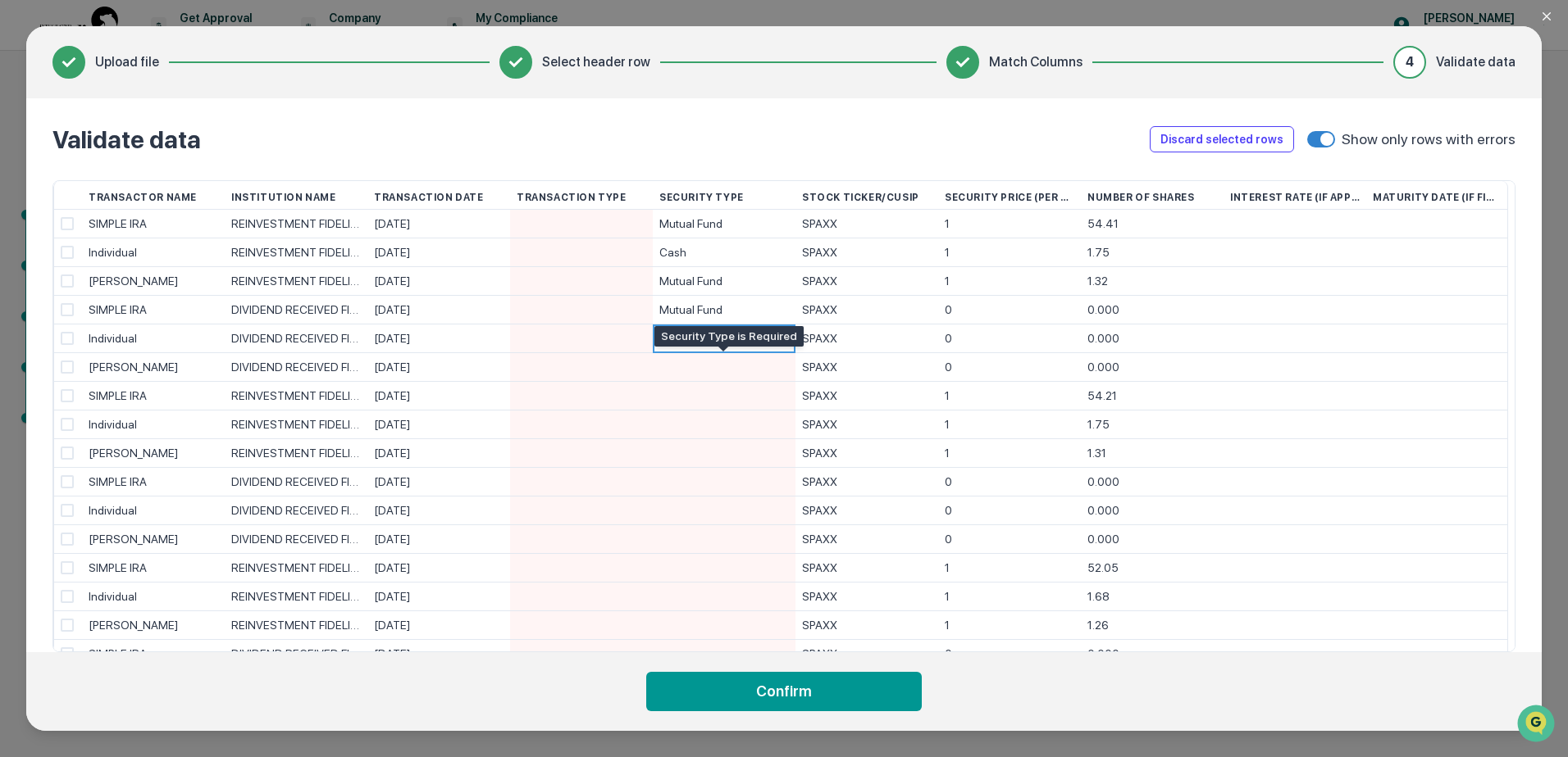
click at [709, 371] on div at bounding box center [724, 367] width 130 height 28
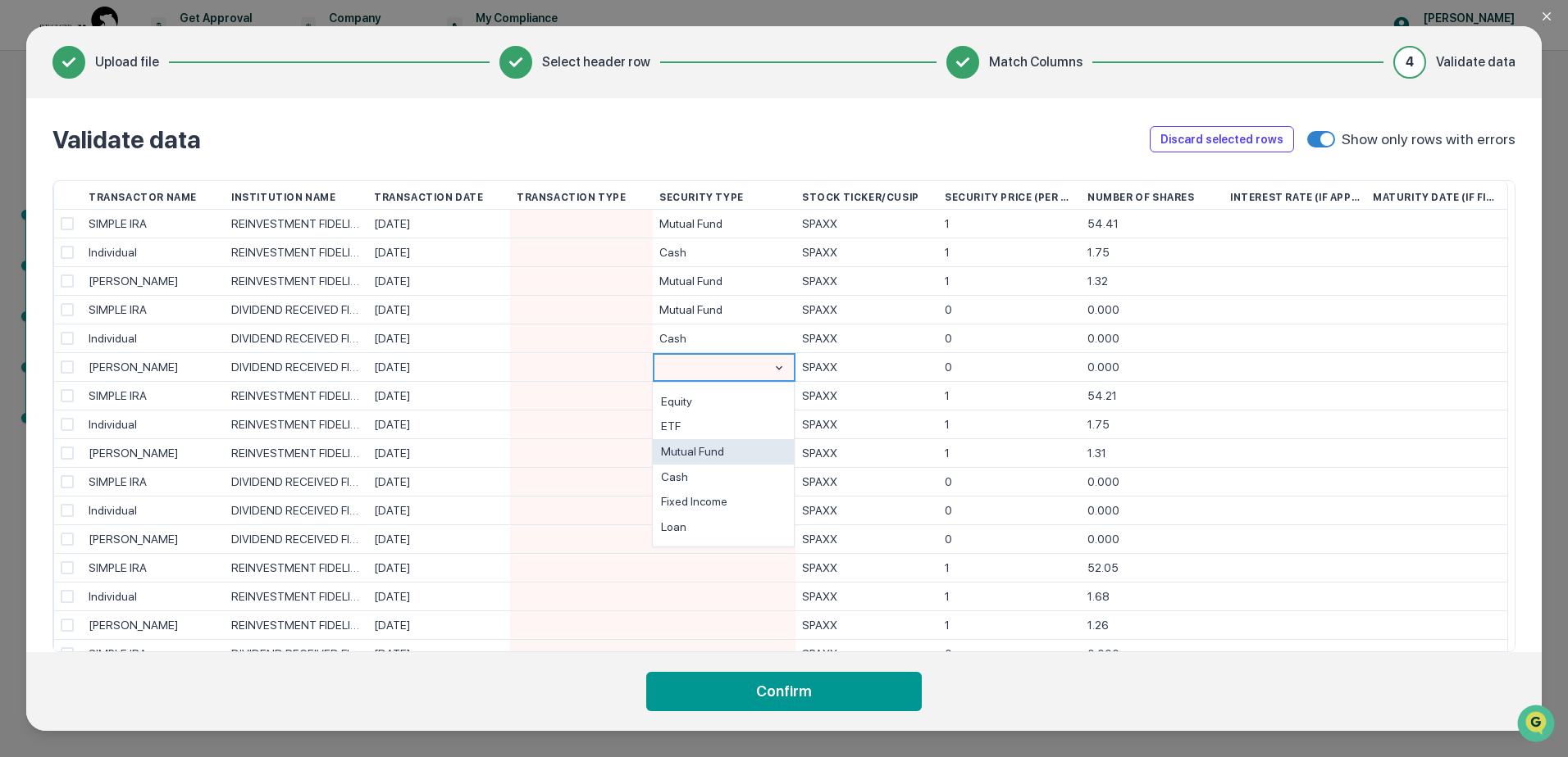
click at [709, 441] on div "Mutual Fund" at bounding box center [723, 452] width 141 height 26
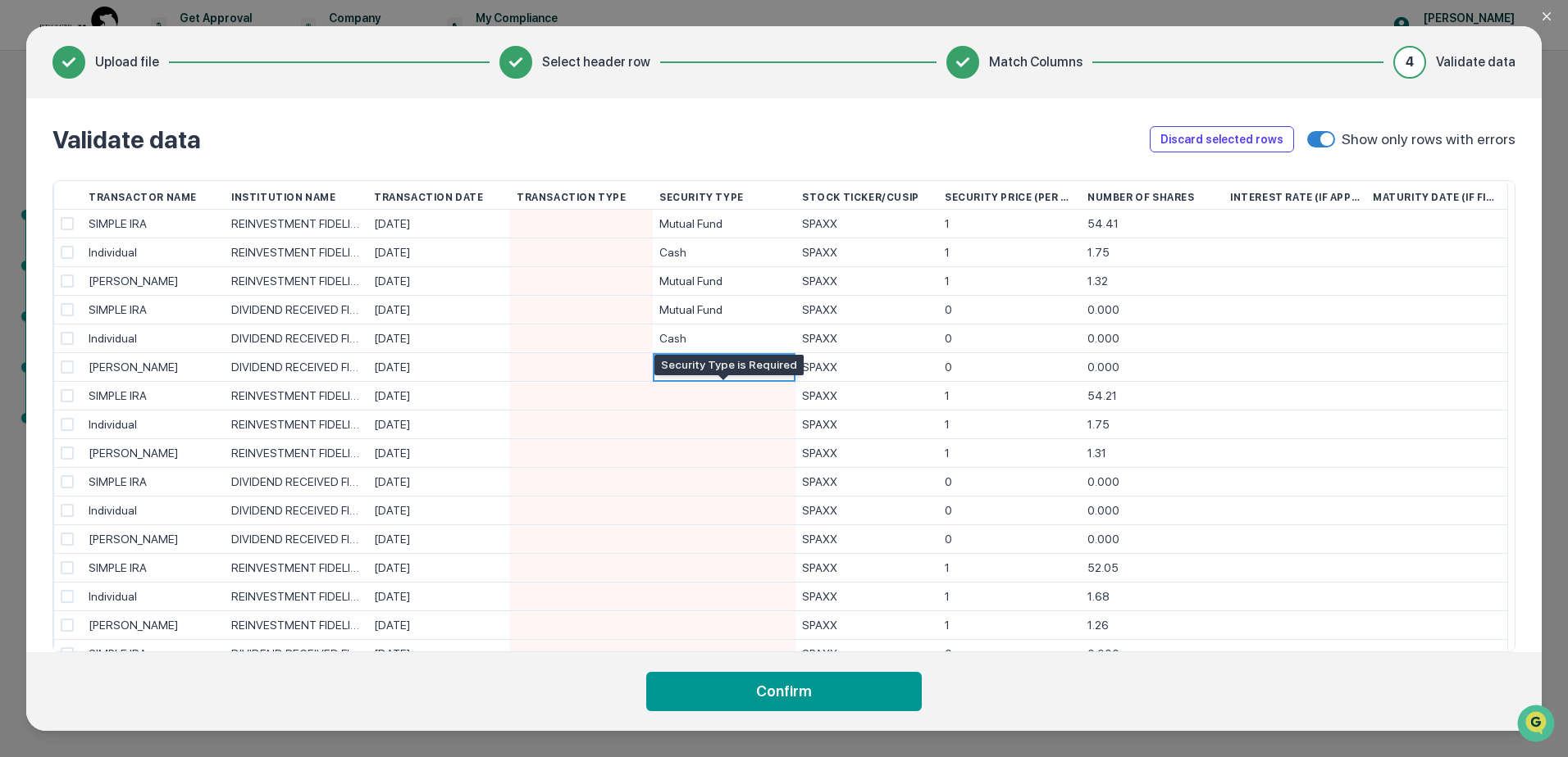
click at [709, 396] on div at bounding box center [724, 396] width 130 height 28
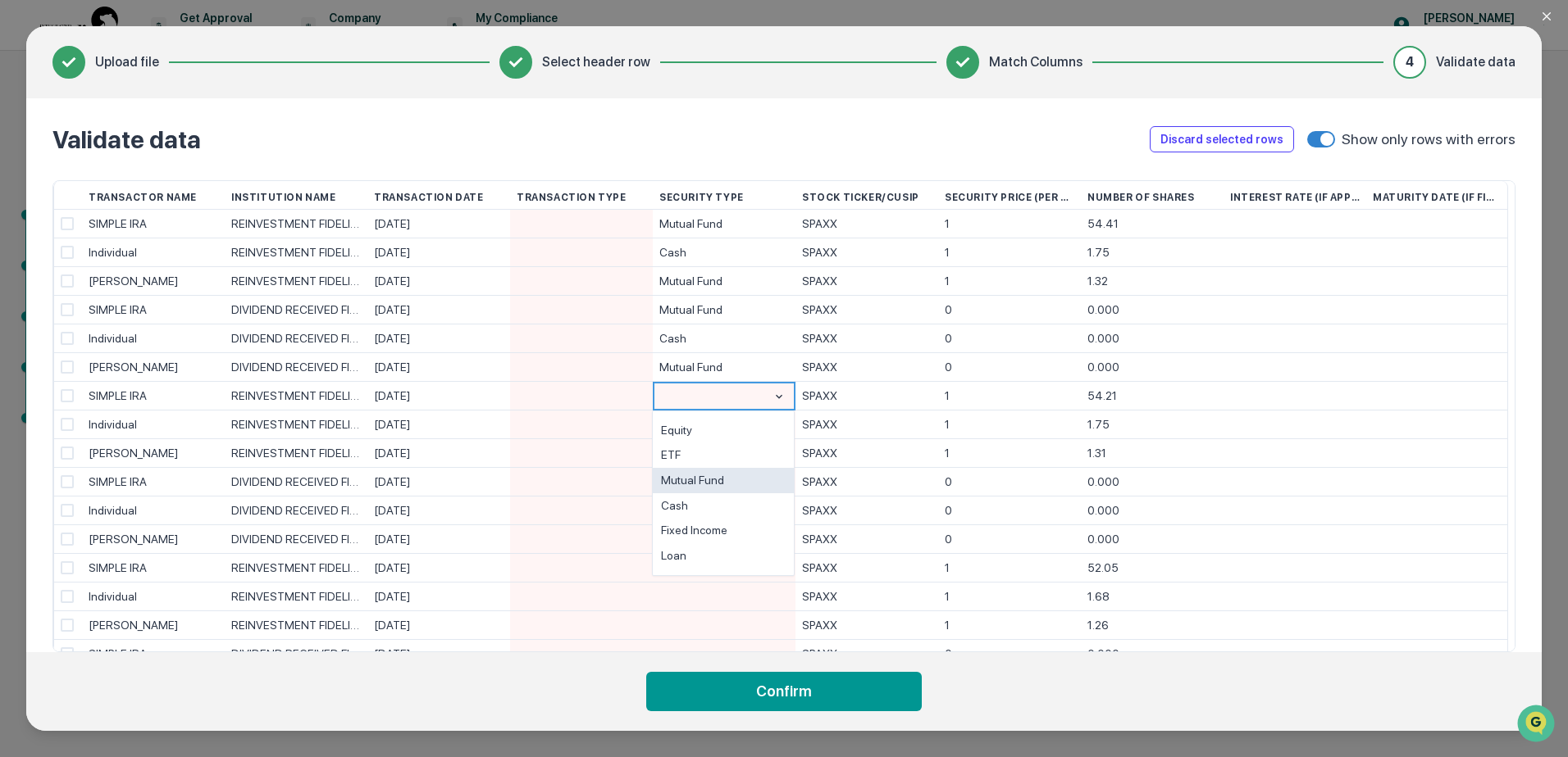
click at [706, 471] on div "Mutual Fund" at bounding box center [723, 481] width 141 height 26
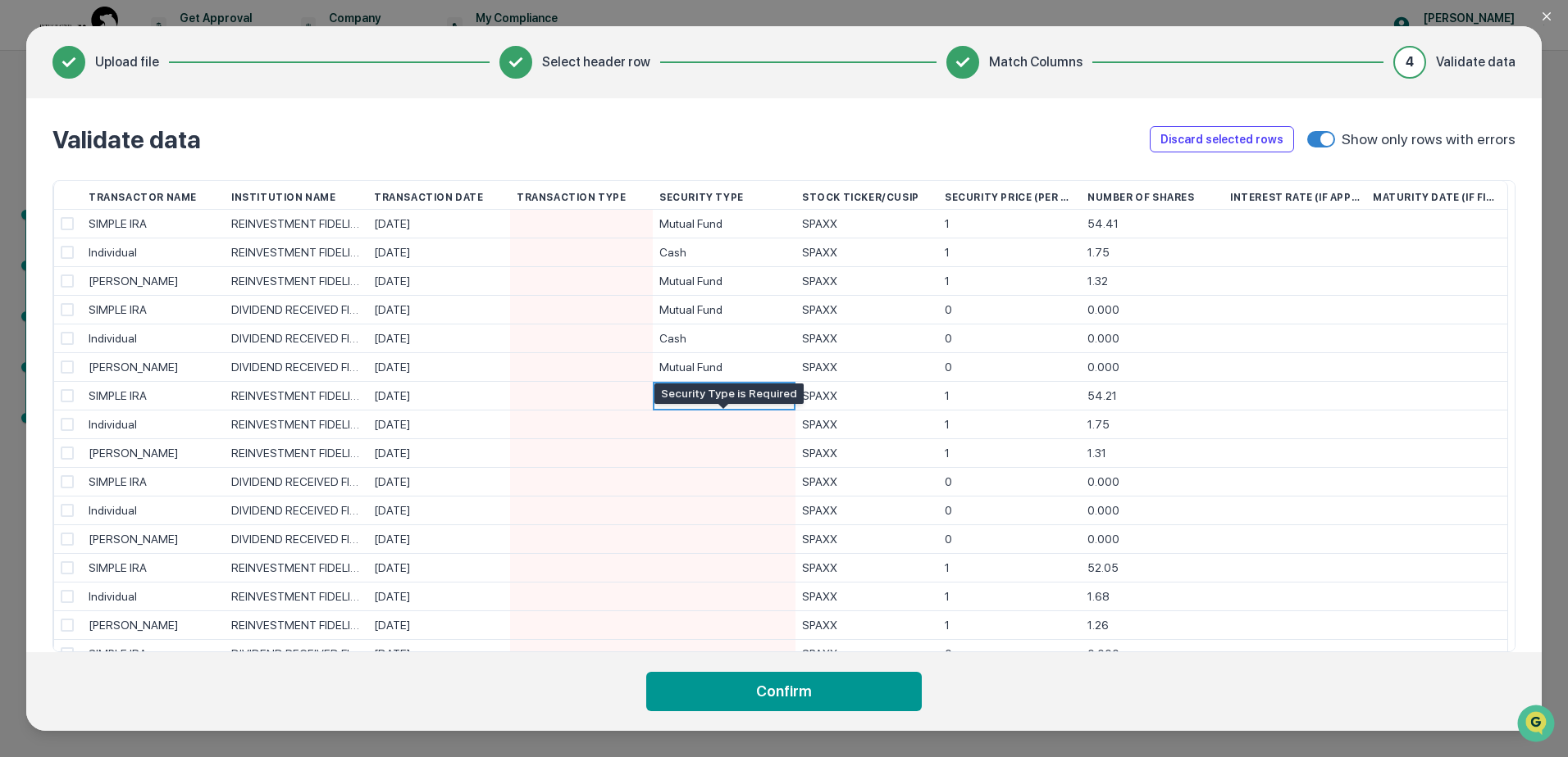
click at [707, 425] on div at bounding box center [724, 424] width 130 height 28
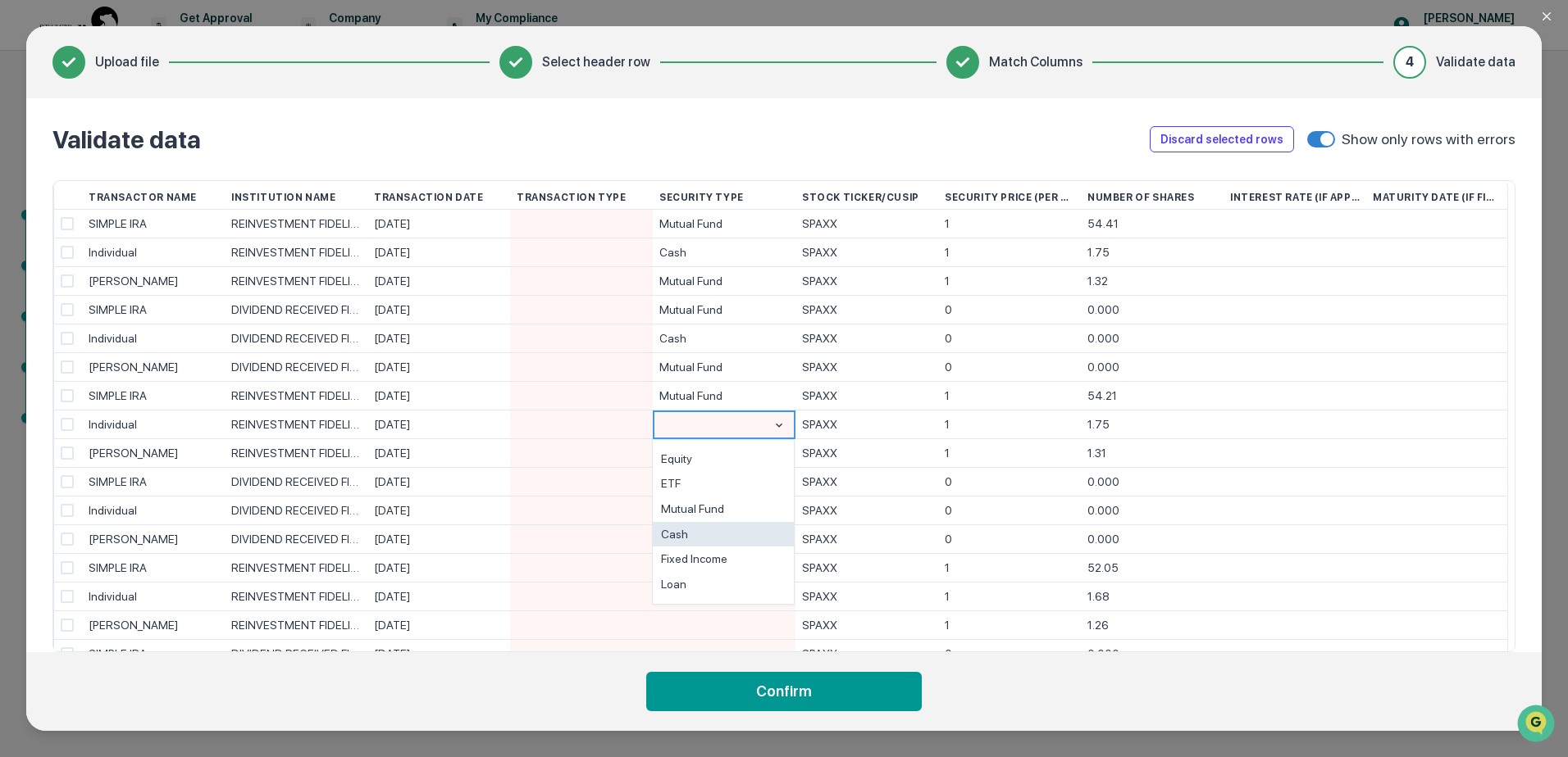
click at [705, 531] on div "Cash" at bounding box center [723, 535] width 141 height 26
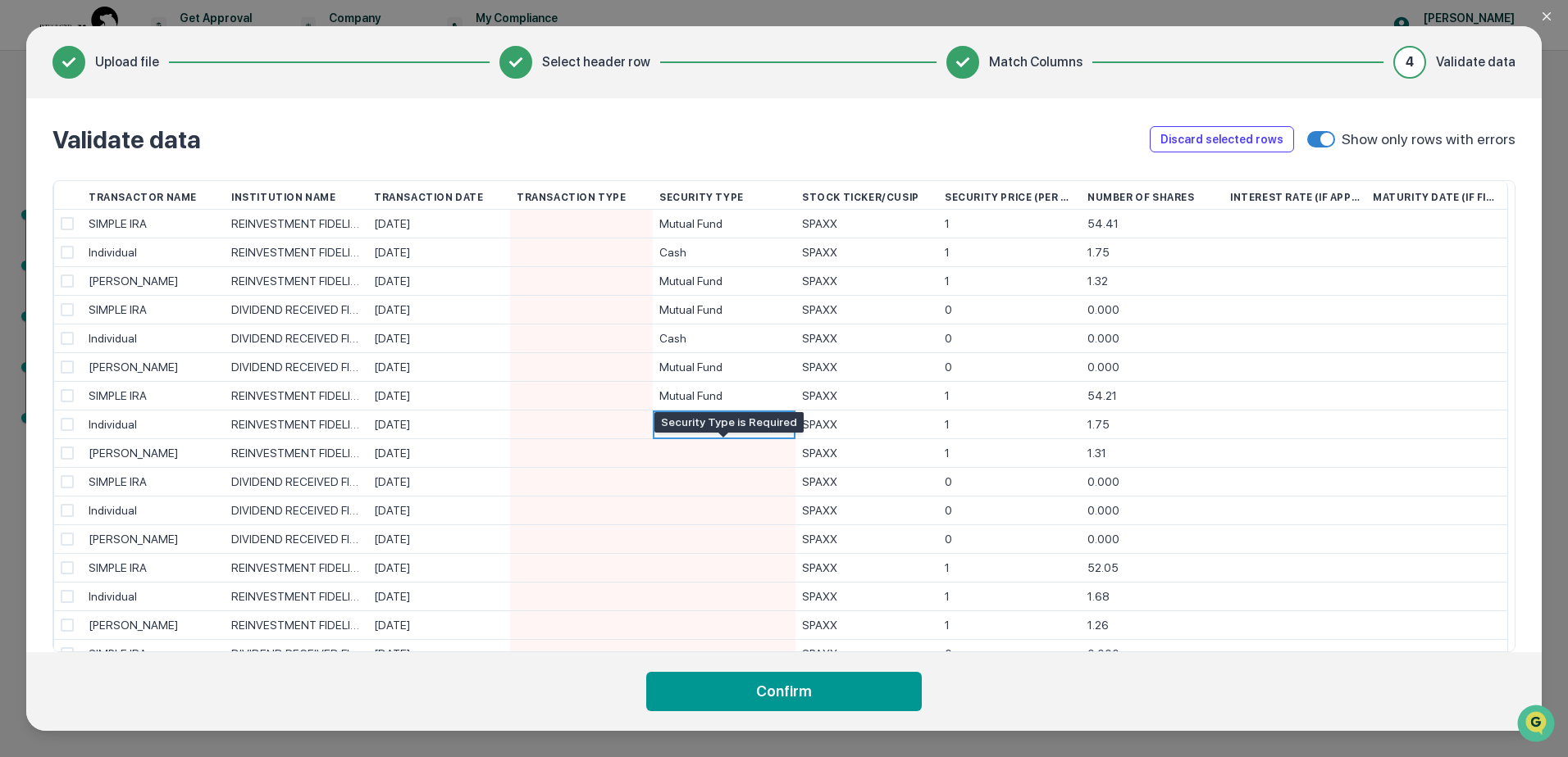
click at [712, 456] on div at bounding box center [724, 453] width 130 height 28
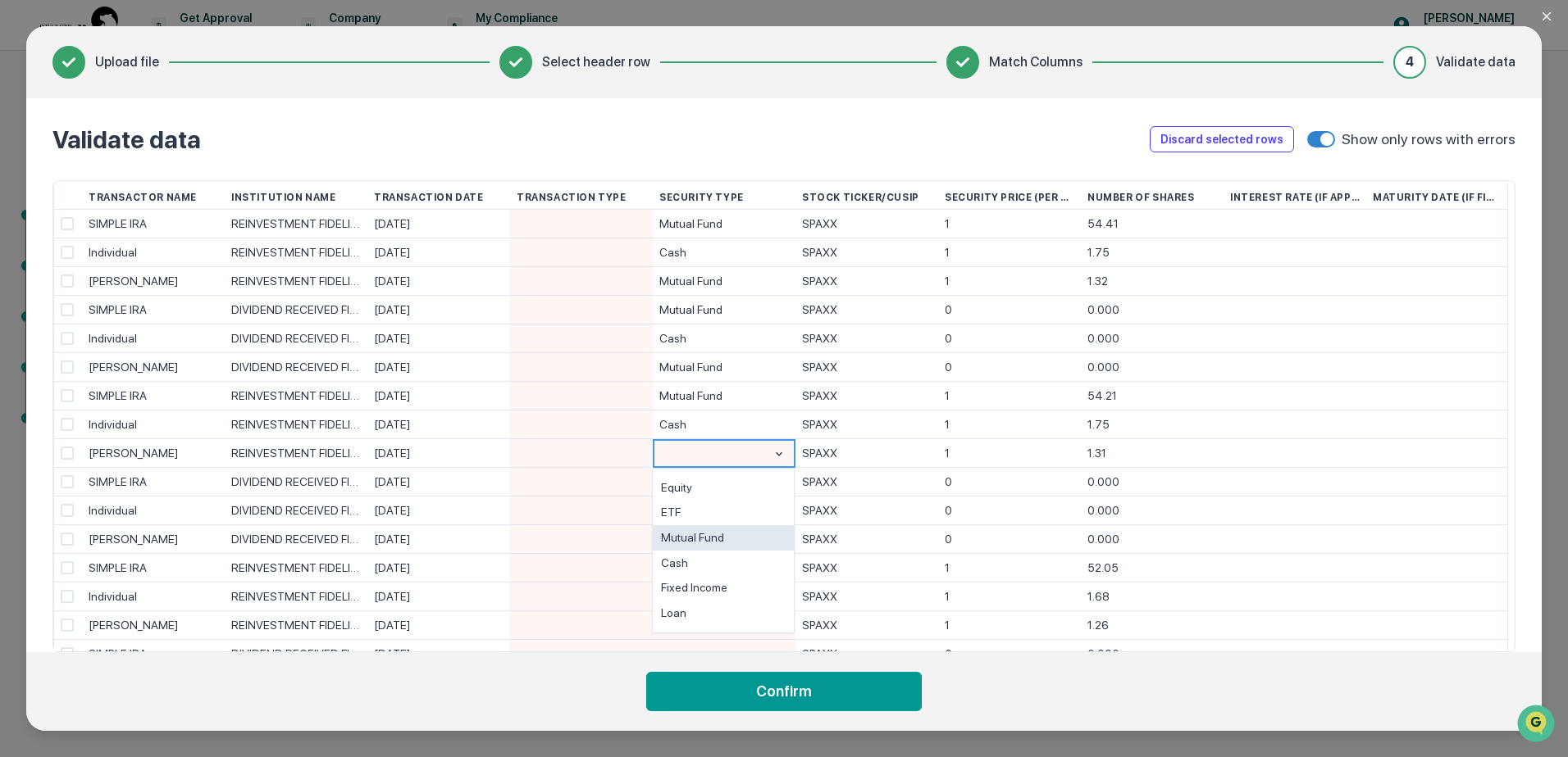
click at [710, 534] on div "Mutual Fund" at bounding box center [723, 538] width 141 height 26
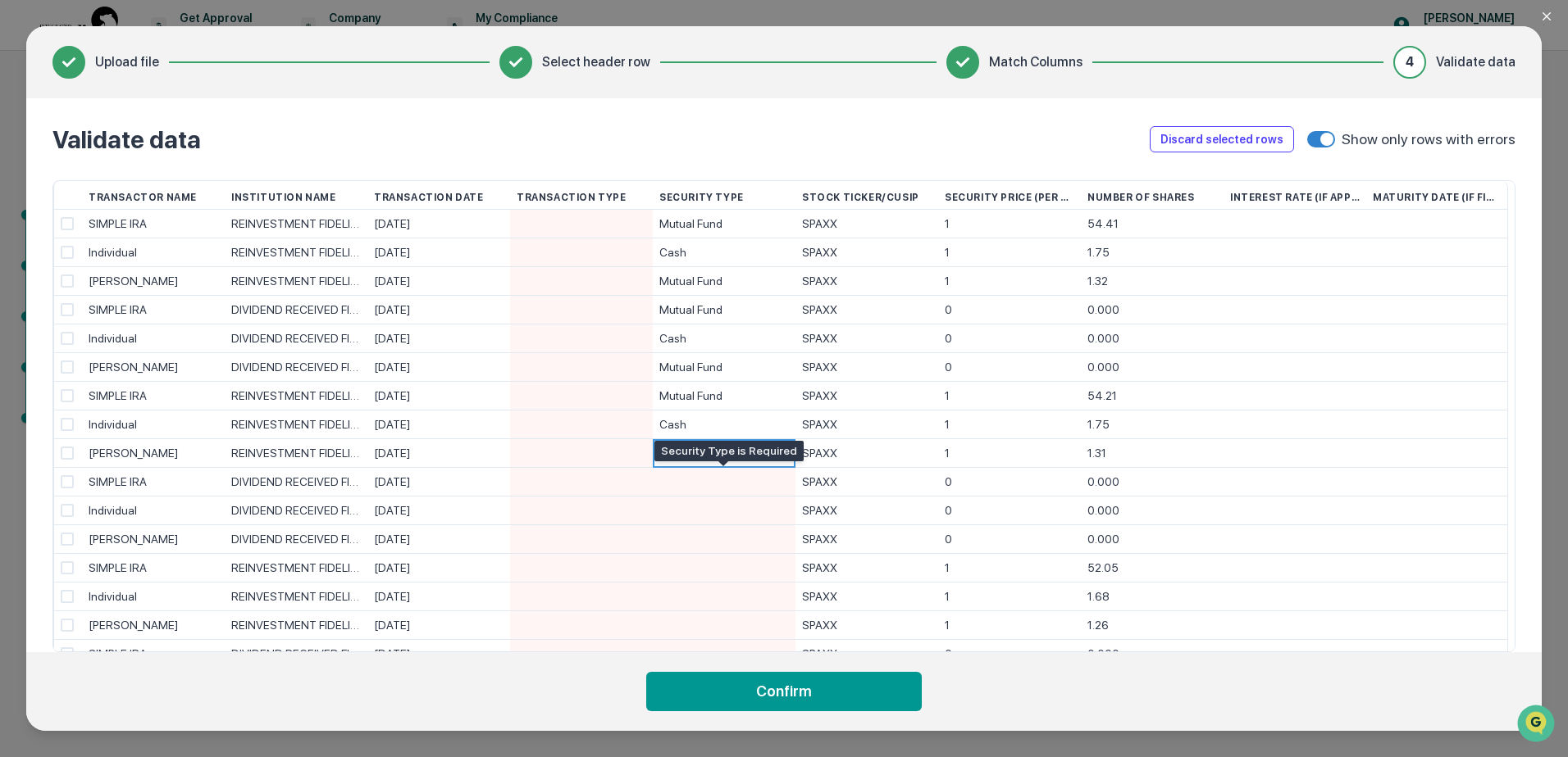
click at [710, 482] on div at bounding box center [724, 481] width 130 height 28
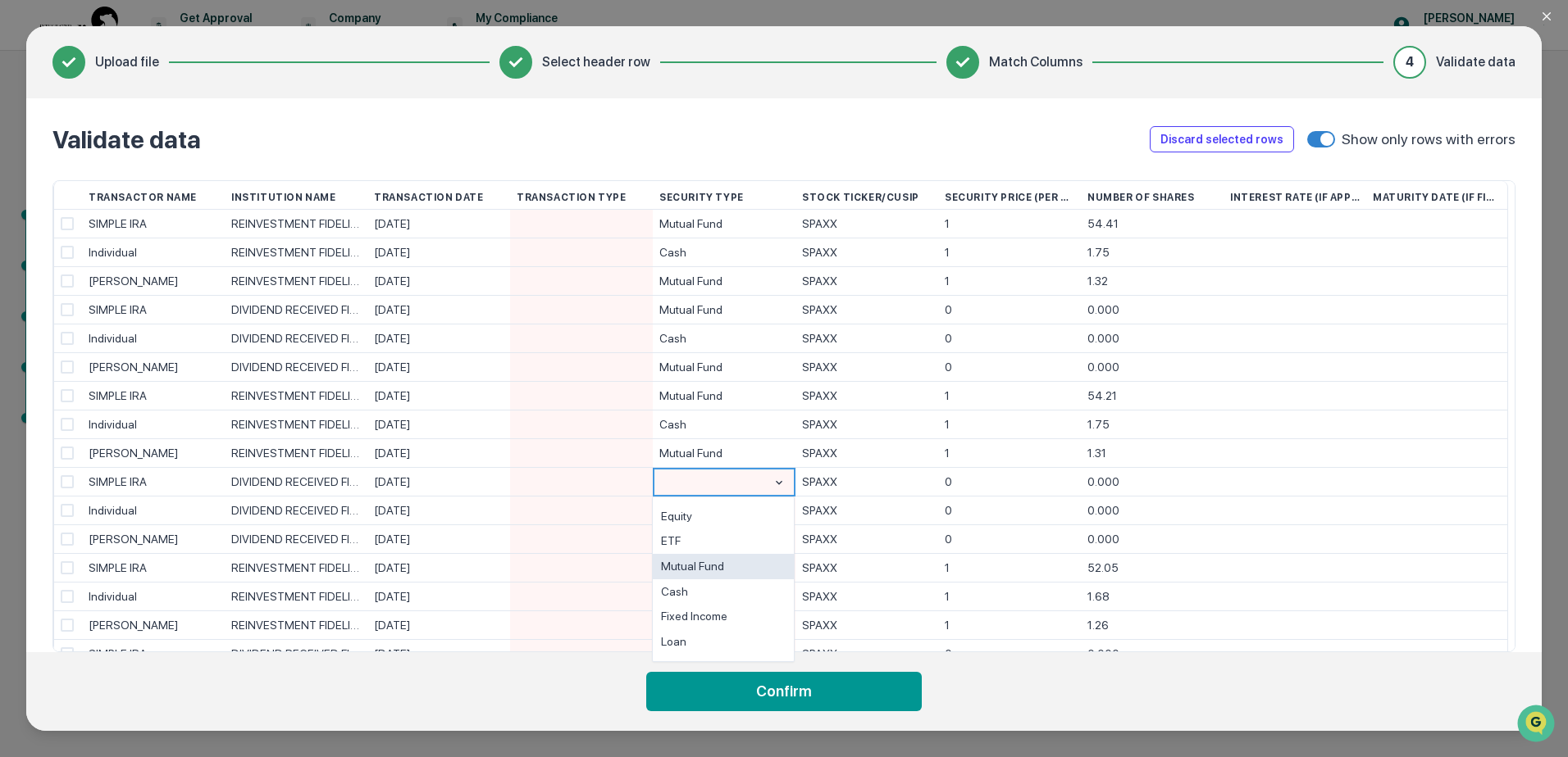
click at [709, 568] on div "Mutual Fund" at bounding box center [723, 566] width 141 height 26
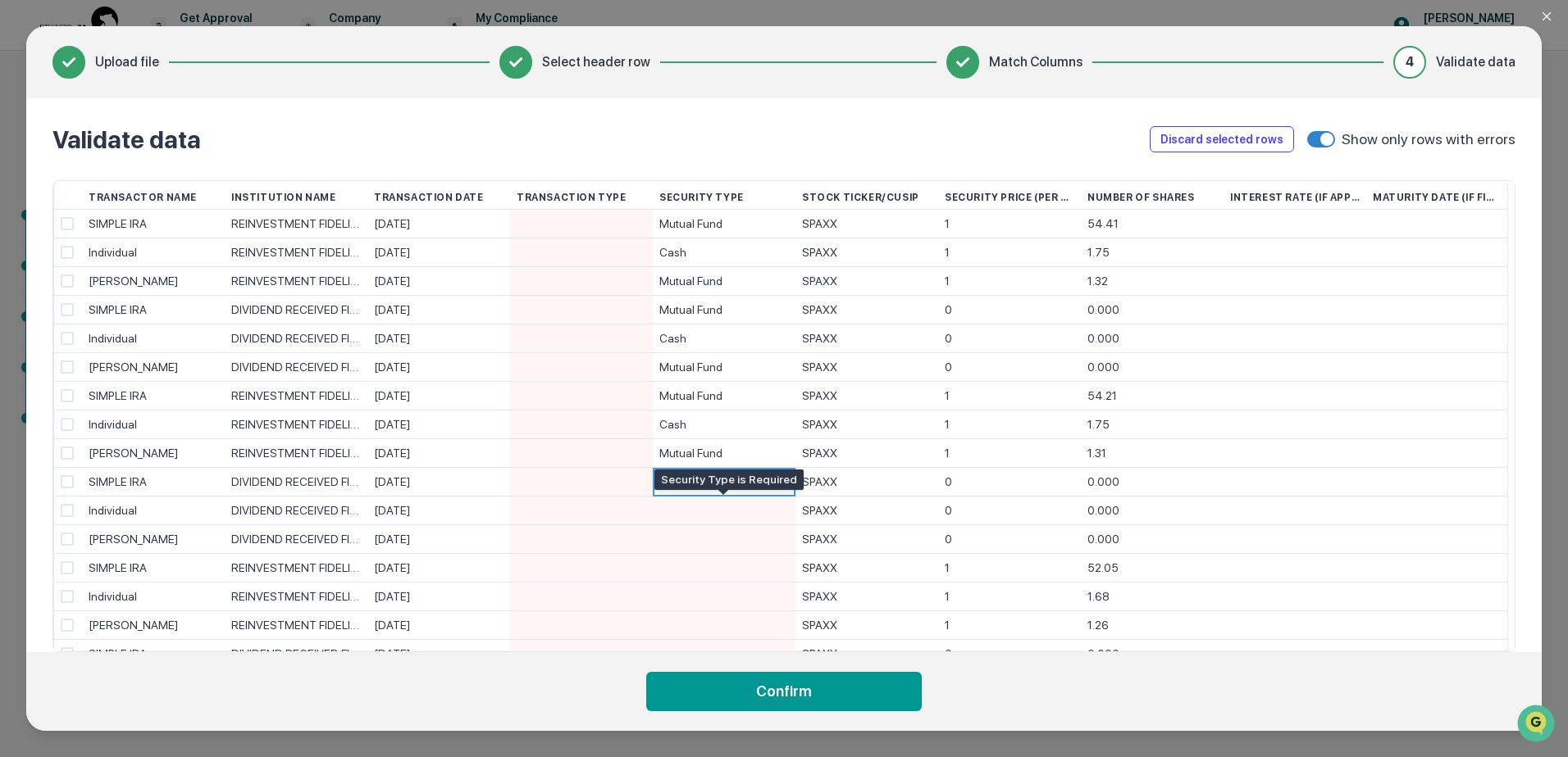
click at [709, 510] on div at bounding box center [724, 510] width 130 height 28
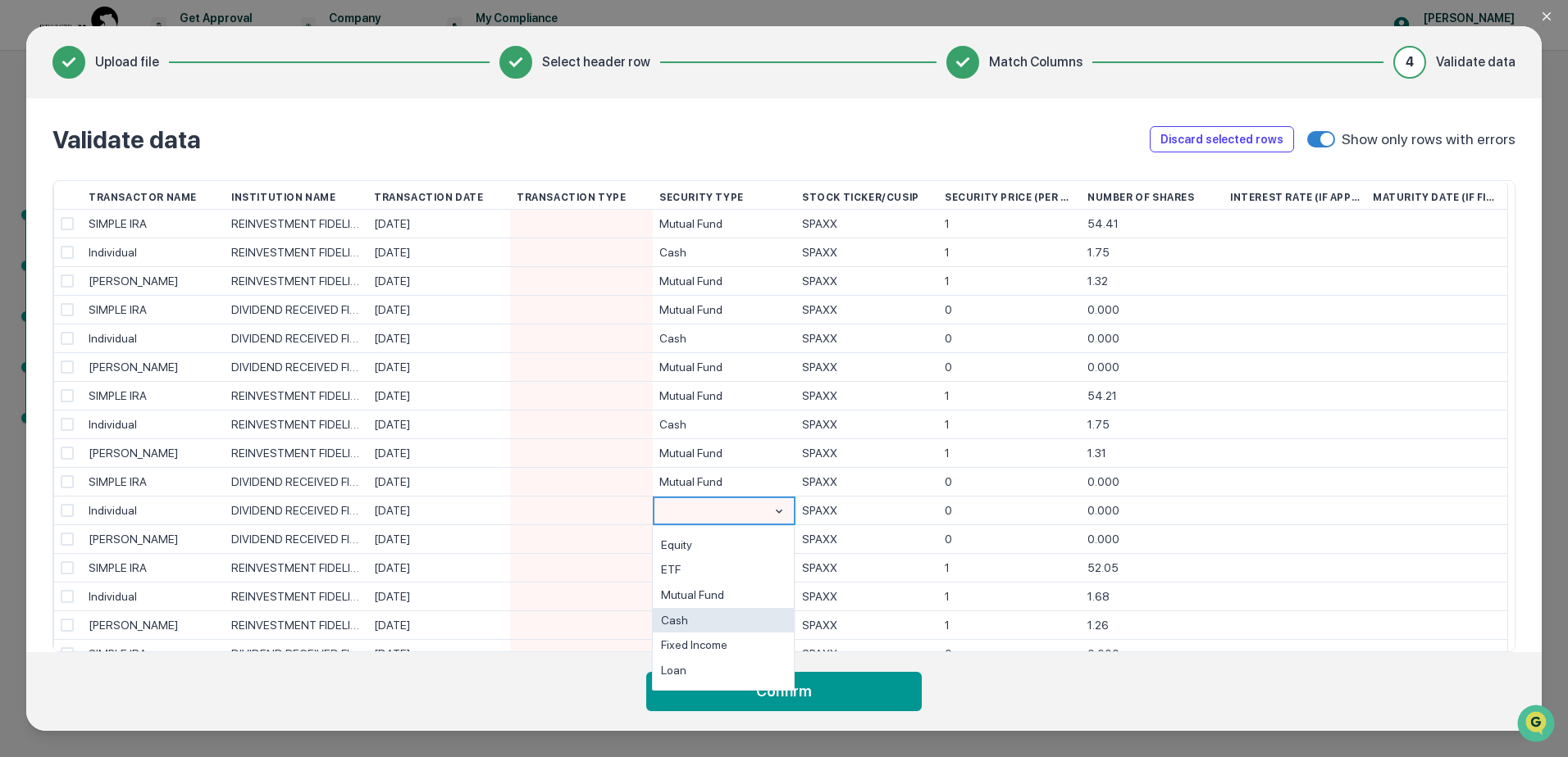
click at [708, 612] on div "Cash" at bounding box center [723, 621] width 141 height 26
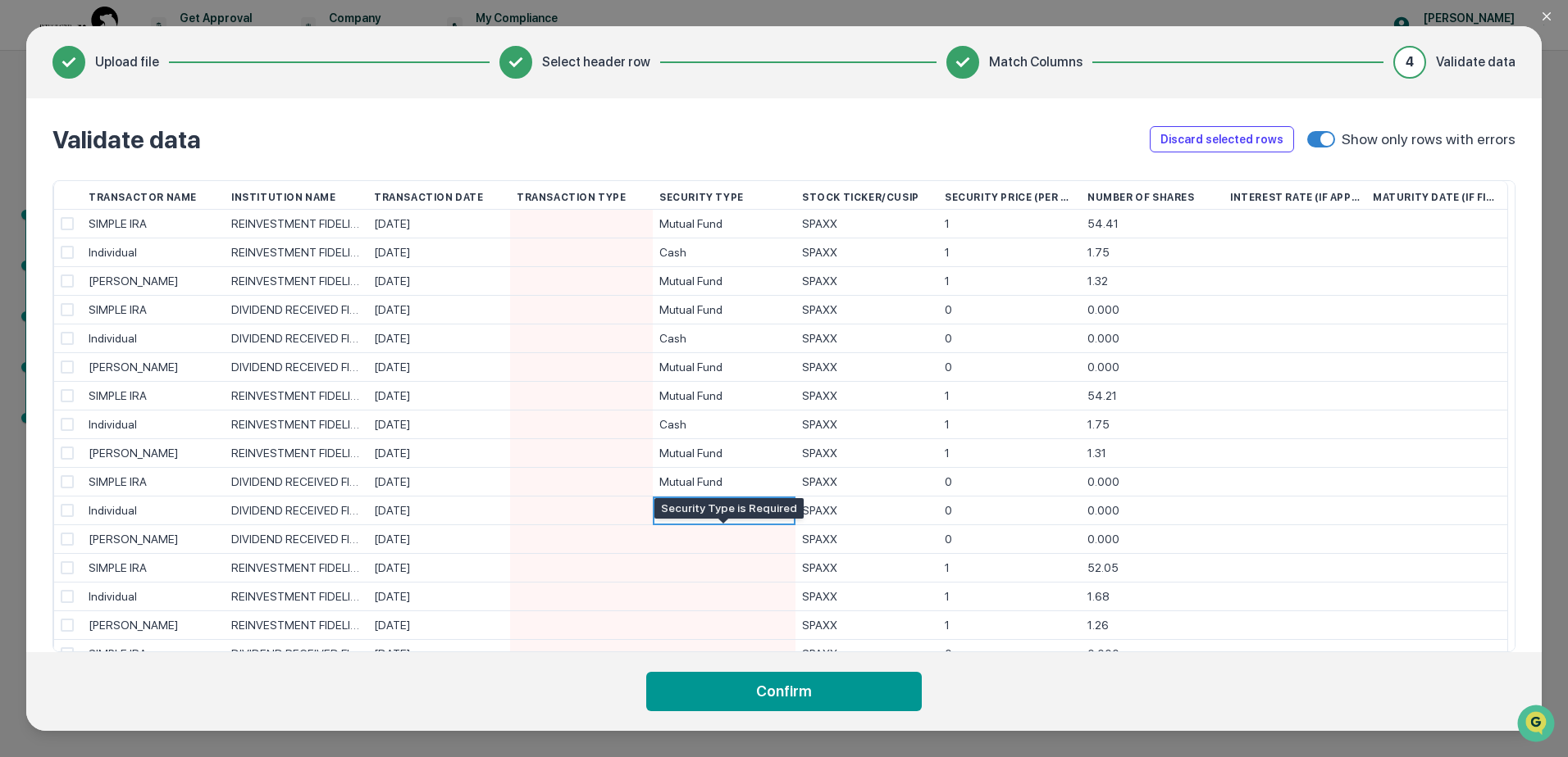
click at [710, 537] on div at bounding box center [724, 539] width 130 height 28
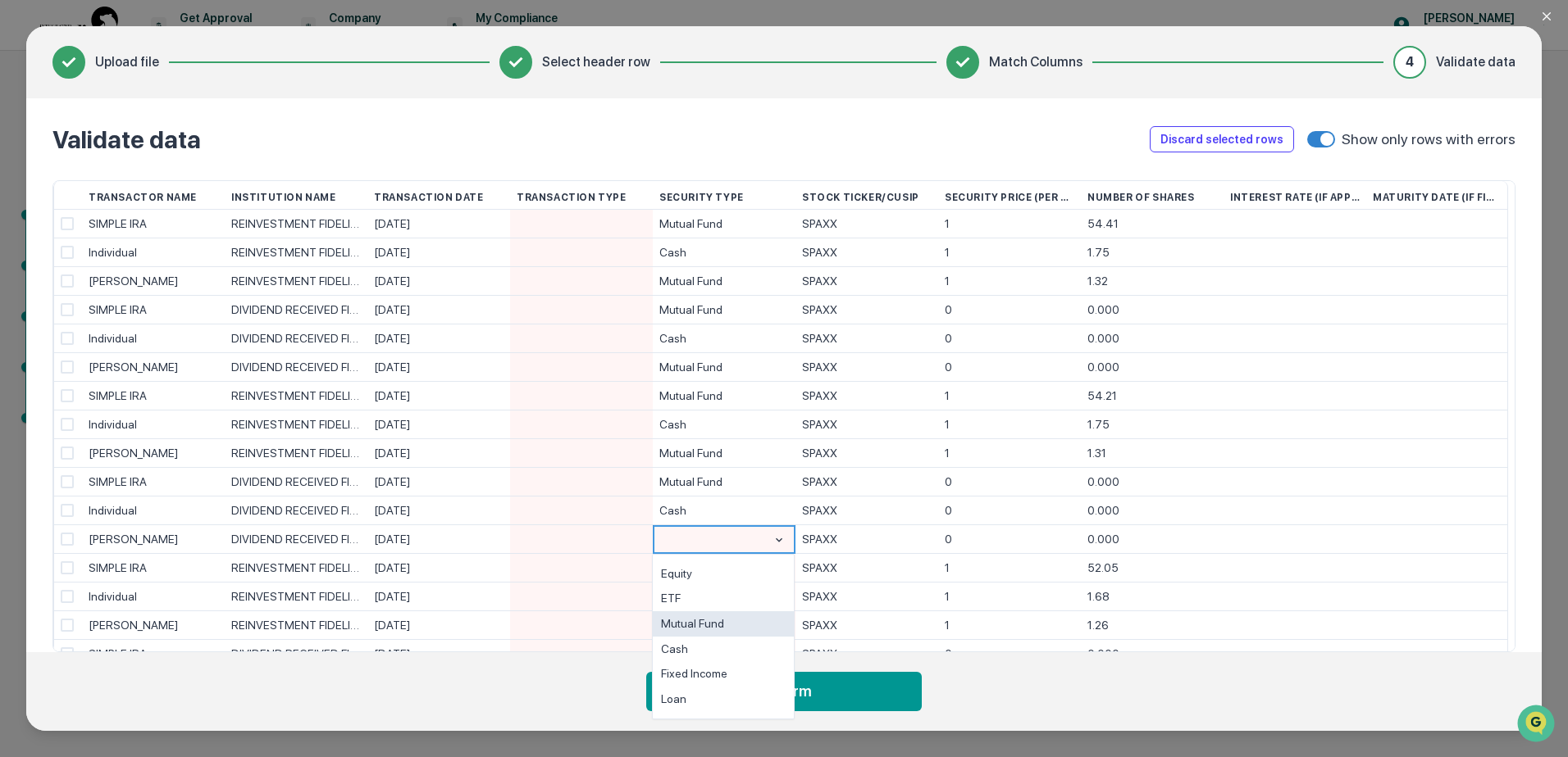
click at [710, 614] on div "Mutual Fund" at bounding box center [723, 624] width 141 height 26
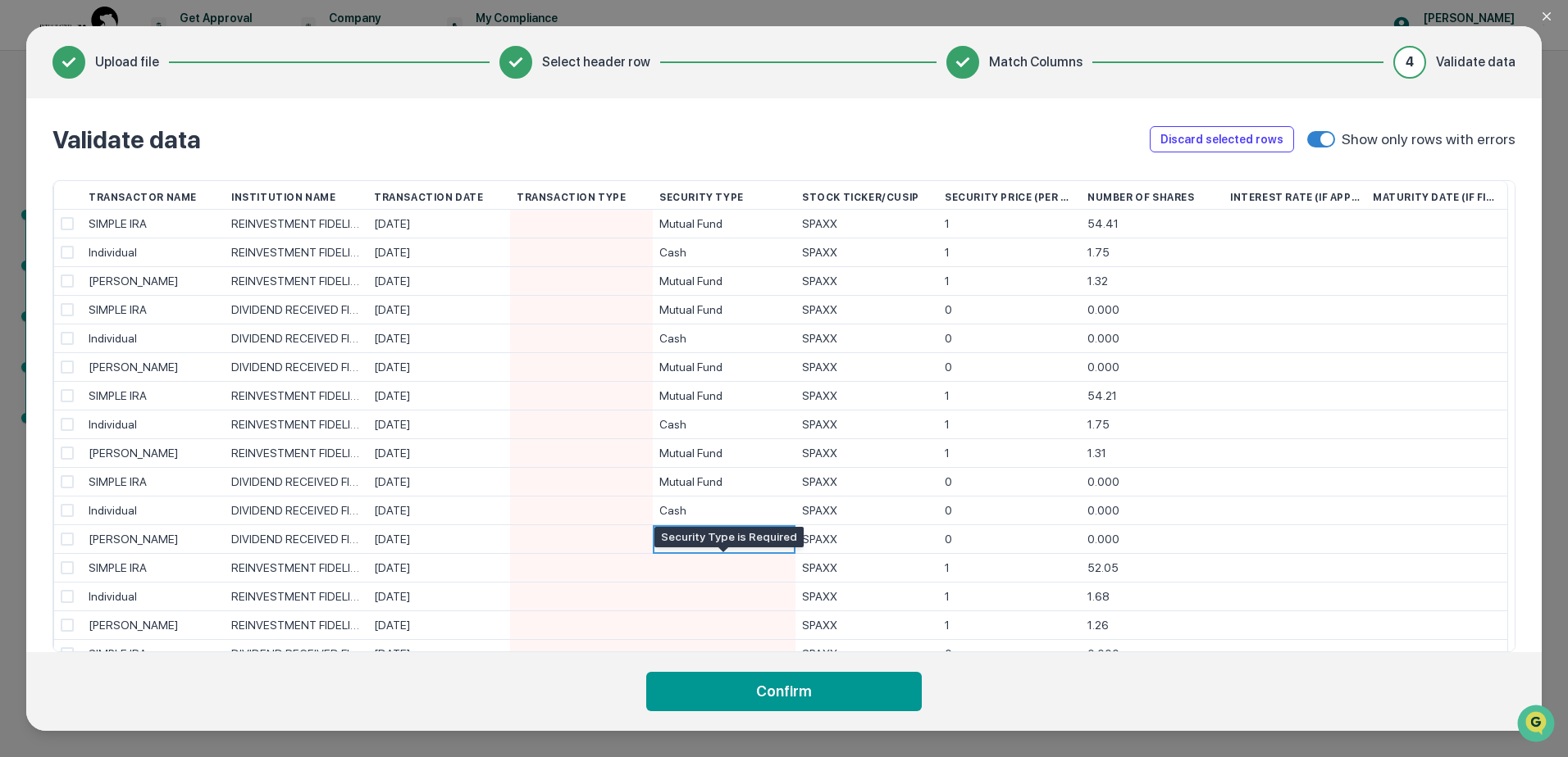
click at [708, 568] on div at bounding box center [724, 567] width 130 height 28
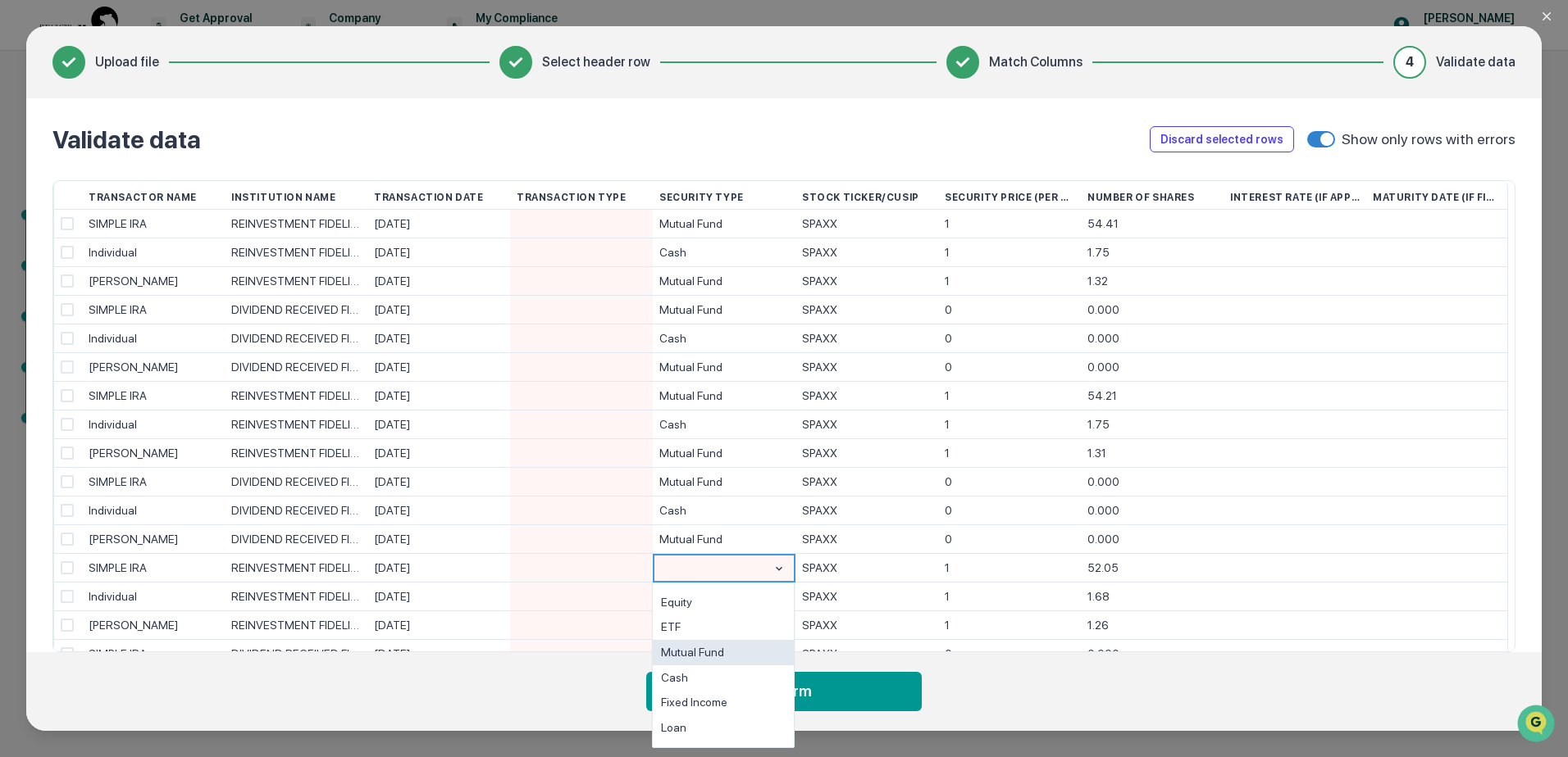
click at [716, 645] on div "Mutual Fund" at bounding box center [723, 652] width 141 height 26
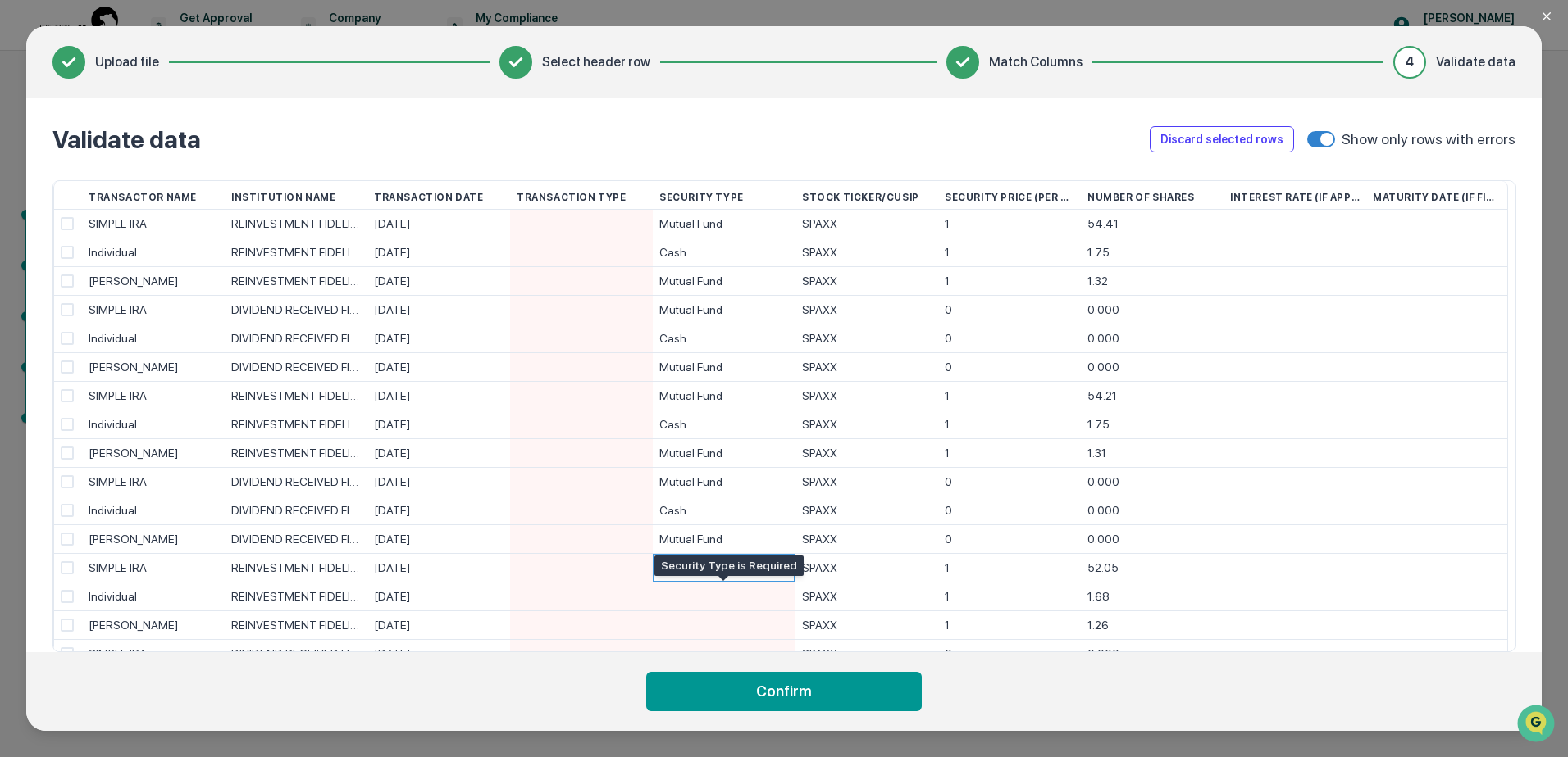
click at [708, 598] on div at bounding box center [724, 596] width 130 height 28
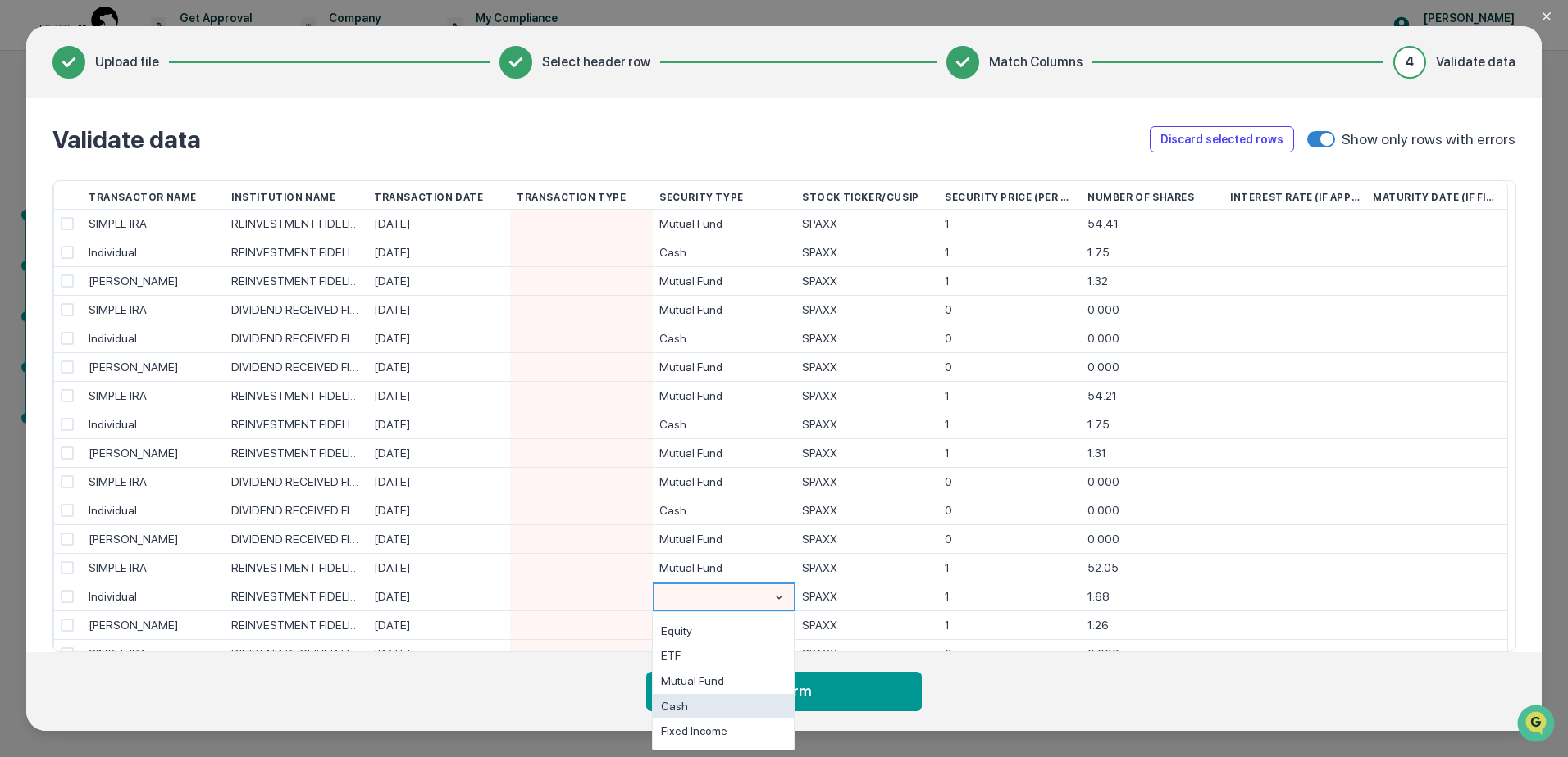
click at [708, 704] on div "Cash" at bounding box center [723, 706] width 141 height 26
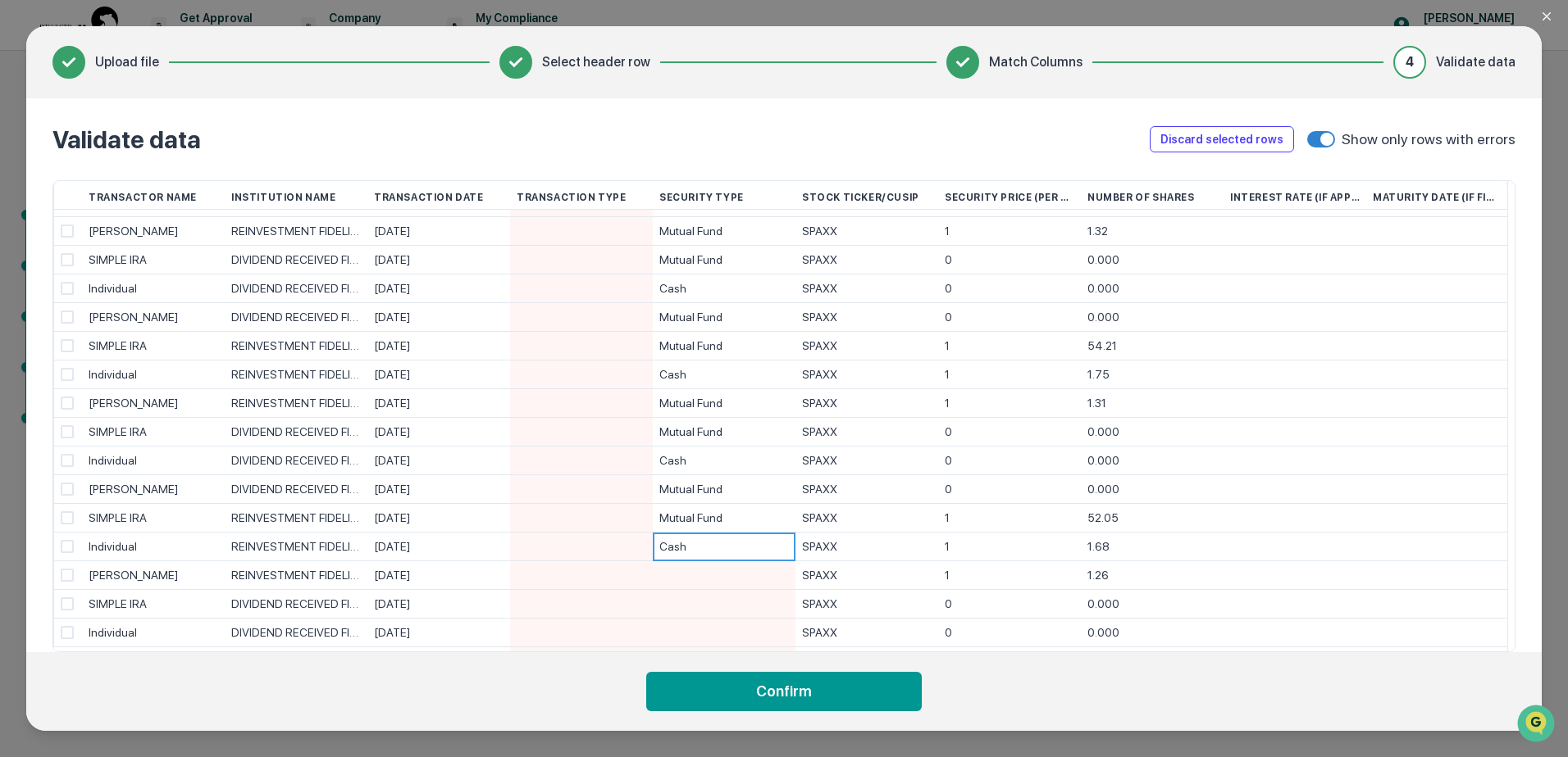
scroll to position [73, 0]
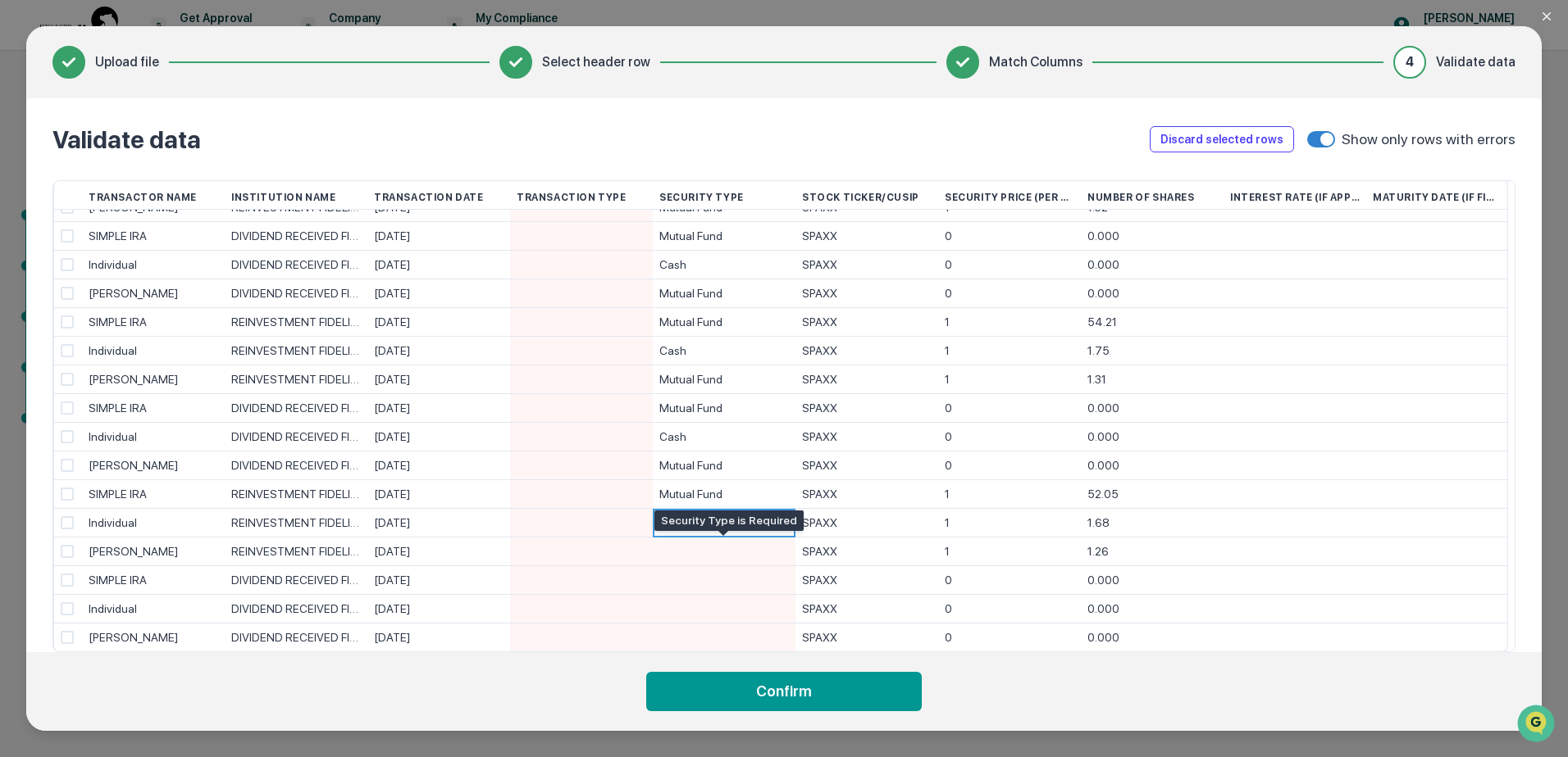
click at [722, 554] on div at bounding box center [724, 551] width 130 height 28
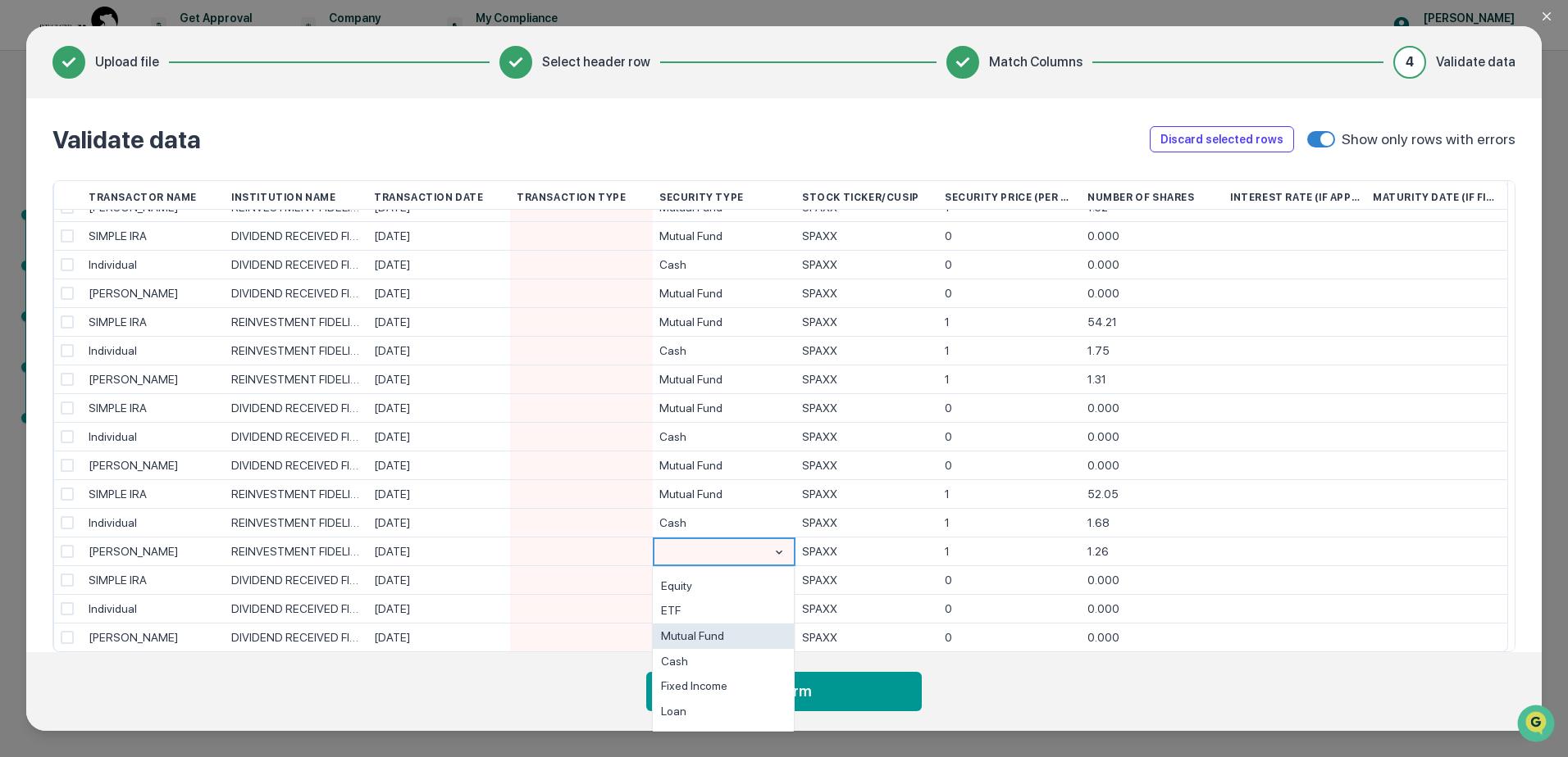
click at [722, 632] on div "Mutual Fund" at bounding box center [723, 636] width 141 height 26
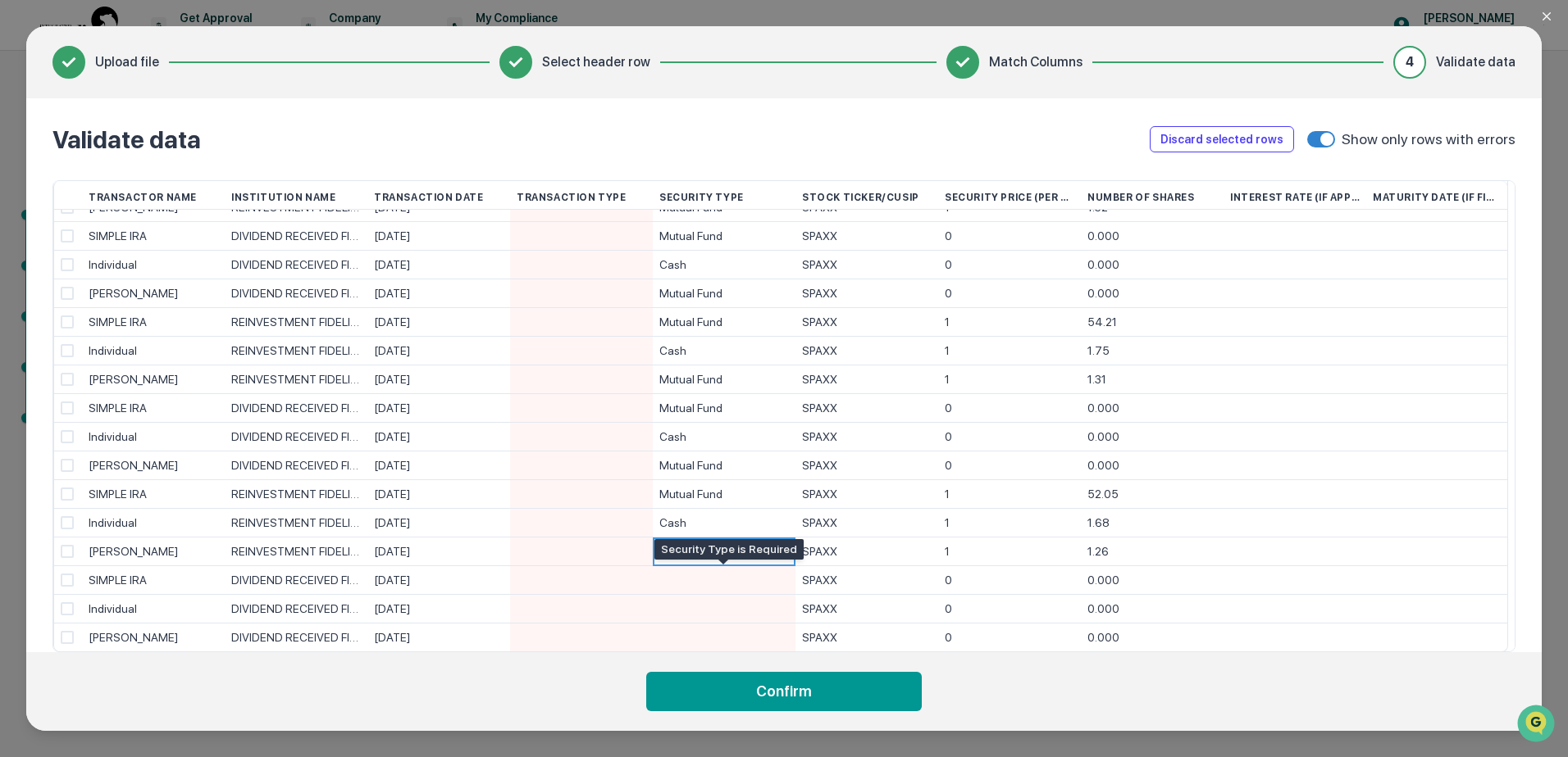
click at [724, 580] on div at bounding box center [724, 580] width 130 height 28
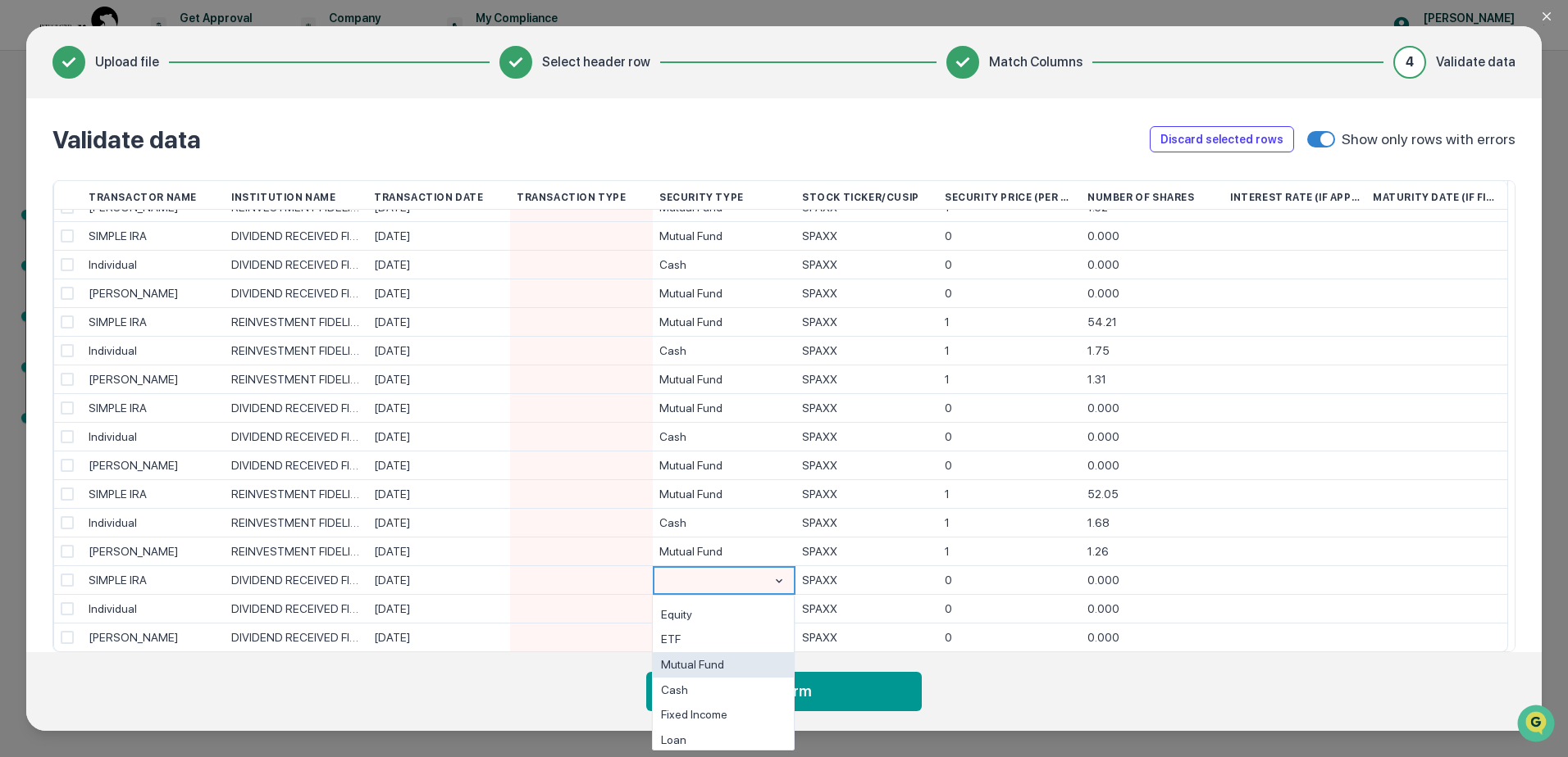
click at [720, 661] on div "Mutual Fund" at bounding box center [723, 665] width 141 height 26
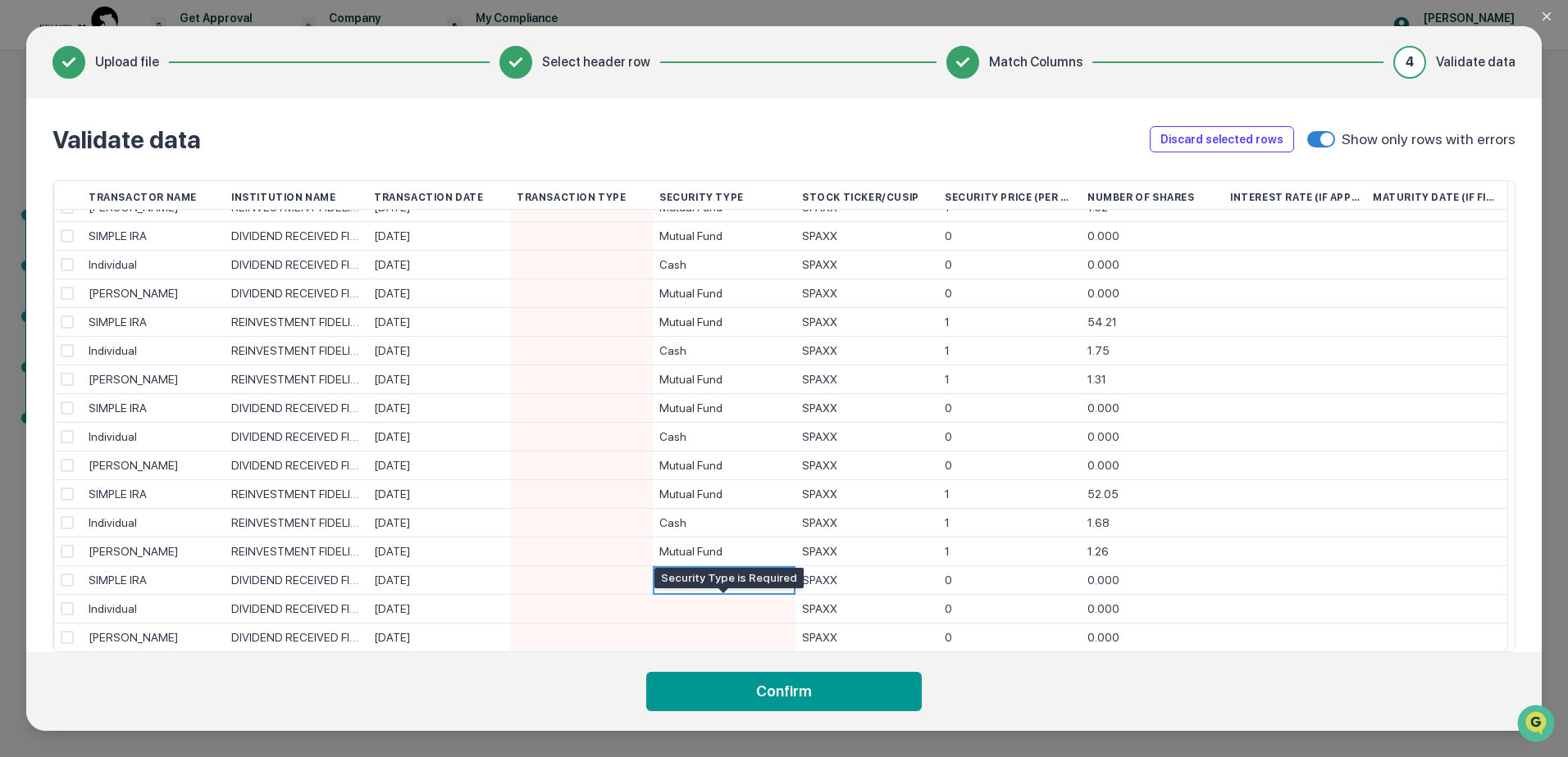
click at [719, 605] on div at bounding box center [724, 608] width 130 height 28
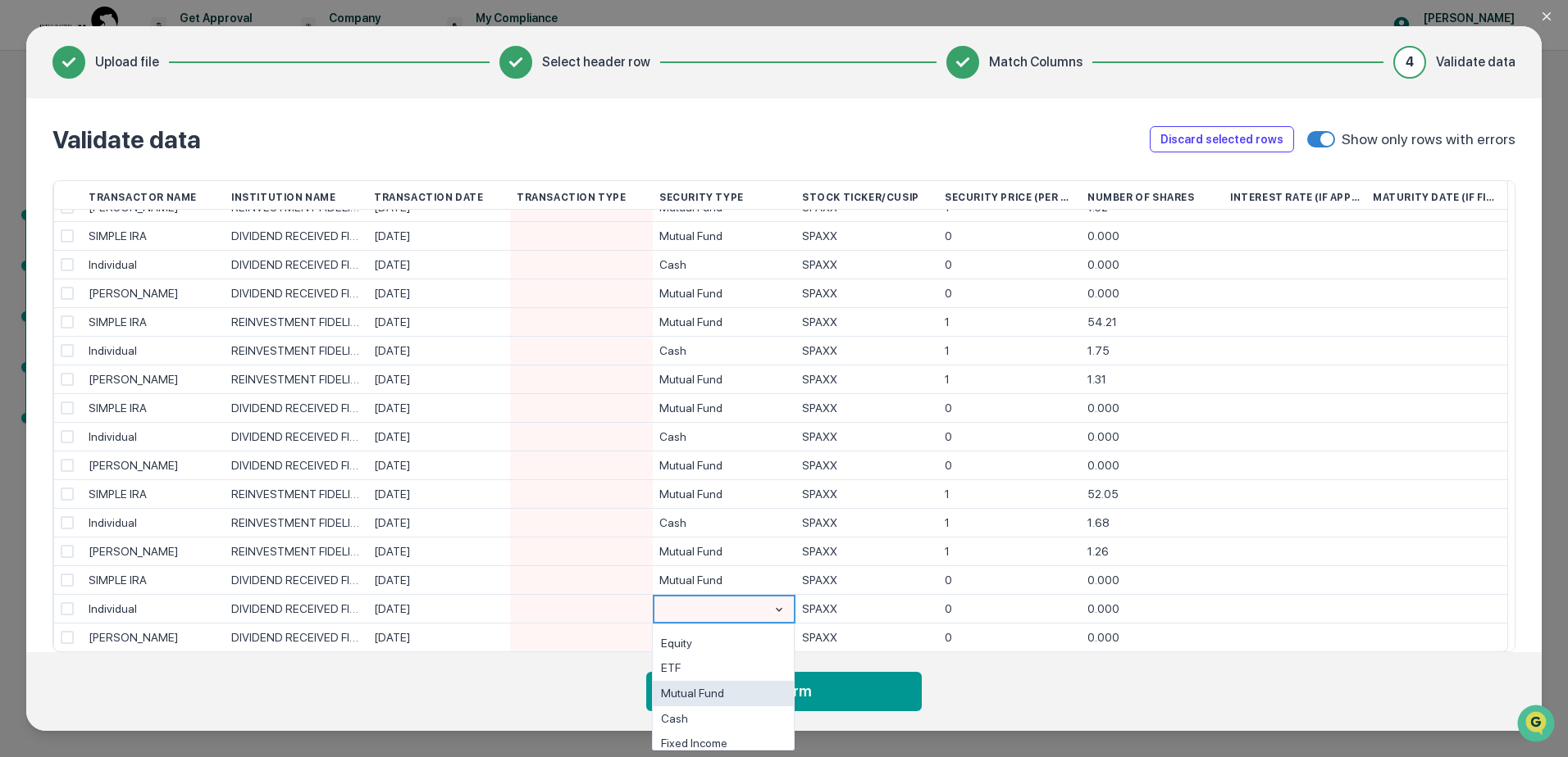
drag, startPoint x: 715, startPoint y: 684, endPoint x: 714, endPoint y: 696, distance: 12.0
click at [714, 695] on div "Equity ETF Mutual Fund Cash Fixed Income Loan" at bounding box center [723, 686] width 143 height 127
click at [710, 712] on div "Cash" at bounding box center [723, 719] width 141 height 26
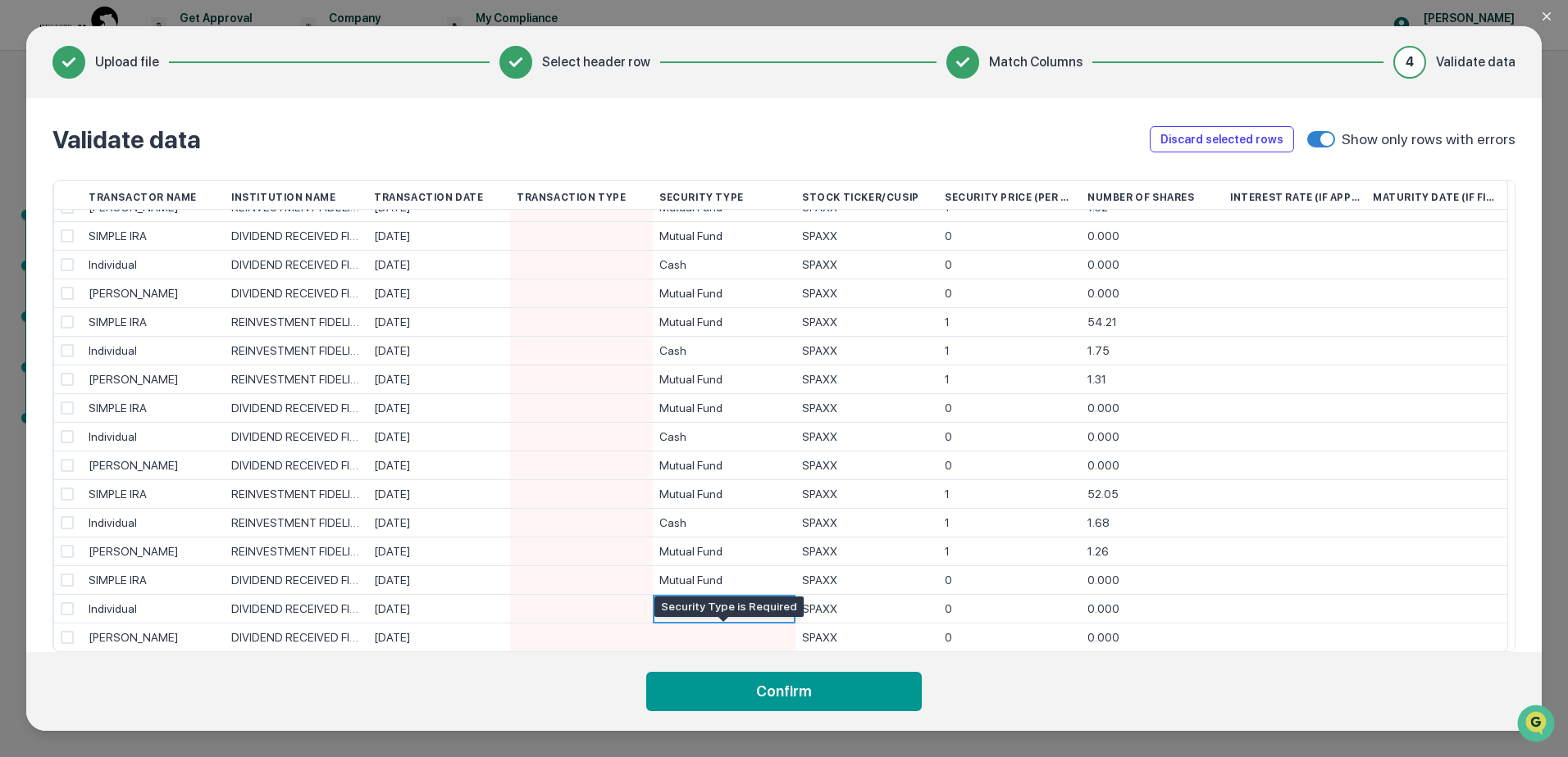
click at [710, 628] on div at bounding box center [724, 637] width 130 height 28
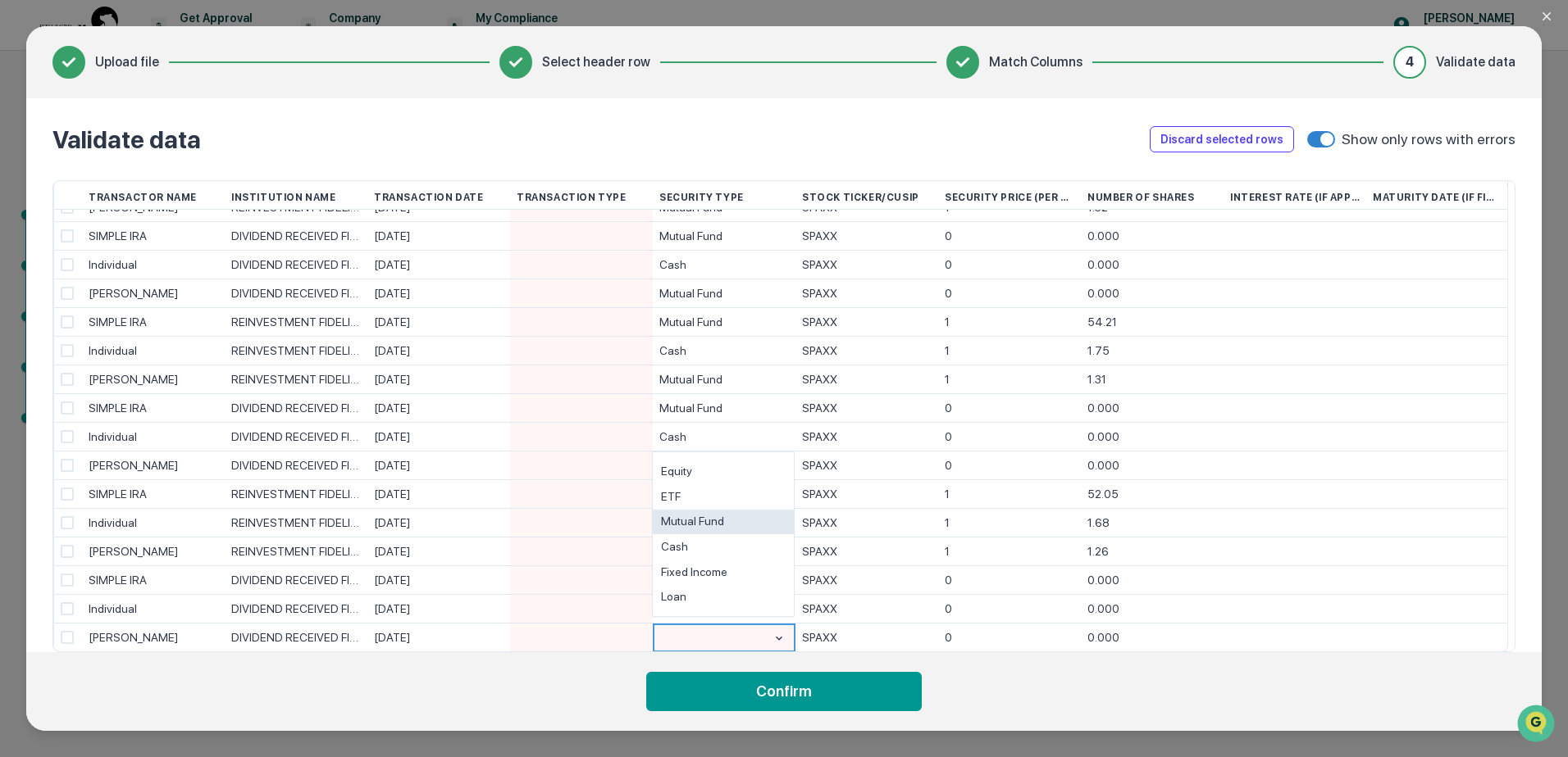
click at [710, 511] on div "Mutual Fund" at bounding box center [723, 522] width 141 height 26
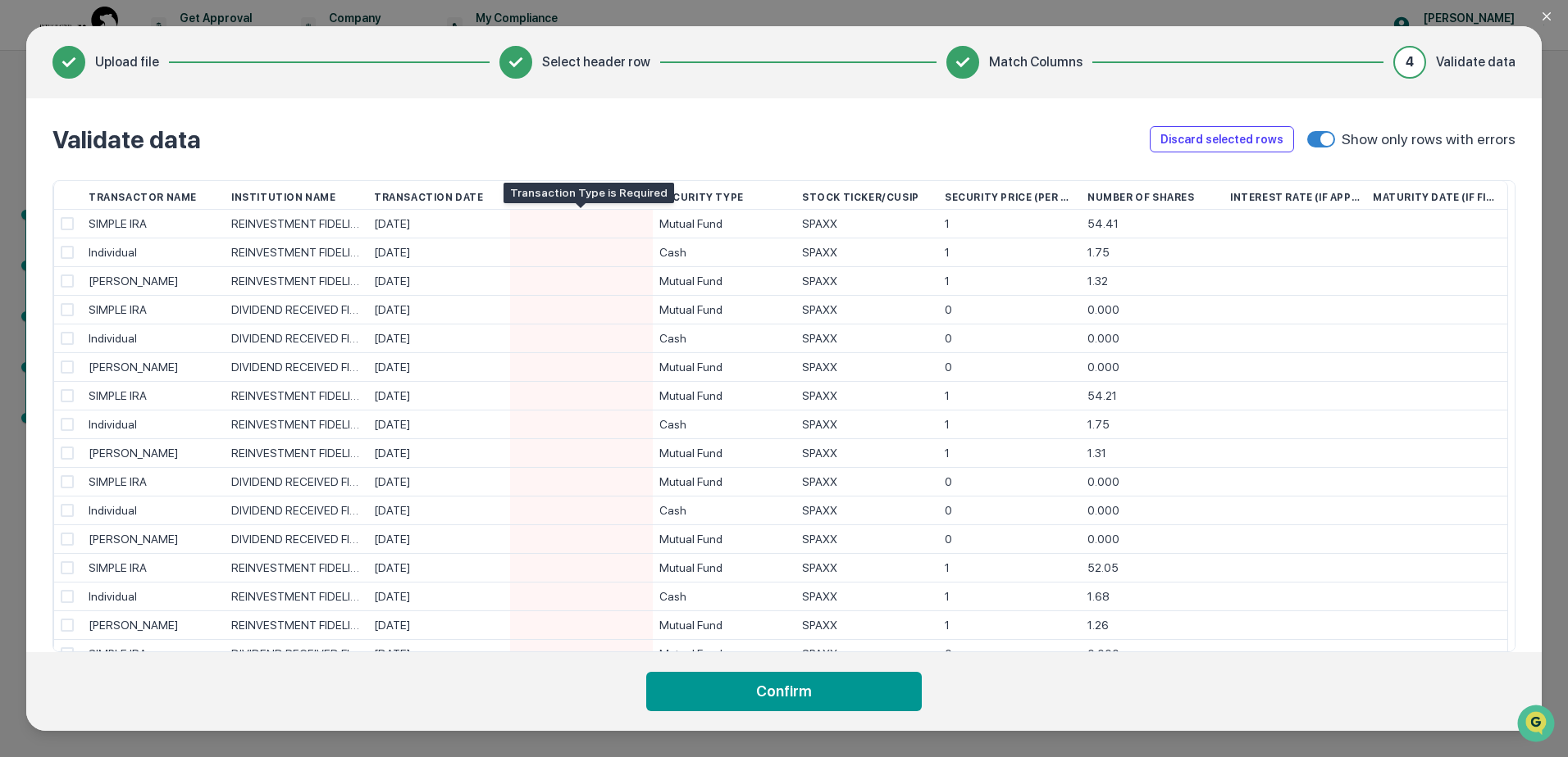
click at [605, 228] on div at bounding box center [582, 223] width 130 height 28
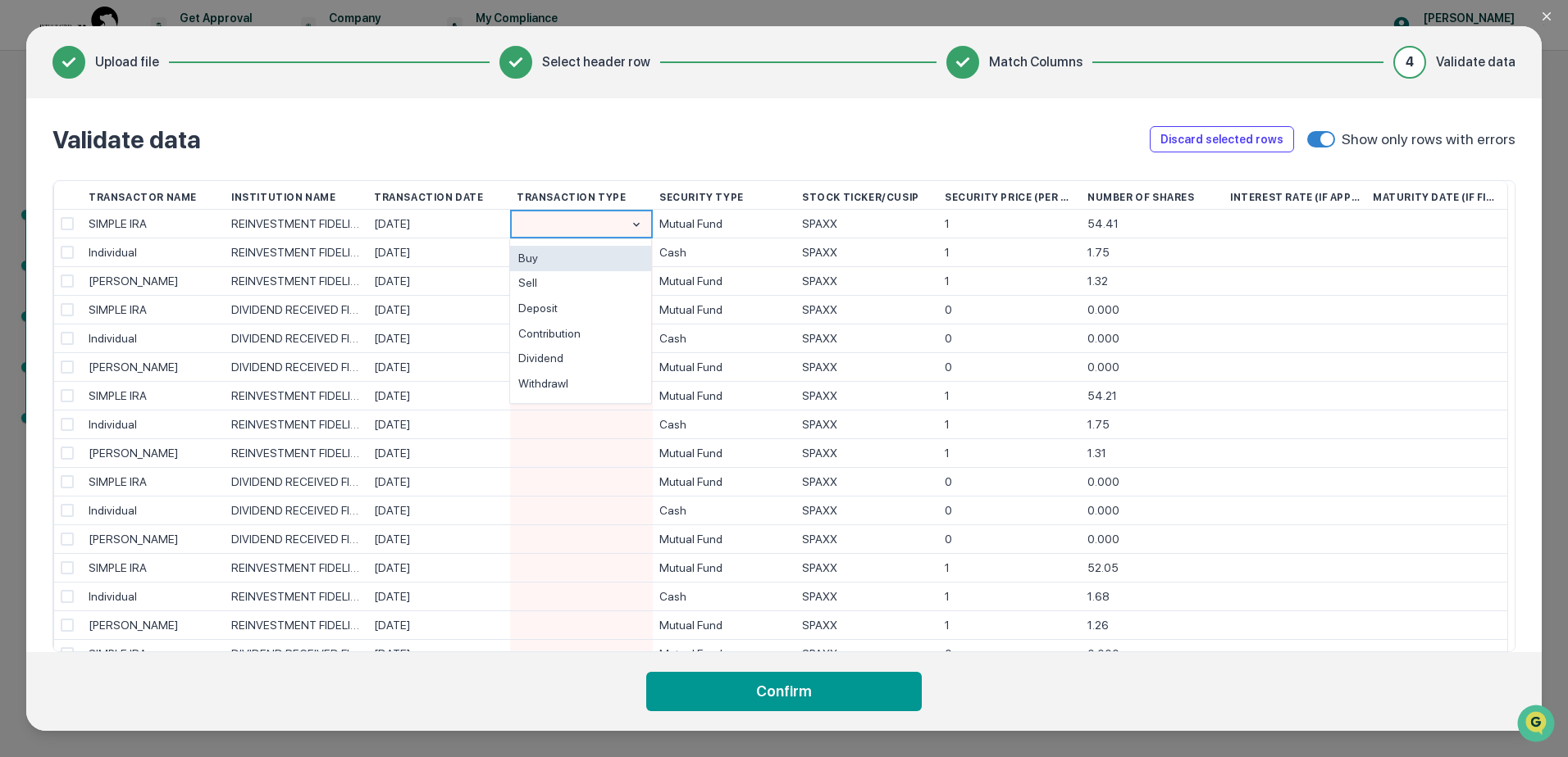
click at [541, 258] on div "Buy" at bounding box center [581, 258] width 141 height 26
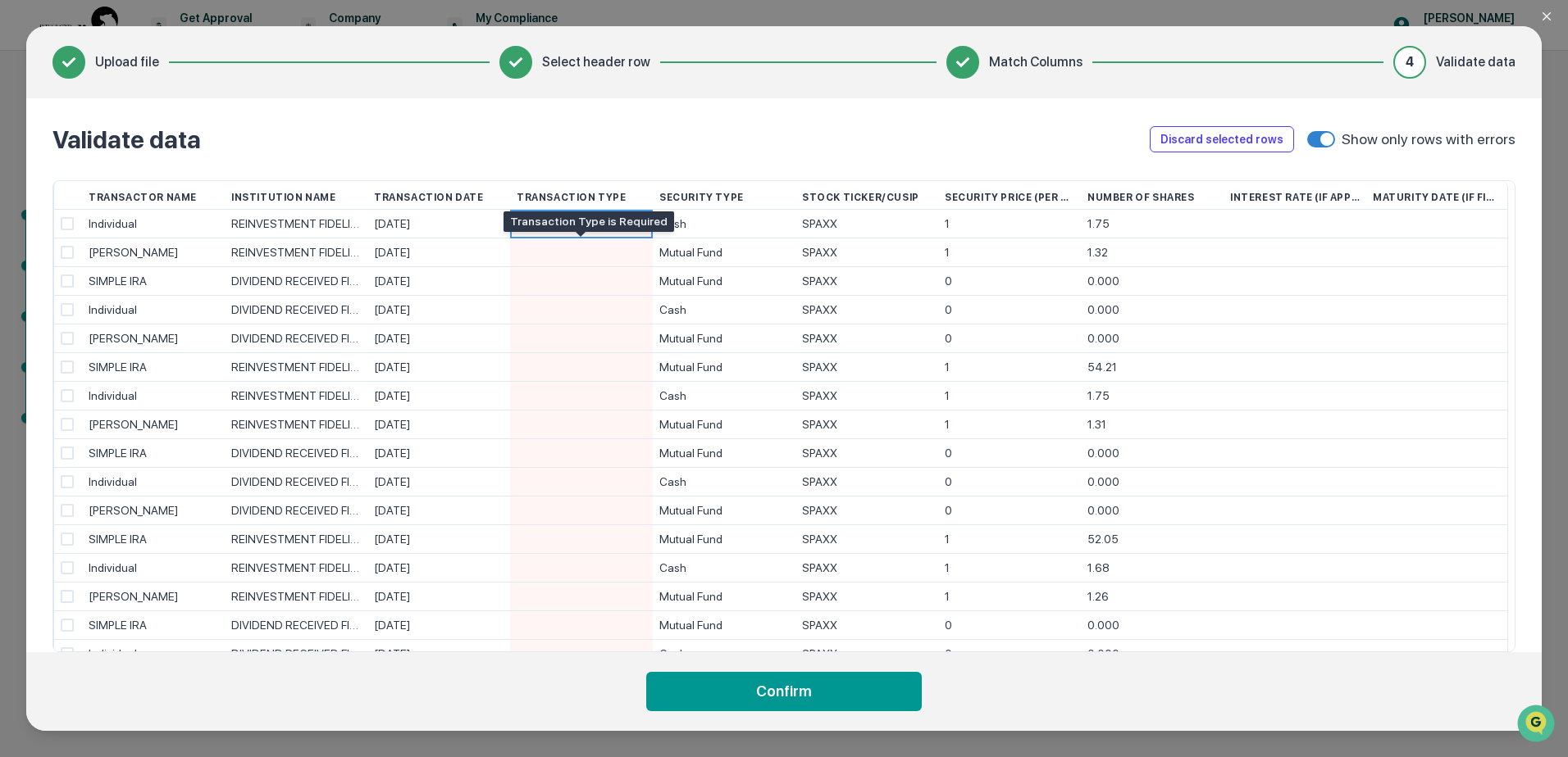
click at [567, 251] on div at bounding box center [582, 252] width 130 height 28
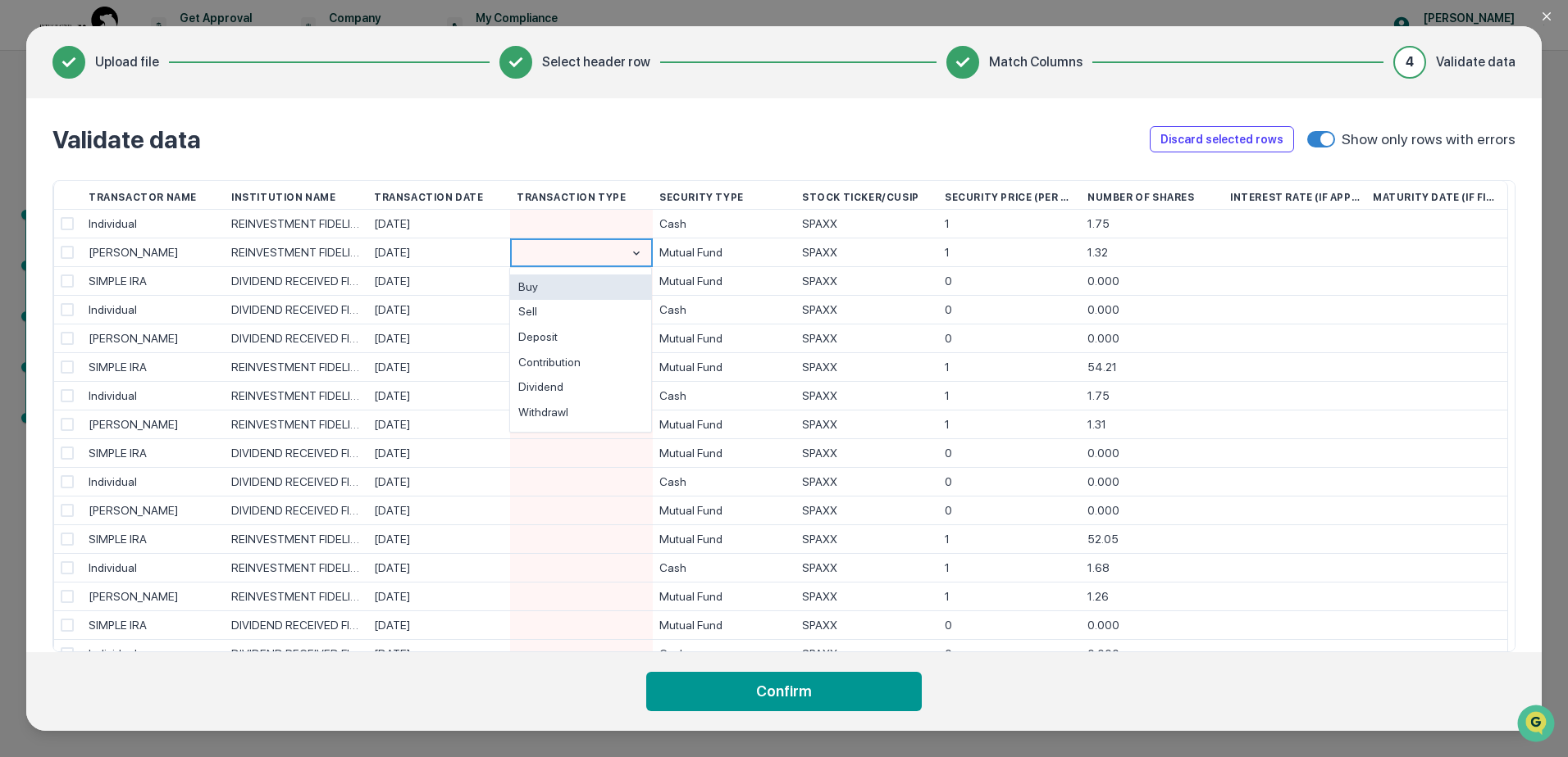
click at [561, 292] on div "Buy" at bounding box center [581, 287] width 141 height 26
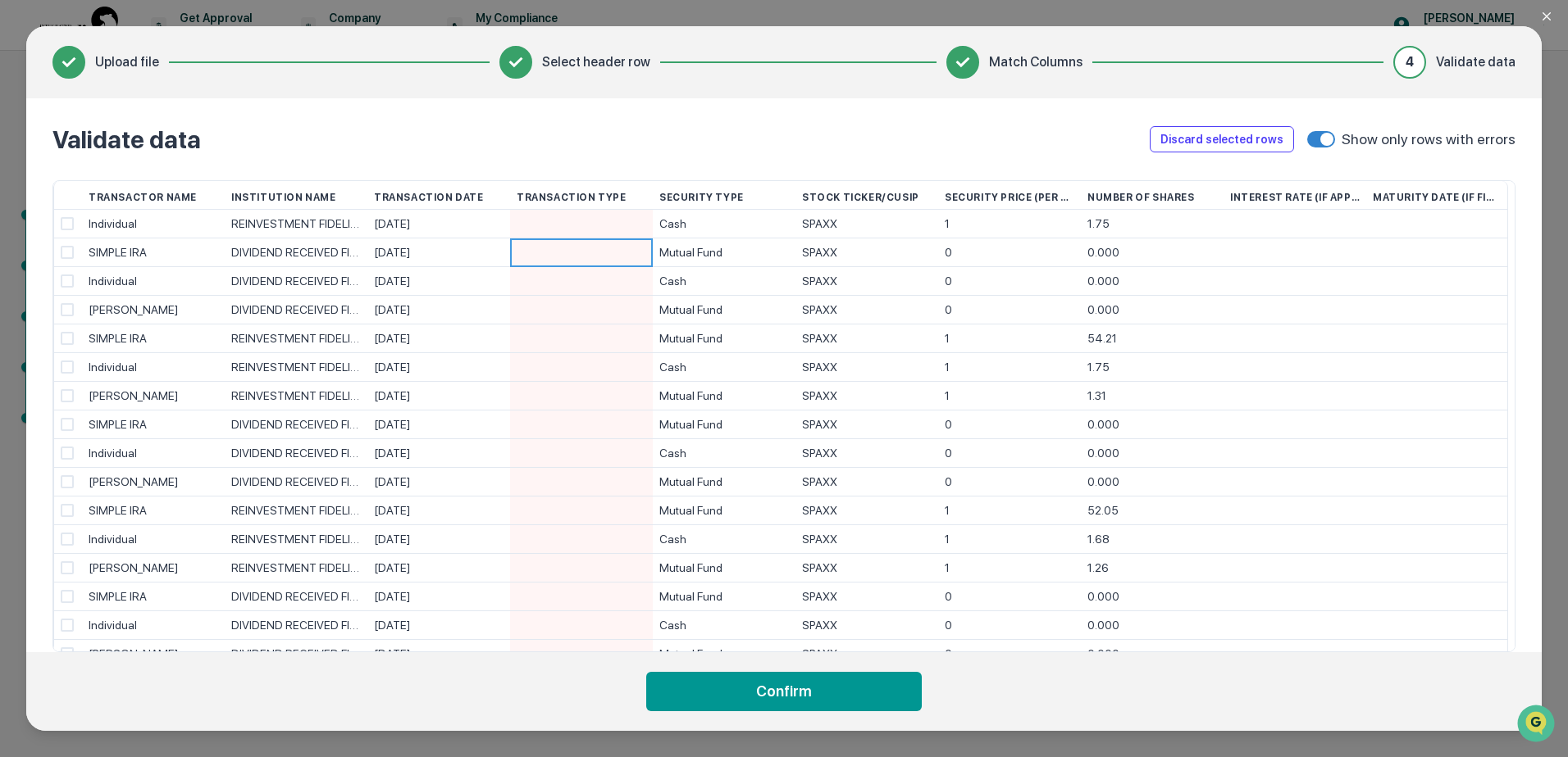
click at [65, 276] on span at bounding box center [68, 281] width 13 height 13
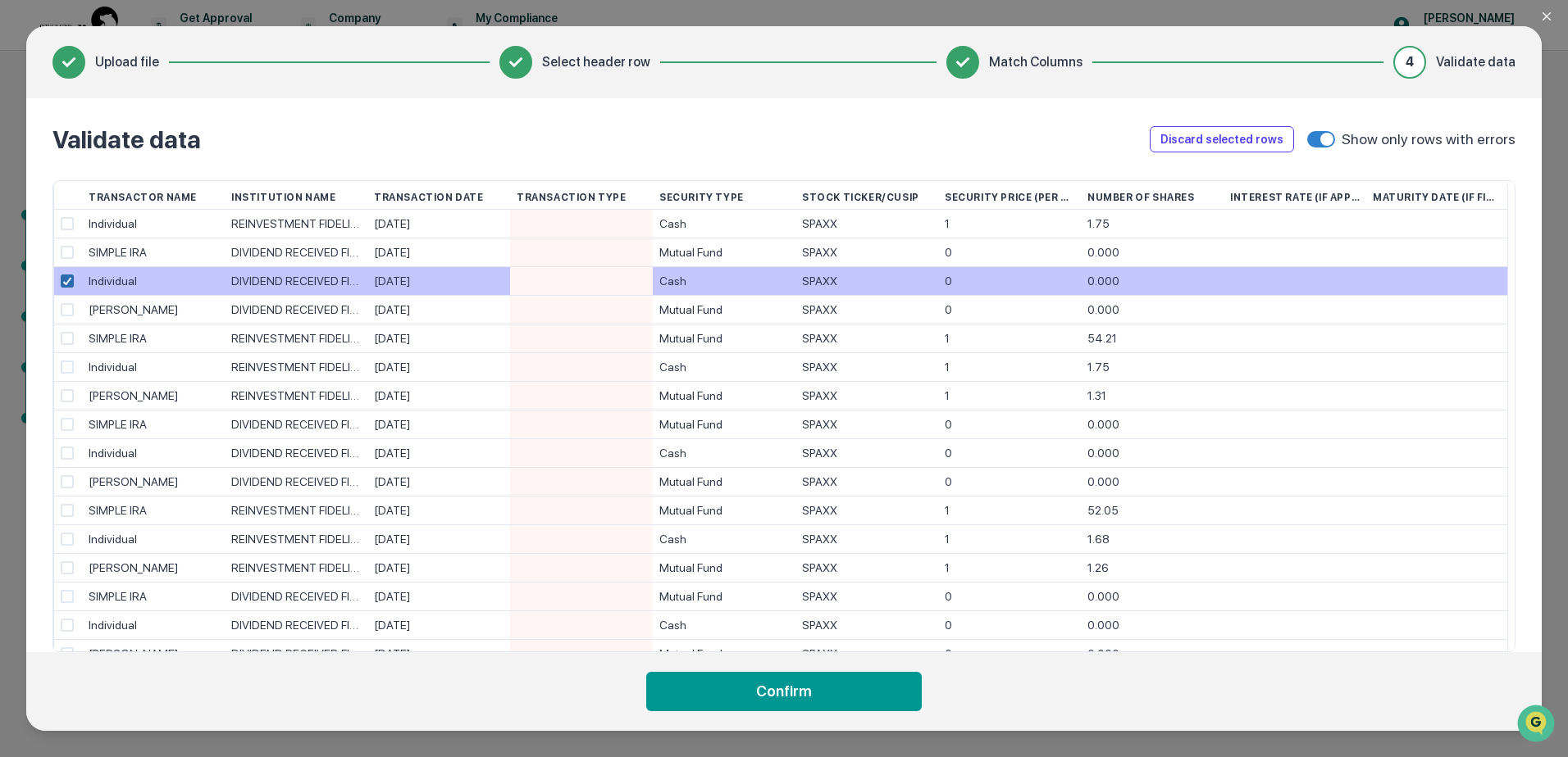
click at [65, 276] on div at bounding box center [67, 281] width 10 height 10
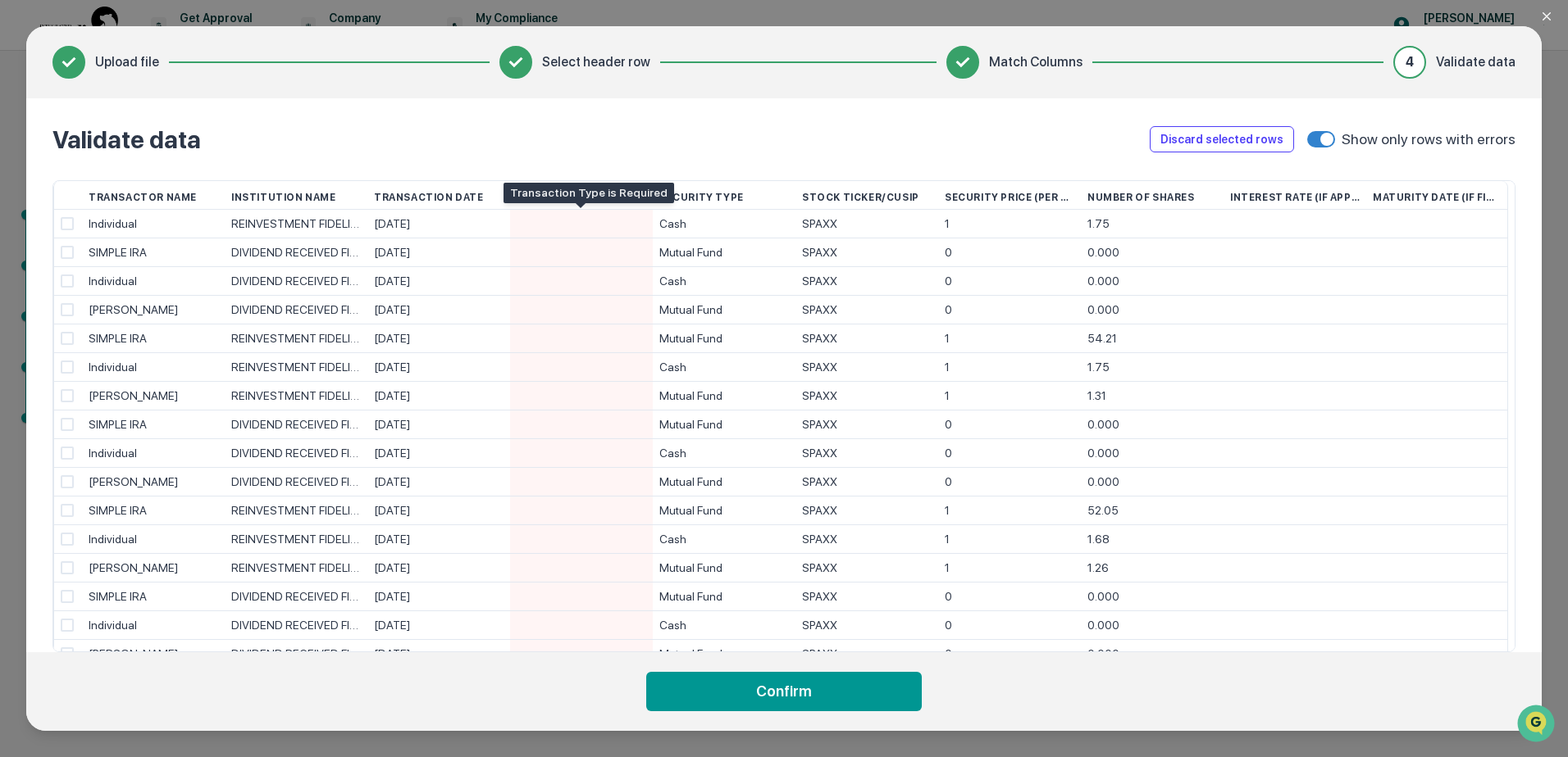
click at [579, 225] on div at bounding box center [582, 223] width 130 height 28
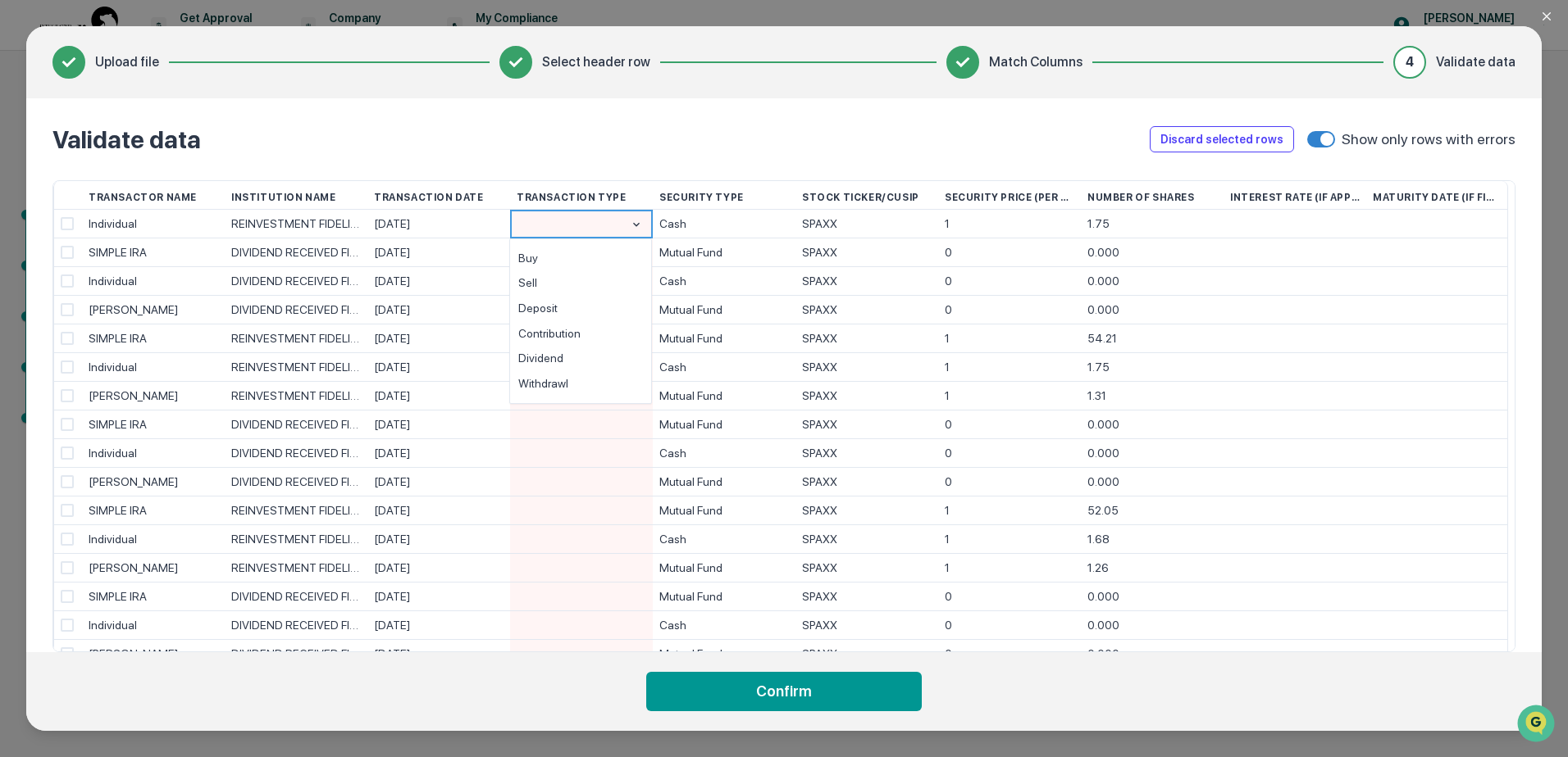
click at [1323, 145] on span at bounding box center [1320, 139] width 28 height 16
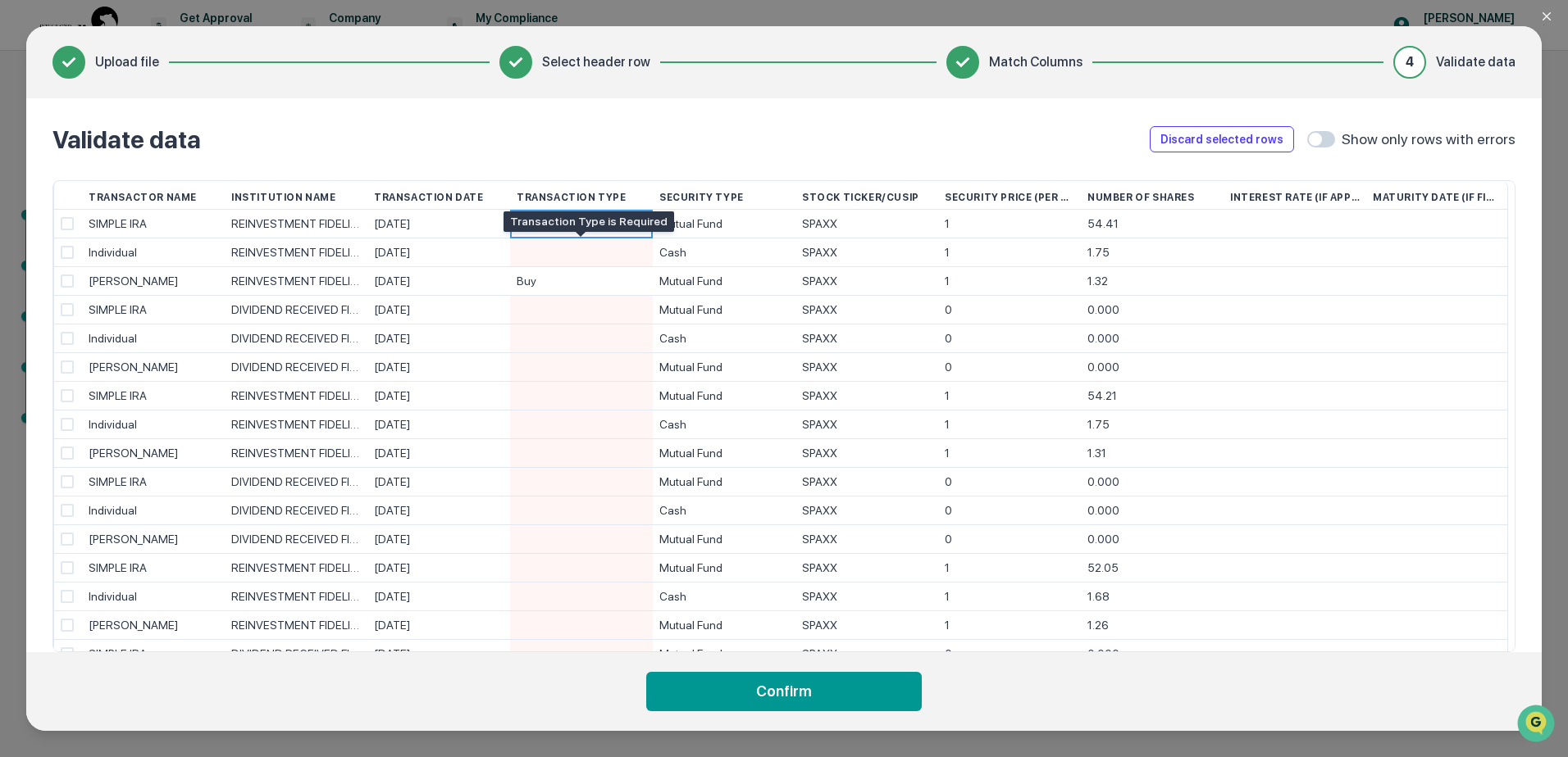
click at [578, 248] on div at bounding box center [582, 252] width 130 height 28
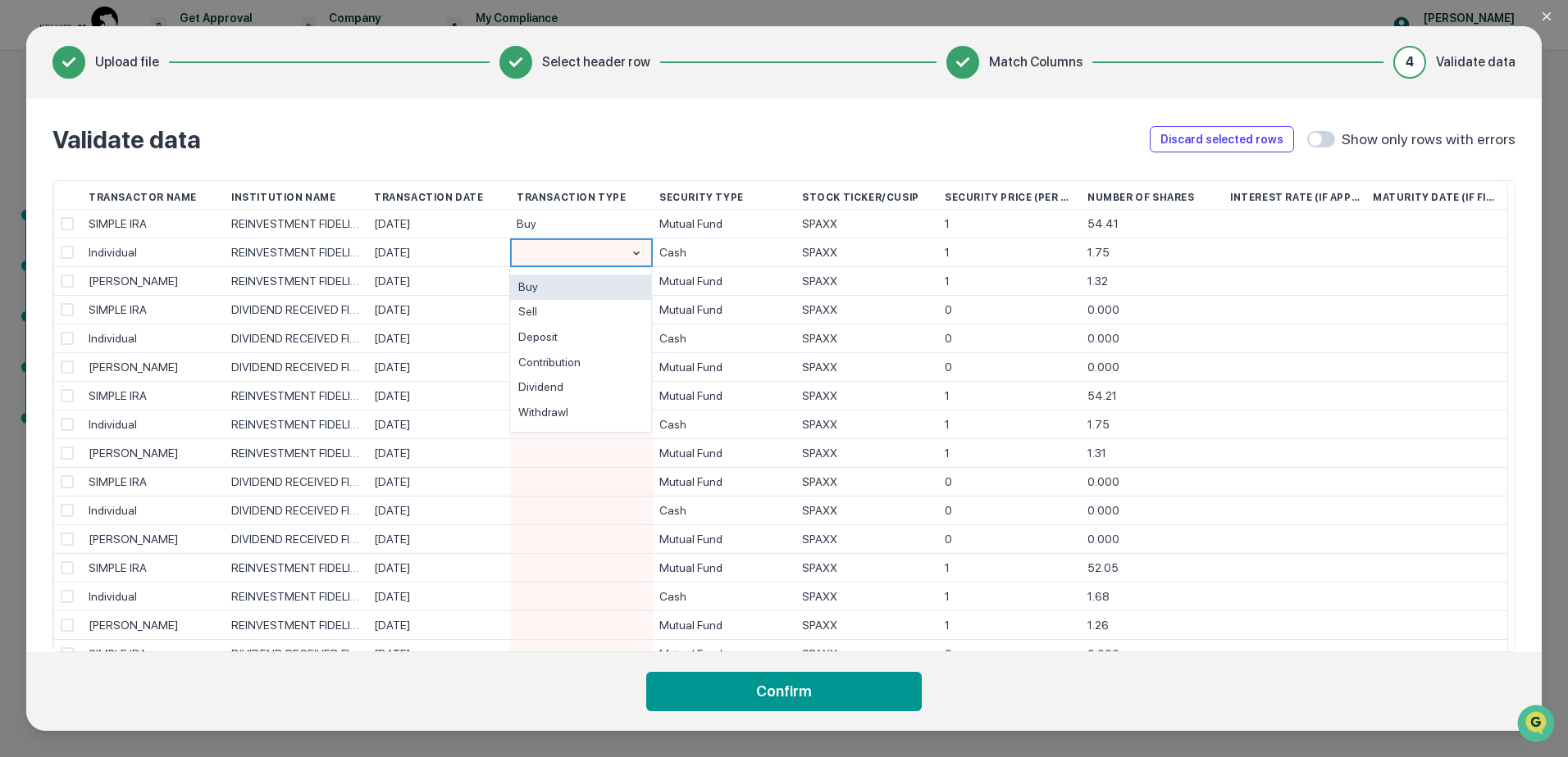
click at [578, 280] on div "Buy" at bounding box center [581, 287] width 141 height 26
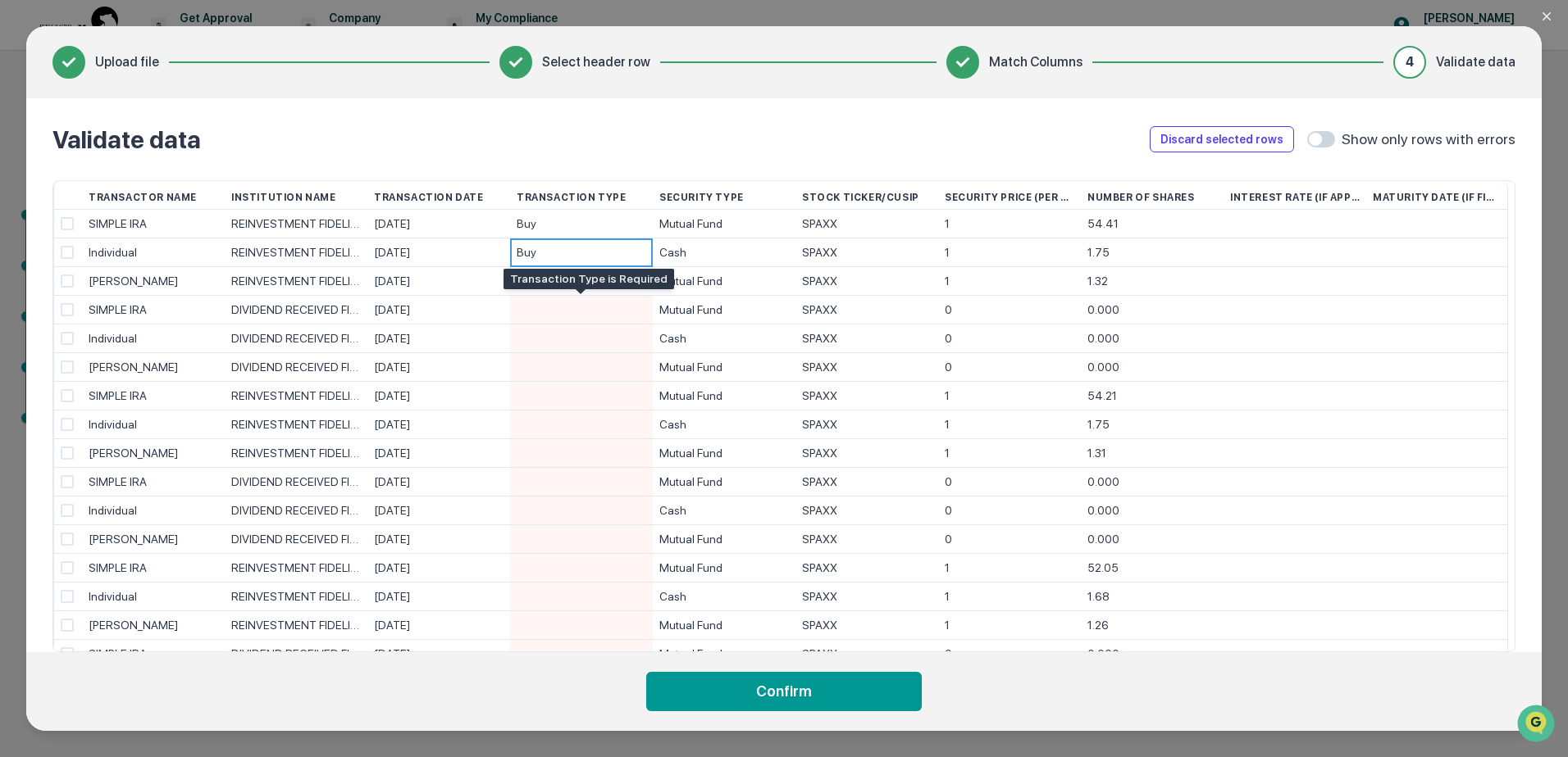
click at [578, 310] on div at bounding box center [582, 309] width 130 height 28
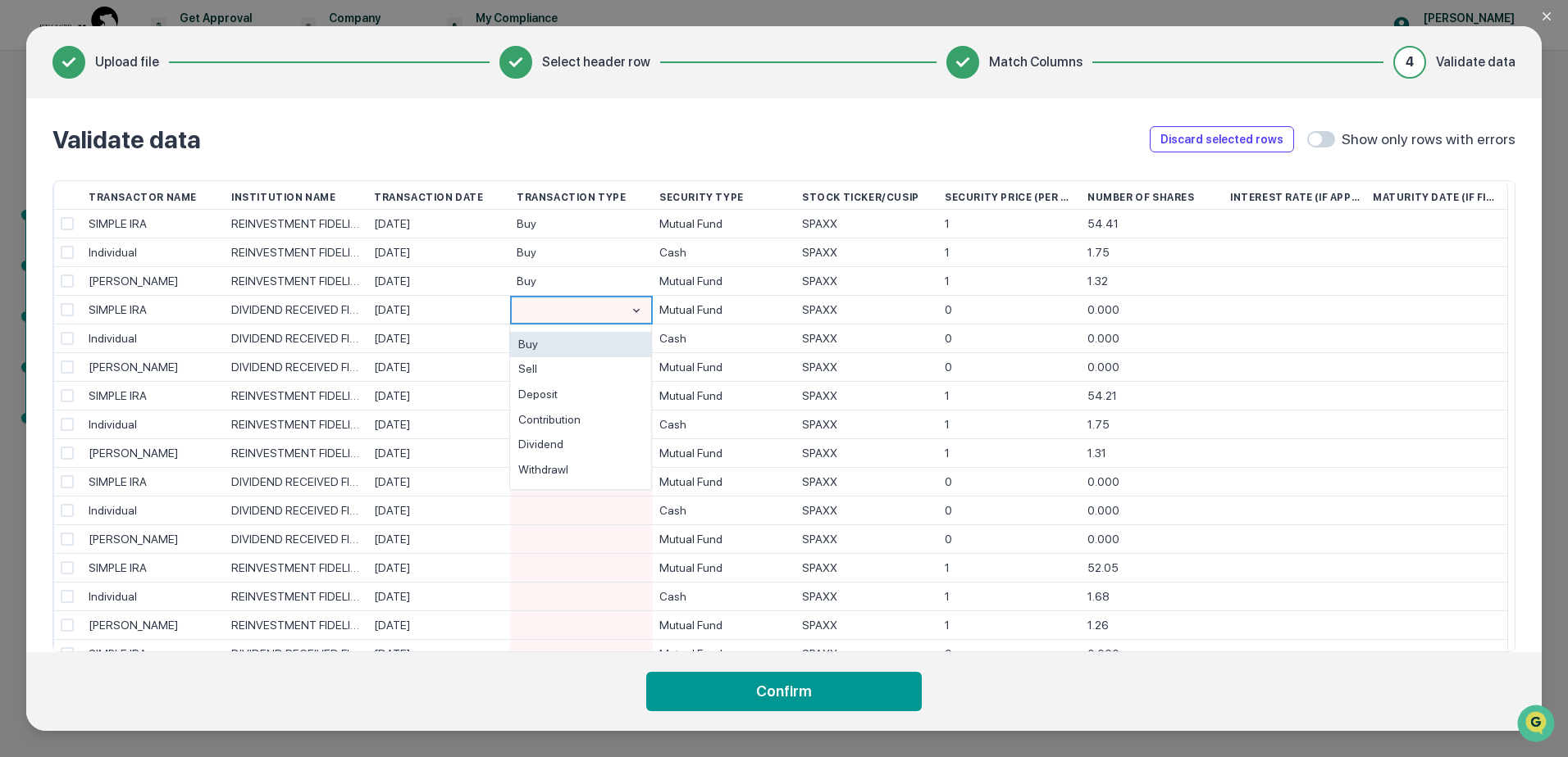
click at [578, 340] on div "Buy" at bounding box center [581, 344] width 141 height 26
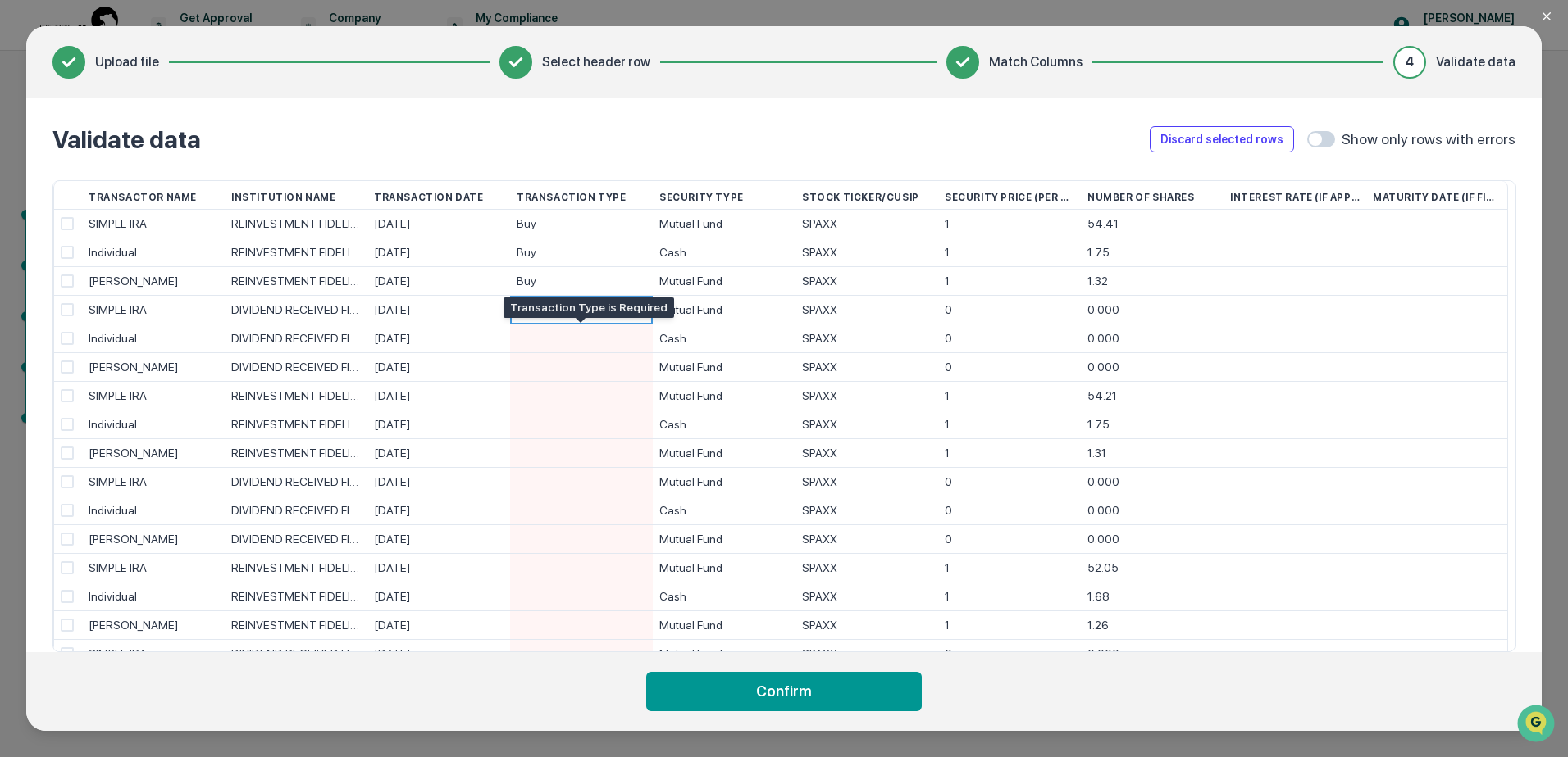
click at [578, 340] on div at bounding box center [582, 338] width 130 height 28
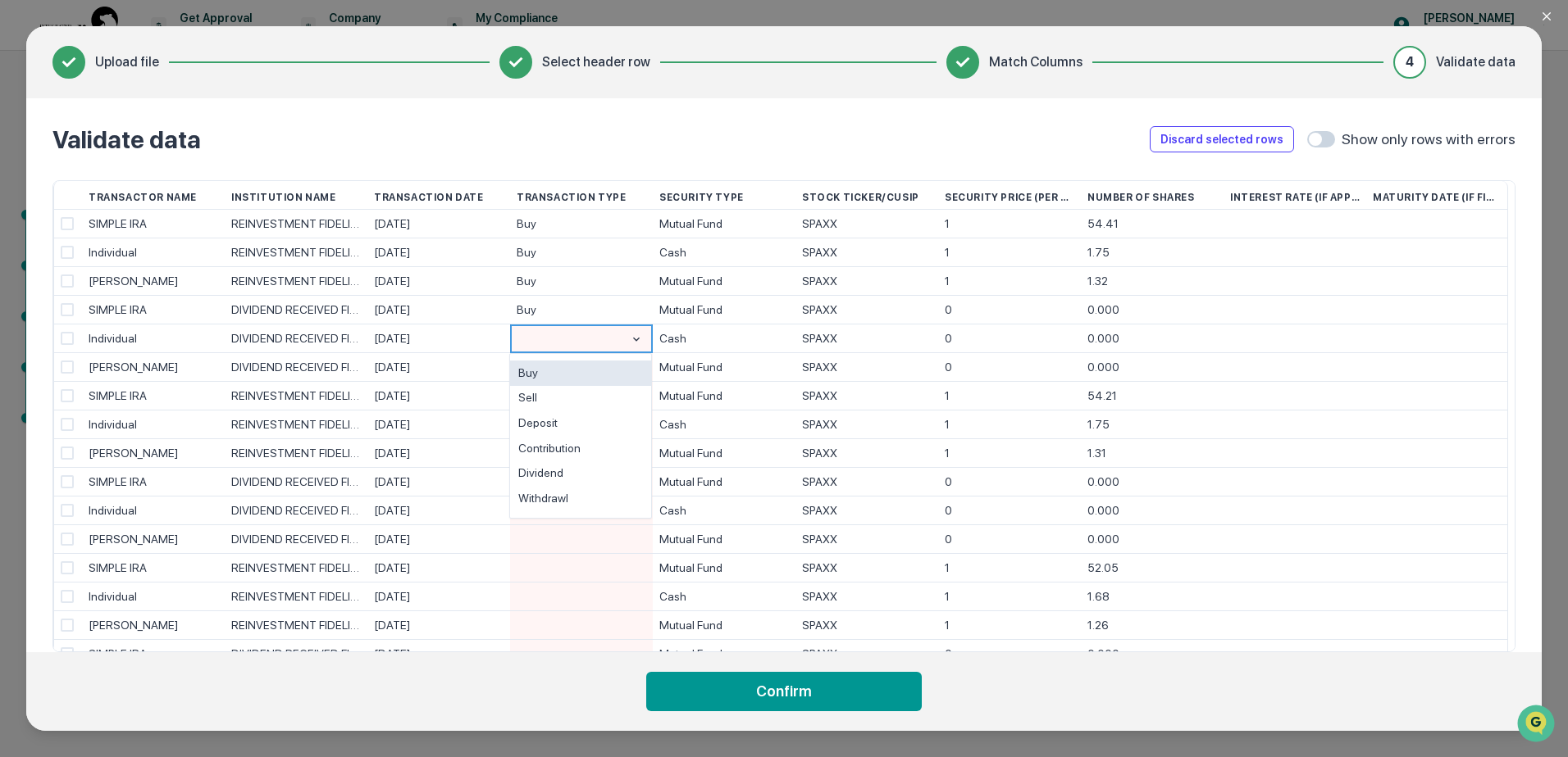
click at [578, 381] on div "Buy" at bounding box center [581, 373] width 141 height 26
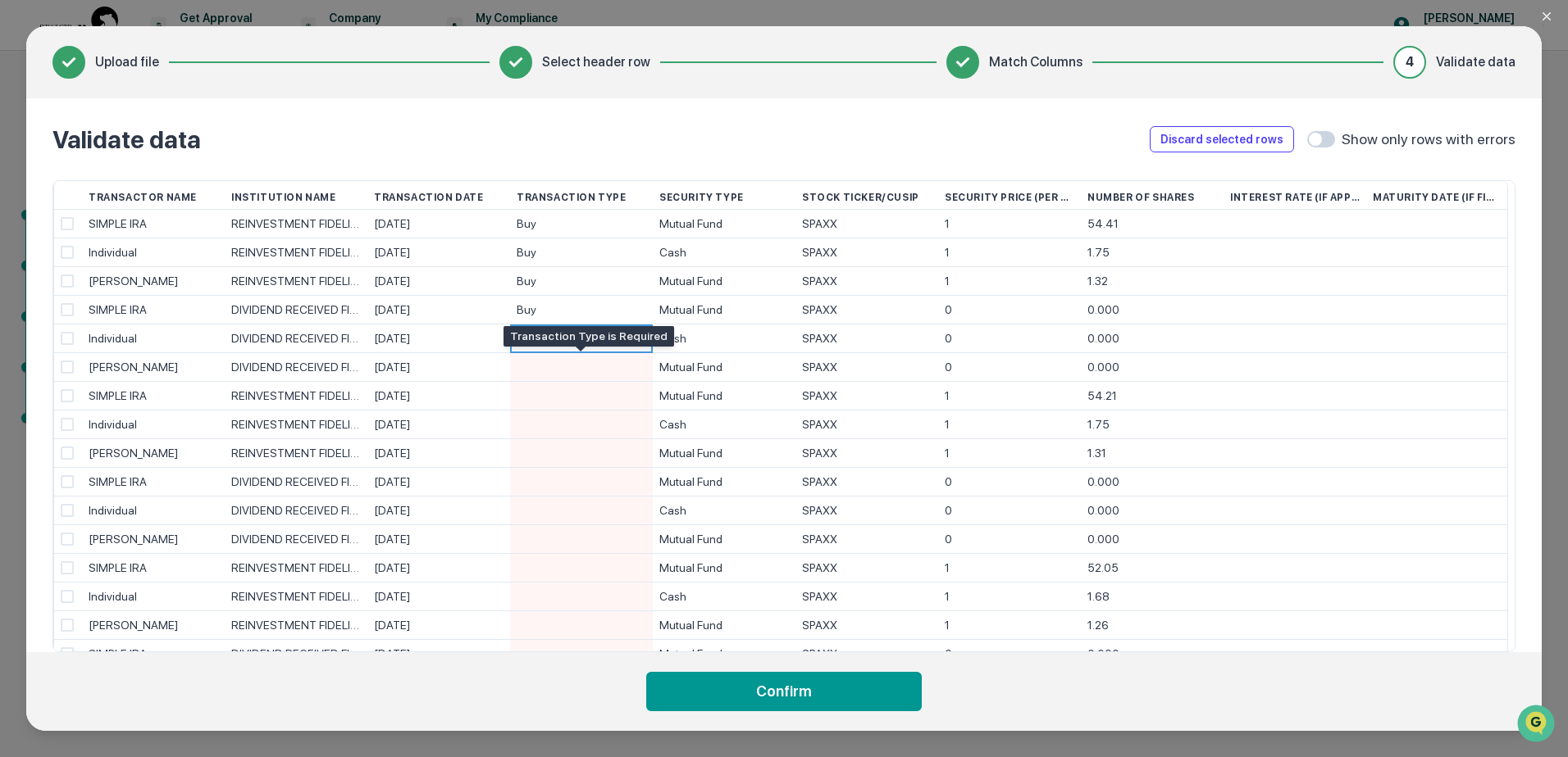
click at [588, 371] on div at bounding box center [582, 367] width 130 height 28
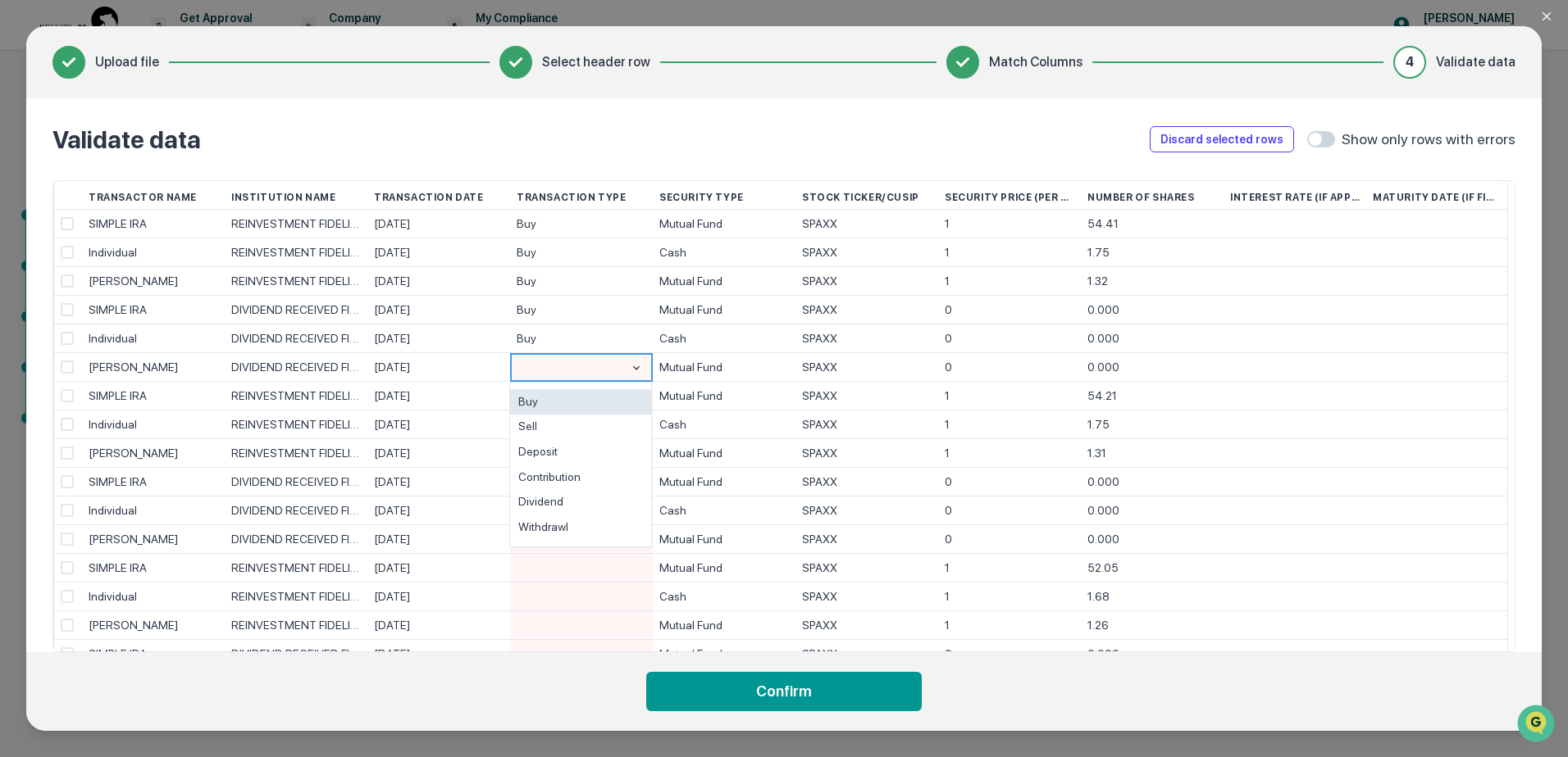
click at [588, 400] on div "Buy" at bounding box center [581, 401] width 141 height 26
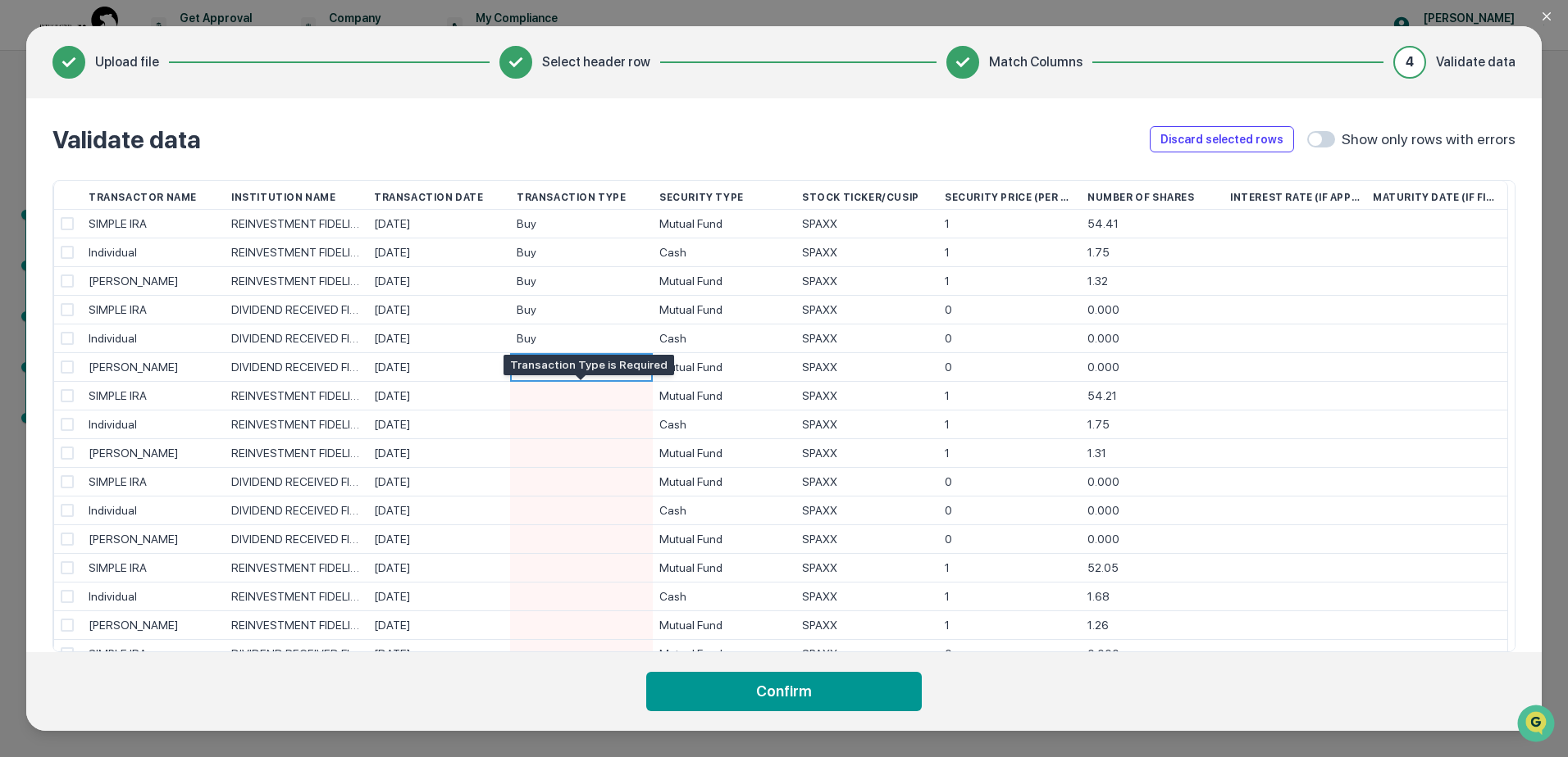
click at [588, 400] on div at bounding box center [582, 396] width 130 height 28
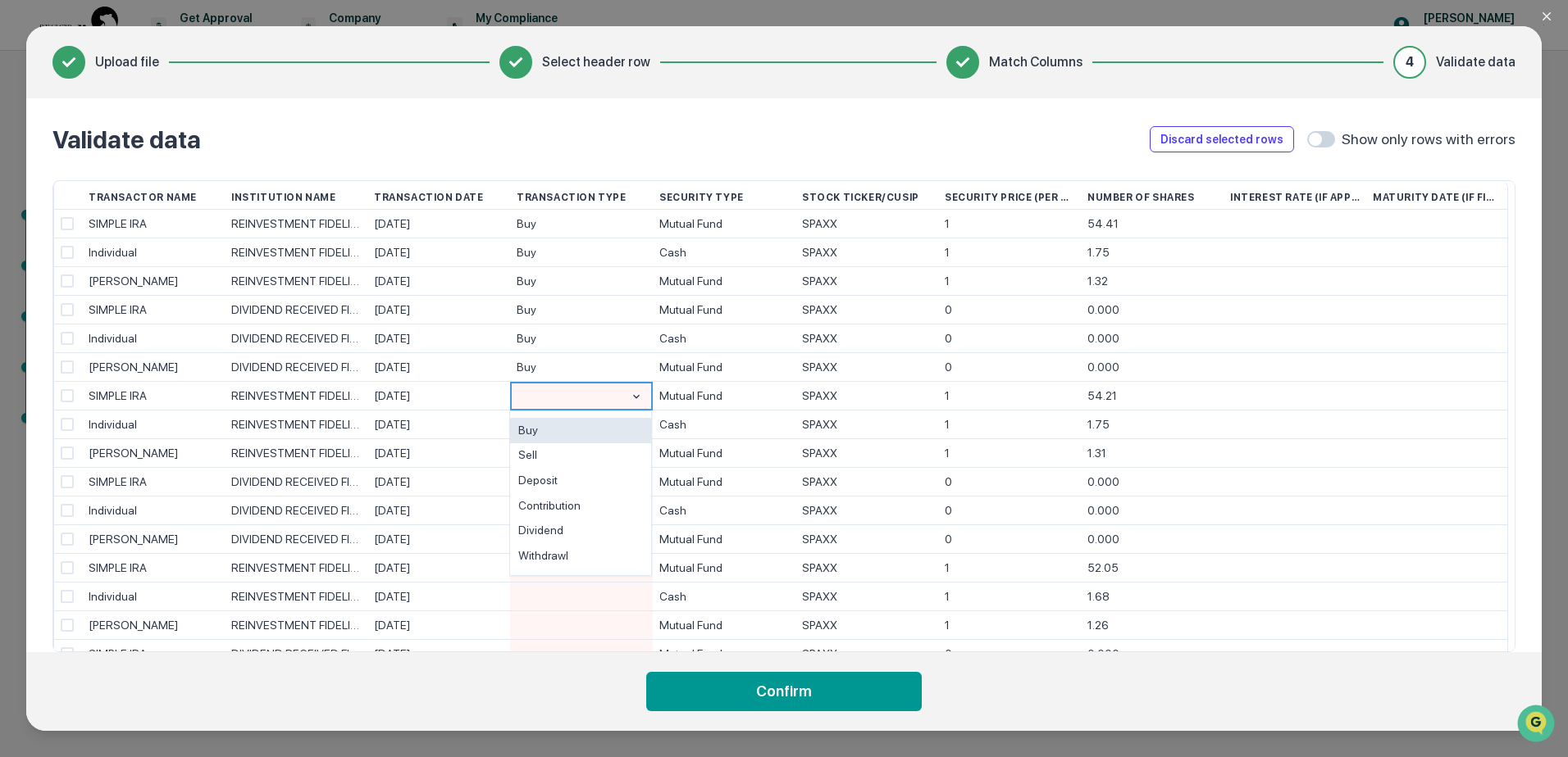
click at [588, 419] on div "Buy" at bounding box center [581, 430] width 141 height 26
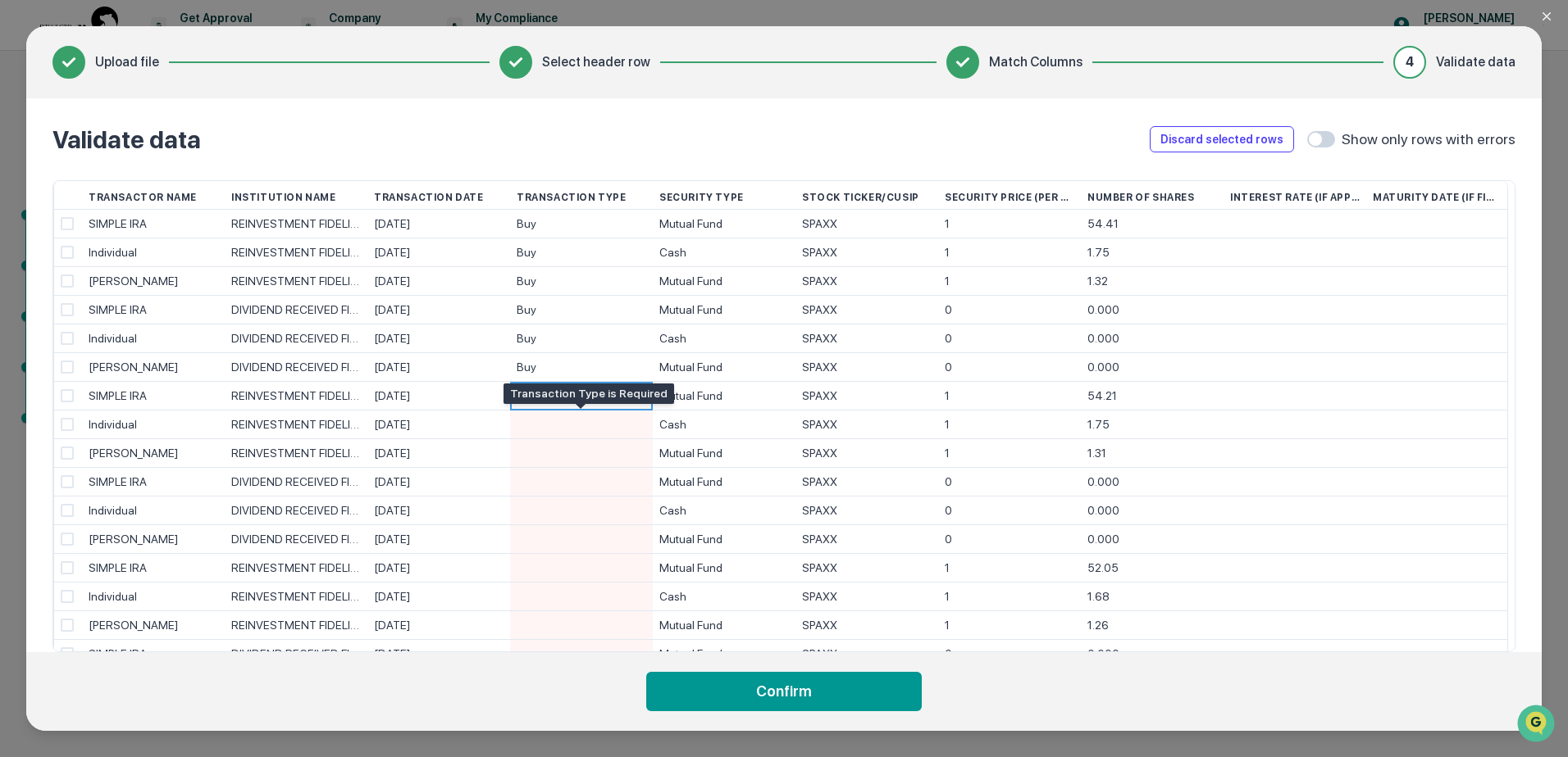
click at [588, 423] on div at bounding box center [582, 424] width 130 height 28
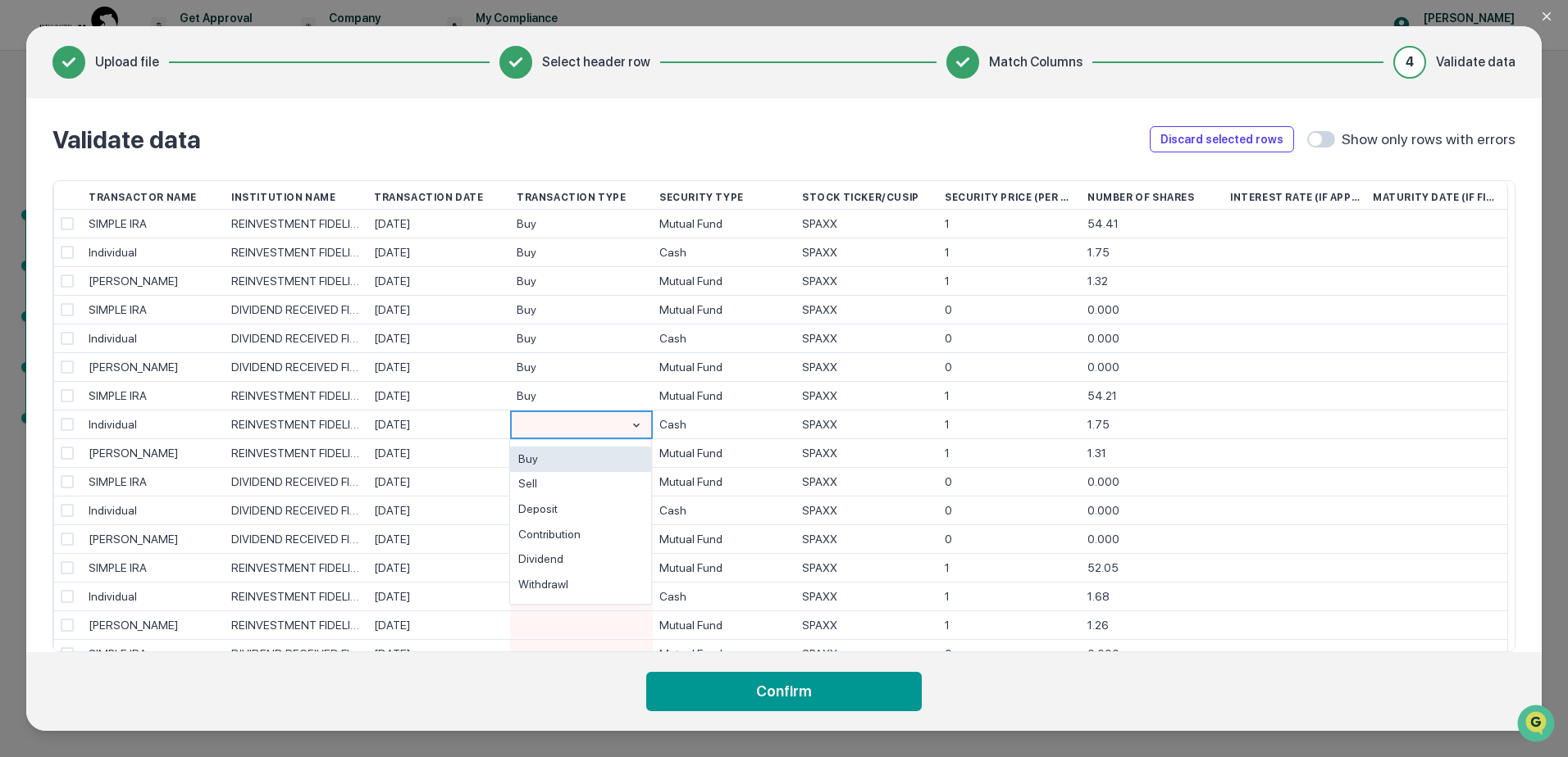
click at [588, 456] on div "Buy" at bounding box center [581, 460] width 141 height 26
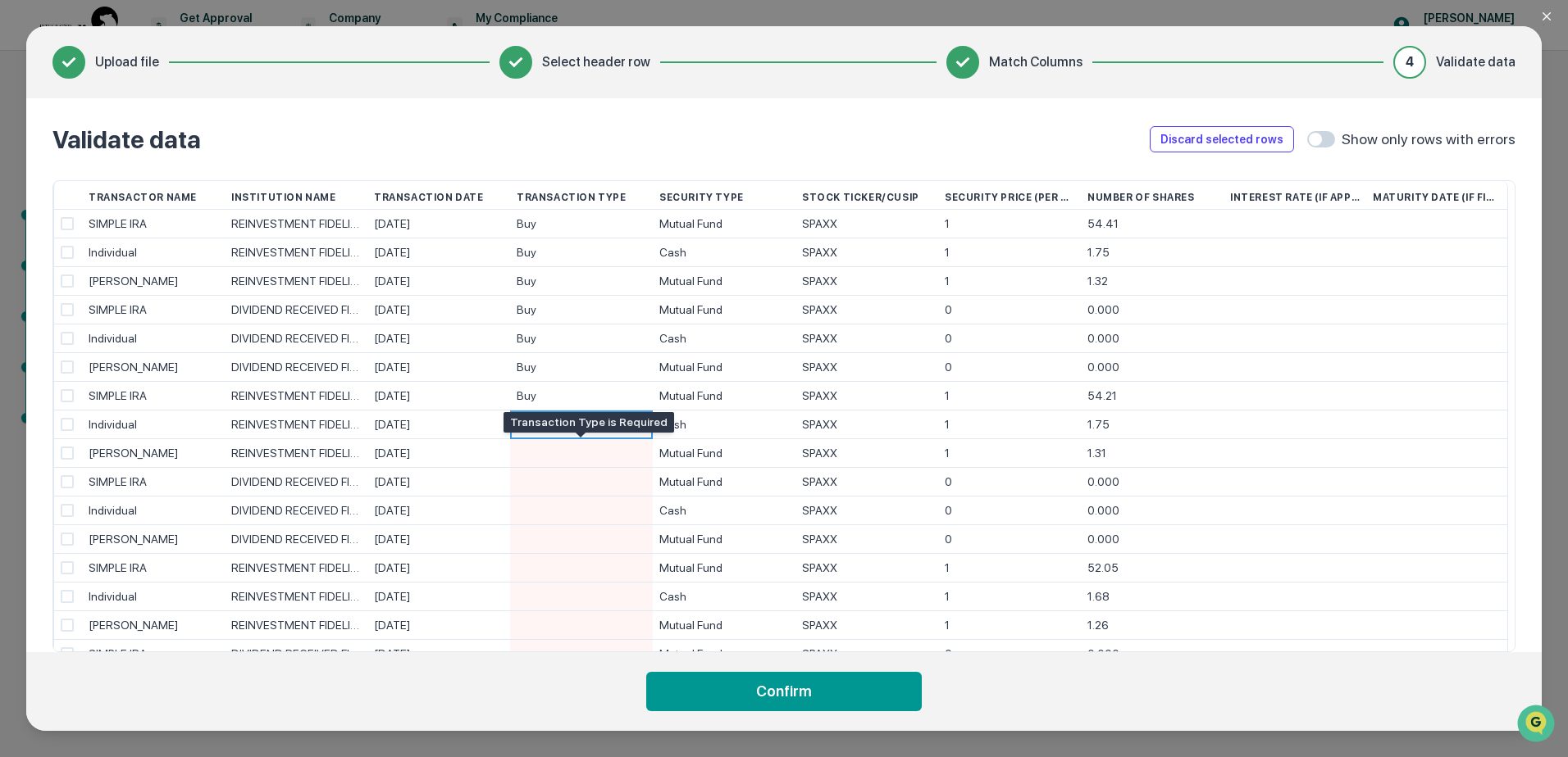
click at [588, 456] on div at bounding box center [582, 453] width 130 height 28
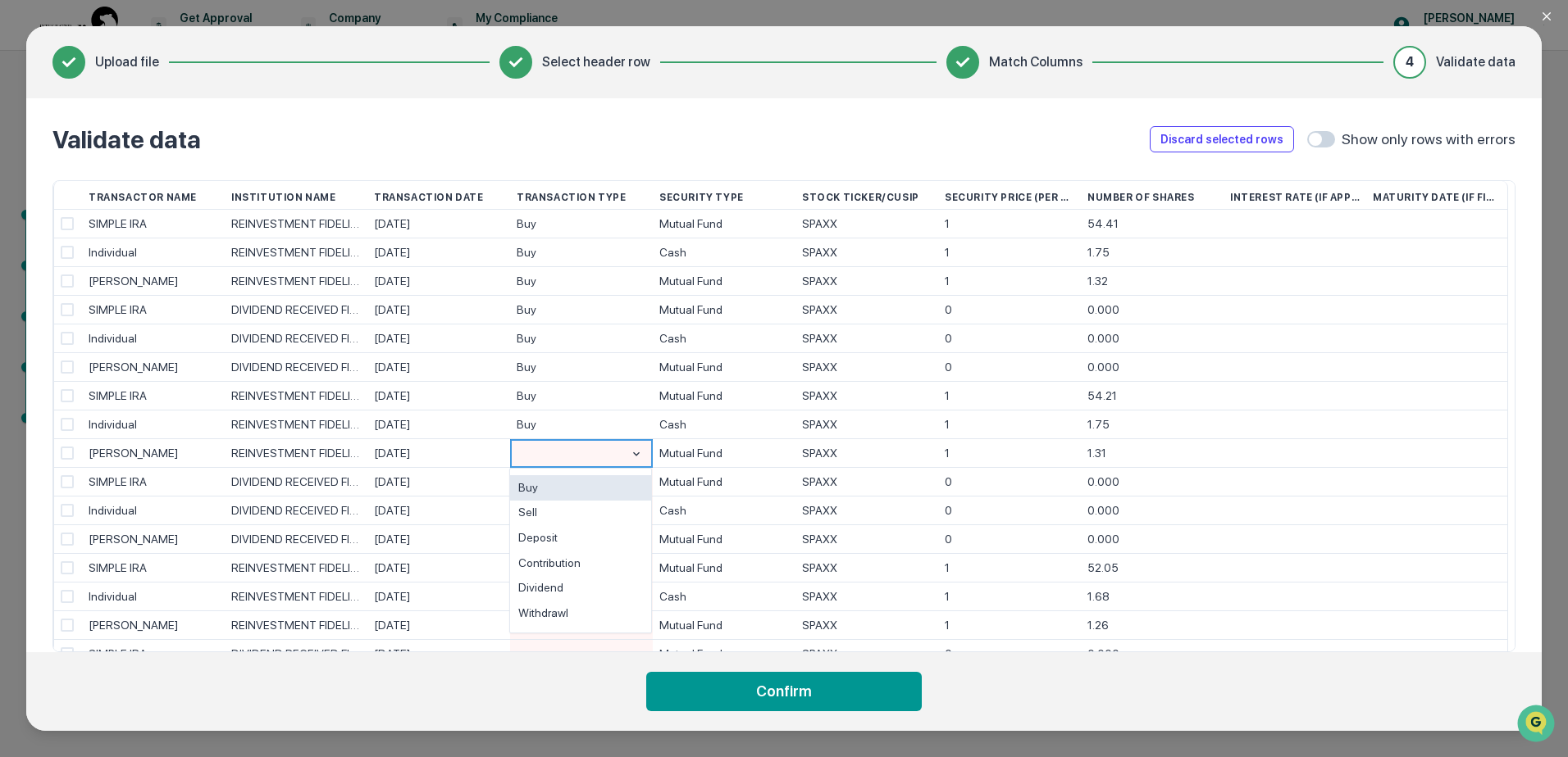
click at [588, 481] on div "Buy" at bounding box center [581, 488] width 141 height 26
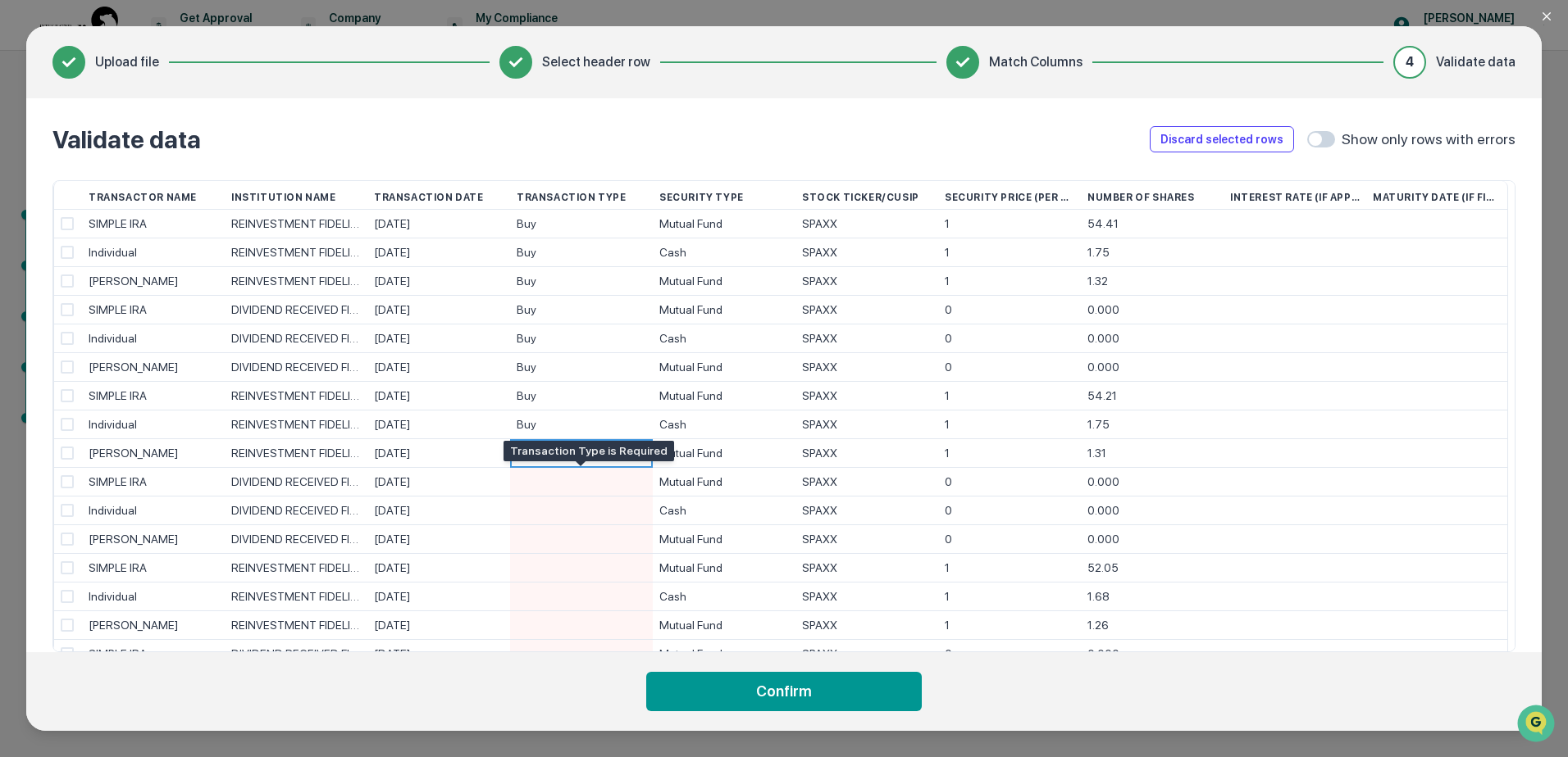
click at [588, 481] on div at bounding box center [582, 481] width 130 height 28
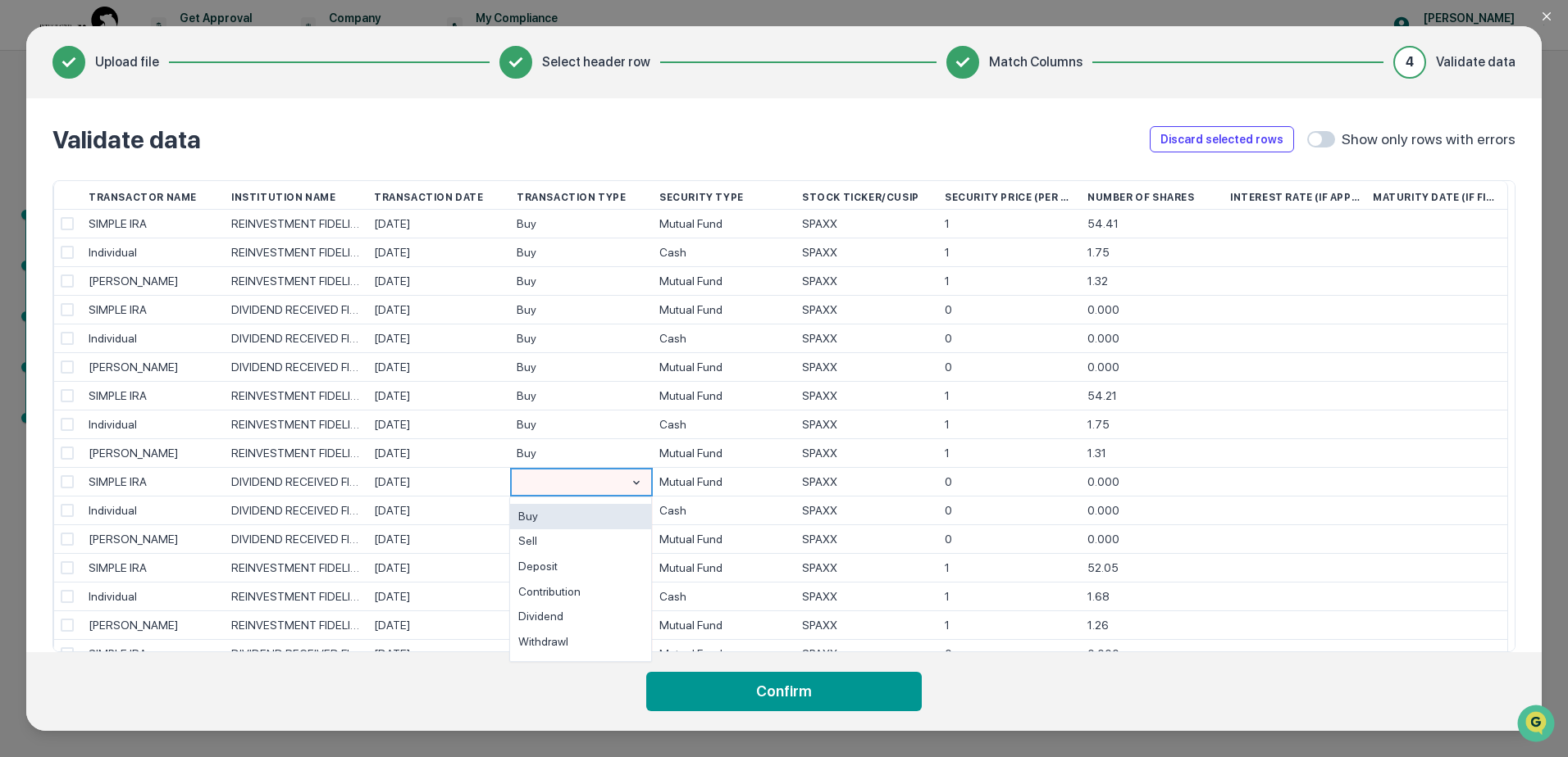
click at [582, 523] on div "Buy" at bounding box center [581, 517] width 141 height 26
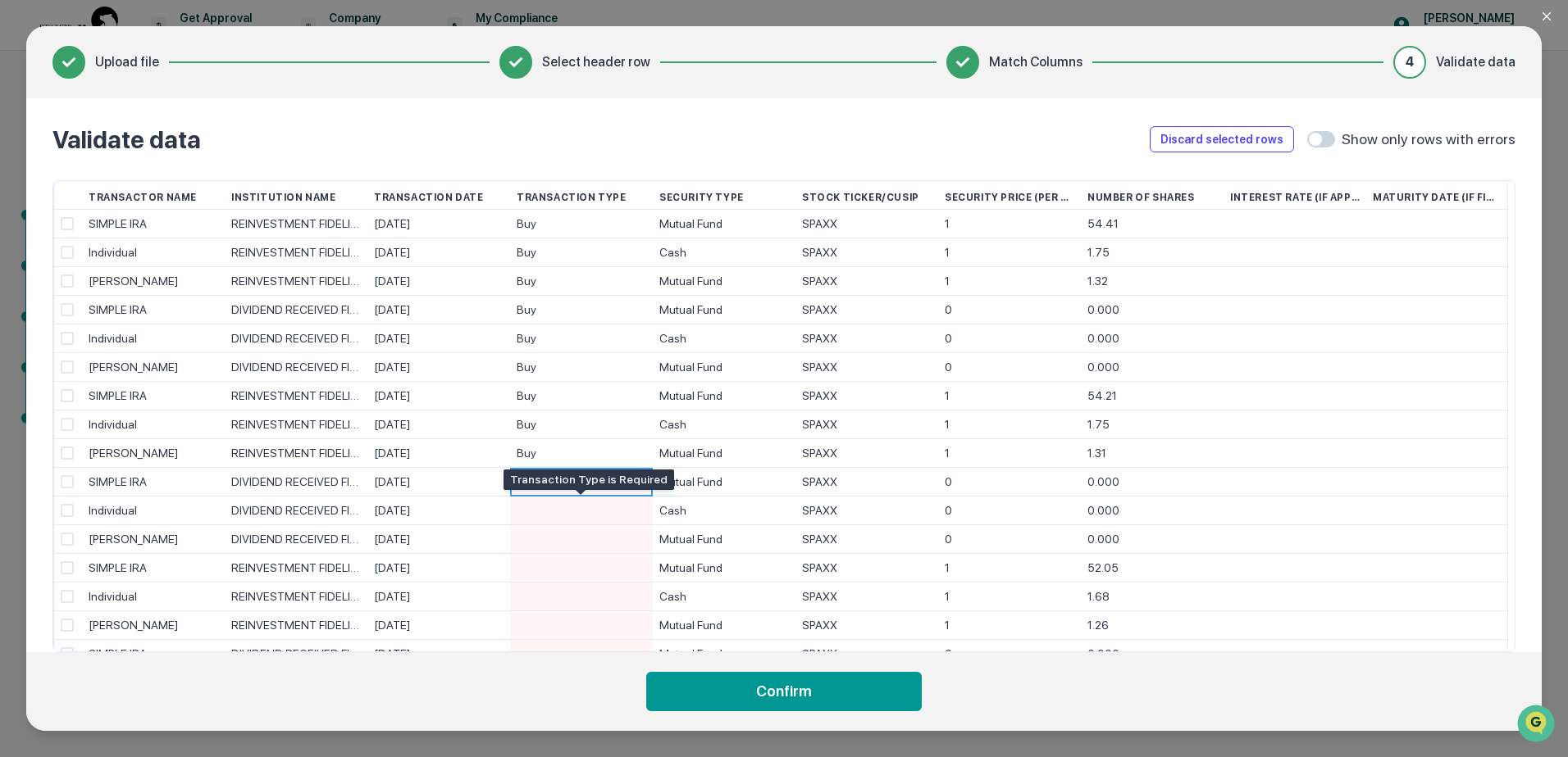
click at [582, 518] on div at bounding box center [582, 510] width 130 height 28
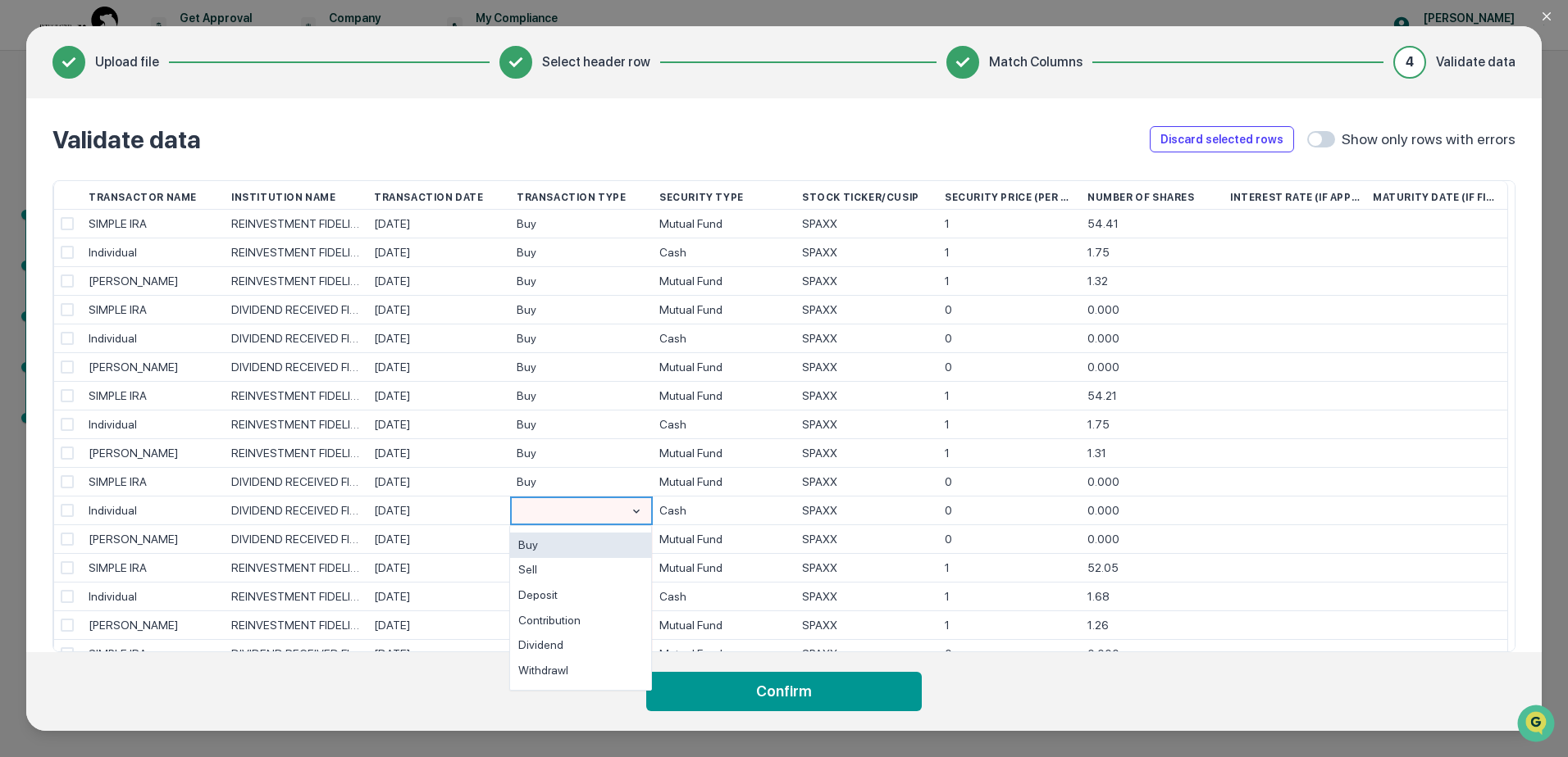
click at [581, 543] on div "Buy" at bounding box center [581, 545] width 141 height 26
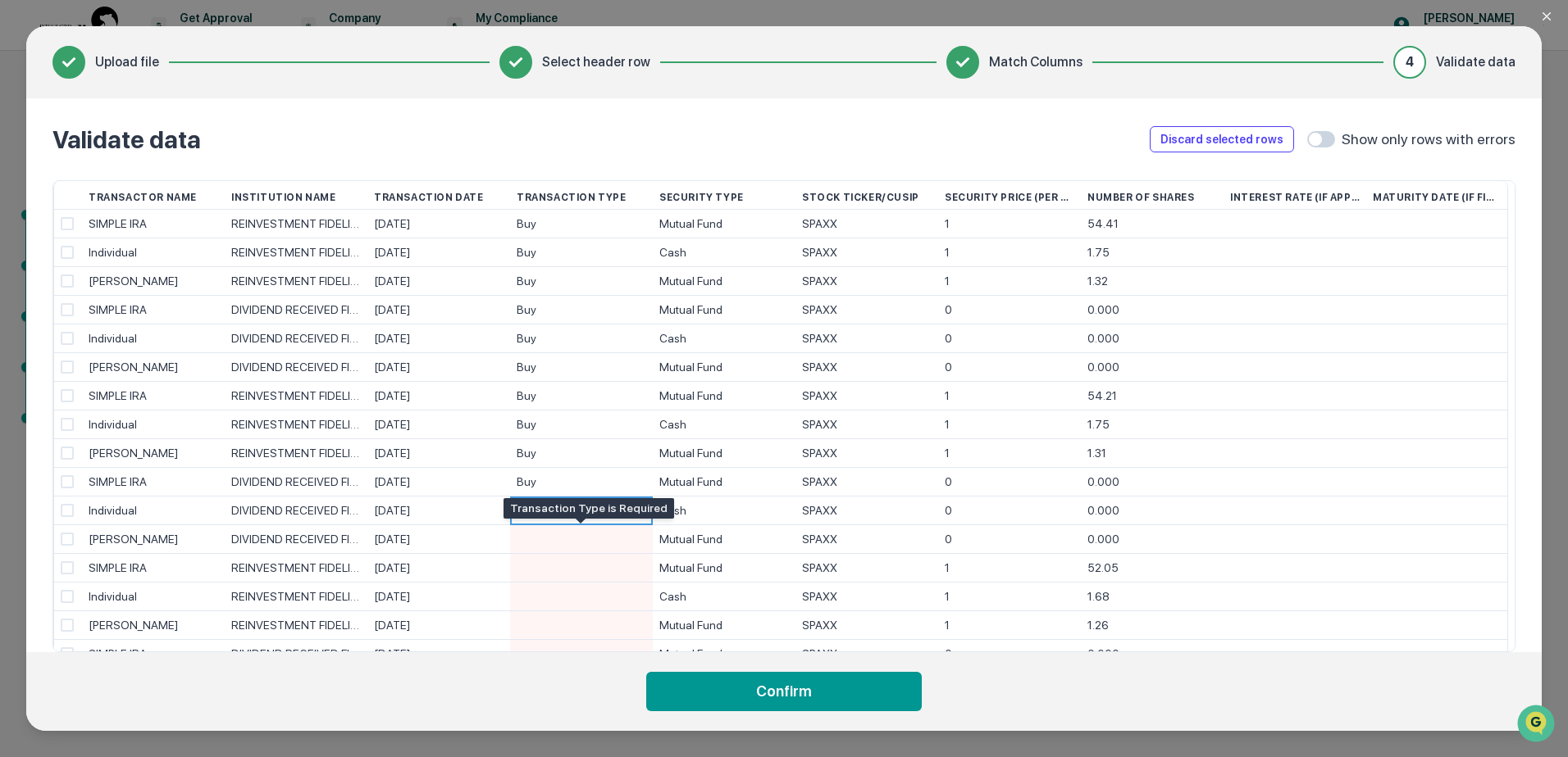
click at [581, 538] on div at bounding box center [582, 539] width 130 height 28
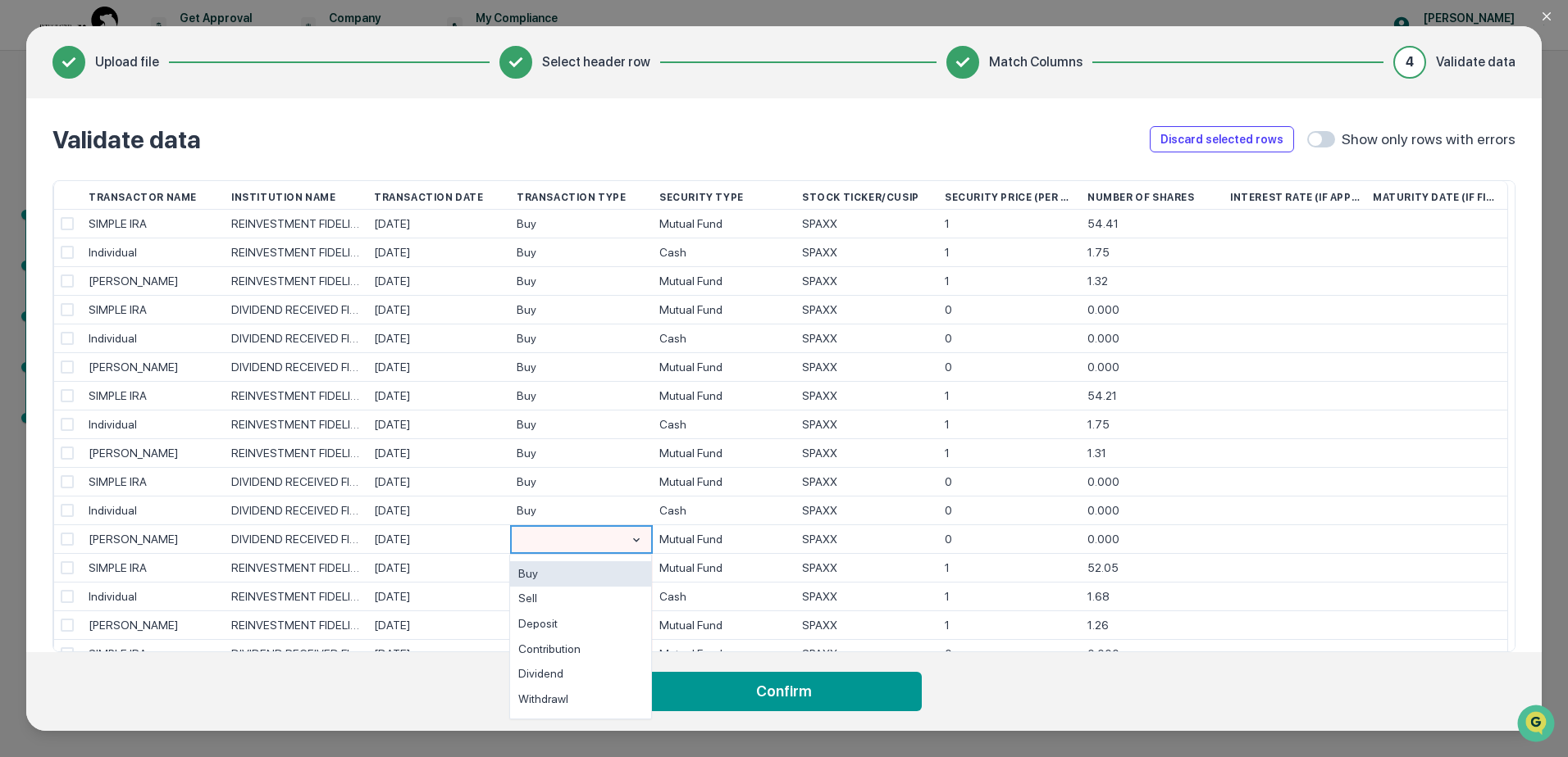
click at [576, 569] on div "Buy" at bounding box center [581, 574] width 141 height 26
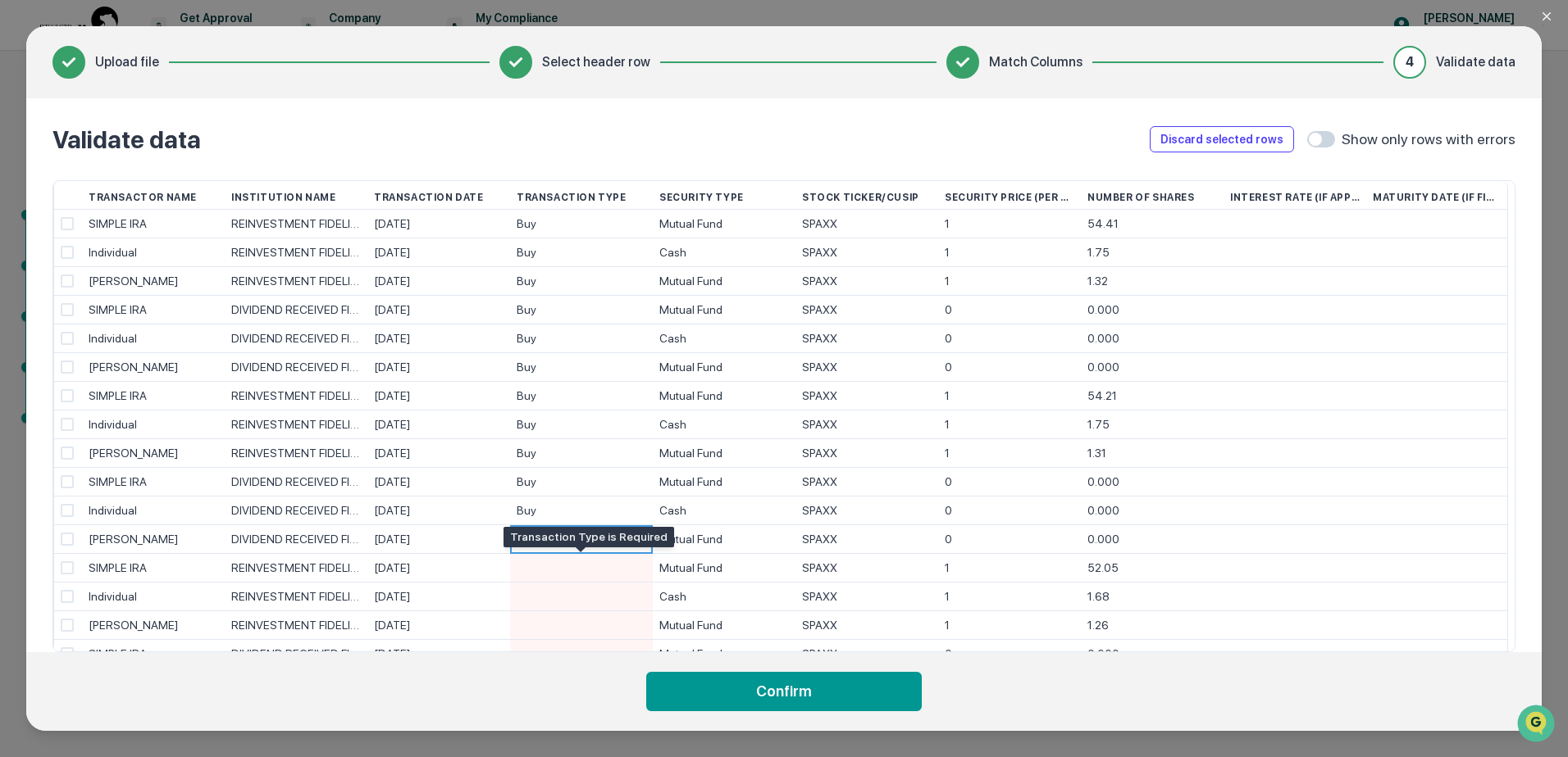
click at [576, 569] on div at bounding box center [582, 567] width 130 height 28
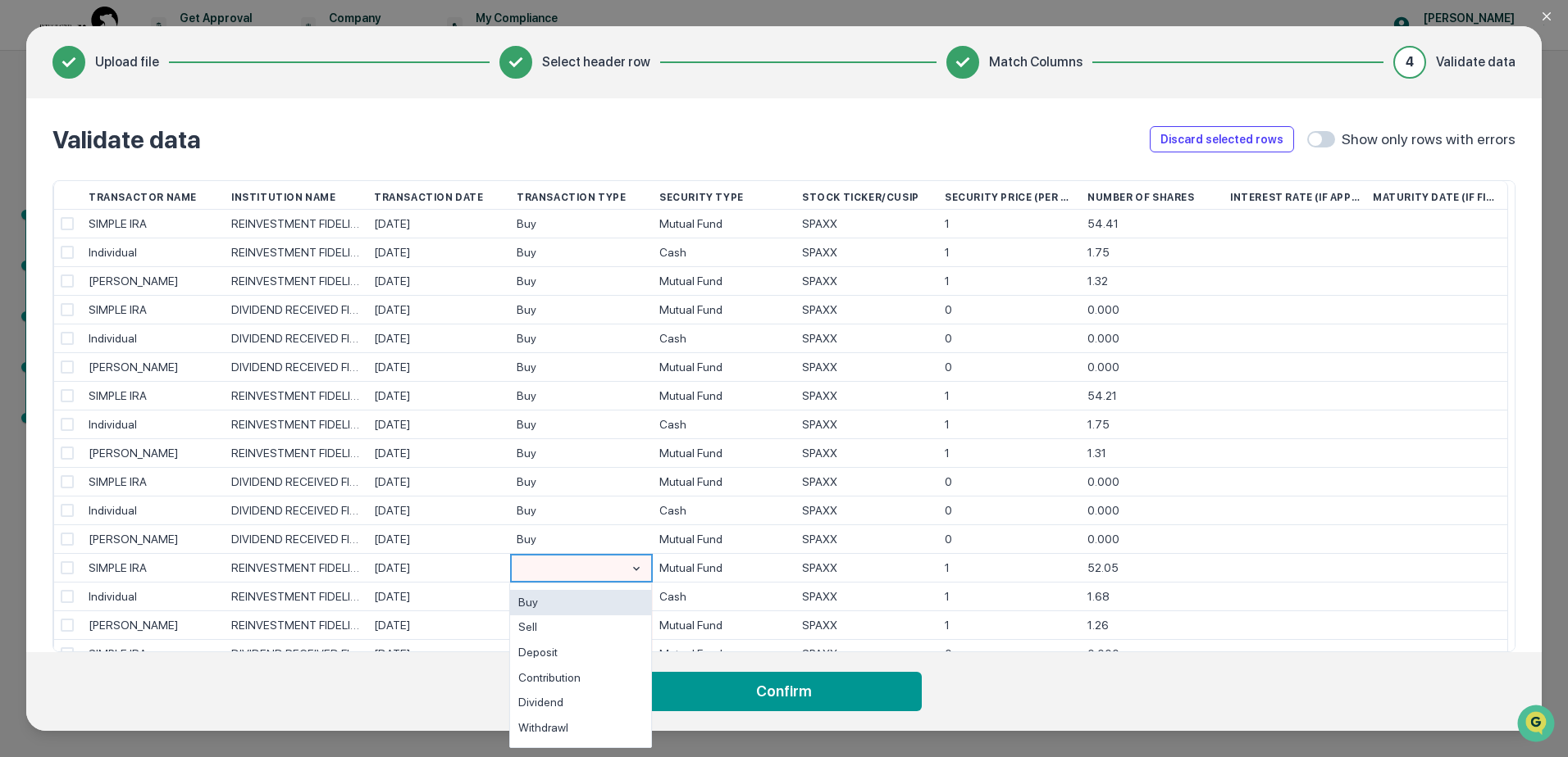
click at [573, 591] on div "Buy" at bounding box center [581, 603] width 141 height 26
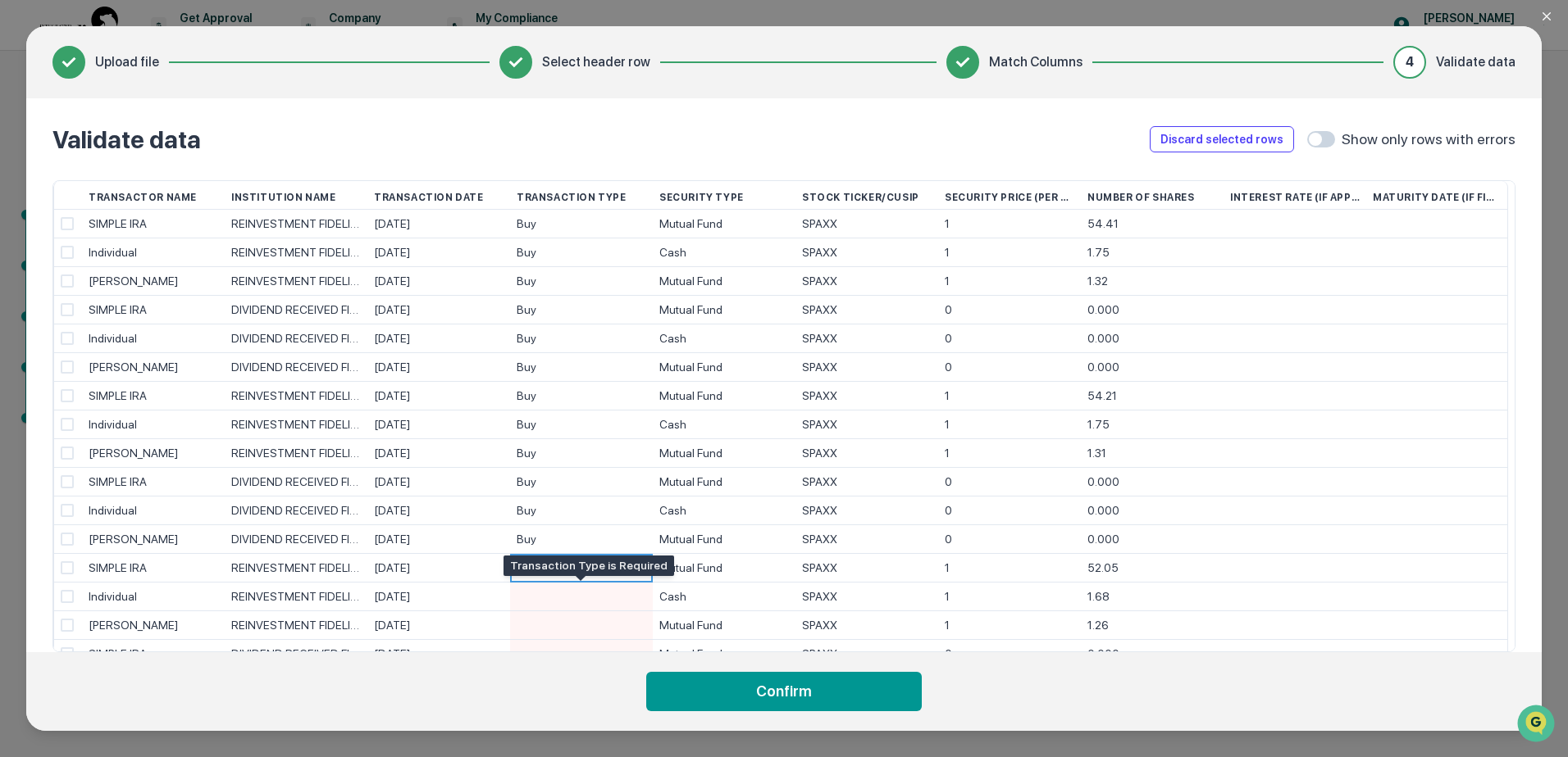
click at [573, 591] on div at bounding box center [582, 596] width 130 height 28
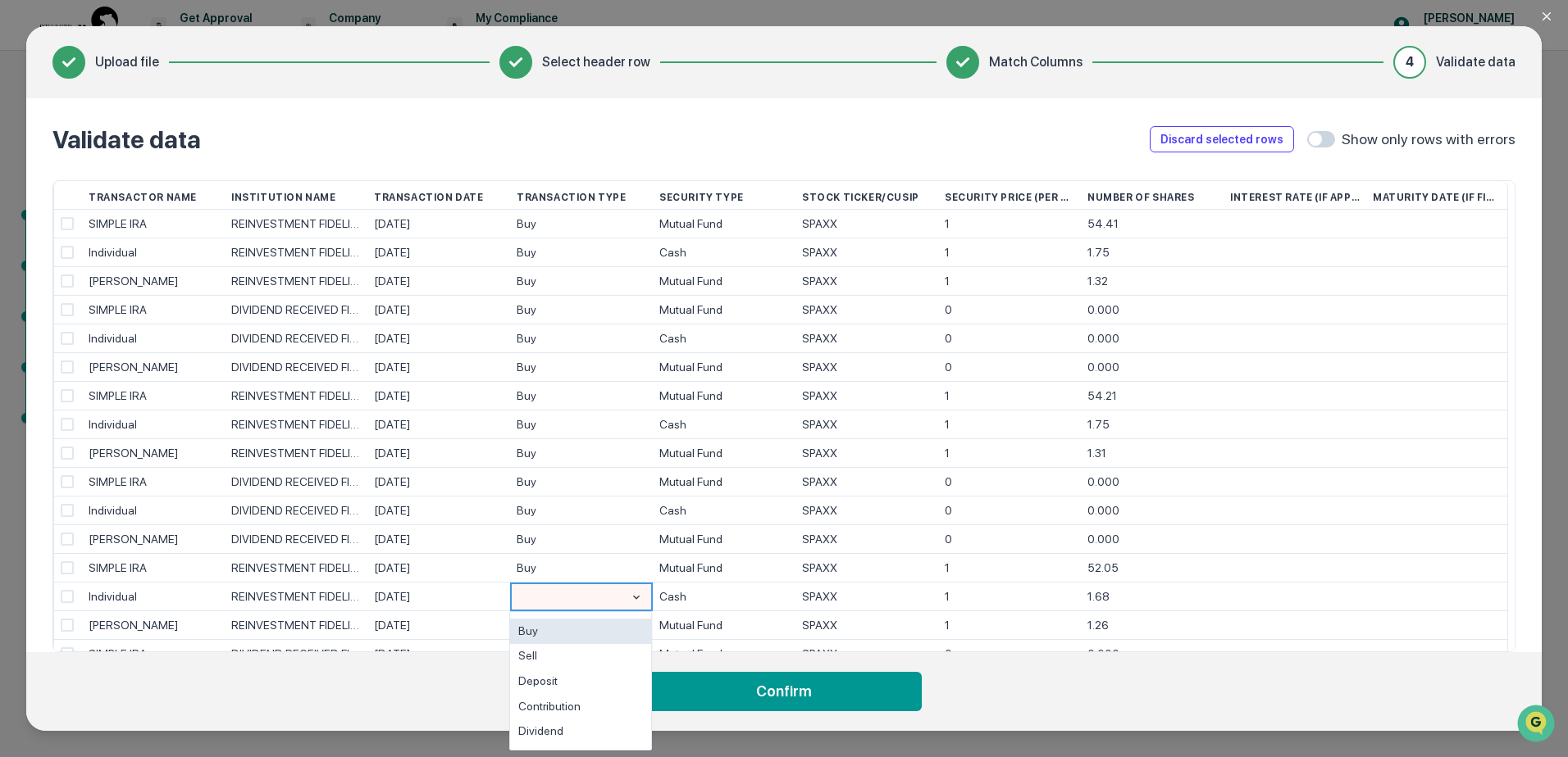
click at [564, 624] on div "Buy" at bounding box center [581, 631] width 141 height 26
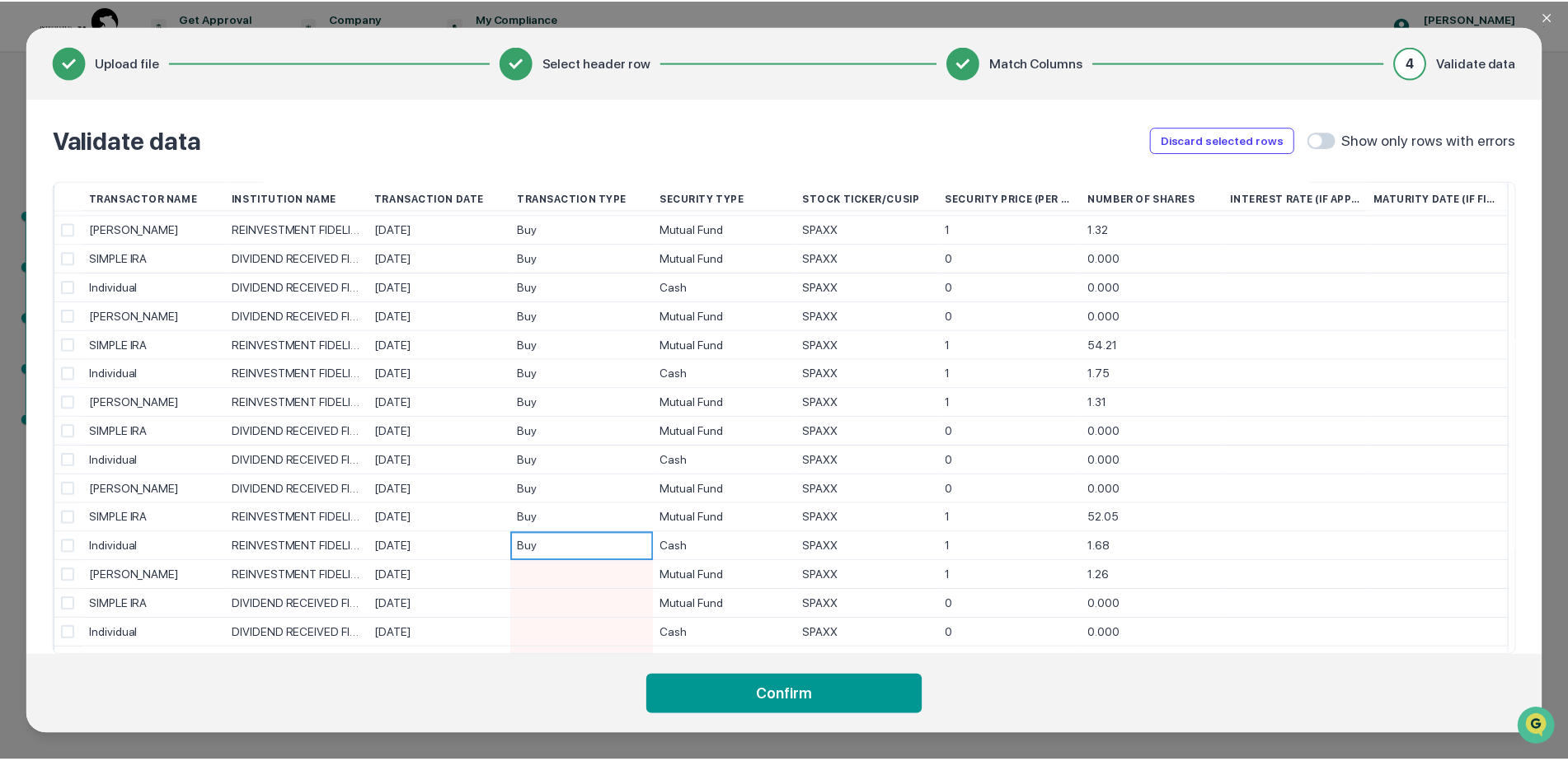
scroll to position [74, 0]
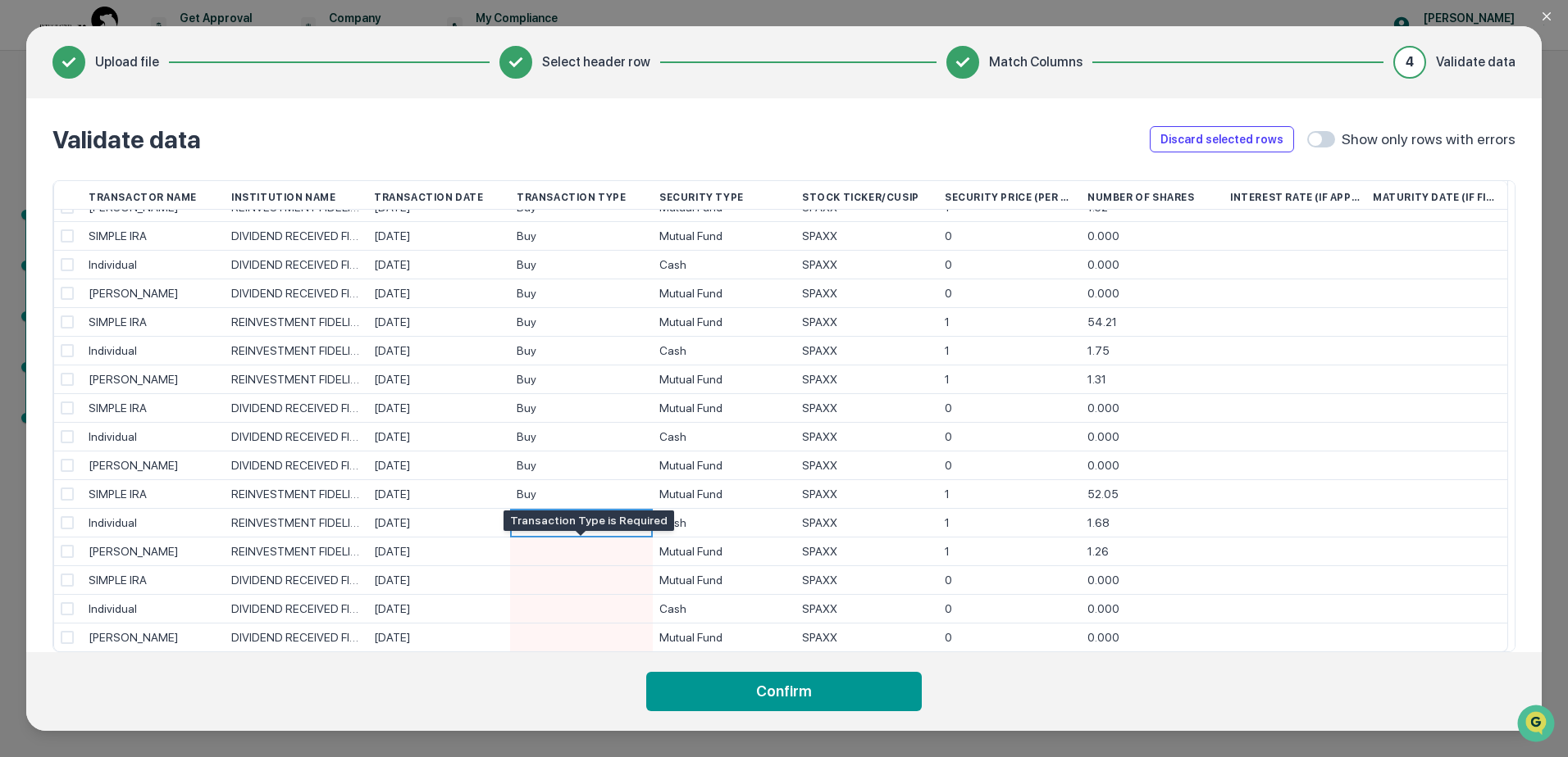
click at [571, 552] on div at bounding box center [582, 551] width 130 height 28
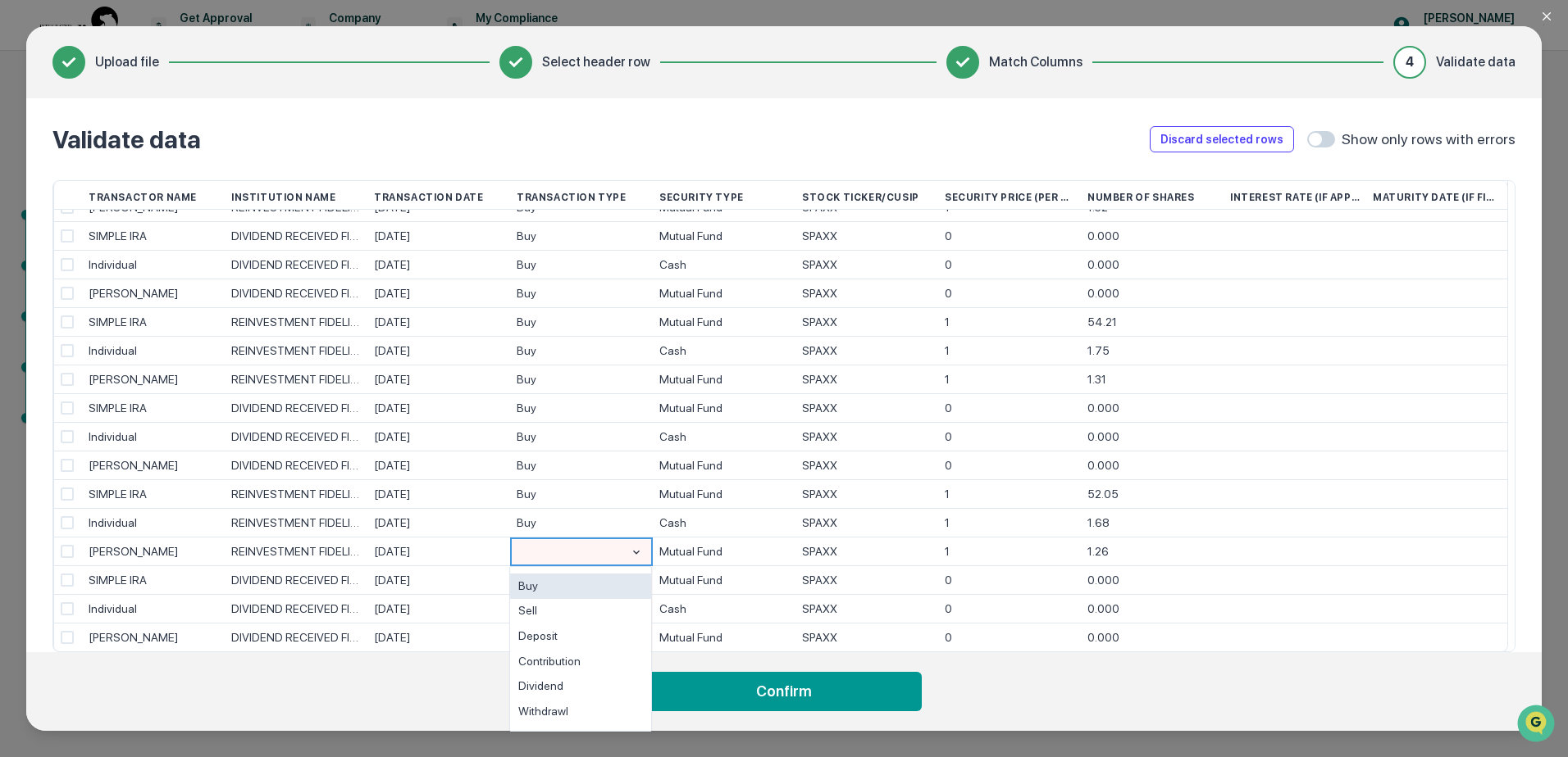
click at [571, 580] on div "Buy" at bounding box center [581, 586] width 141 height 26
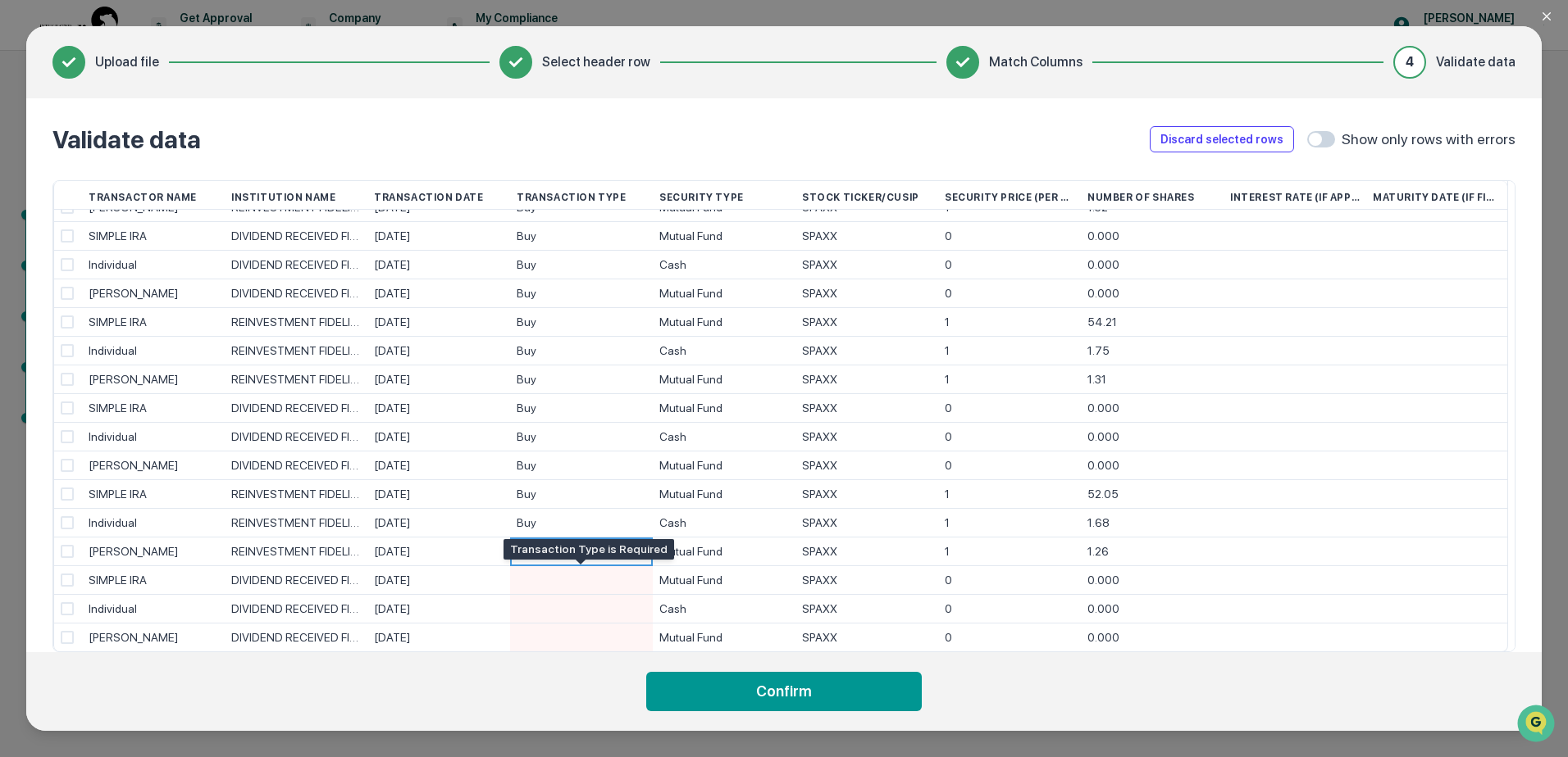
click at [571, 580] on div at bounding box center [582, 580] width 130 height 28
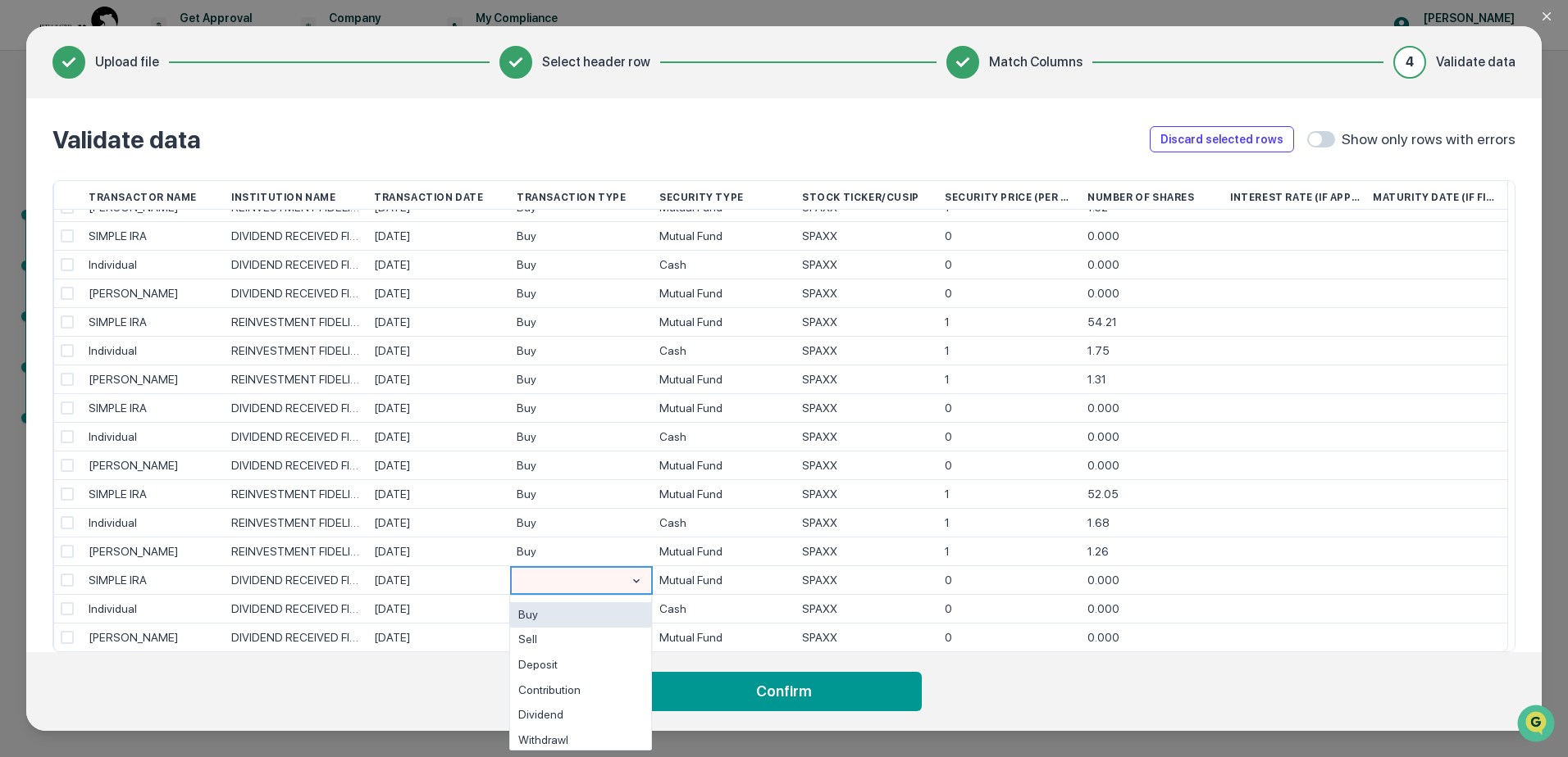
click at [568, 614] on div "Buy" at bounding box center [581, 615] width 141 height 26
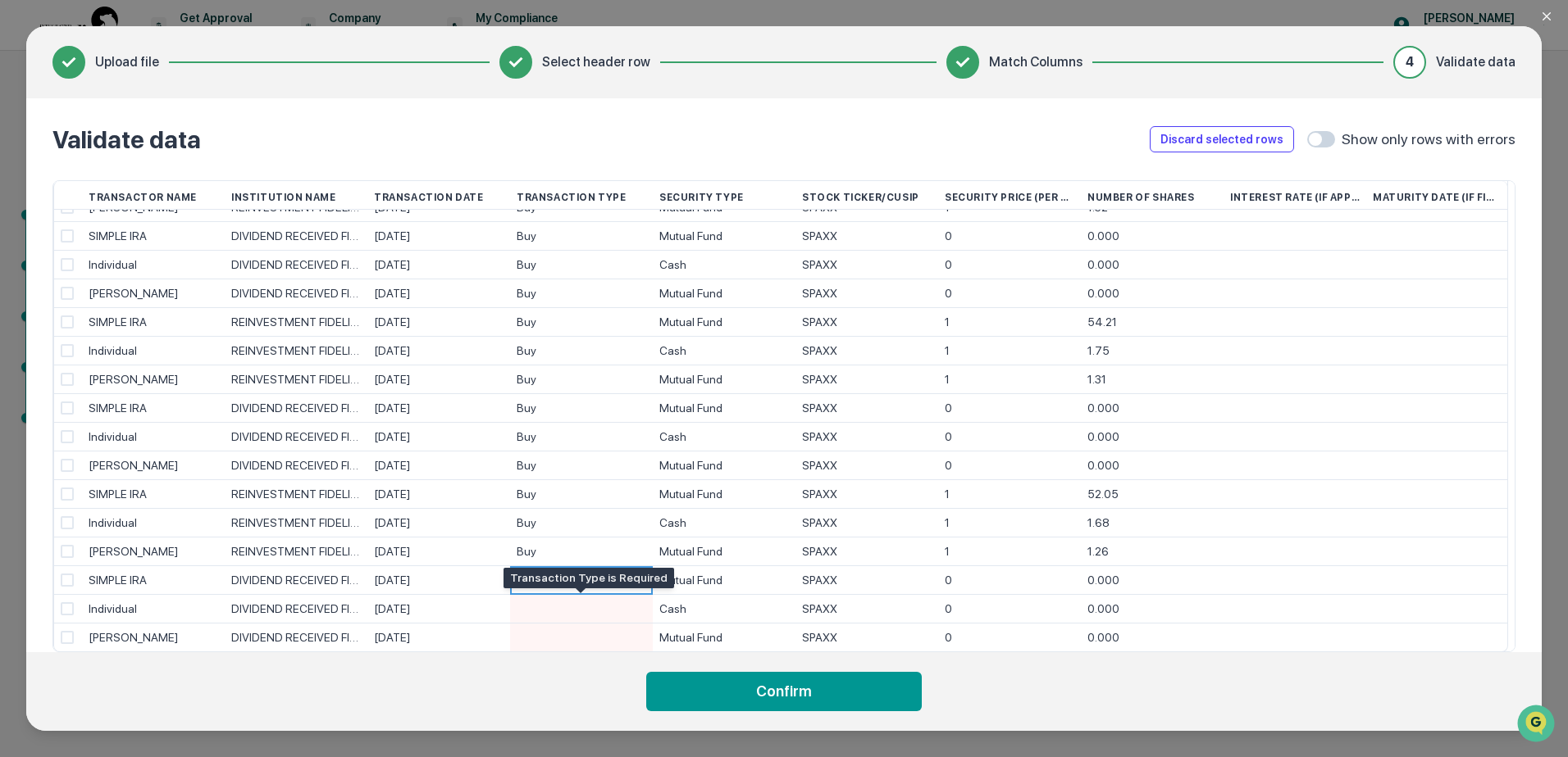
click at [568, 613] on div at bounding box center [582, 608] width 130 height 28
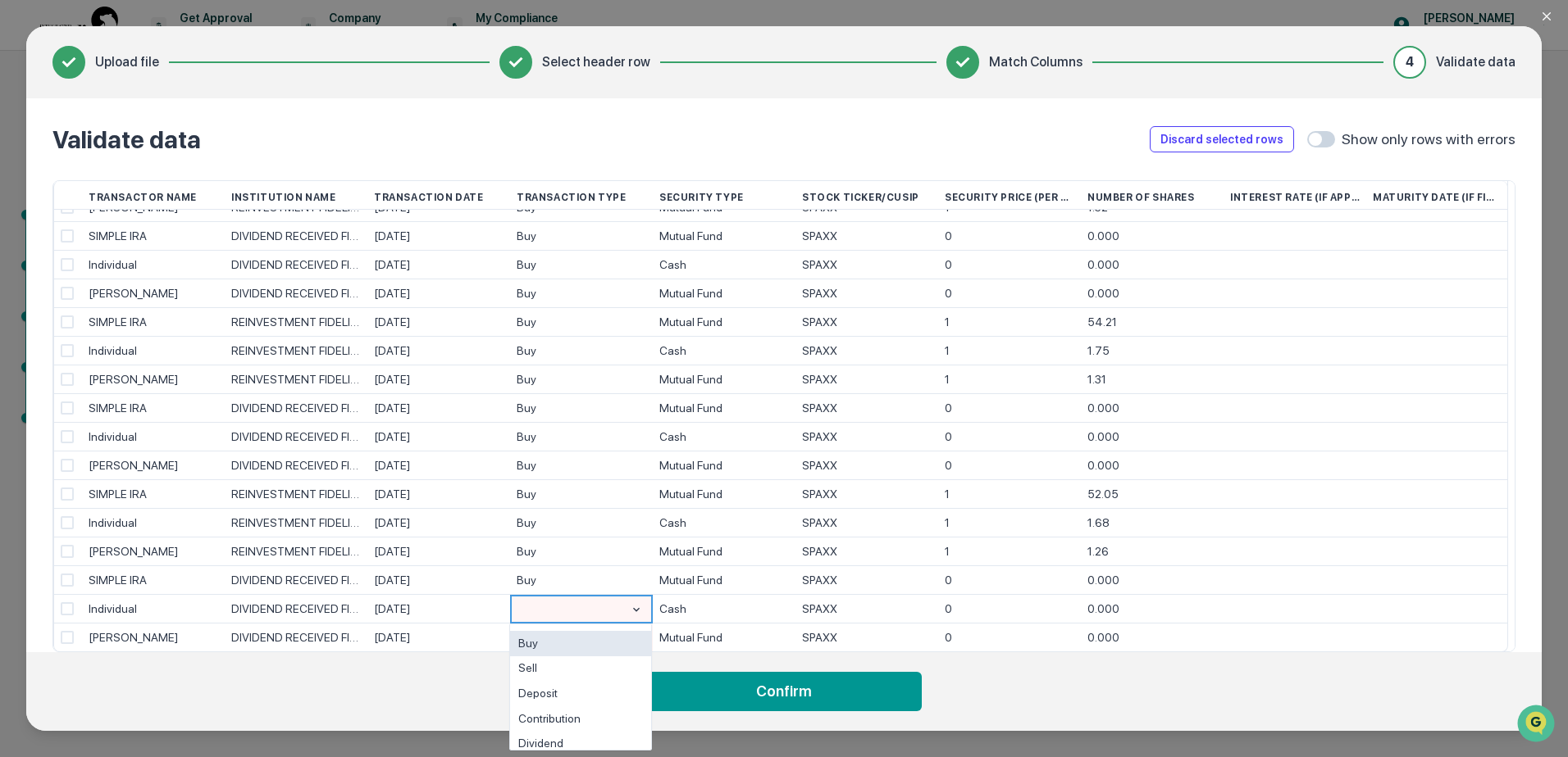
click at [566, 642] on div "Buy" at bounding box center [581, 644] width 141 height 26
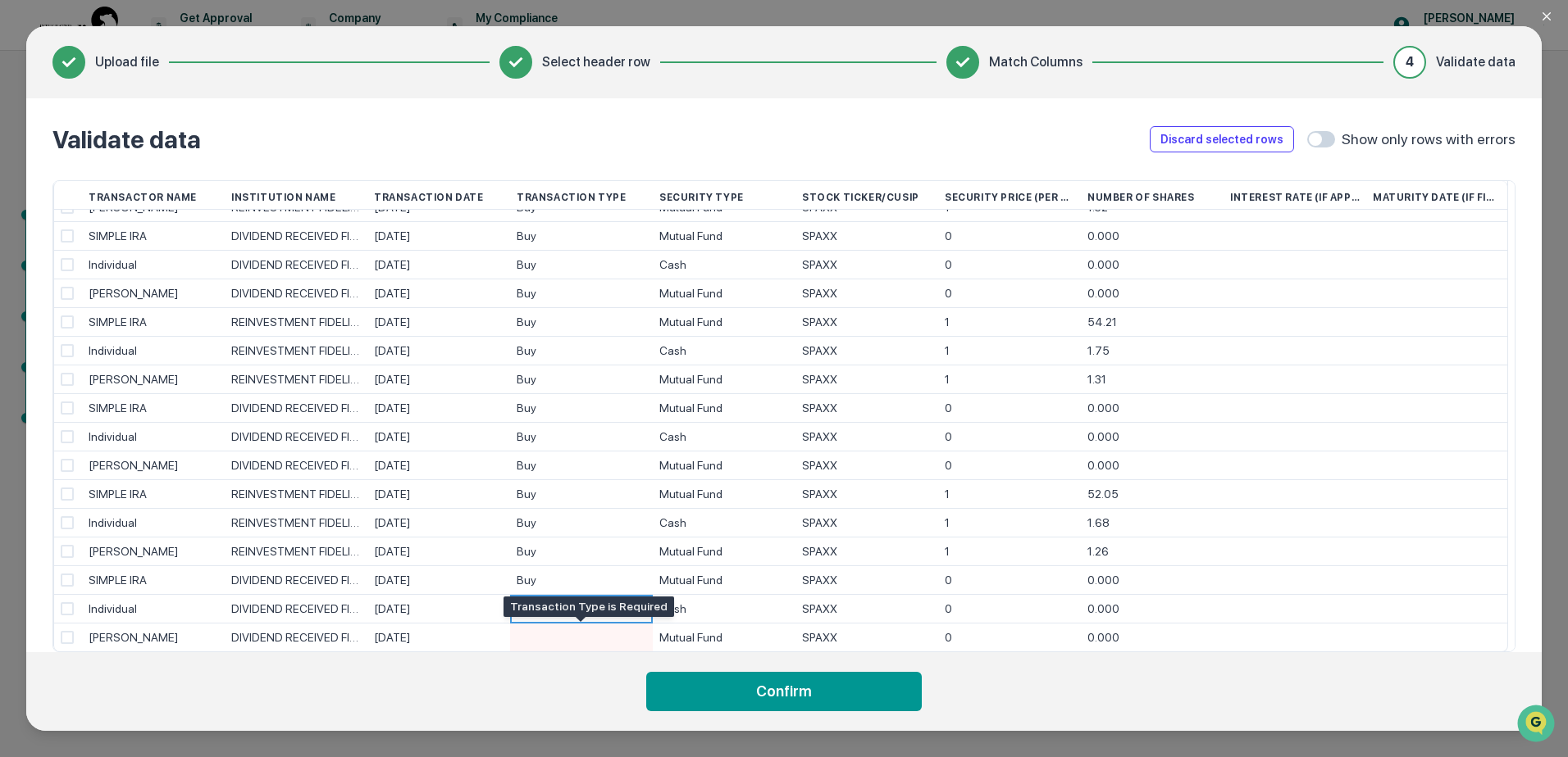
click at [567, 638] on div at bounding box center [582, 637] width 130 height 28
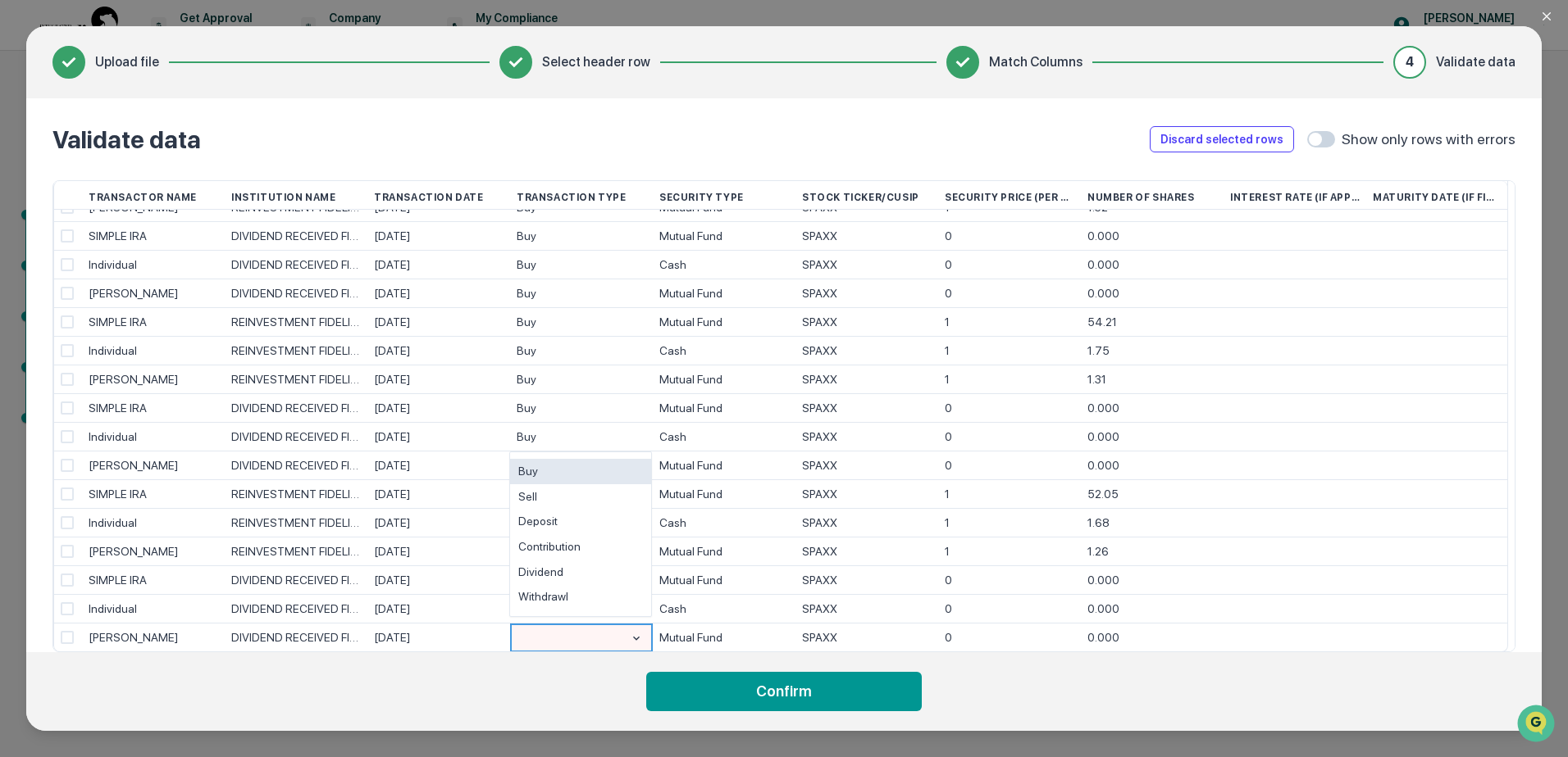
click at [558, 474] on div "Buy" at bounding box center [581, 471] width 141 height 26
click at [1163, 675] on footer "Confirm" at bounding box center [784, 691] width 1516 height 79
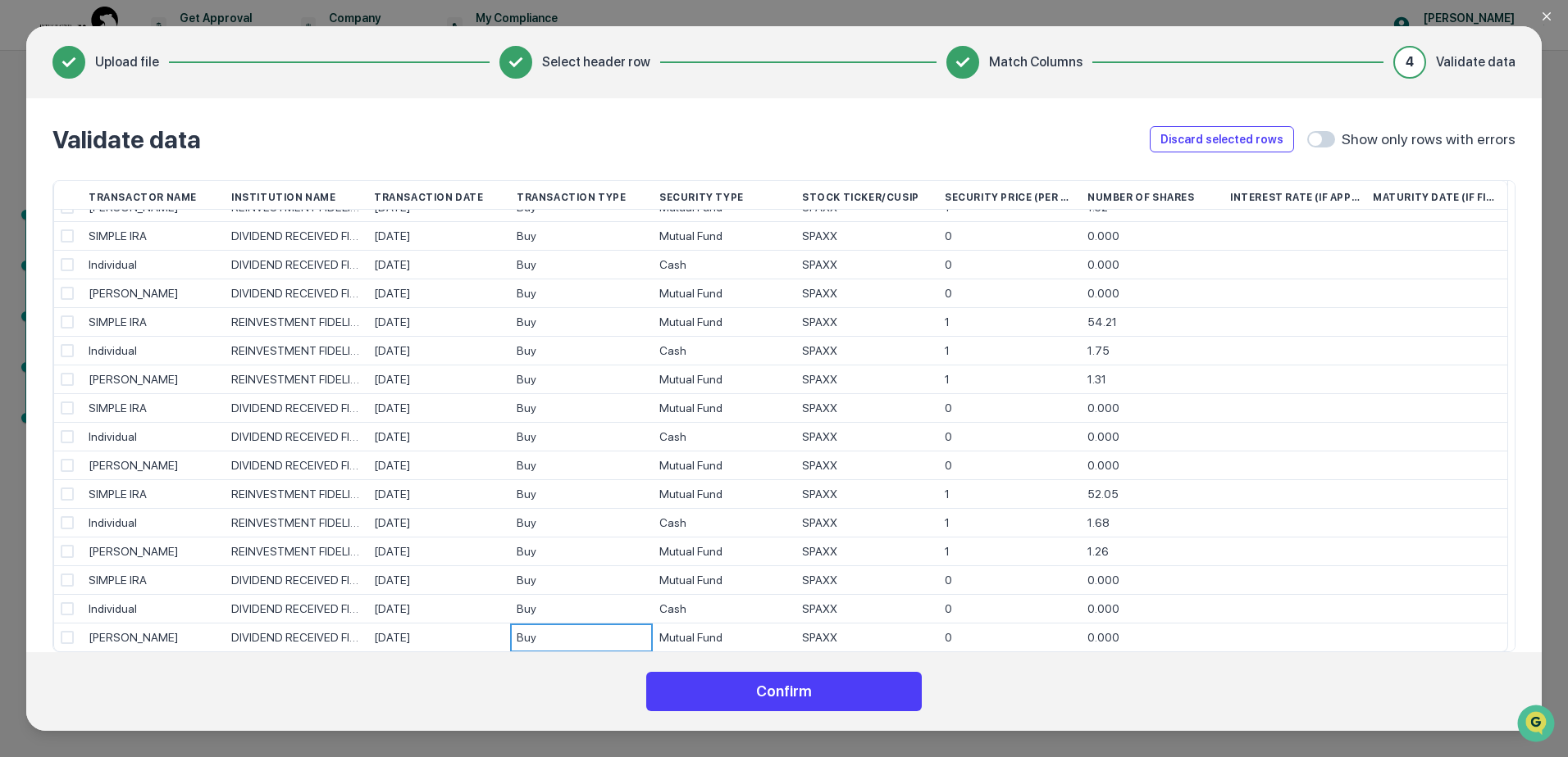
click at [860, 692] on button "Confirm" at bounding box center [783, 691] width 276 height 39
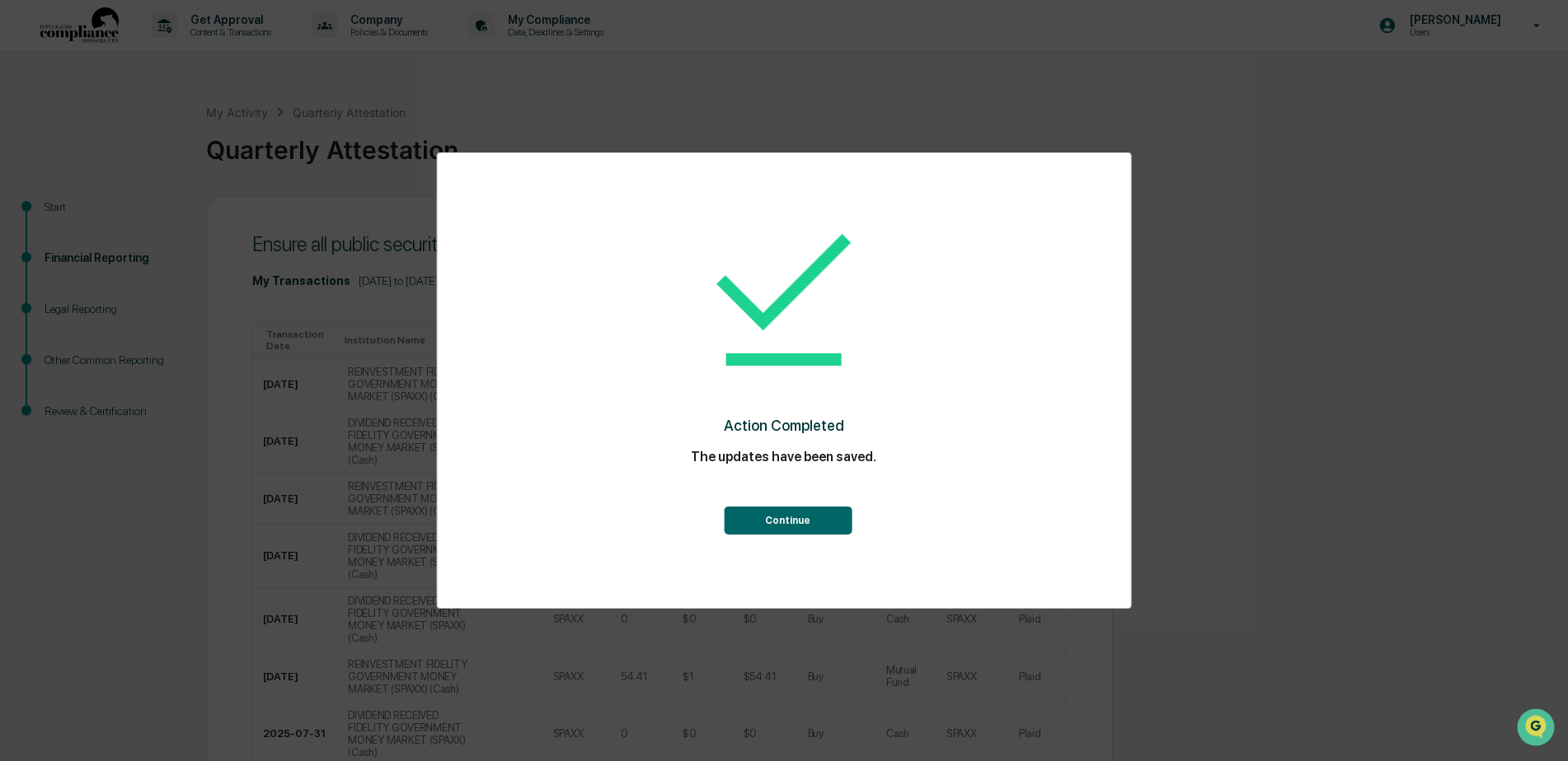
click at [801, 514] on button "Continue" at bounding box center [787, 520] width 128 height 28
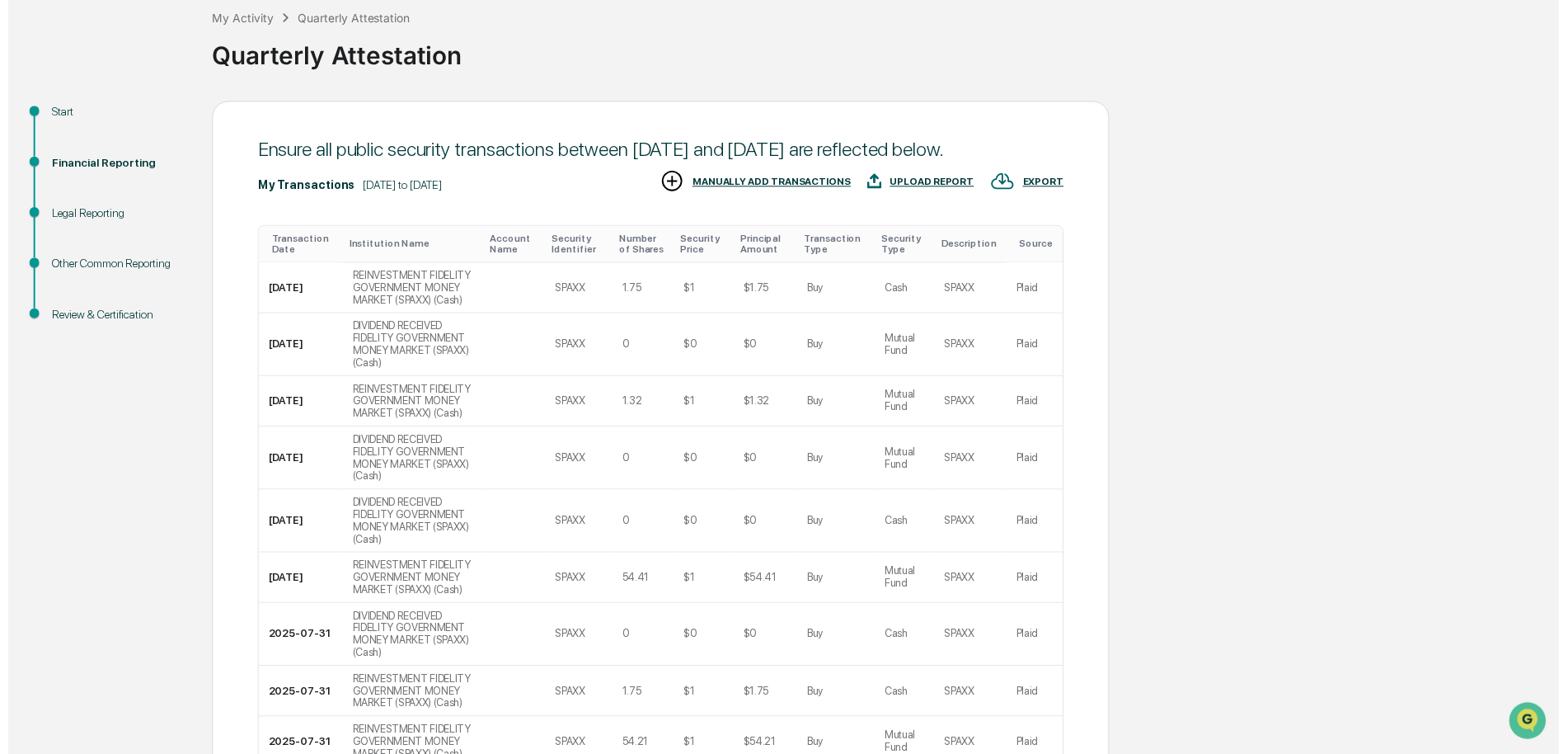
scroll to position [276, 0]
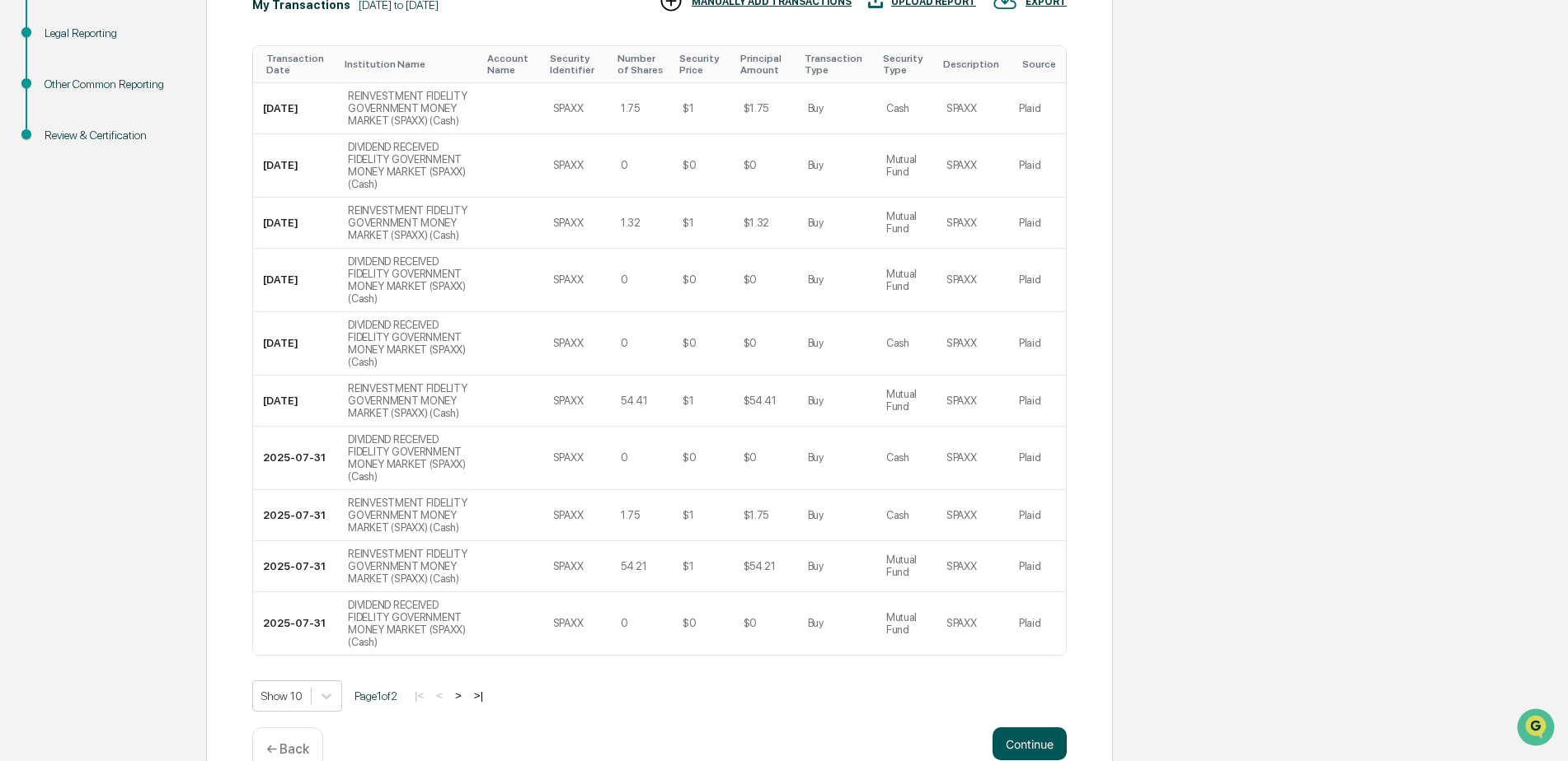
click at [1037, 727] on button "Continue" at bounding box center [1029, 744] width 74 height 33
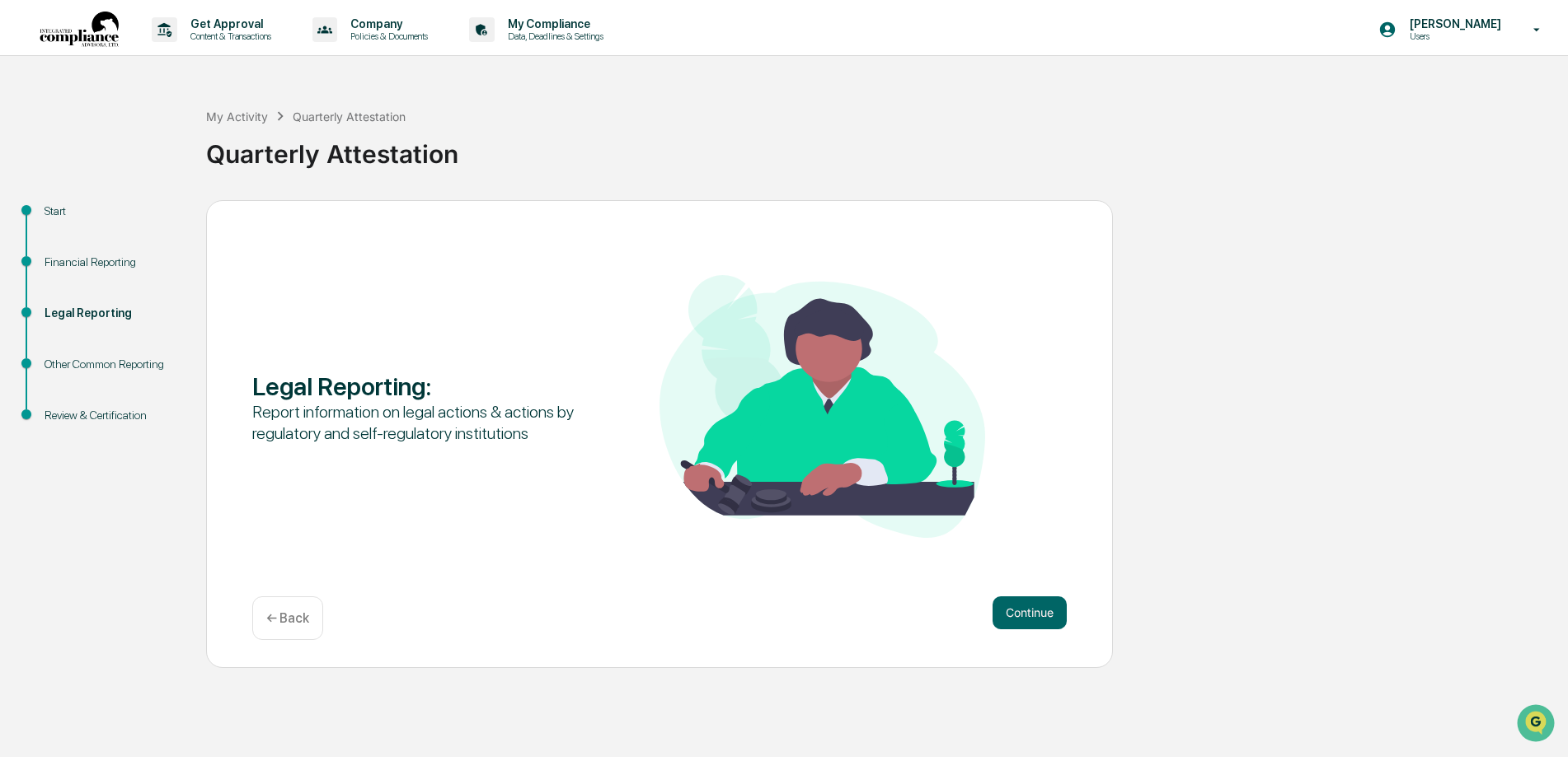
scroll to position [0, 0]
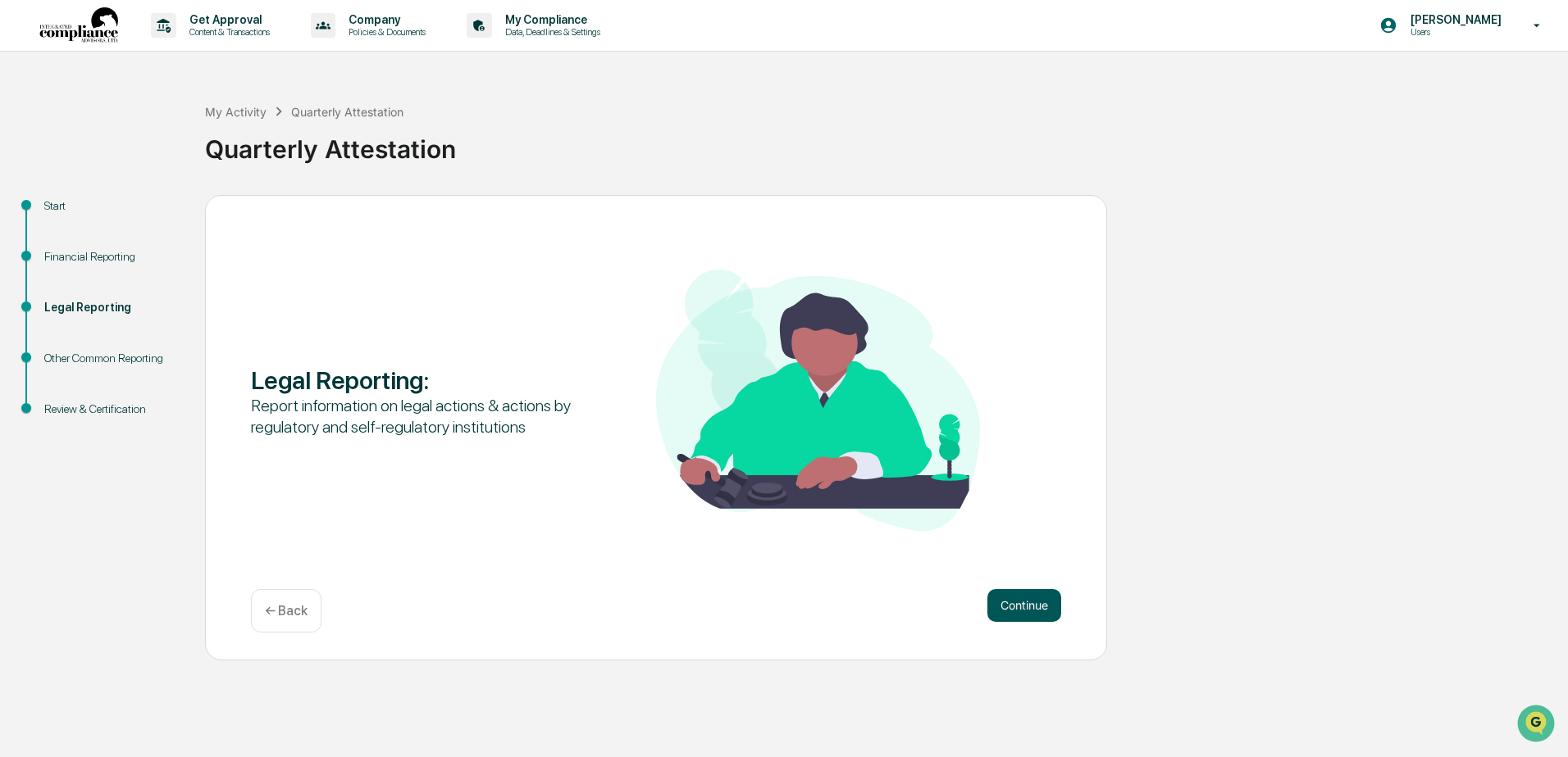
click at [1015, 604] on button "Continue" at bounding box center [1023, 605] width 73 height 32
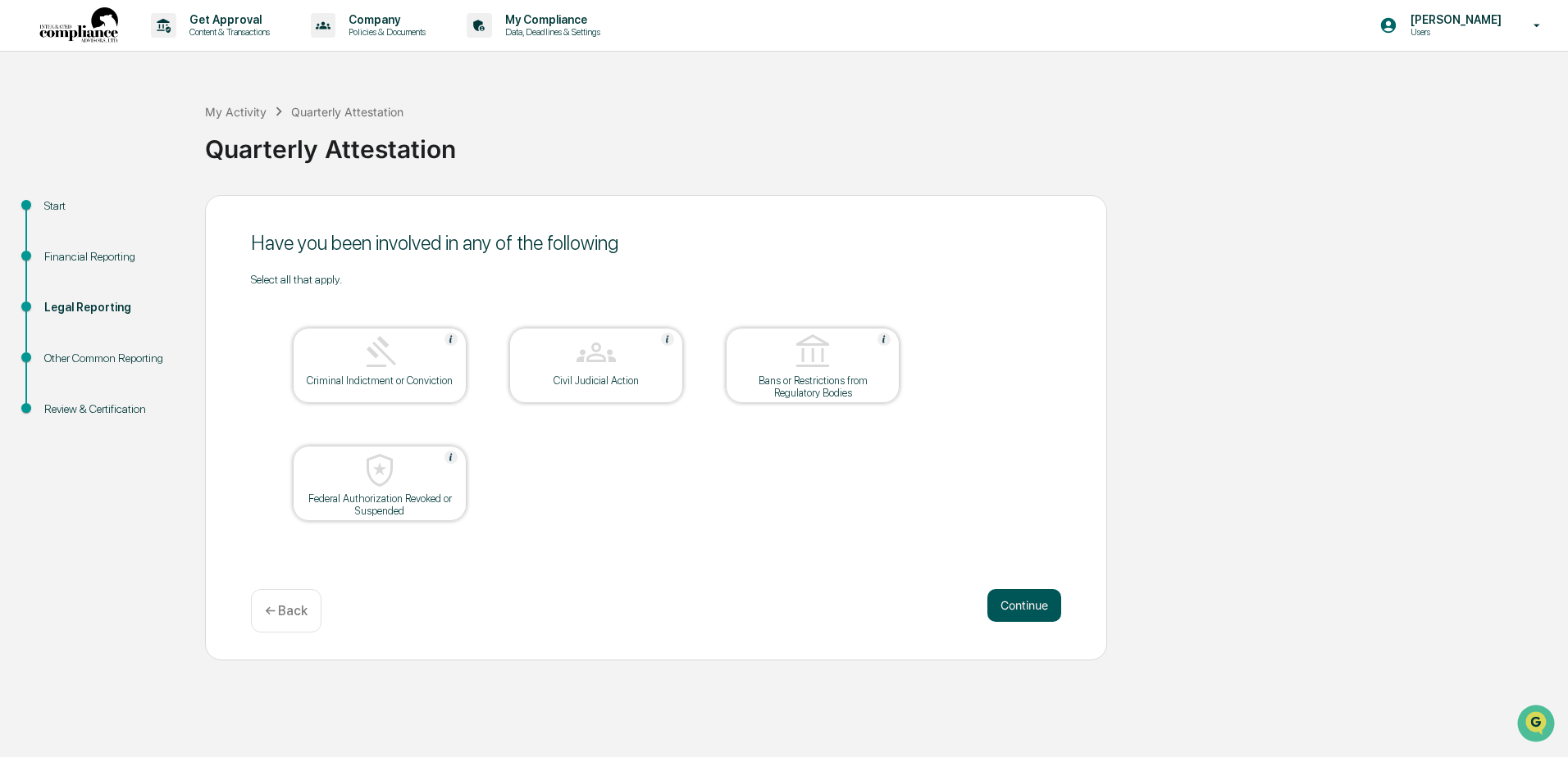
click at [1036, 602] on button "Continue" at bounding box center [1023, 605] width 73 height 32
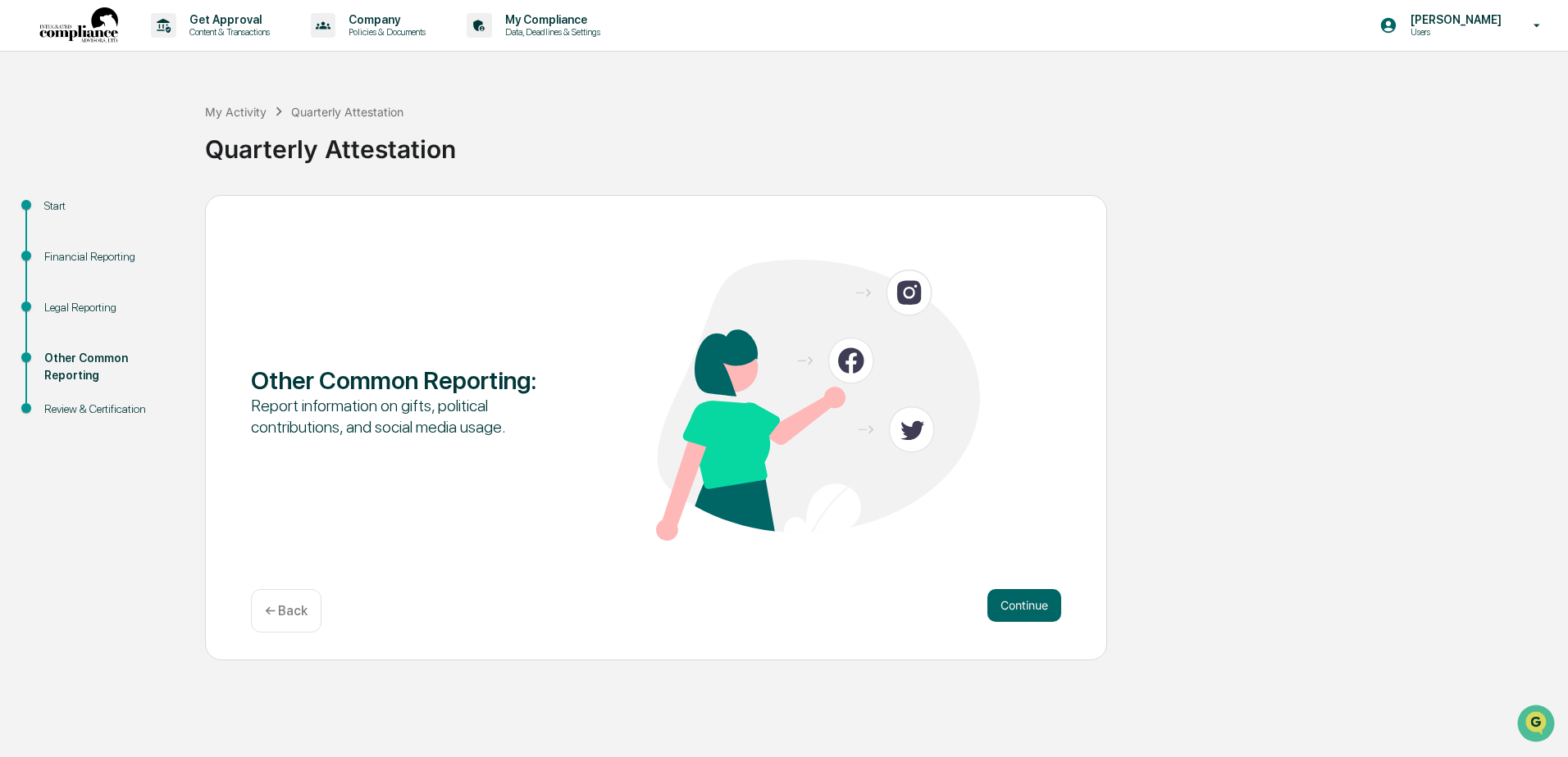
click at [1036, 602] on button "Continue" at bounding box center [1023, 605] width 73 height 32
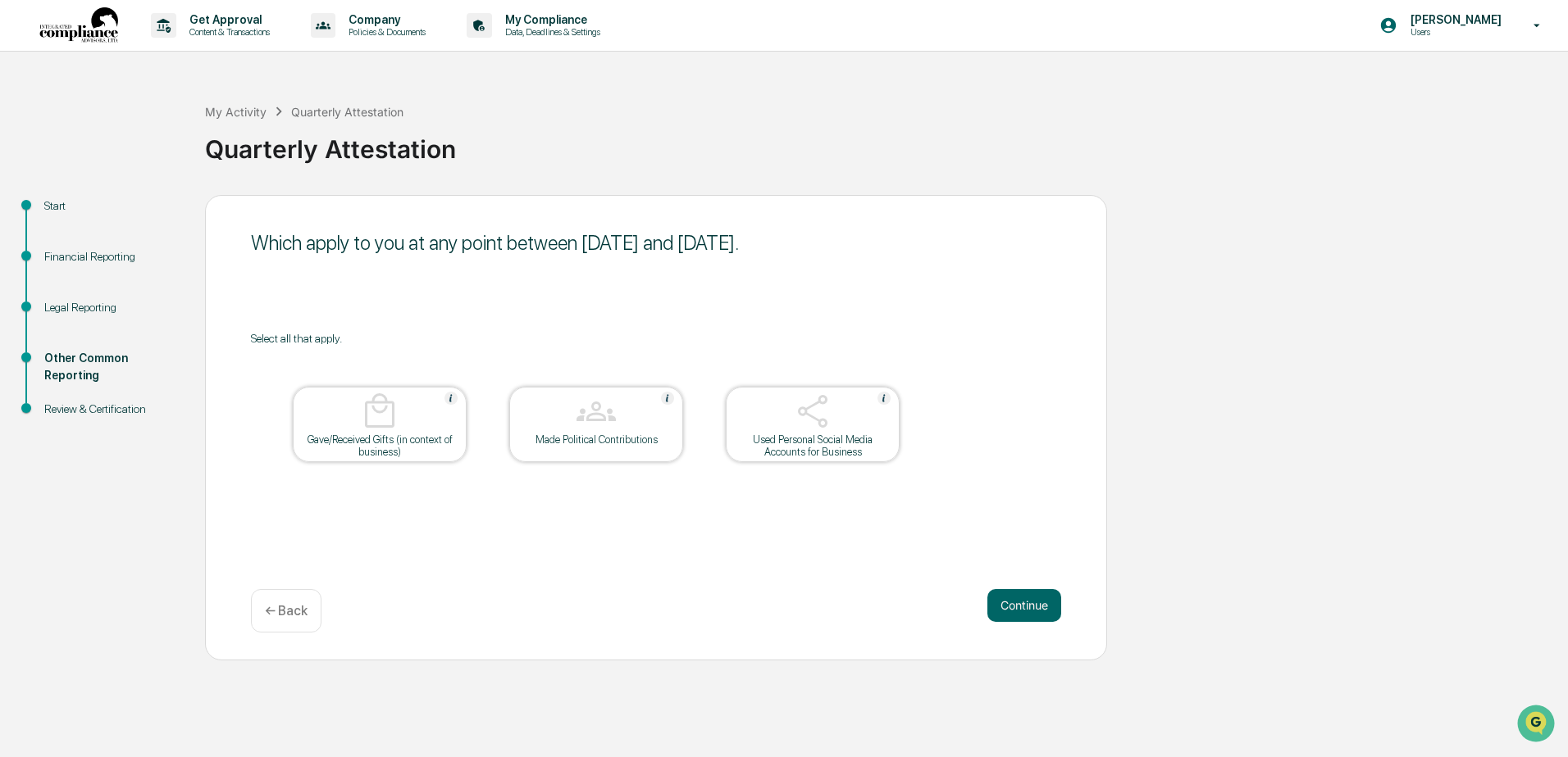
click at [1036, 602] on button "Continue" at bounding box center [1023, 605] width 73 height 32
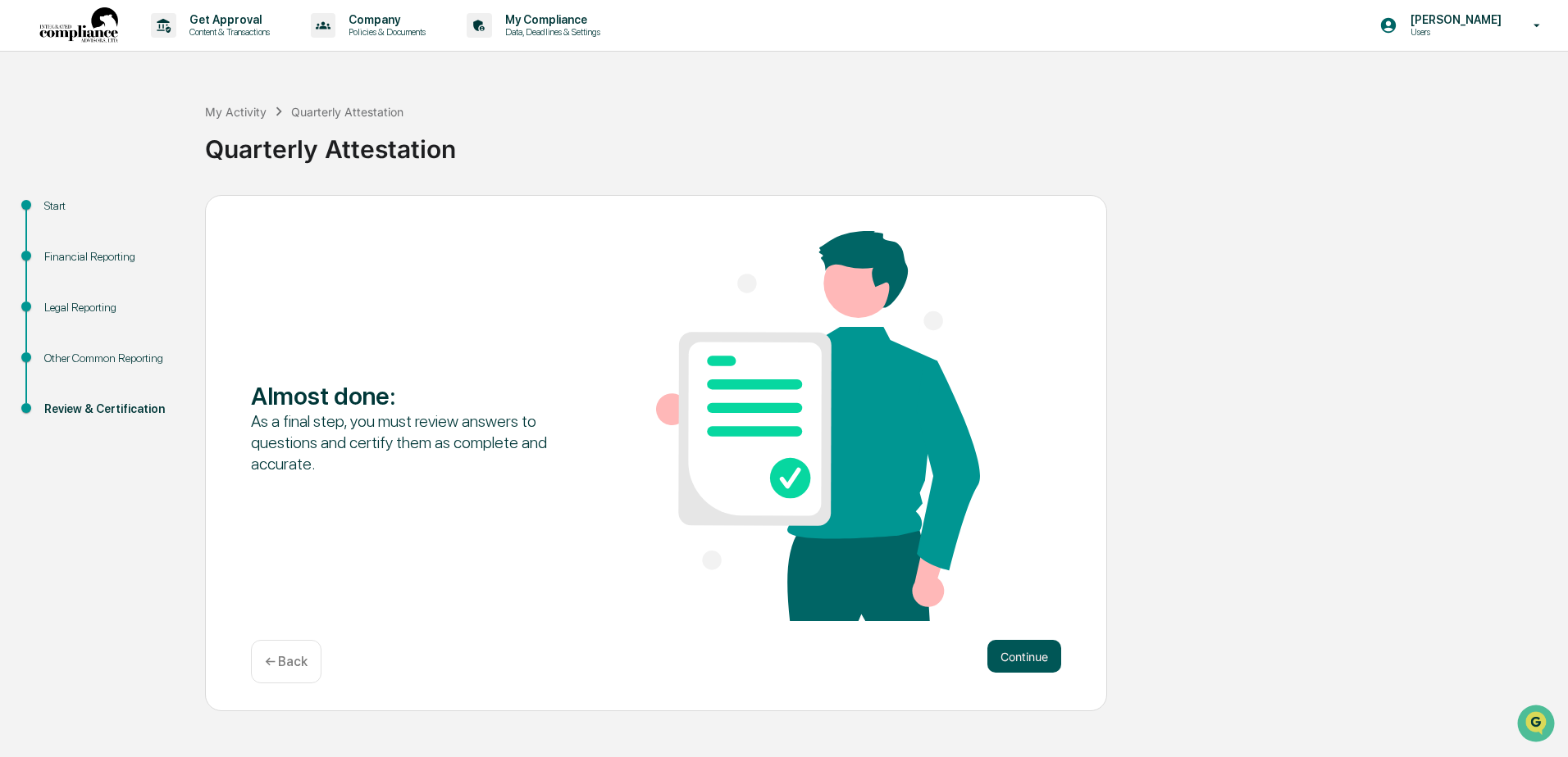
click at [1038, 651] on button "Continue" at bounding box center [1023, 656] width 73 height 32
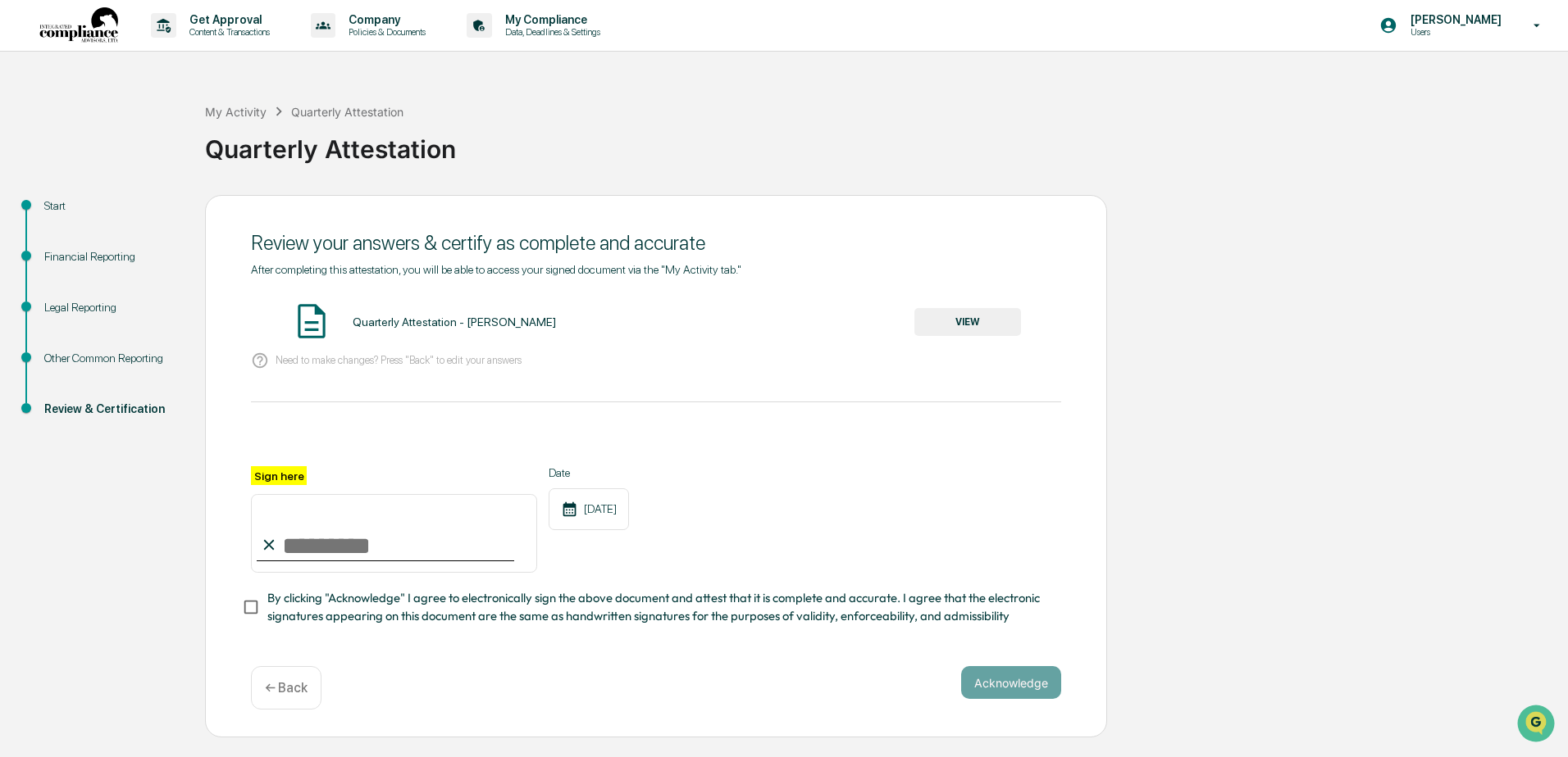
click at [341, 552] on input "Sign here" at bounding box center [394, 533] width 286 height 79
type input "**********"
click at [1043, 686] on button "Acknowledge" at bounding box center [1011, 683] width 100 height 32
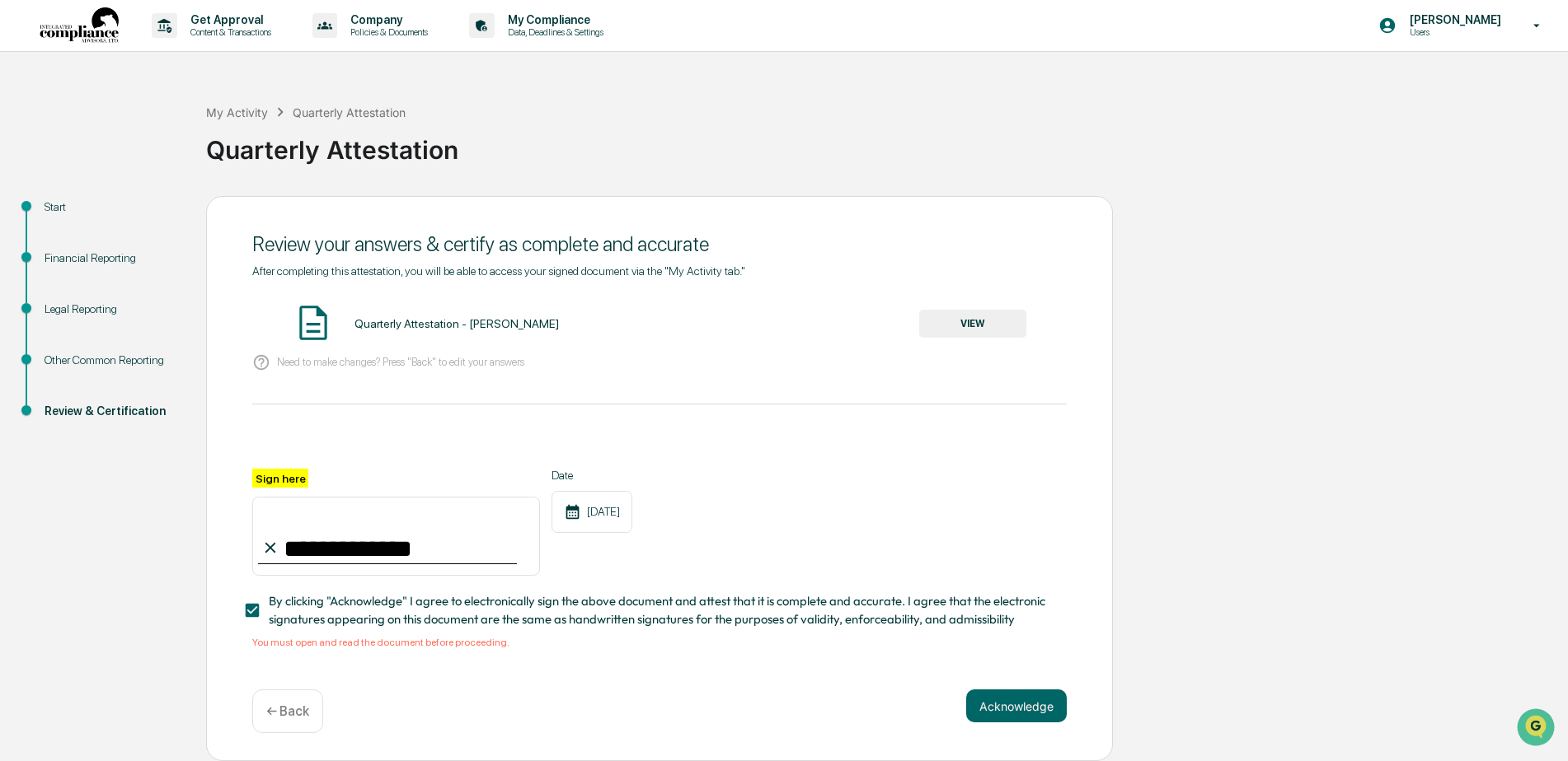
scroll to position [5, 0]
click at [977, 320] on button "VIEW" at bounding box center [973, 323] width 107 height 28
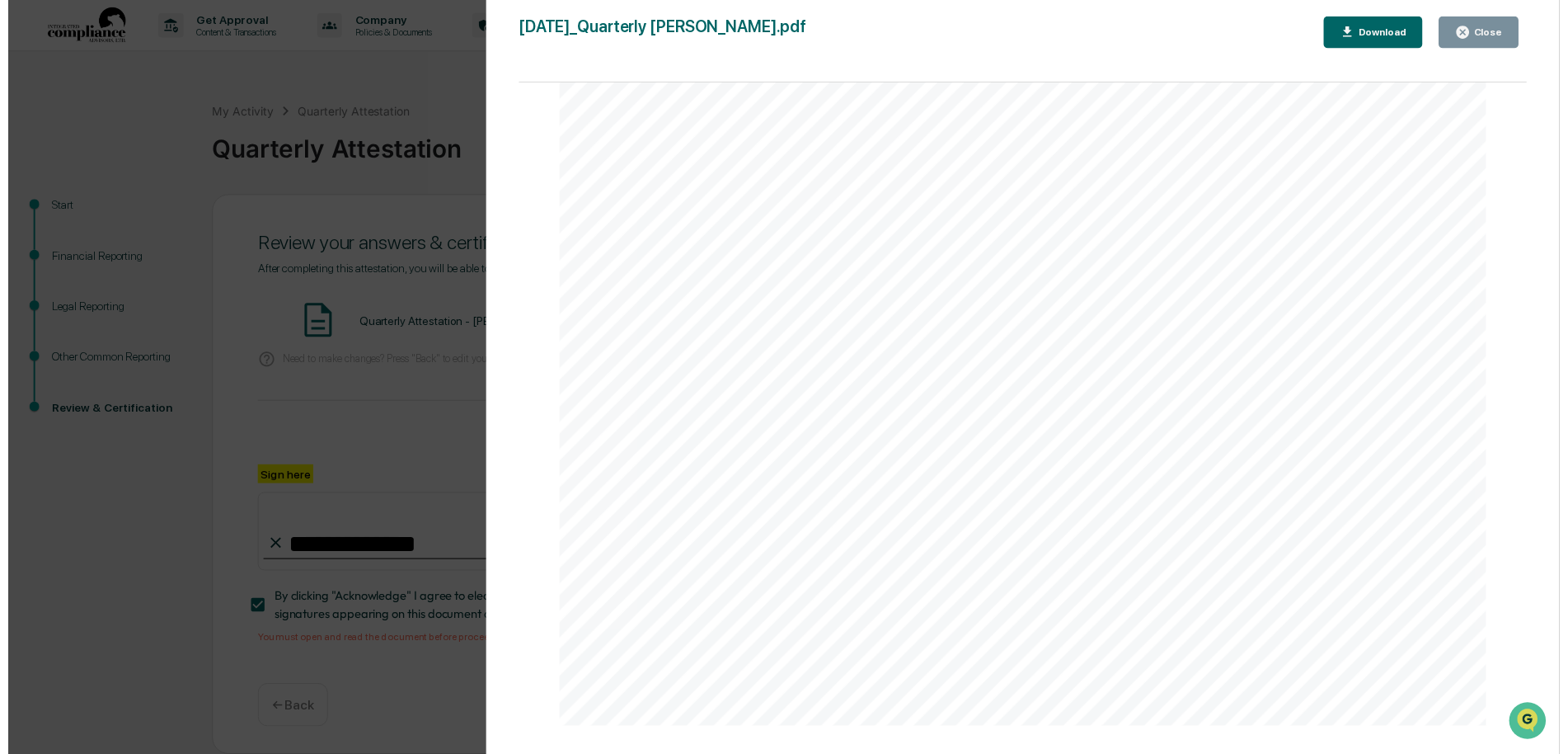
scroll to position [26143, 0]
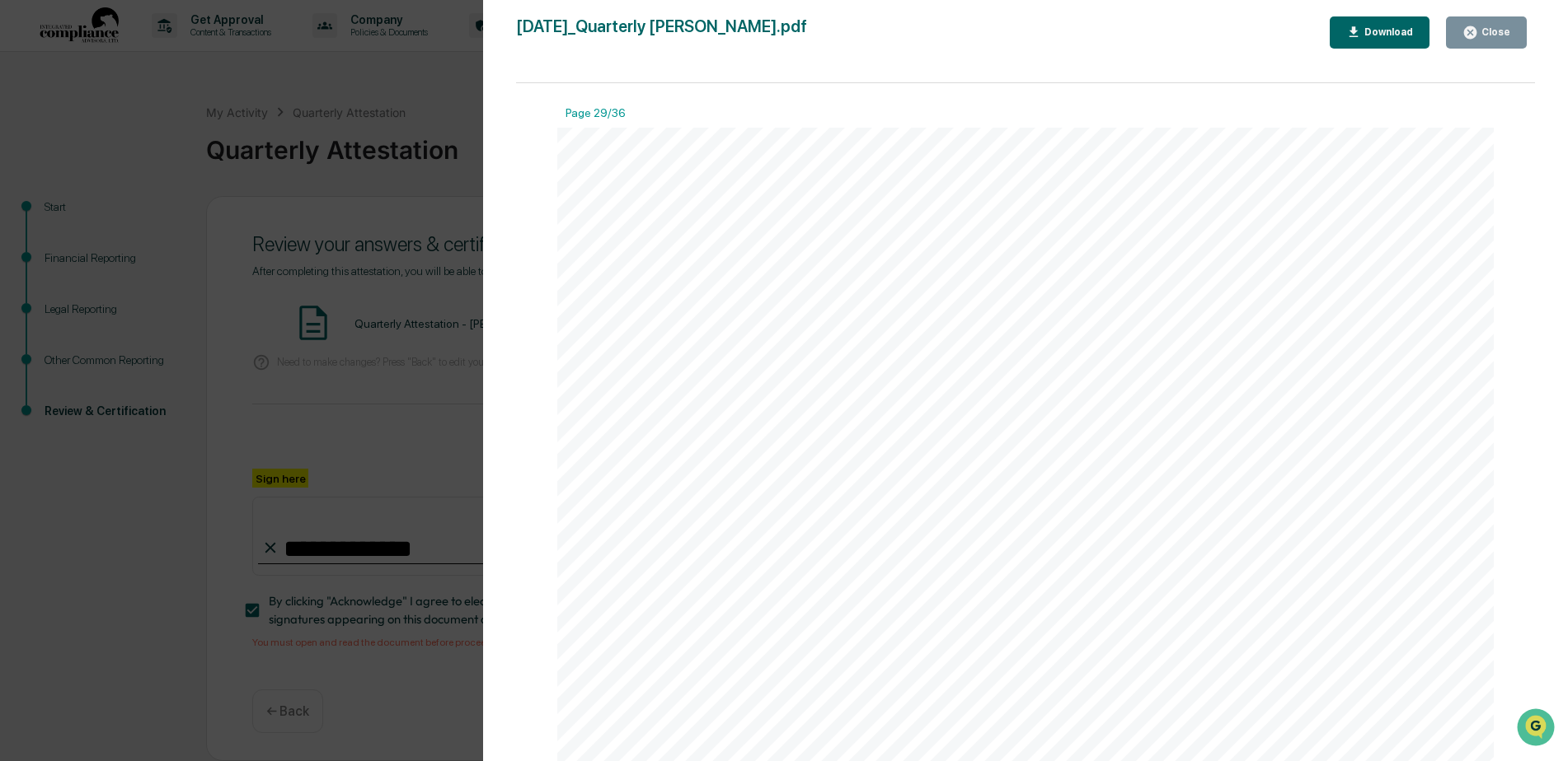
click at [1474, 37] on icon "button" at bounding box center [1470, 33] width 12 height 12
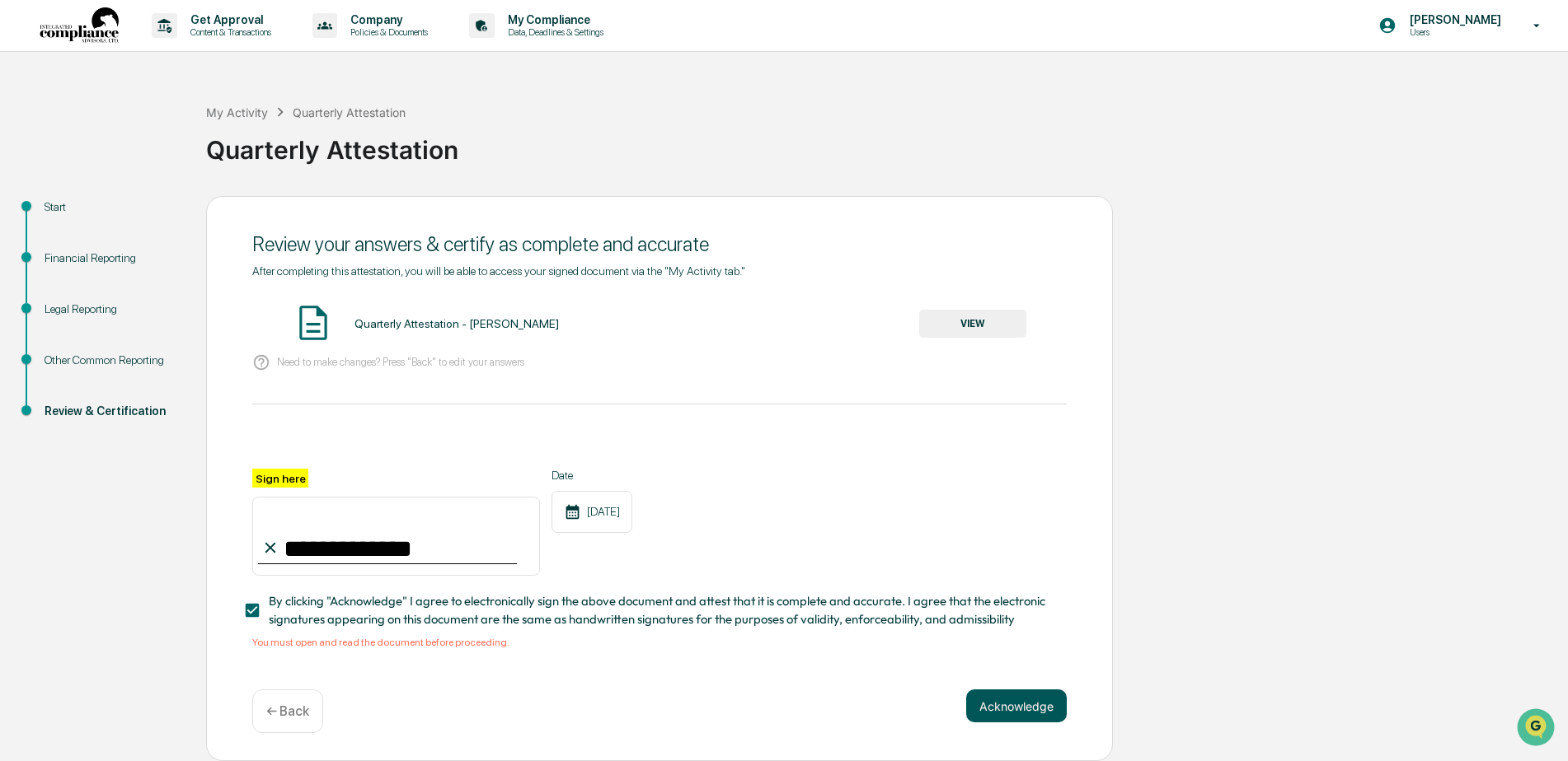
click at [1000, 706] on button "Acknowledge" at bounding box center [1017, 706] width 101 height 33
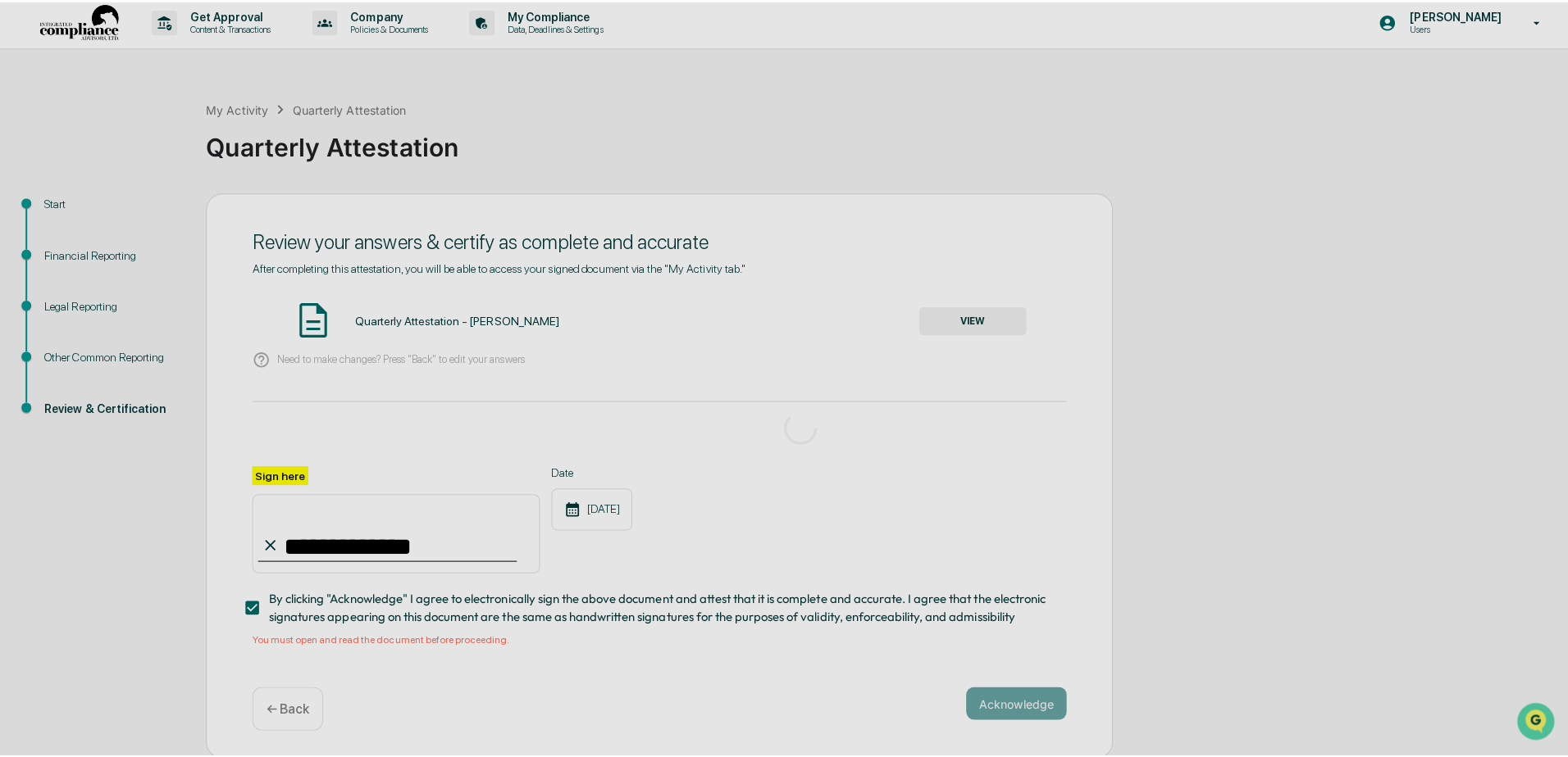
scroll to position [0, 0]
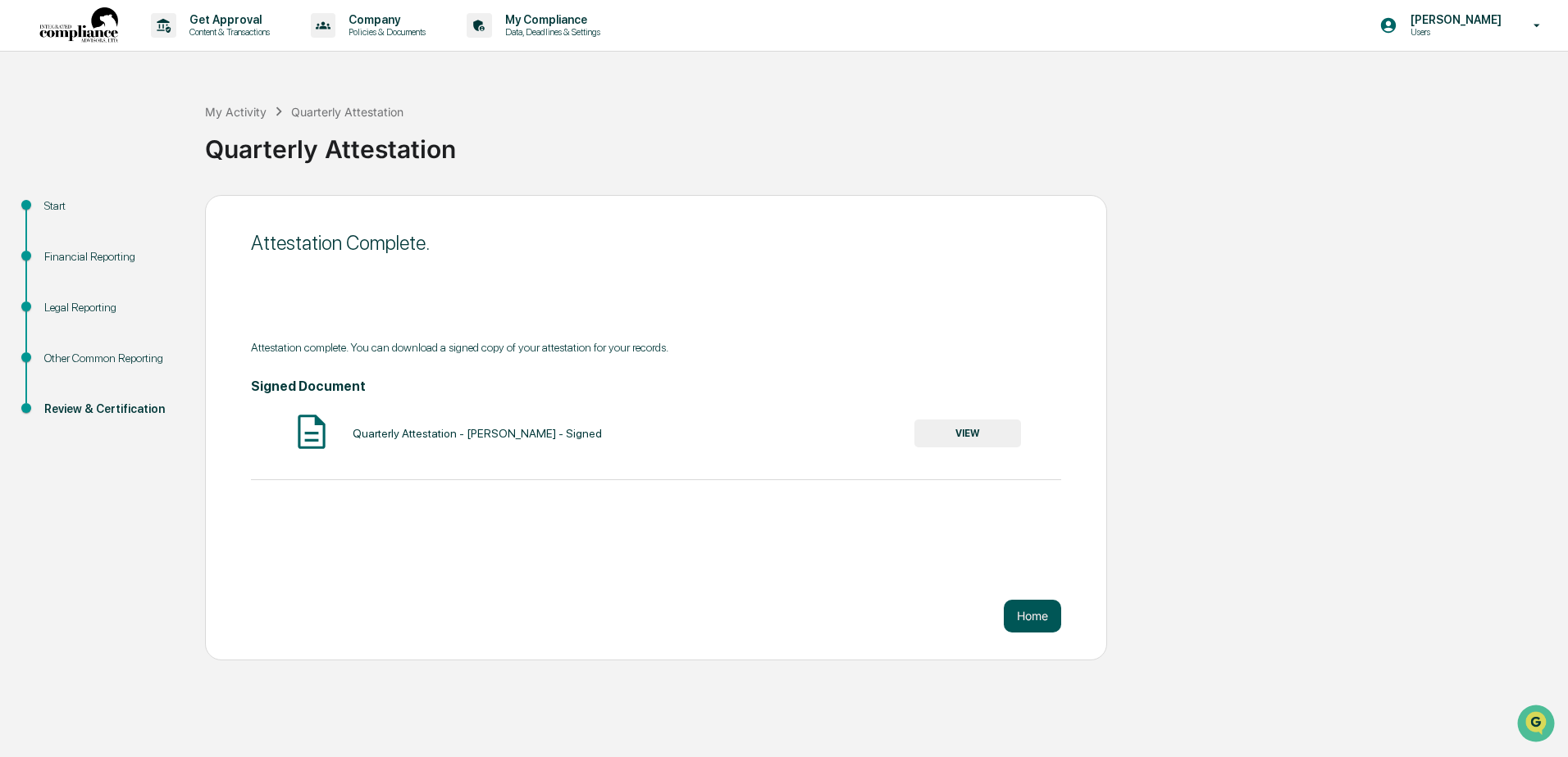
click at [1020, 616] on button "Home" at bounding box center [1032, 616] width 57 height 32
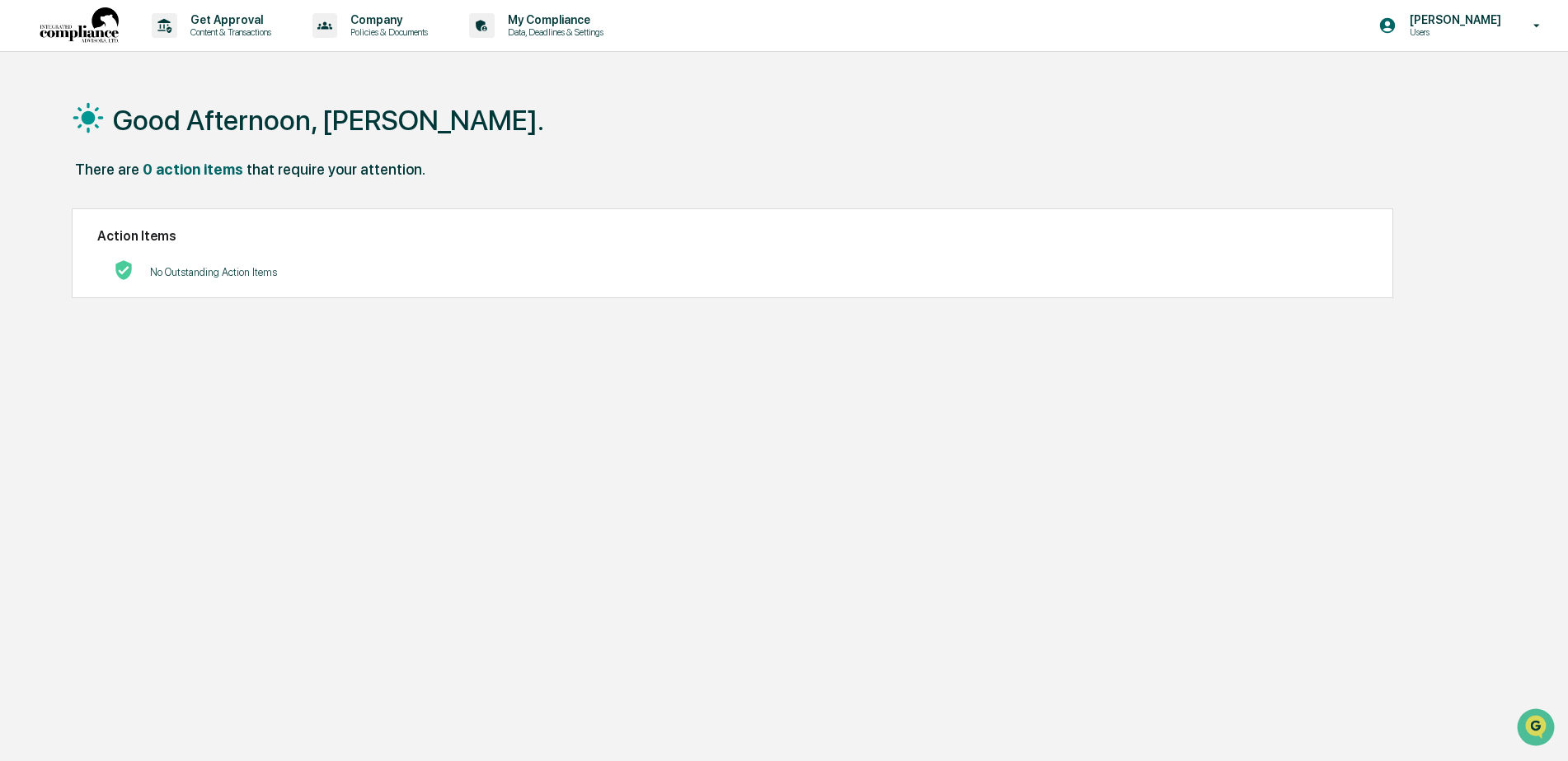
click at [490, 455] on div "Good Afternoon, [PERSON_NAME]. There are 0 action items that require your atten…" at bounding box center [777, 459] width 1461 height 761
click at [1533, 28] on icon at bounding box center [1537, 26] width 29 height 15
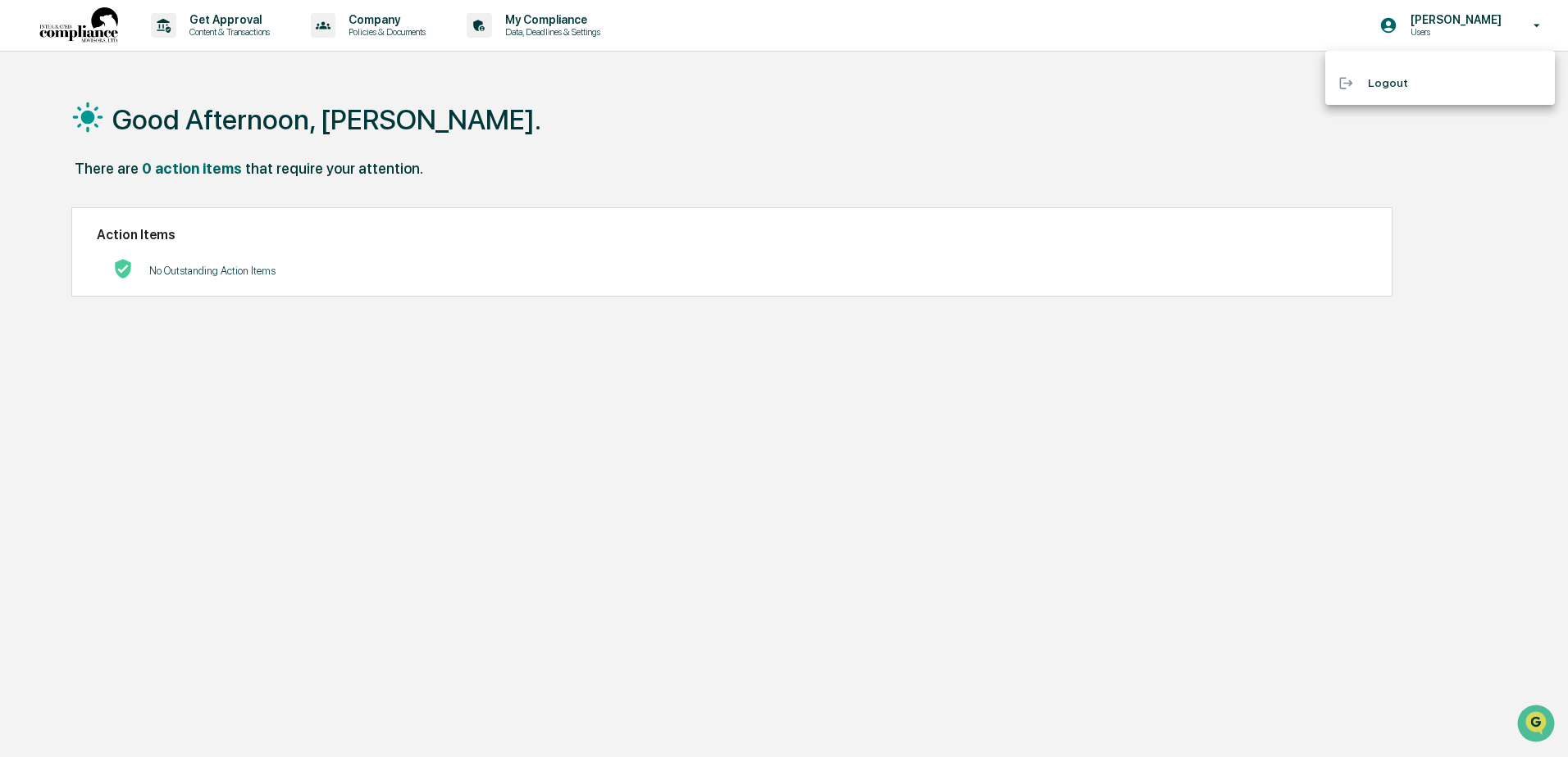
click at [1408, 85] on li "Logout" at bounding box center [1439, 83] width 230 height 31
